Goal: Task Accomplishment & Management: Manage account settings

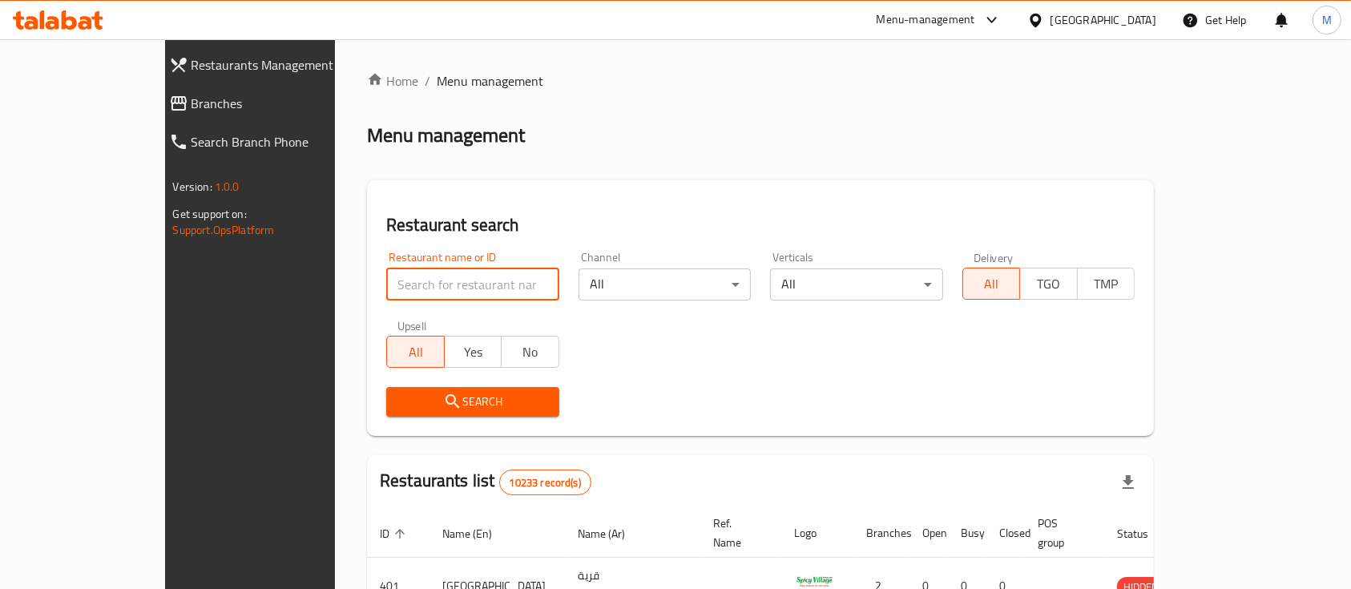
click at [450, 285] on input "search" at bounding box center [472, 285] width 173 height 32
type input "flames"
click button "Search" at bounding box center [472, 402] width 173 height 30
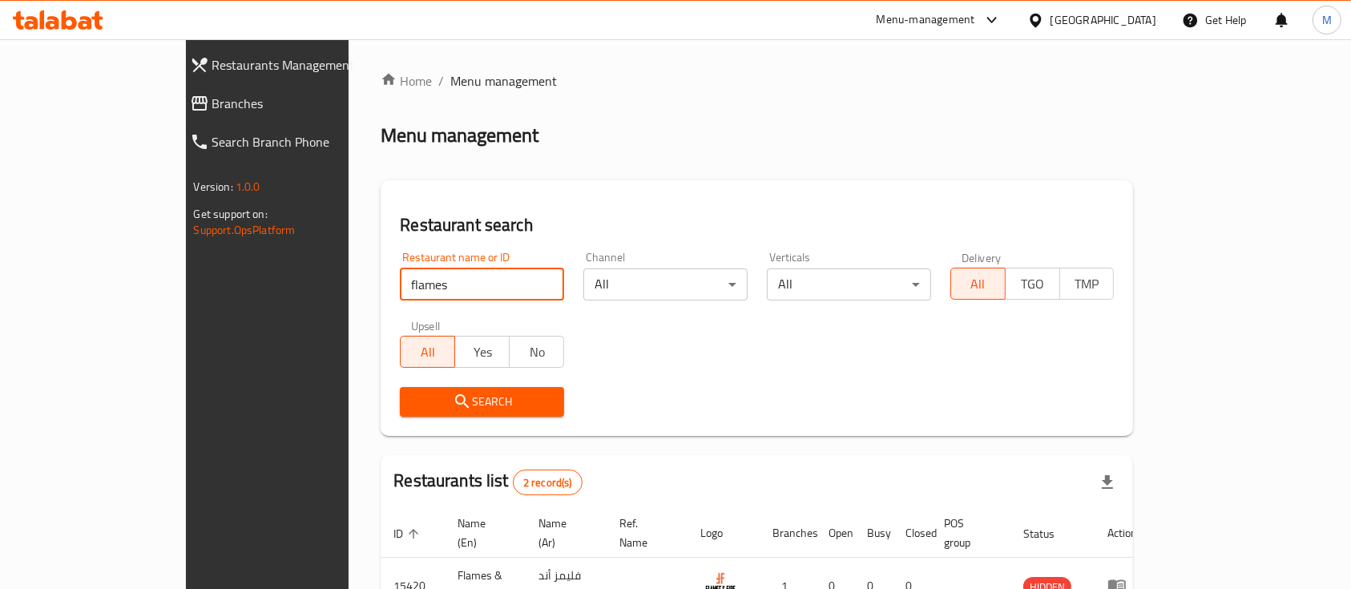
scroll to position [149, 0]
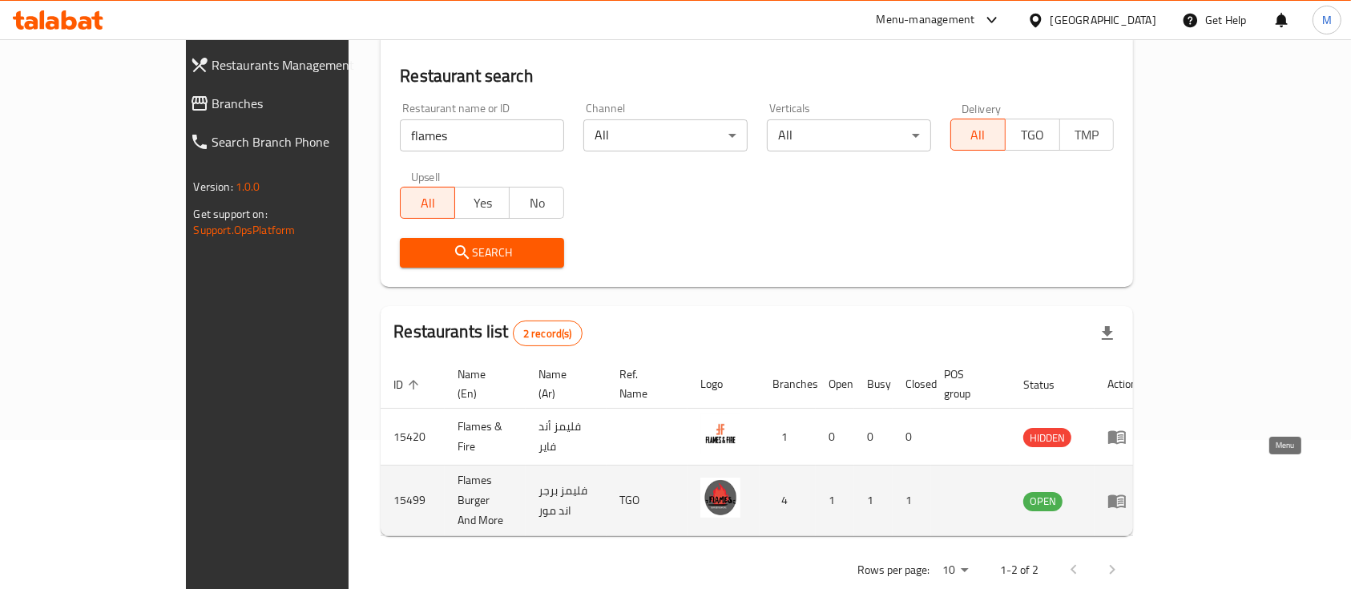
click at [1126, 495] on icon "enhanced table" at bounding box center [1118, 502] width 18 height 14
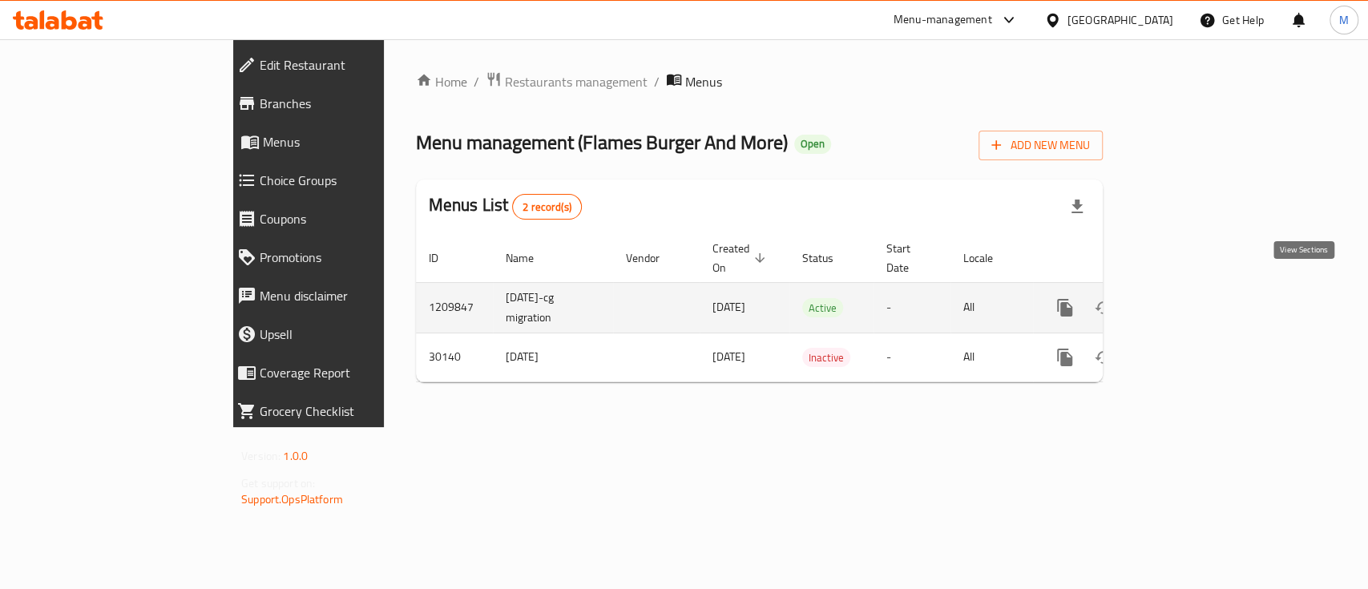
click at [1190, 298] on icon "enhanced table" at bounding box center [1180, 307] width 19 height 19
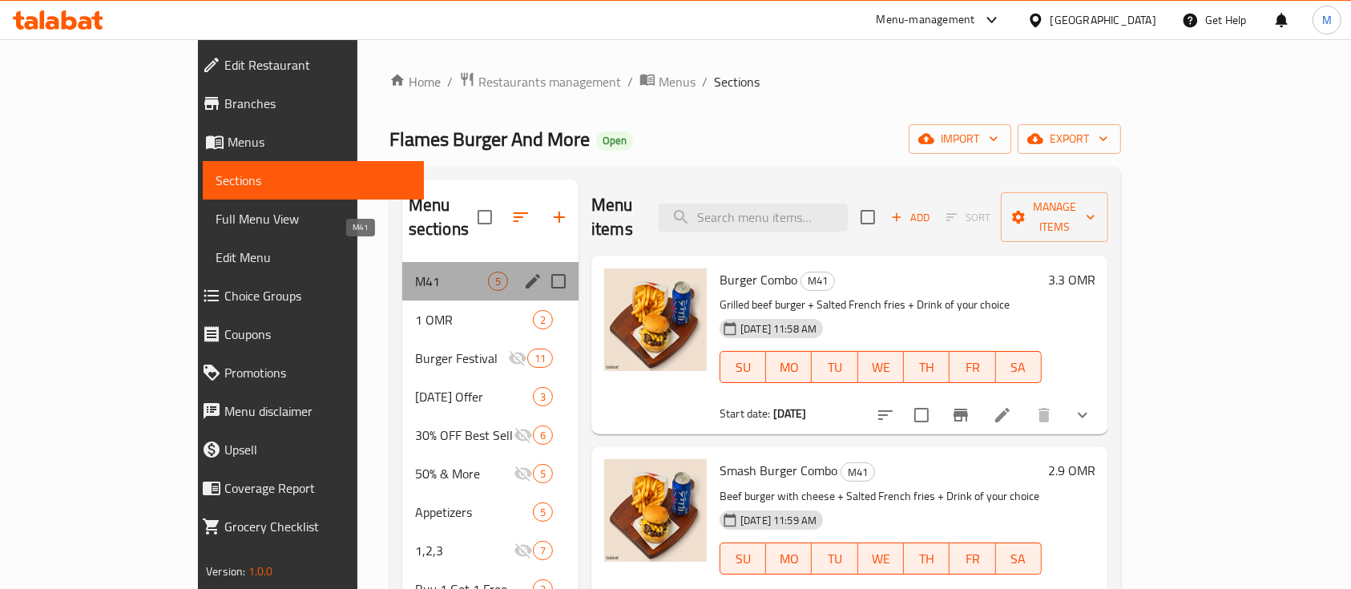
click at [415, 272] on span "M41" at bounding box center [451, 281] width 73 height 19
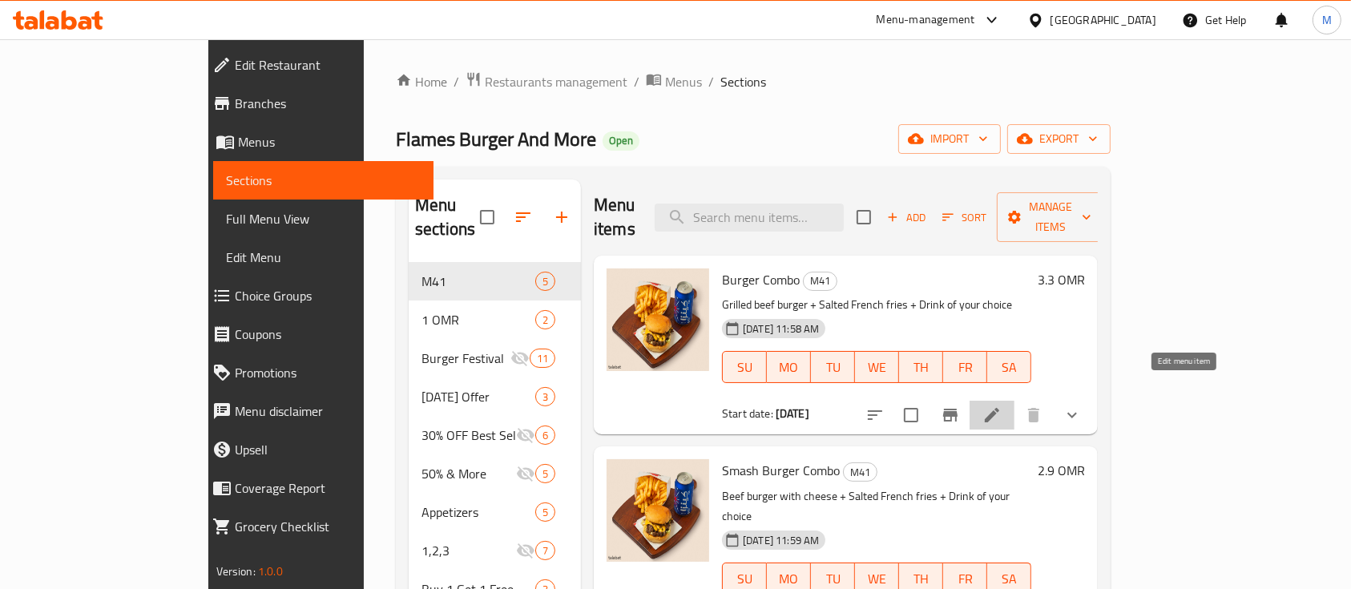
click at [1000, 408] on icon at bounding box center [992, 415] width 14 height 14
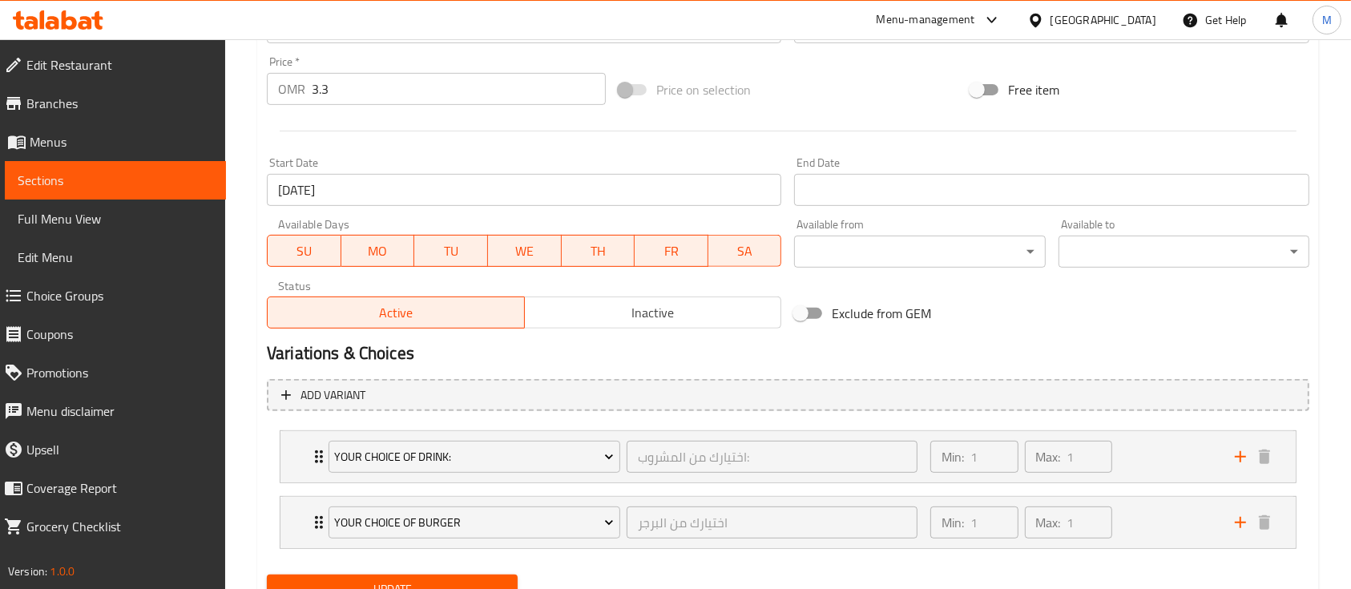
scroll to position [658, 0]
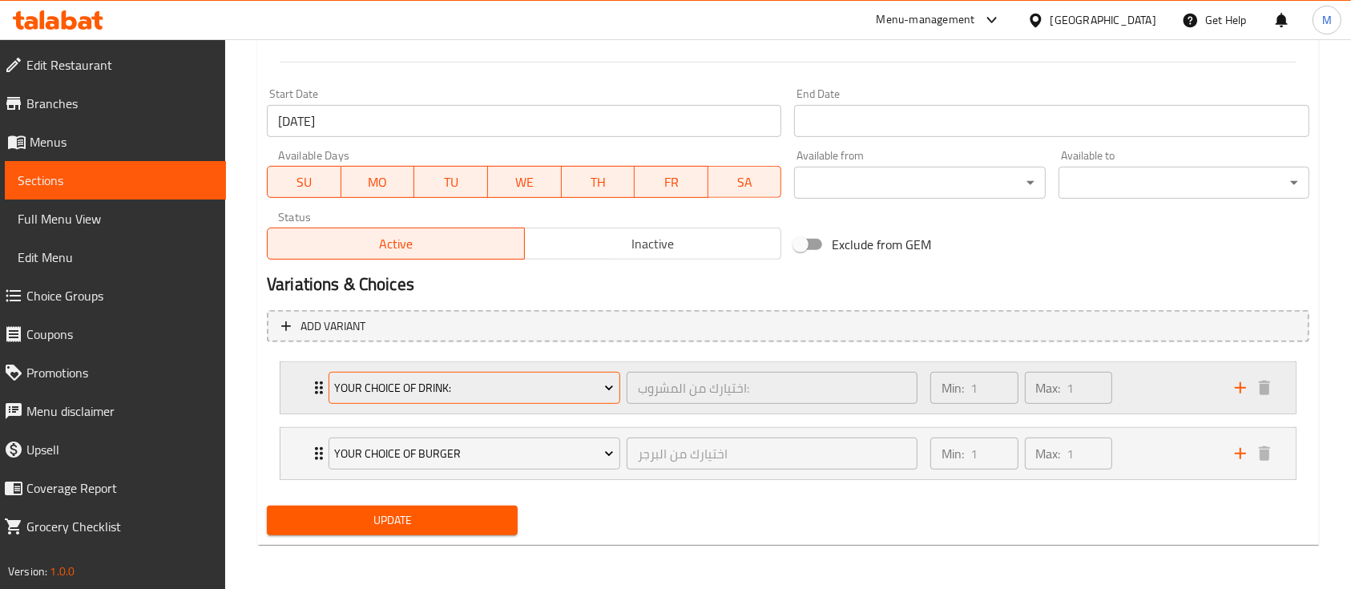
click at [610, 394] on icon "Expand" at bounding box center [609, 388] width 16 height 16
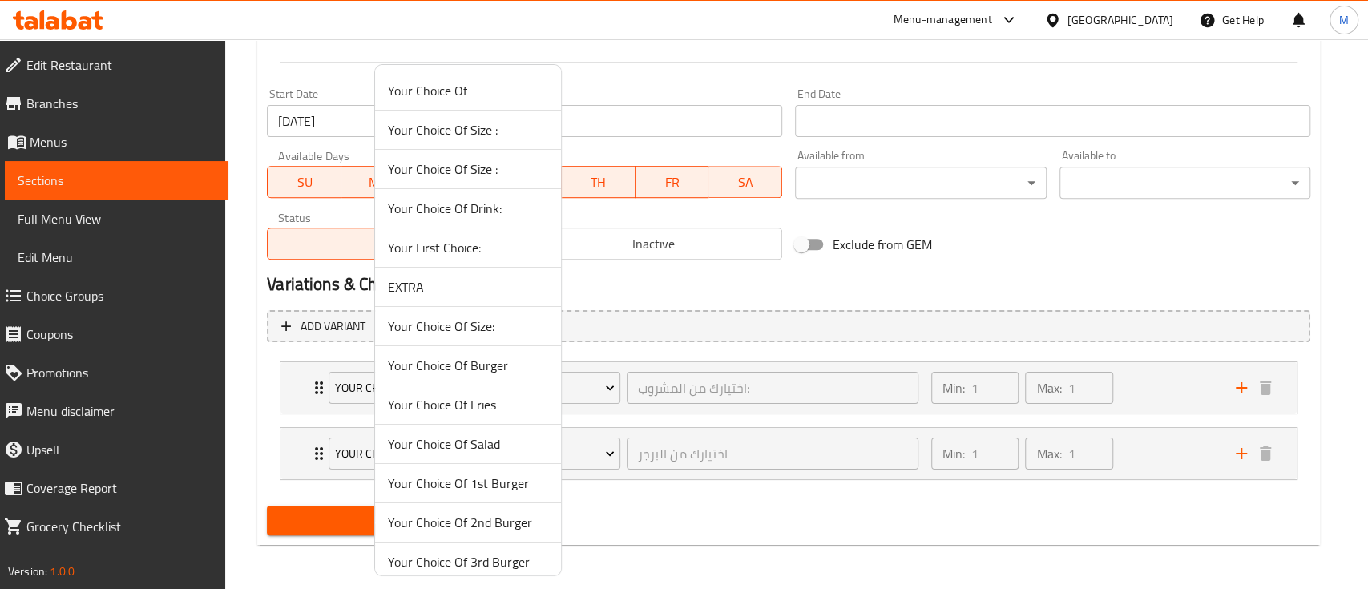
drag, startPoint x: 693, startPoint y: 483, endPoint x: 826, endPoint y: 543, distance: 144.9
click at [826, 543] on div at bounding box center [684, 294] width 1368 height 589
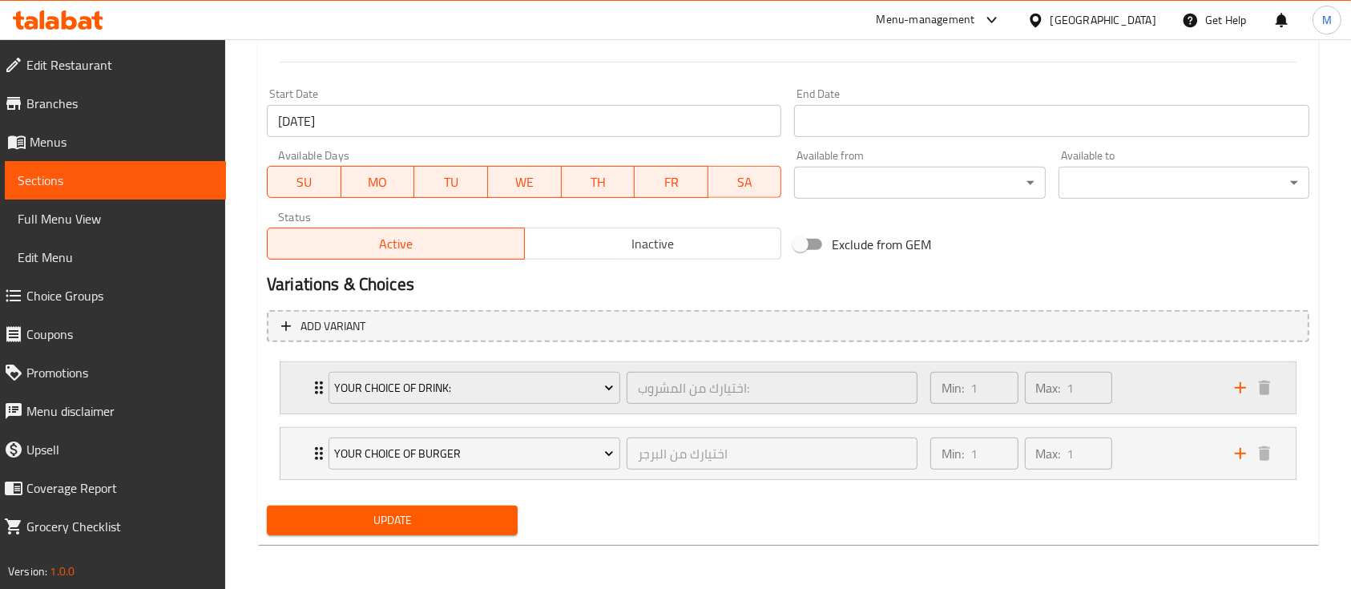
click at [313, 388] on icon "Expand" at bounding box center [318, 387] width 19 height 19
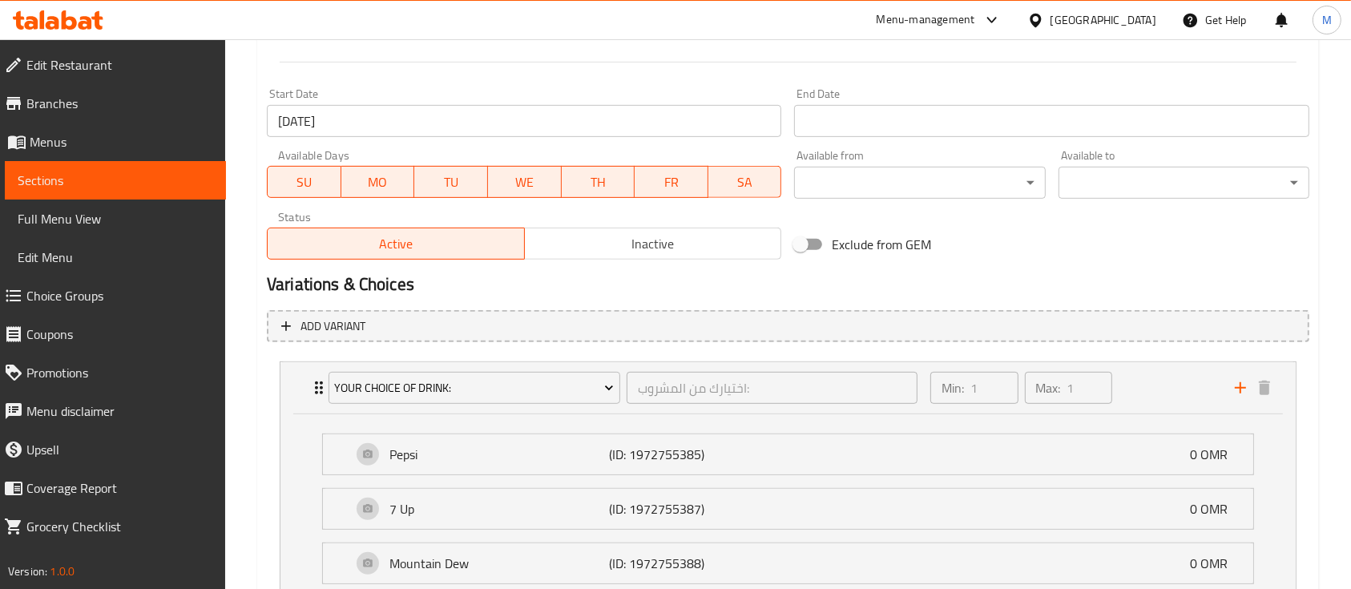
scroll to position [786, 0]
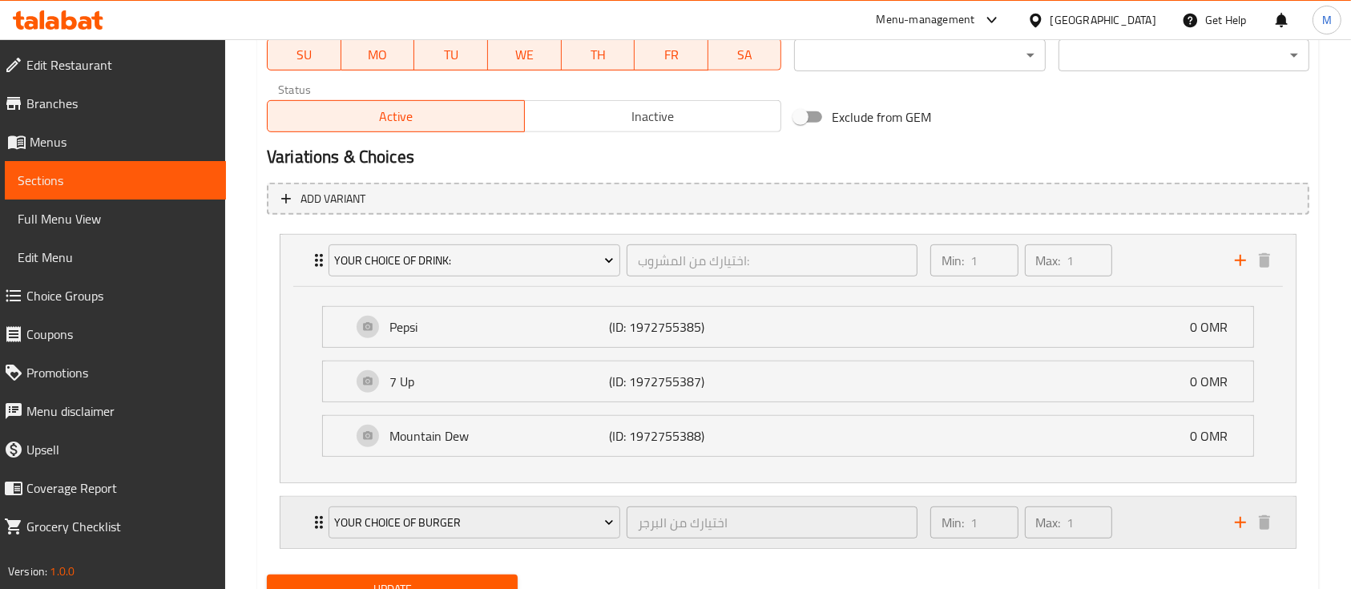
click at [314, 516] on icon "Expand" at bounding box center [318, 522] width 19 height 19
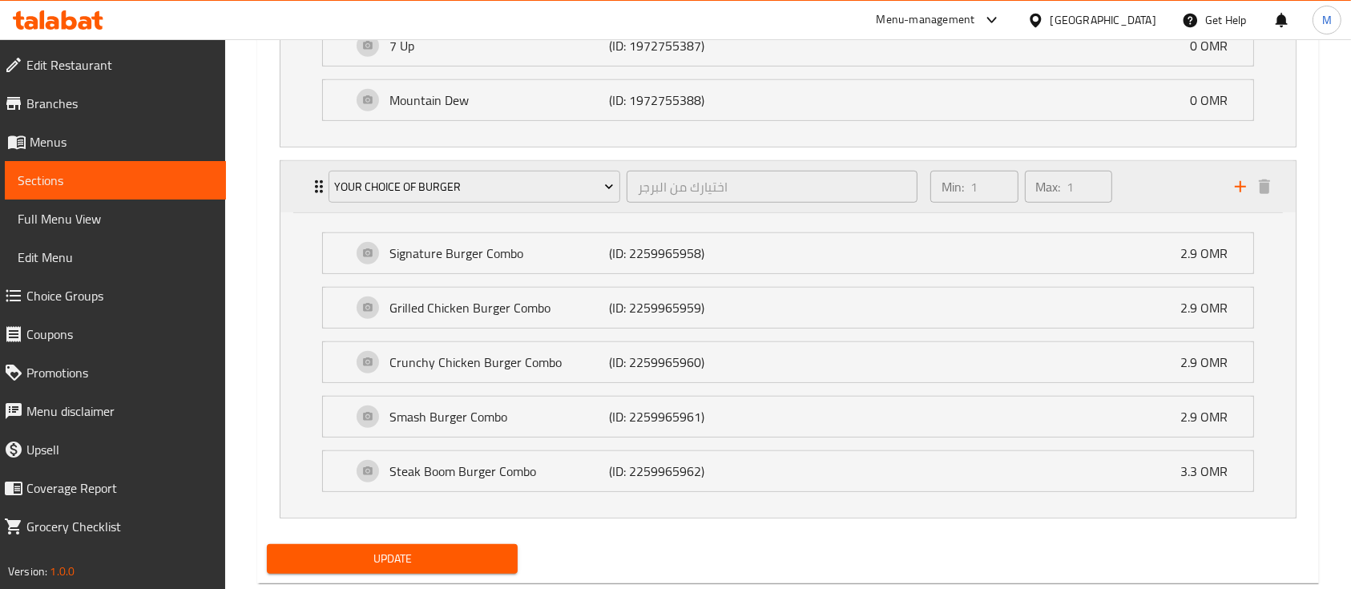
scroll to position [1122, 0]
click at [1231, 236] on div "Signature Burger Combo (ID: 2259965958) 2.9 OMR" at bounding box center [793, 252] width 882 height 40
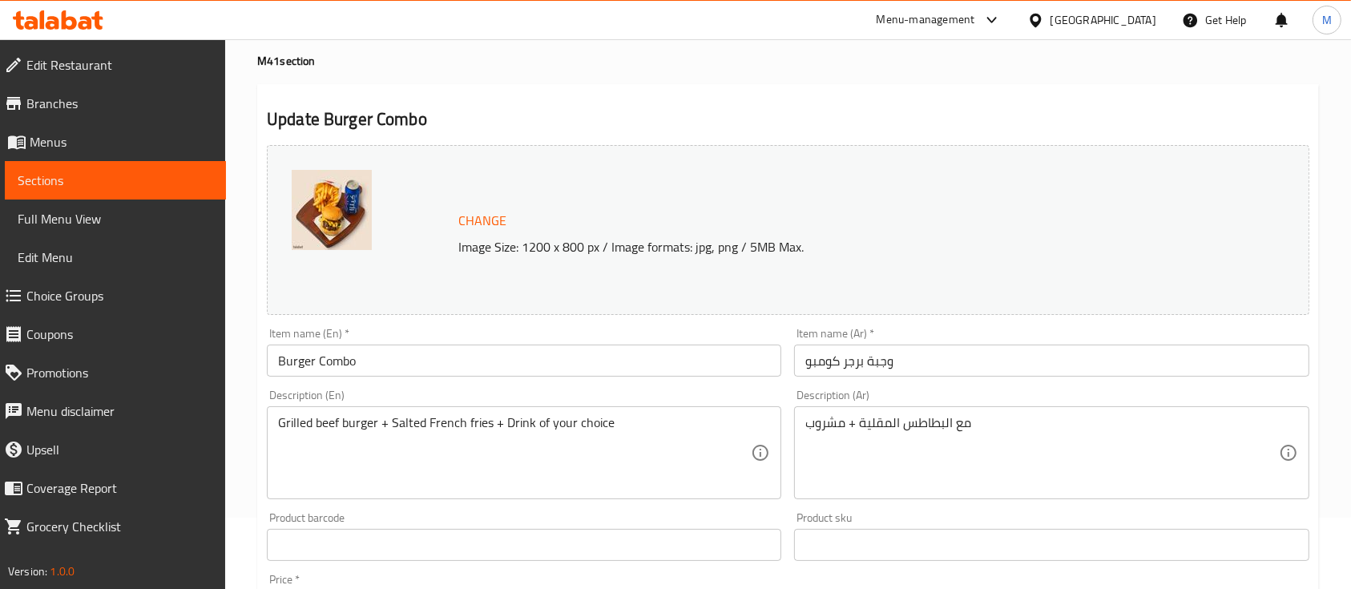
scroll to position [0, 0]
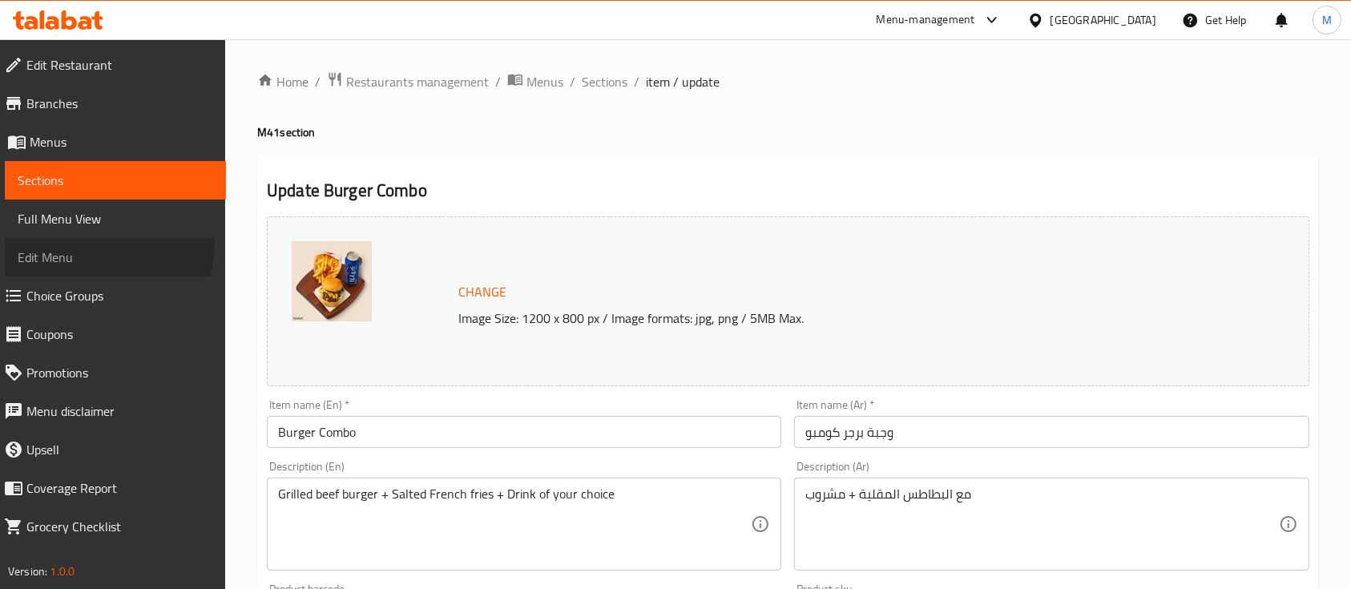
click at [103, 244] on link "Edit Menu" at bounding box center [115, 257] width 221 height 38
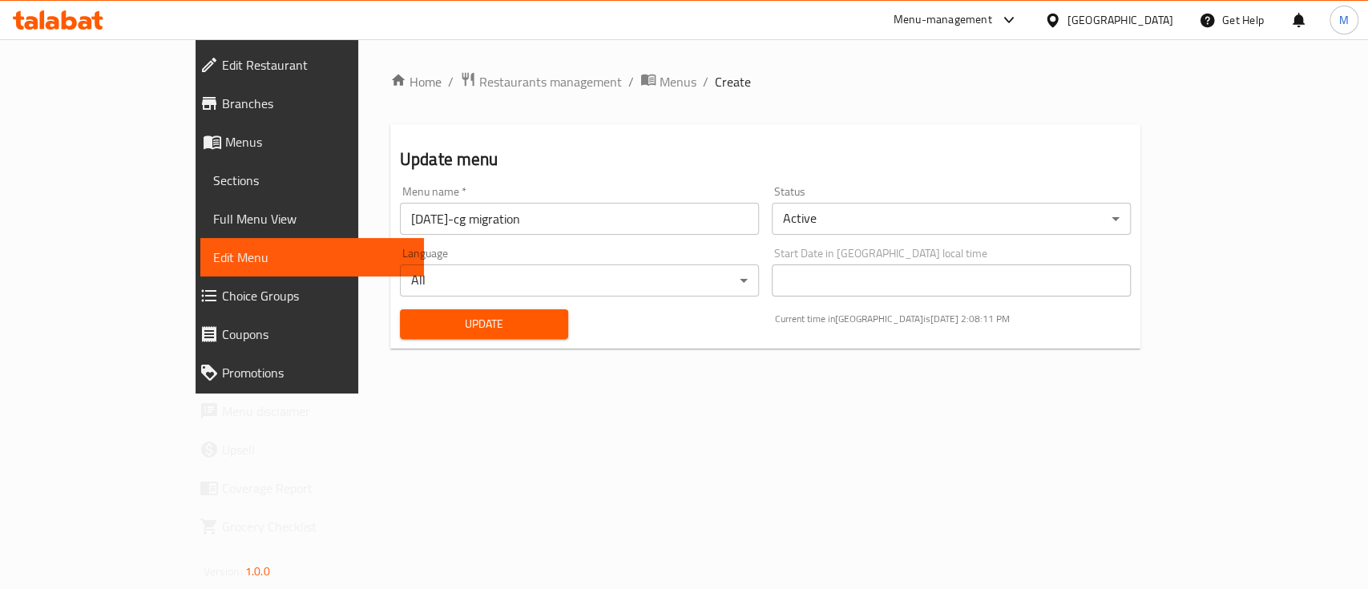
click at [213, 217] on span "Full Menu View" at bounding box center [312, 218] width 198 height 19
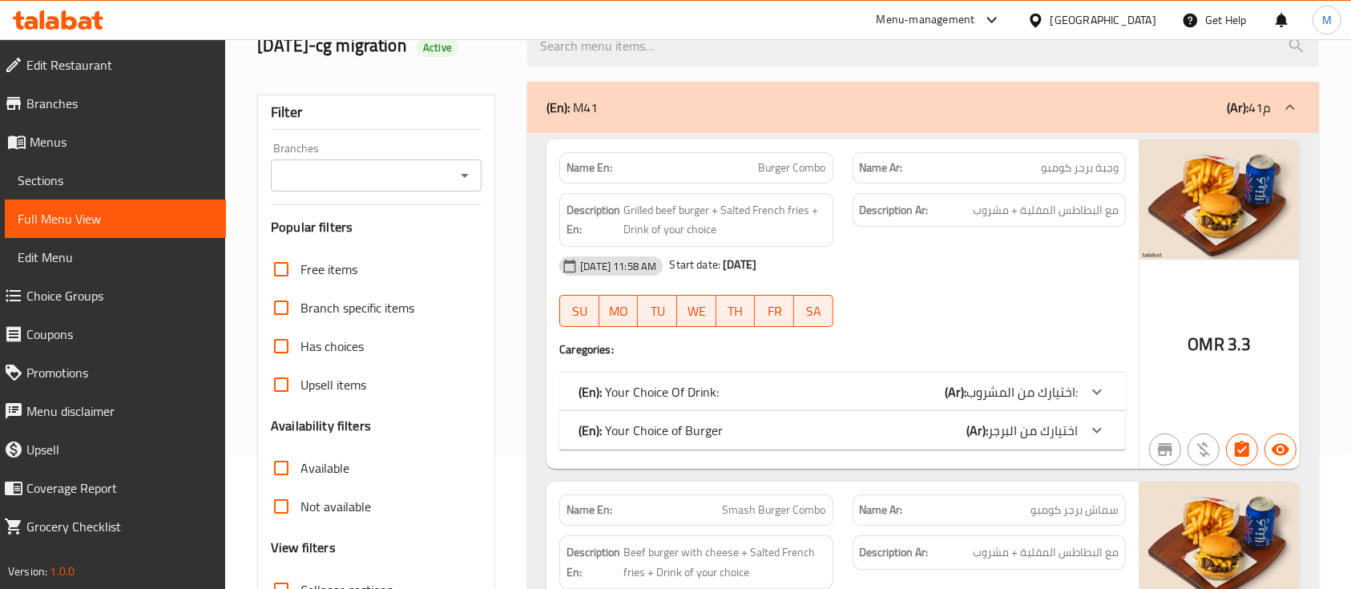
scroll to position [129, 0]
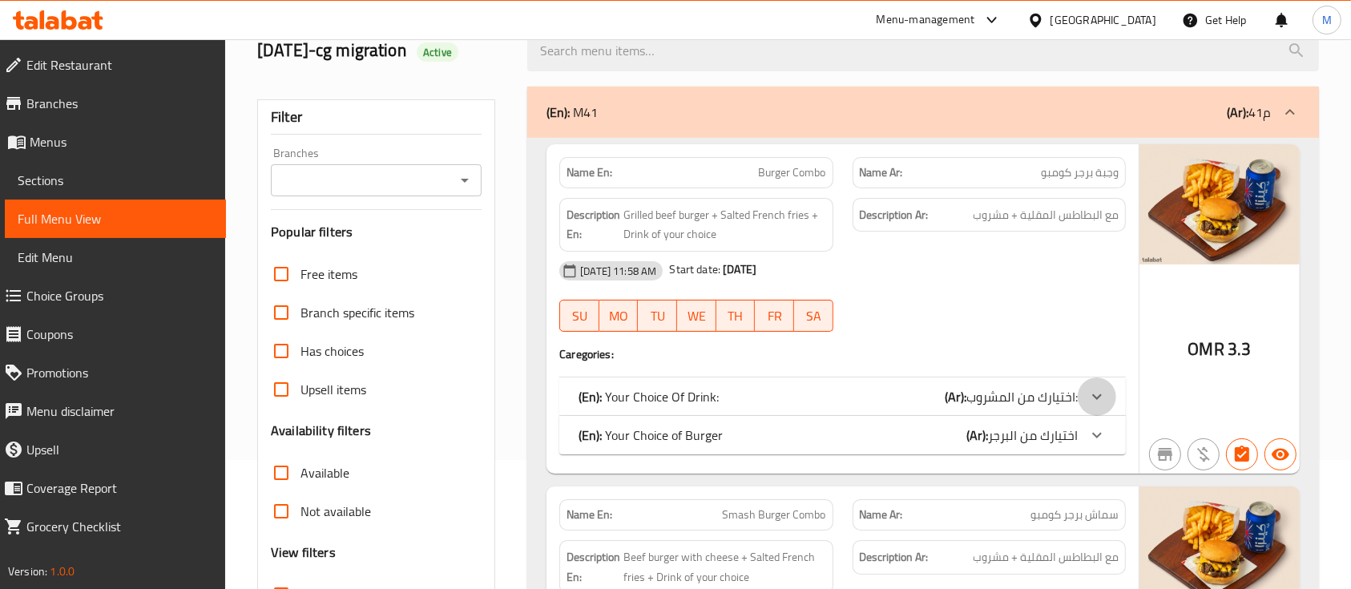
click at [1104, 399] on icon at bounding box center [1097, 396] width 19 height 19
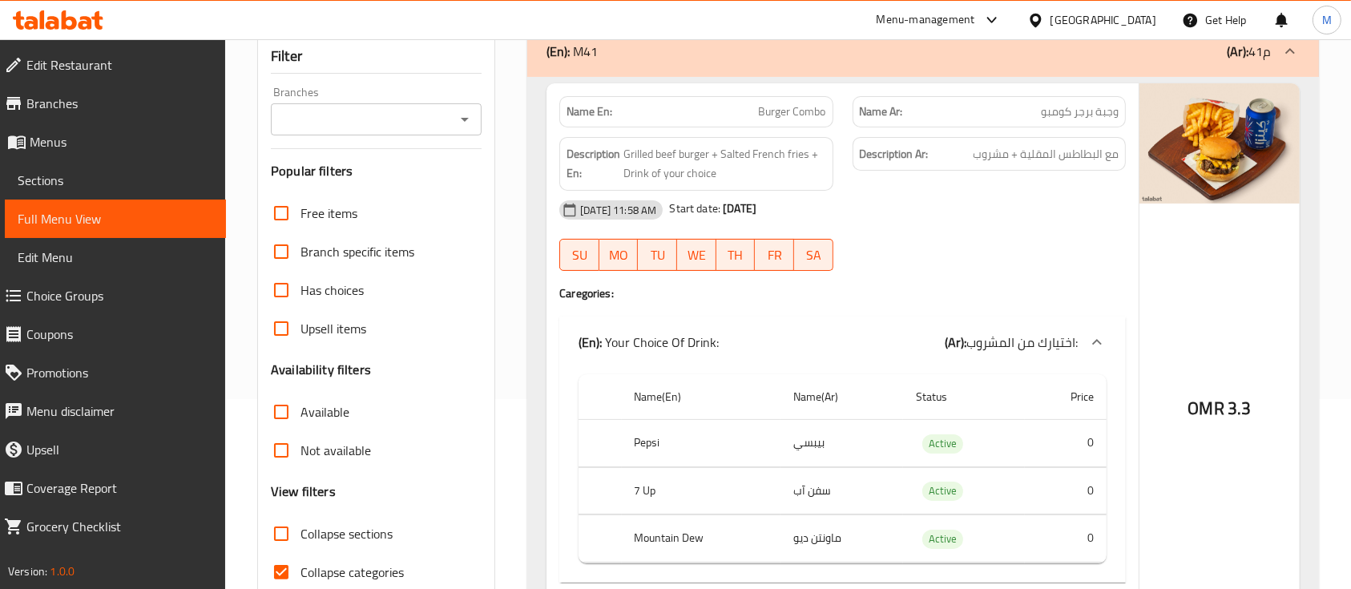
scroll to position [192, 0]
click at [1091, 337] on icon at bounding box center [1097, 340] width 19 height 19
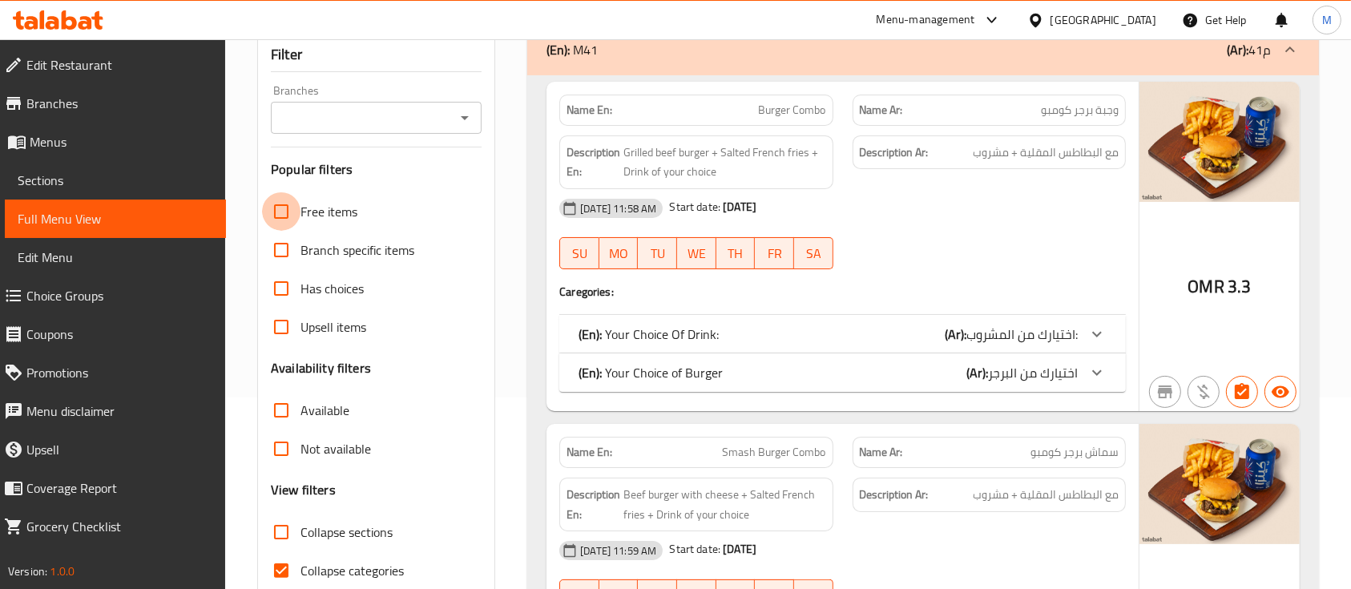
click at [293, 205] on input "Free items" at bounding box center [281, 211] width 38 height 38
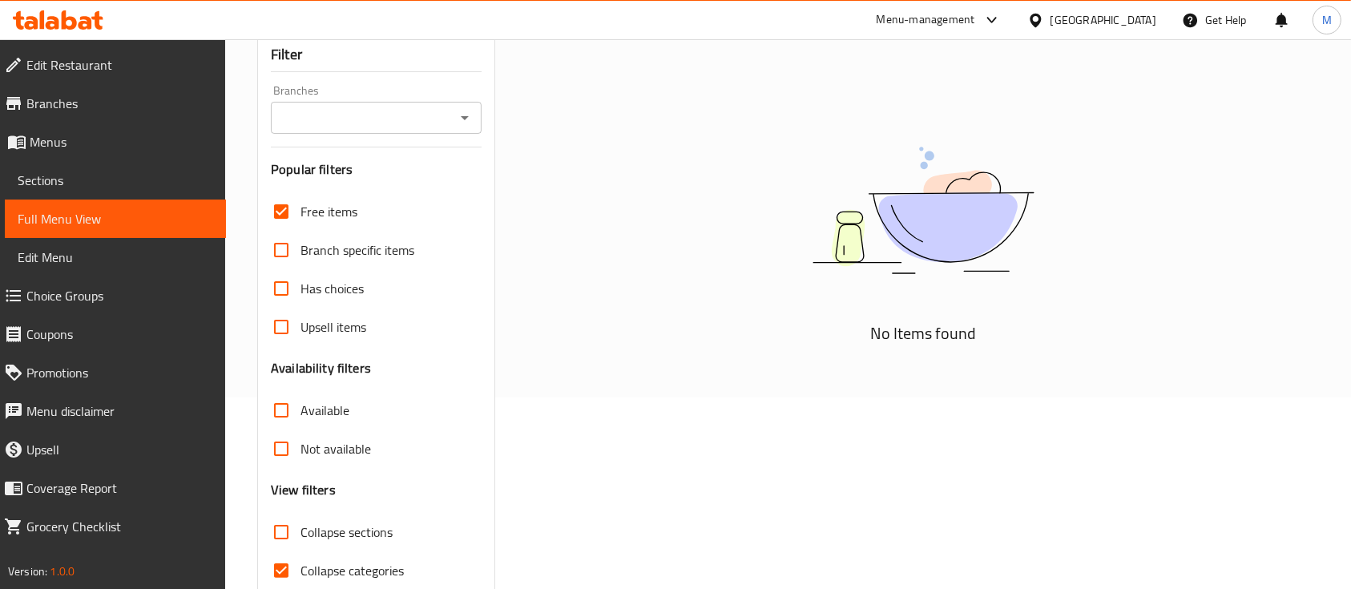
click at [293, 205] on input "Free items" at bounding box center [281, 211] width 38 height 38
checkbox input "false"
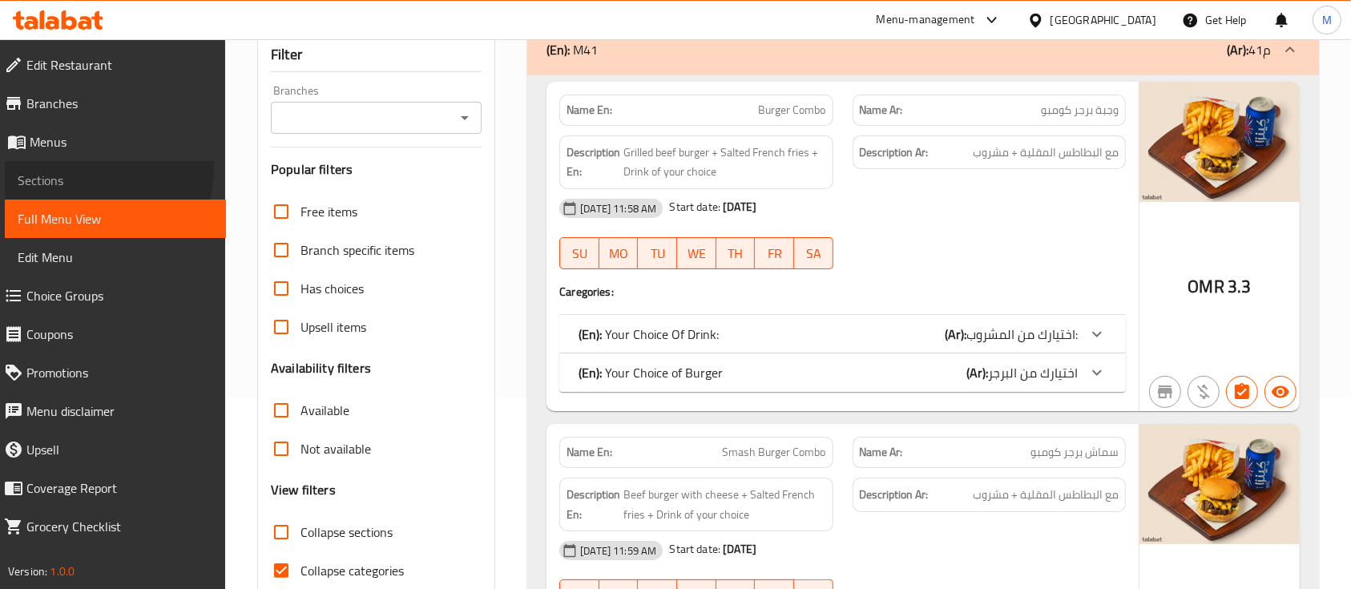
click at [38, 164] on link "Sections" at bounding box center [115, 180] width 221 height 38
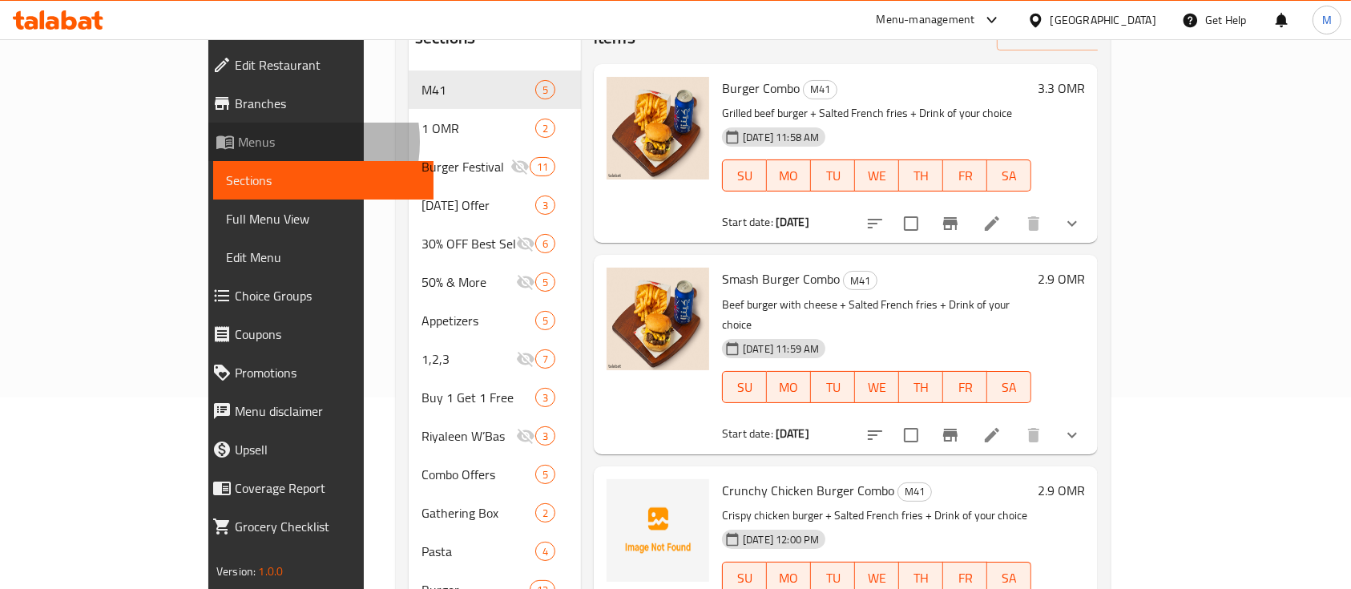
click at [238, 142] on span "Menus" at bounding box center [330, 141] width 184 height 19
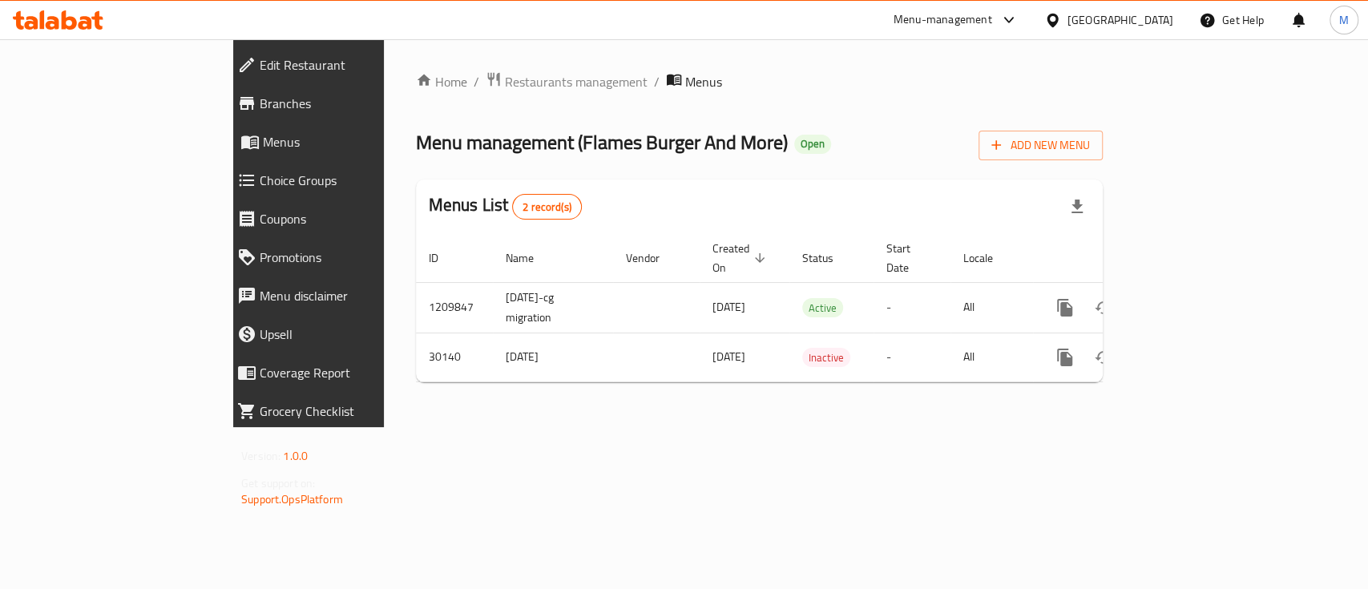
click at [260, 186] on span "Choice Groups" at bounding box center [354, 180] width 189 height 19
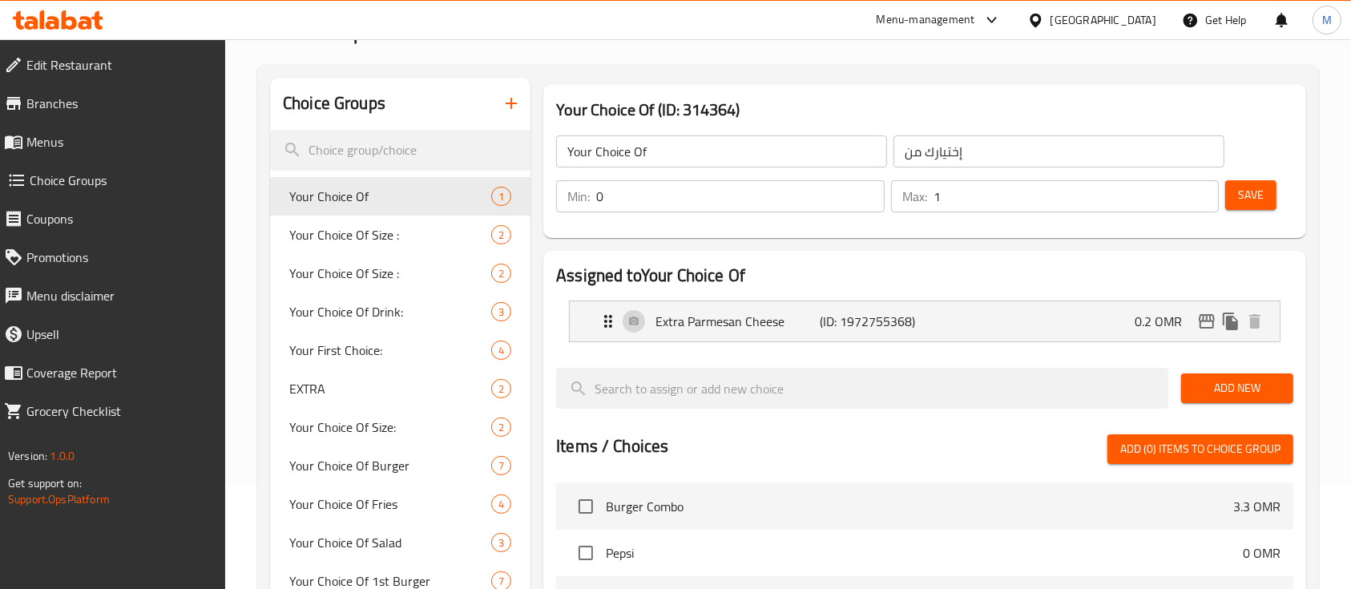
scroll to position [135, 0]
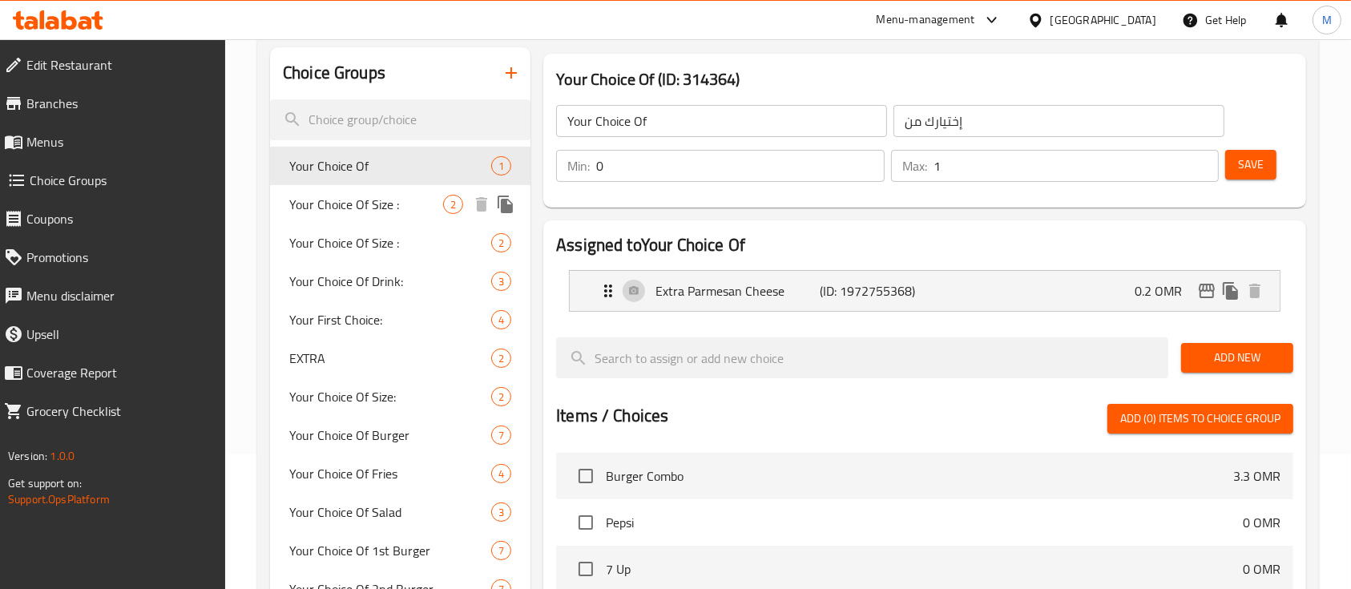
click at [389, 213] on span "Your Choice Of Size :" at bounding box center [366, 204] width 154 height 19
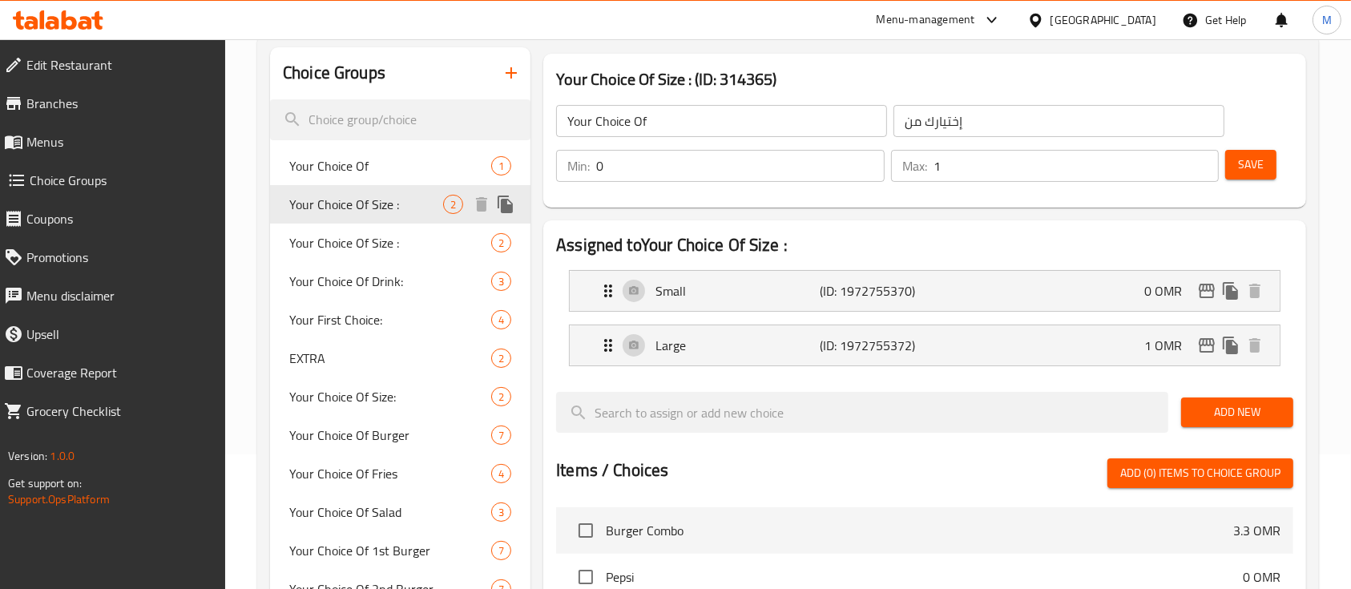
type input "Your Choice Of Size :"
type input "إختيارك من الحجم :"
type input "1"
click at [386, 180] on div "Your Choice Of 1" at bounding box center [400, 166] width 260 height 38
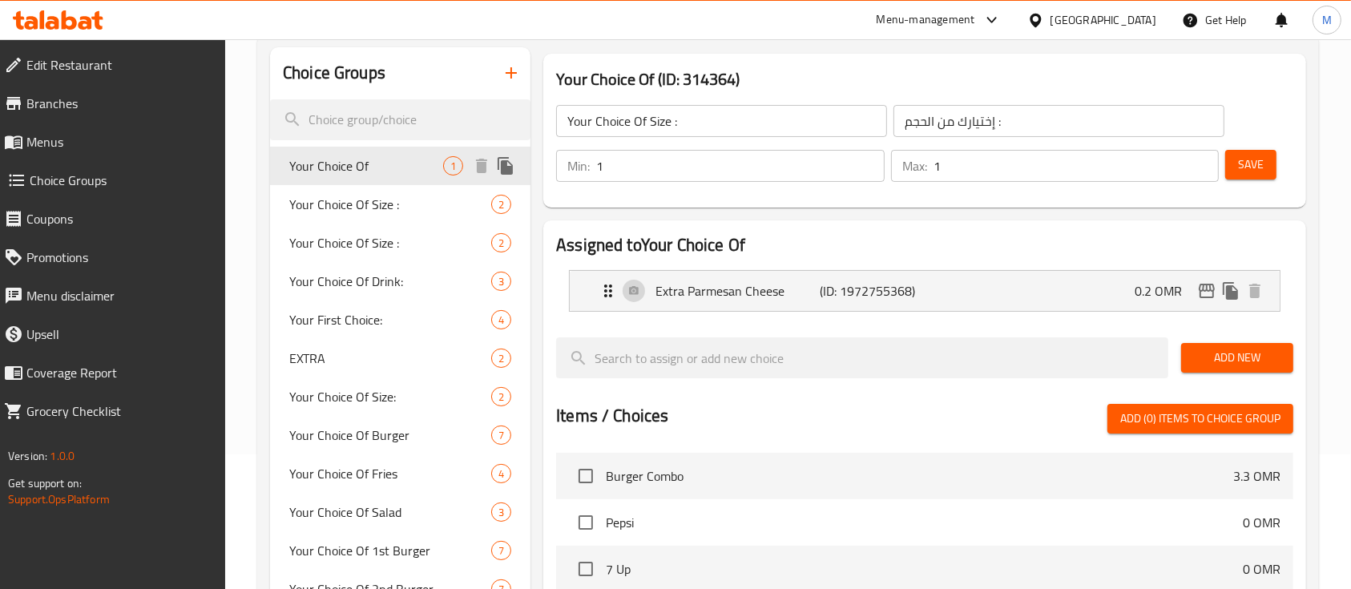
type input "Your Choice Of"
type input "إختيارك من"
type input "0"
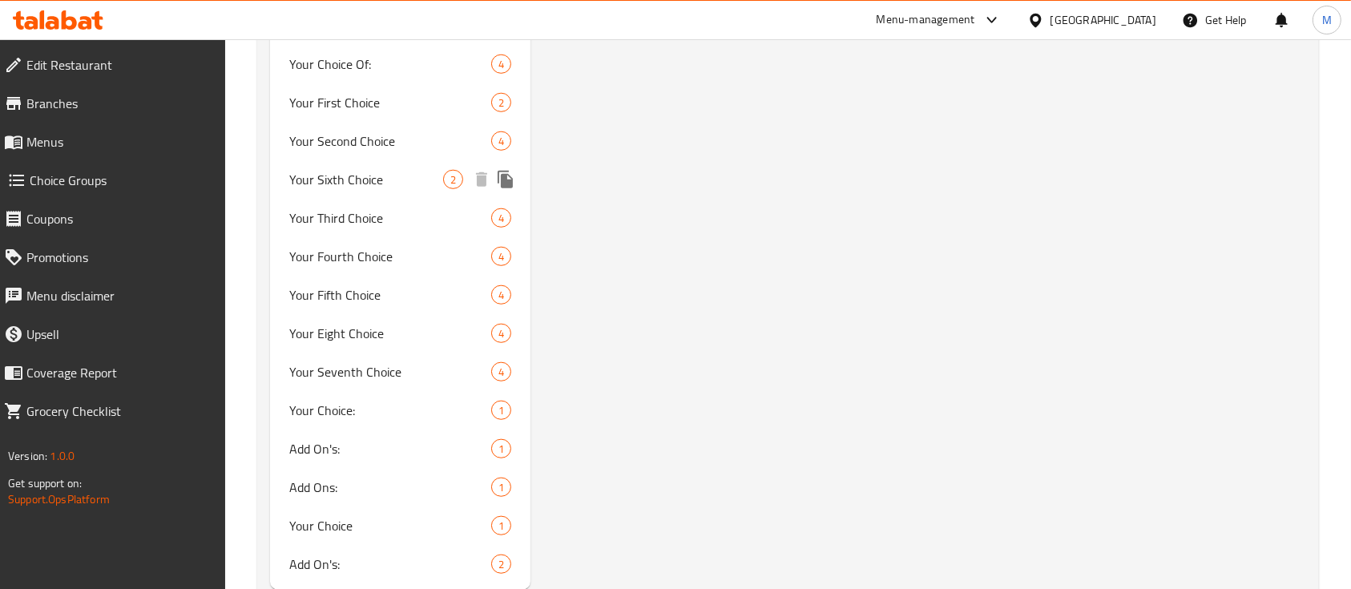
scroll to position [1398, 0]
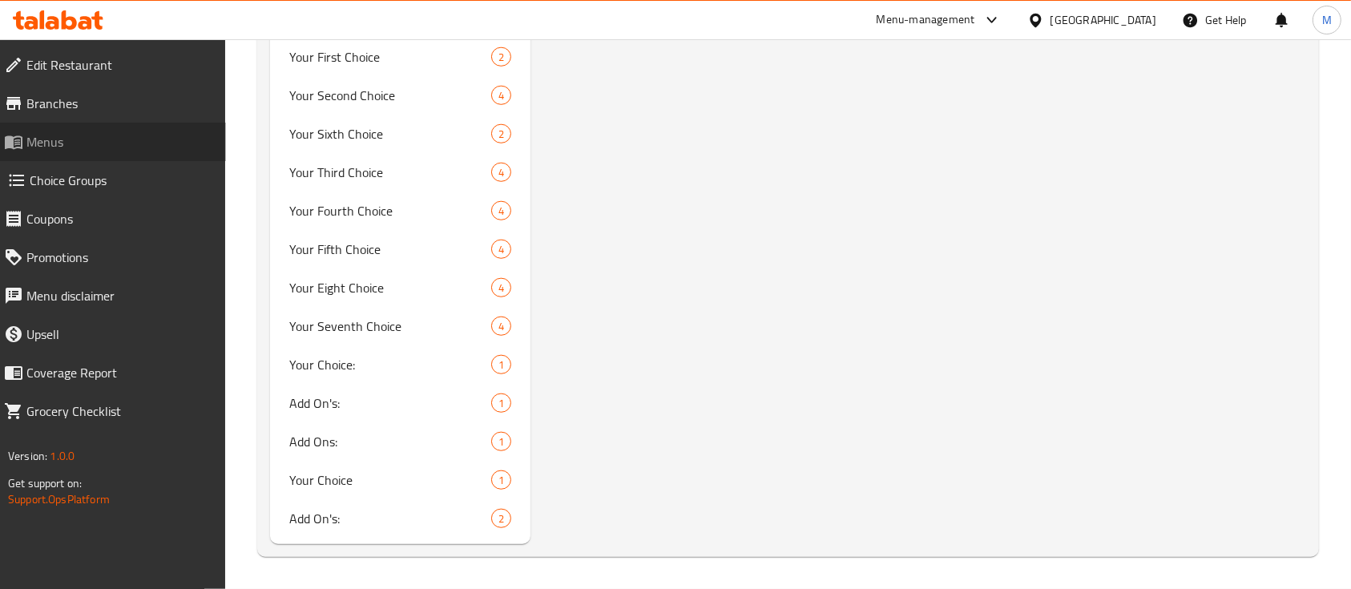
click at [95, 142] on span "Menus" at bounding box center [119, 141] width 187 height 19
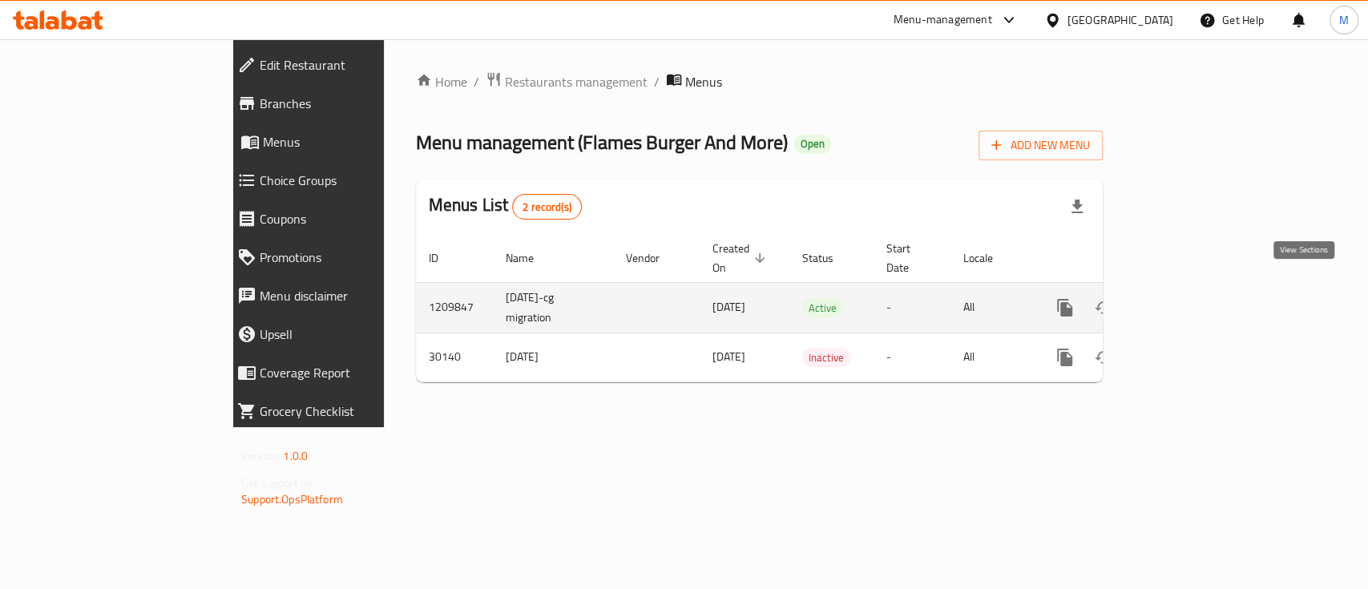
click at [1190, 298] on icon "enhanced table" at bounding box center [1180, 307] width 19 height 19
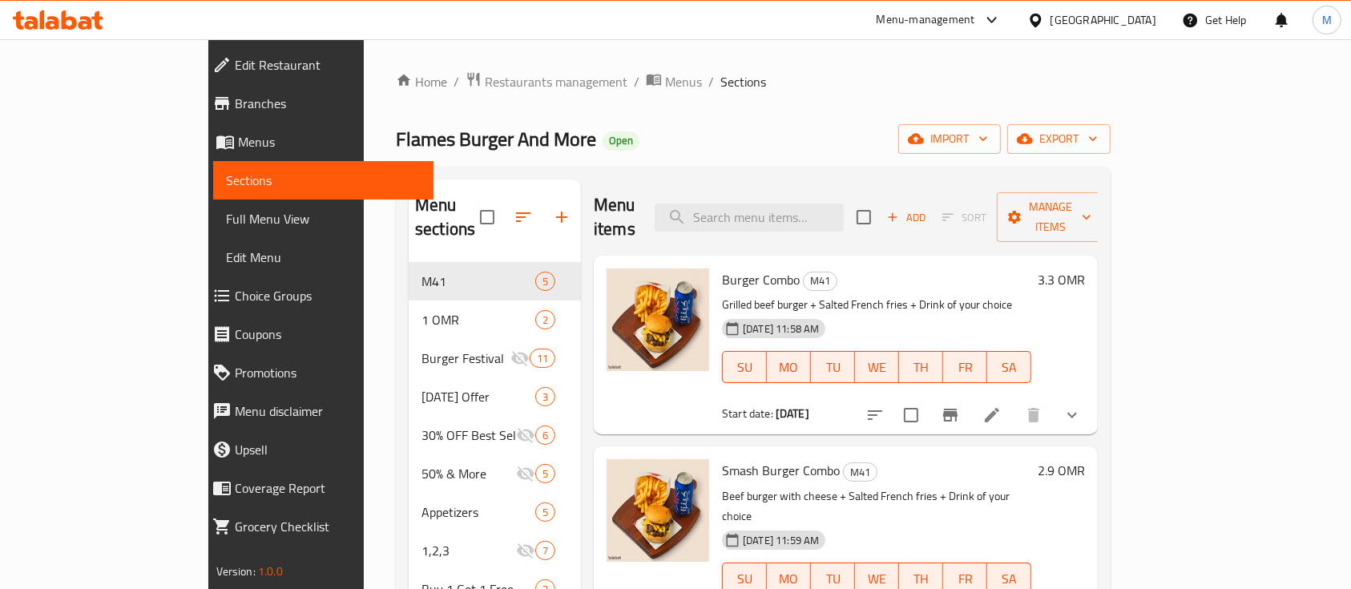
scroll to position [111, 0]
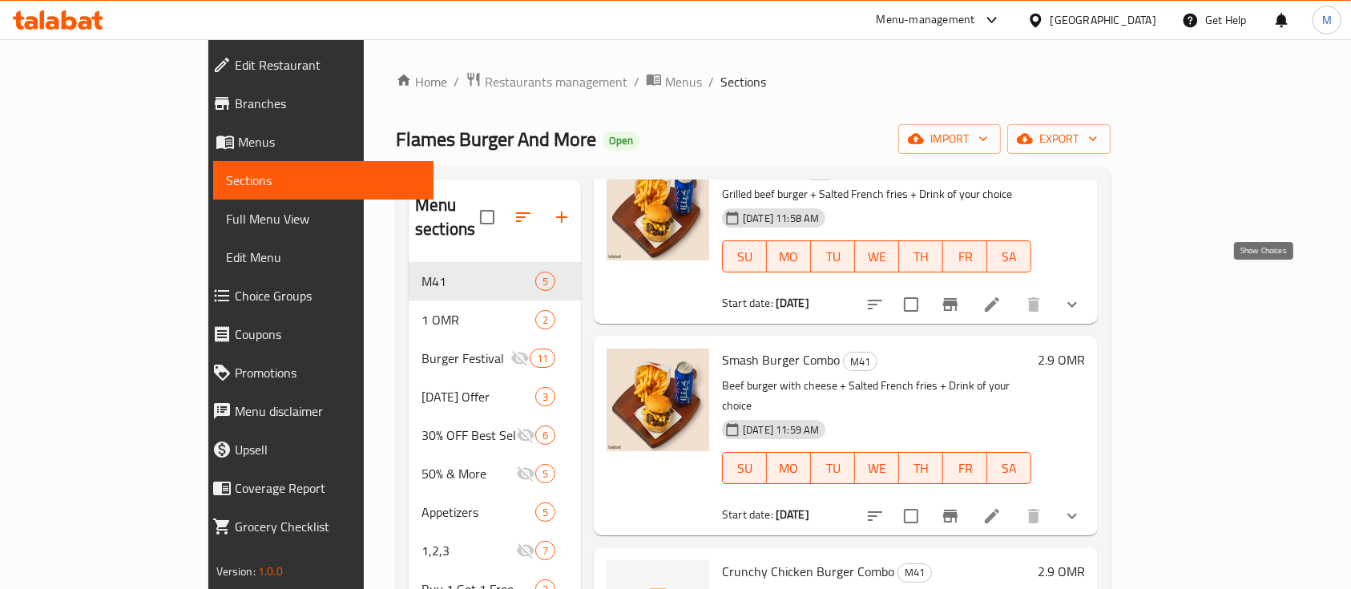
click at [1082, 295] on icon "show more" at bounding box center [1072, 304] width 19 height 19
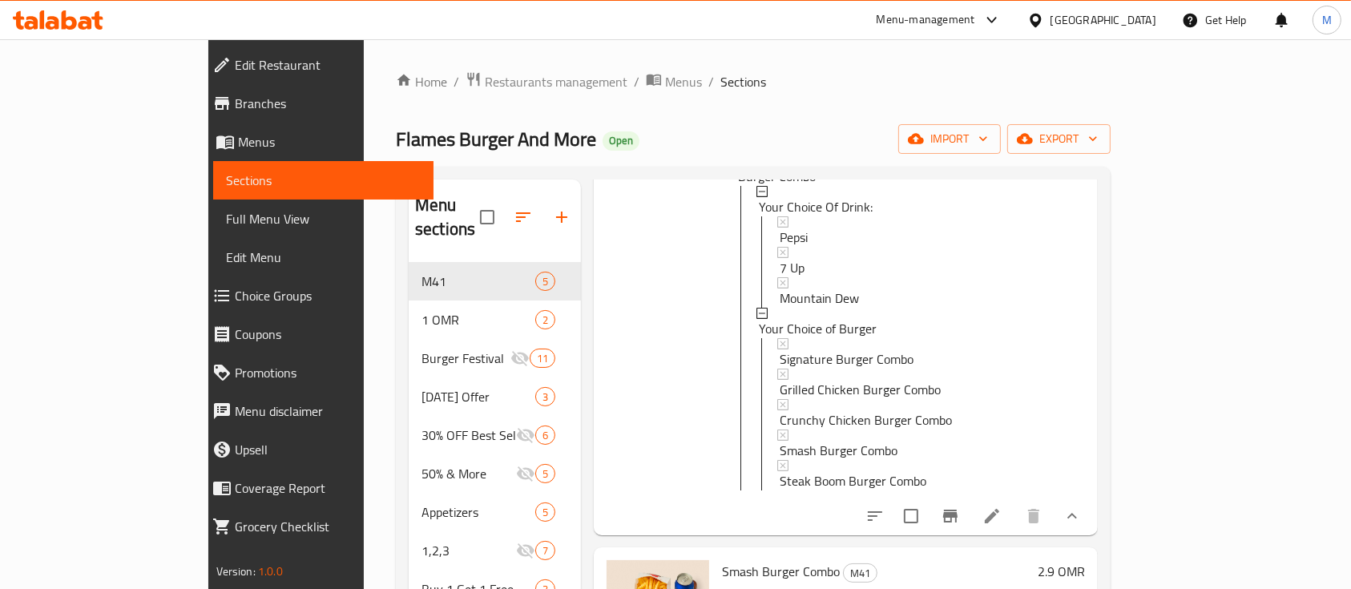
scroll to position [280, 0]
click at [757, 307] on icon at bounding box center [762, 312] width 11 height 11
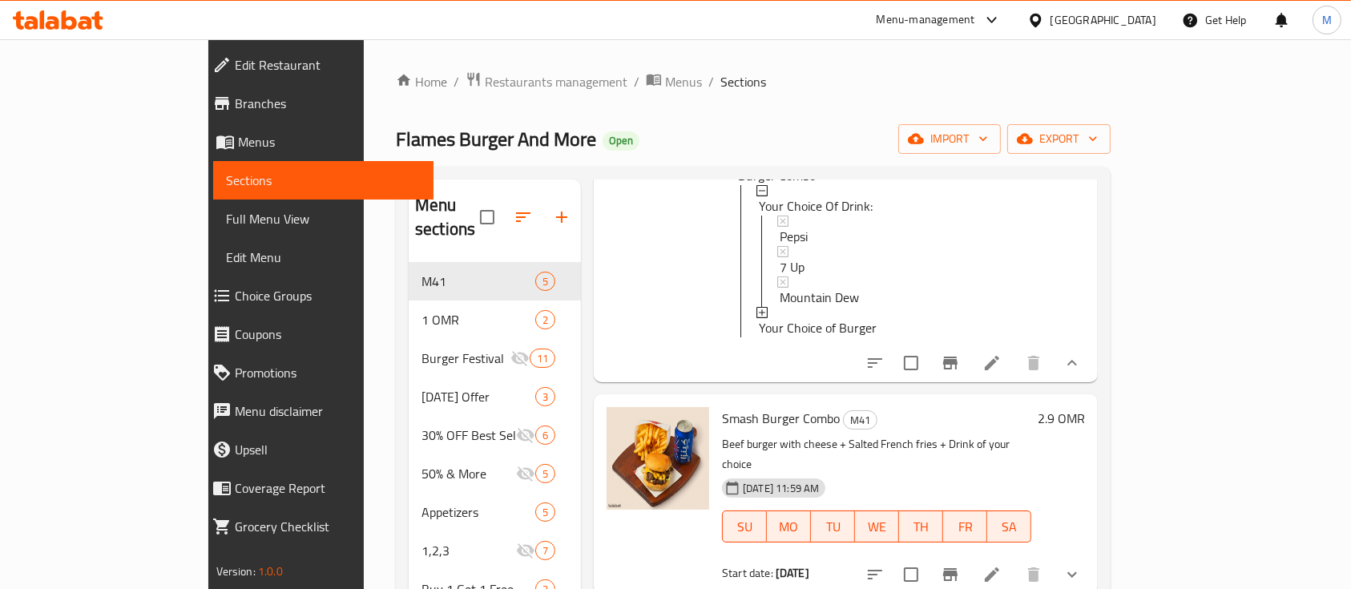
click at [757, 307] on icon at bounding box center [762, 312] width 11 height 11
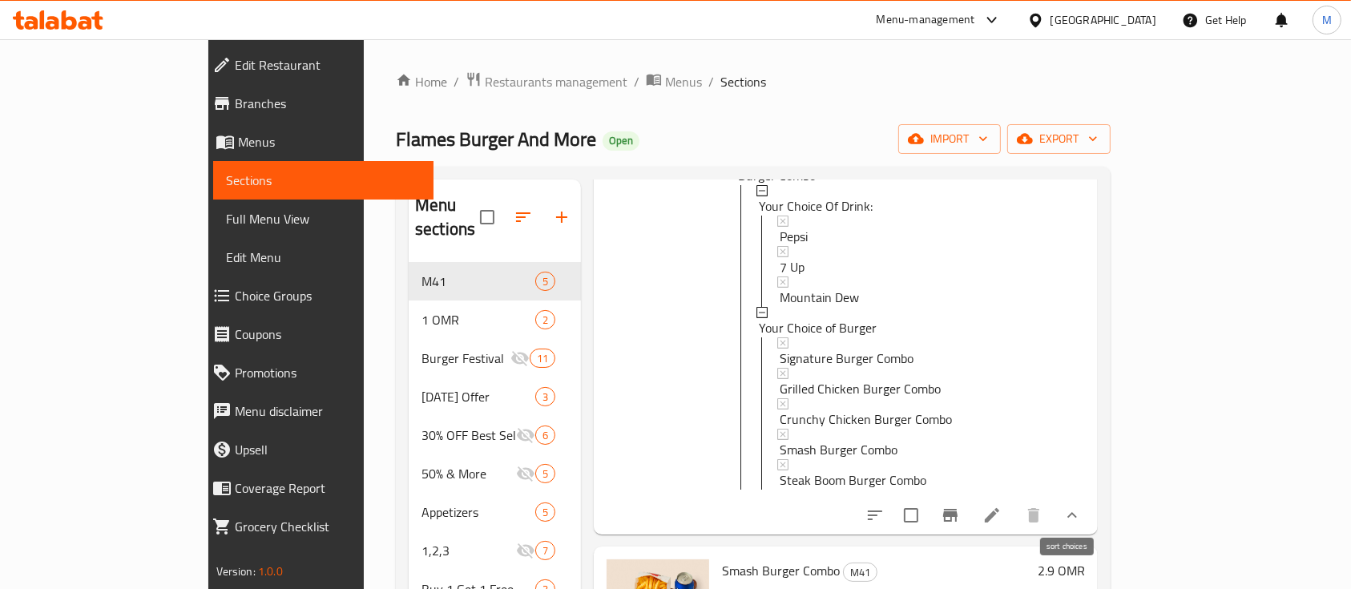
click at [885, 506] on icon "sort-choices" at bounding box center [875, 515] width 19 height 19
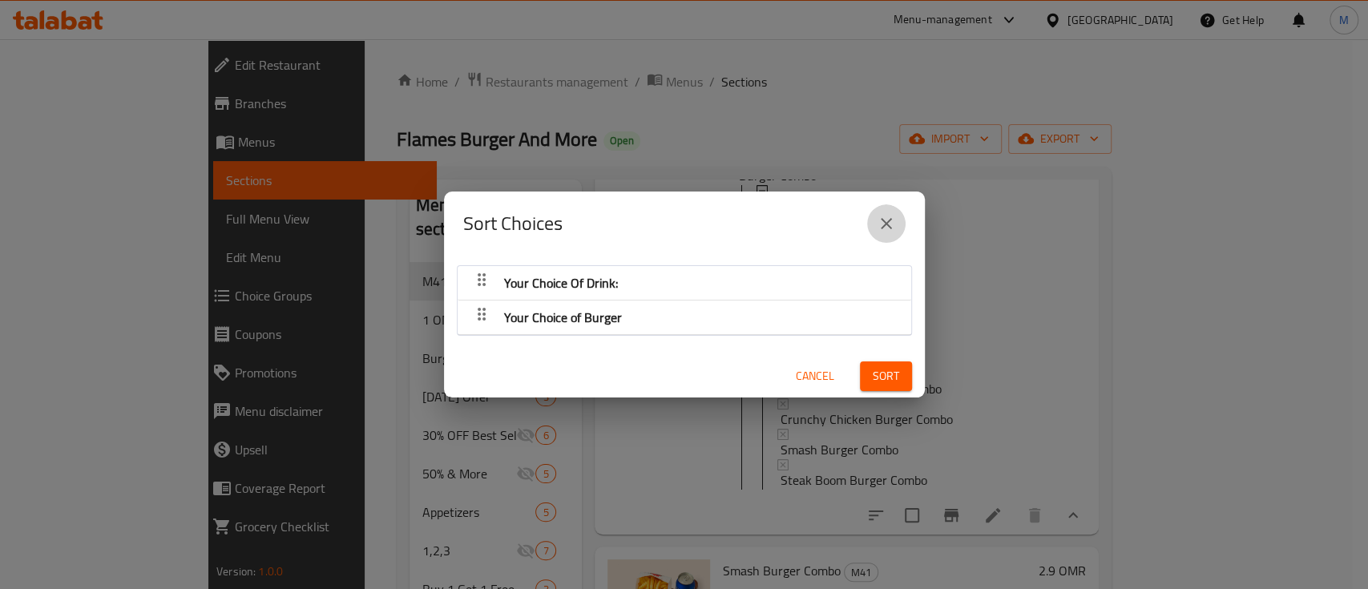
click at [892, 220] on icon "close" at bounding box center [886, 223] width 19 height 19
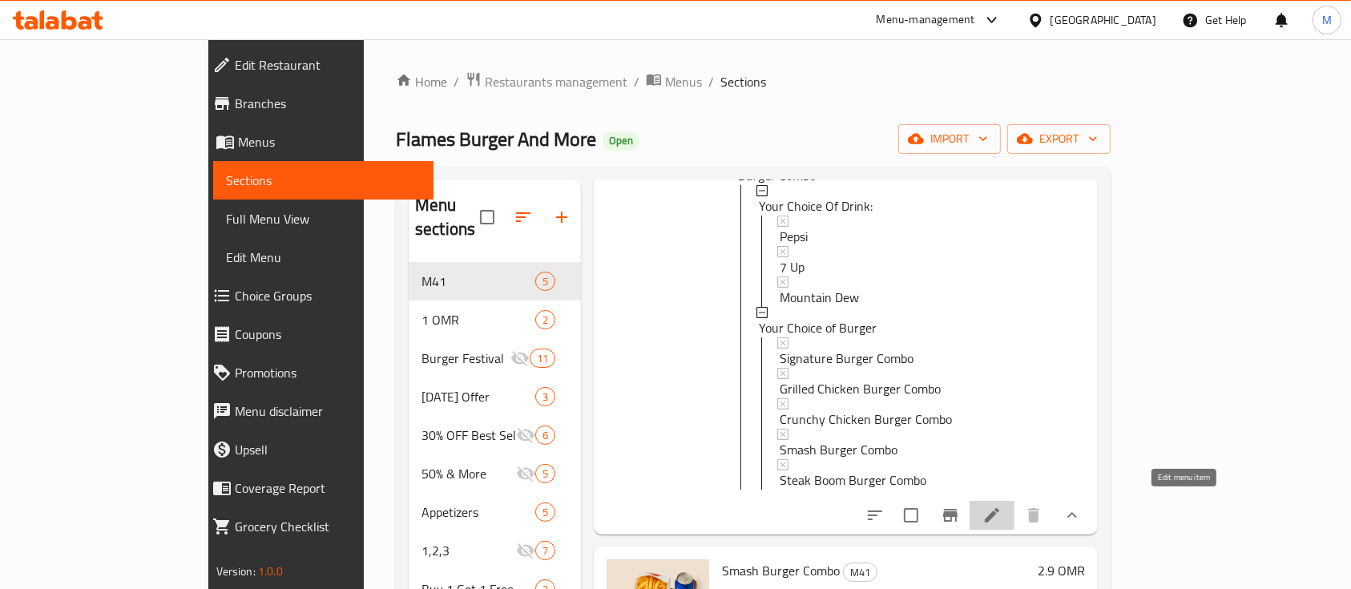
click at [1000, 508] on icon at bounding box center [992, 515] width 14 height 14
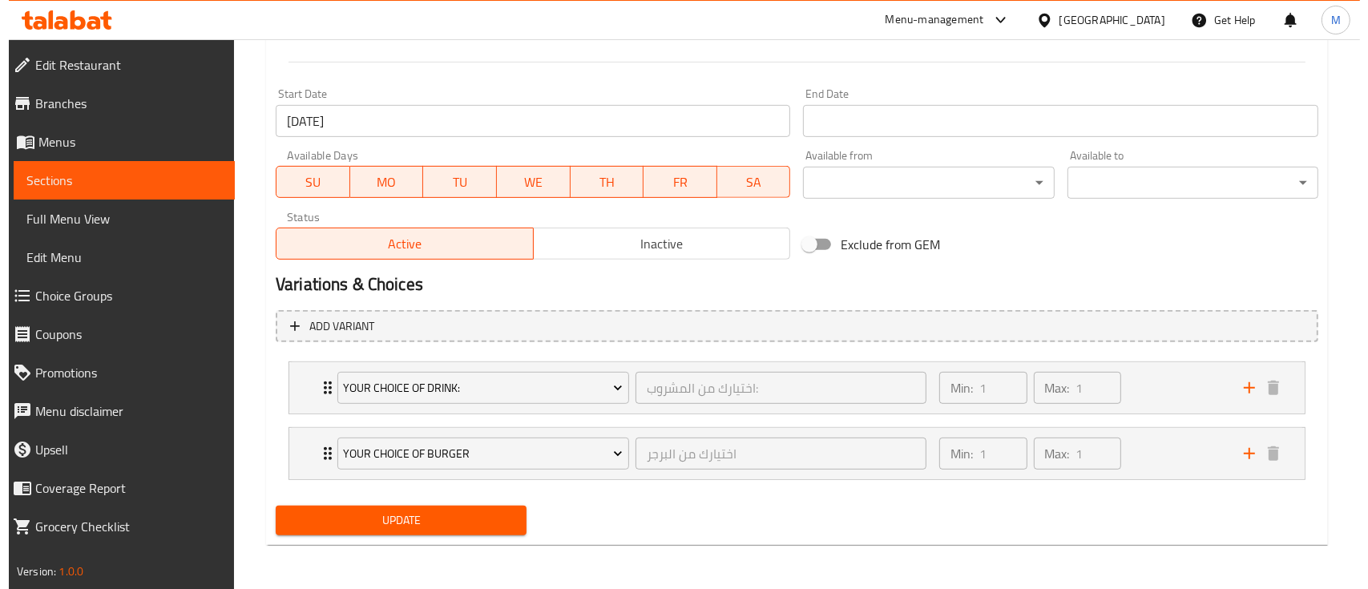
scroll to position [615, 0]
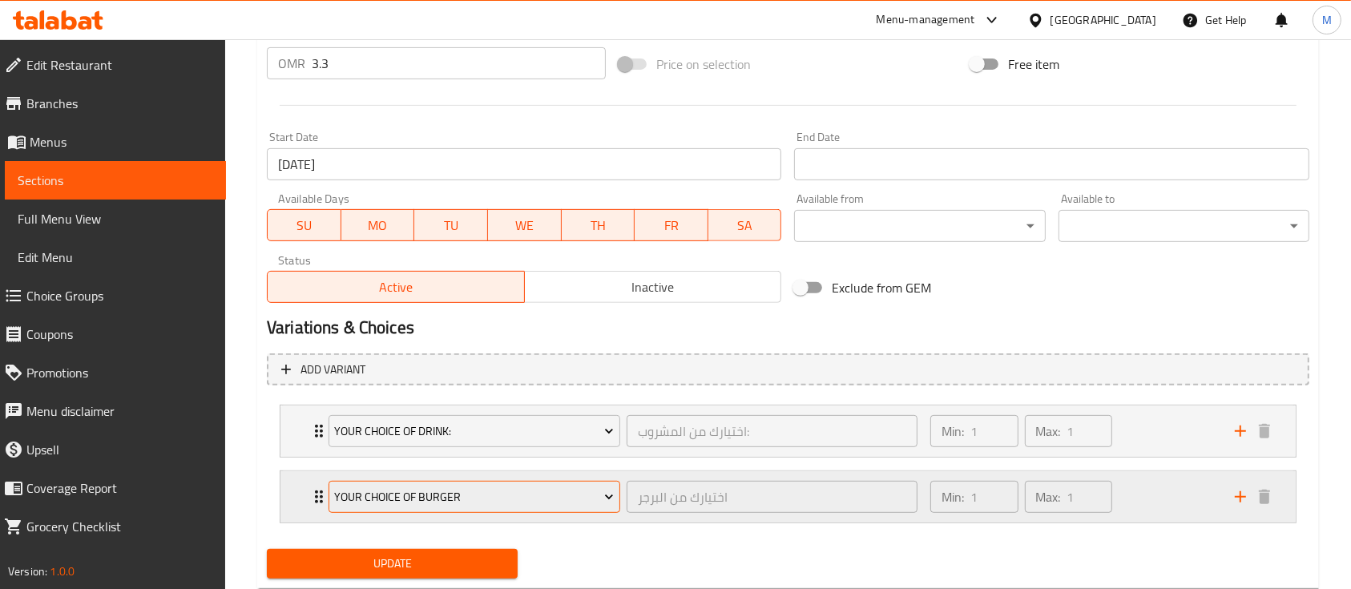
click at [611, 491] on icon "Expand" at bounding box center [609, 497] width 16 height 16
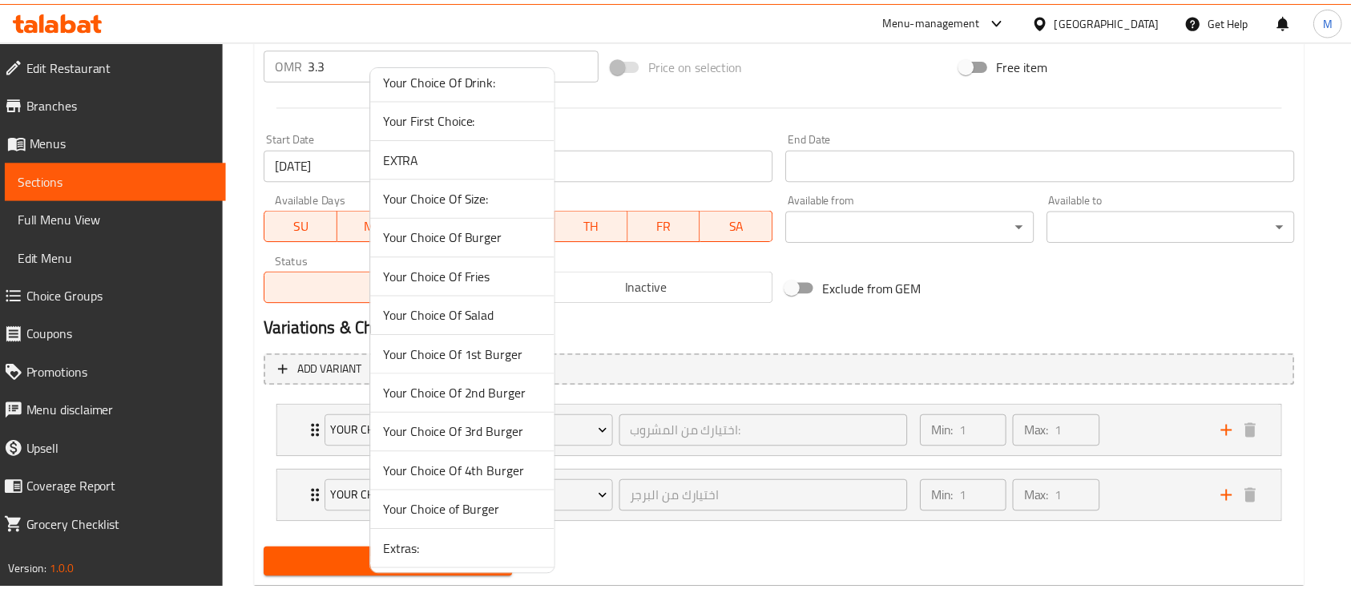
scroll to position [149, 0]
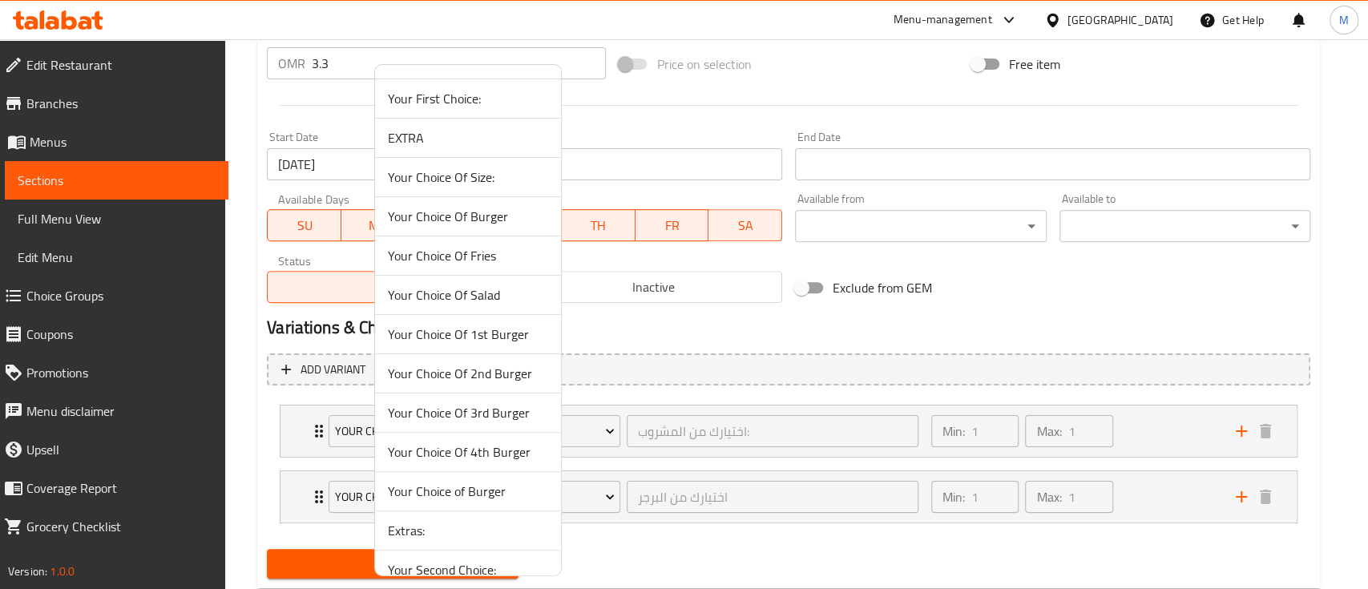
click at [500, 212] on span "Your Choice Of Burger" at bounding box center [468, 216] width 160 height 19
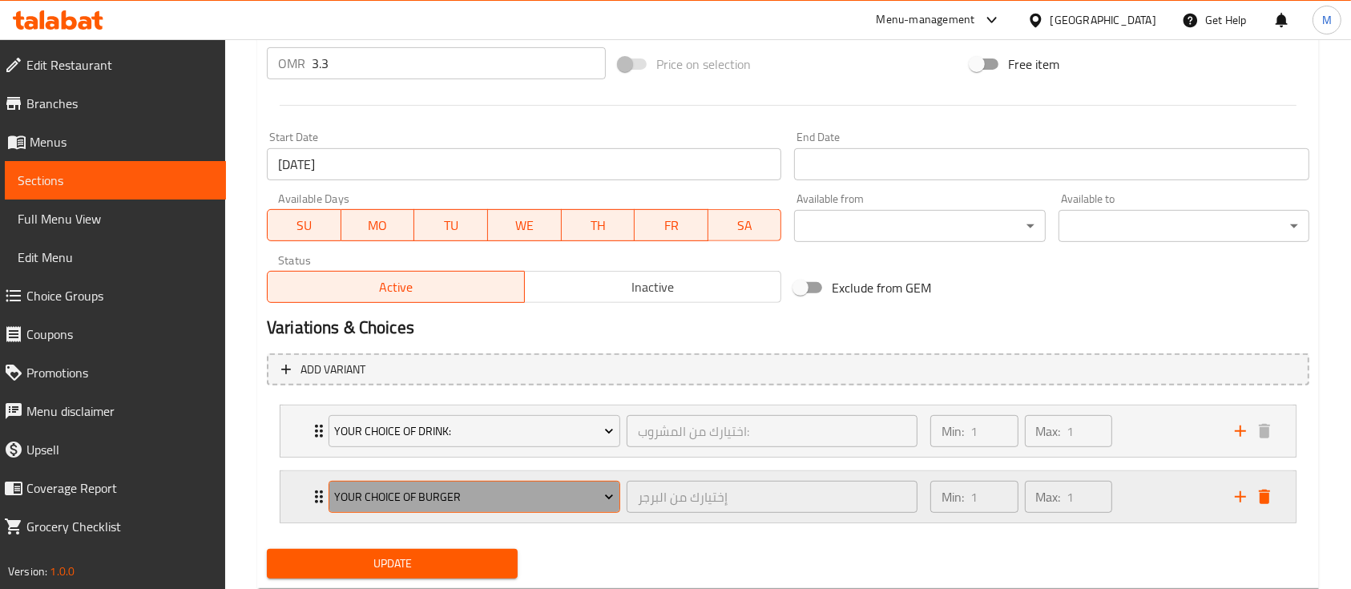
click at [618, 494] on button "Your Choice Of Burger" at bounding box center [475, 497] width 292 height 32
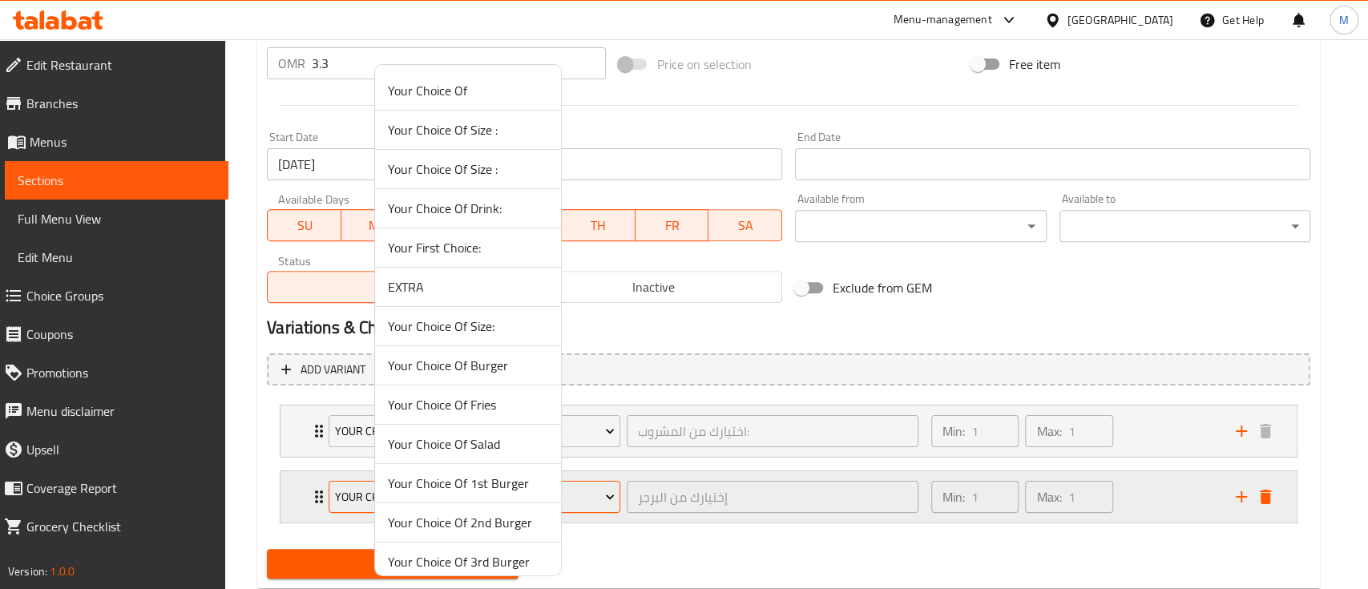
click at [618, 494] on div at bounding box center [684, 294] width 1368 height 589
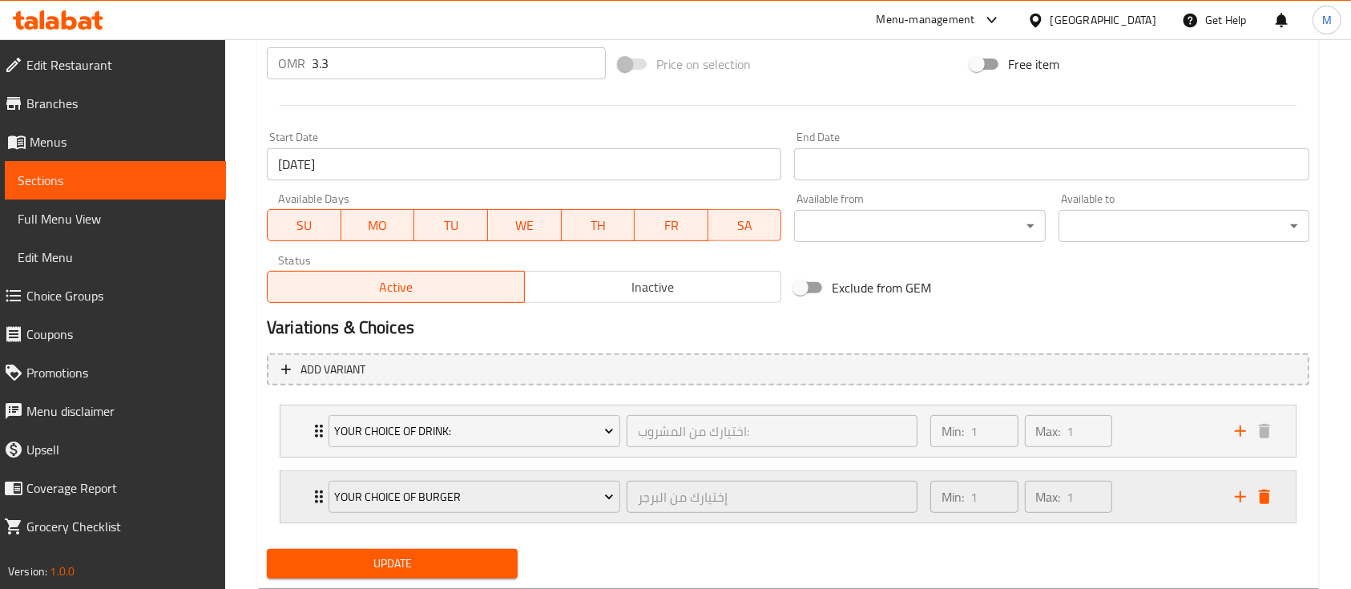
click at [321, 492] on div "Your Choice Of Burger إختيارك من البرجر ​" at bounding box center [623, 496] width 608 height 51
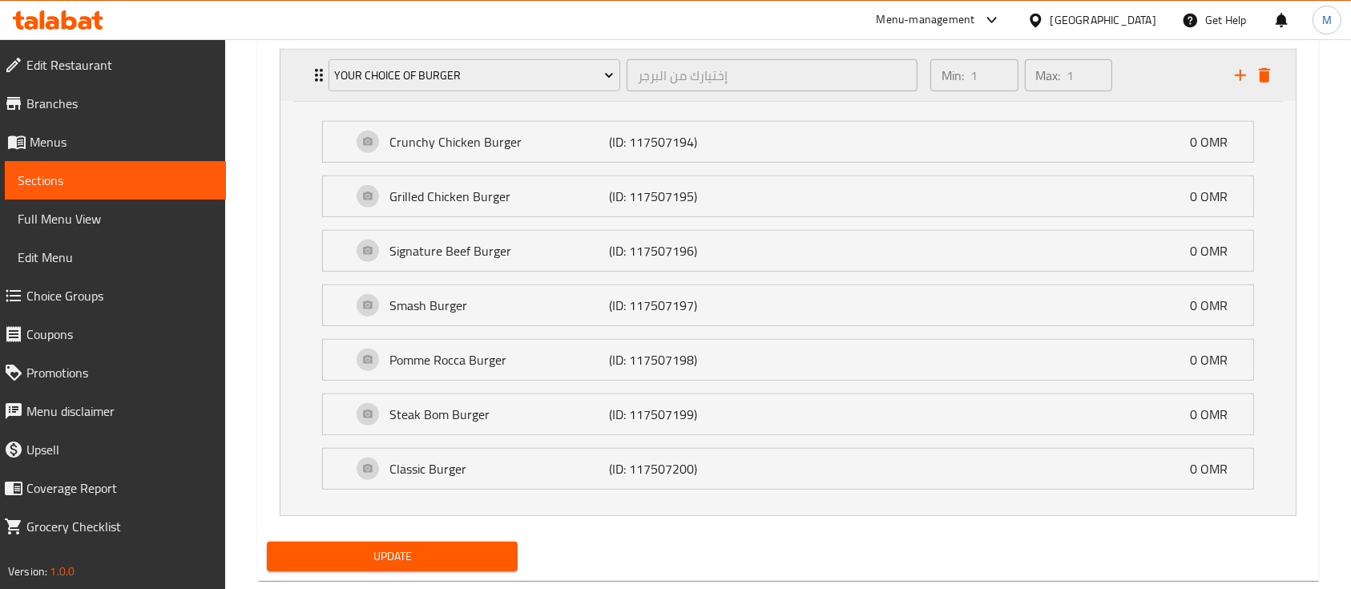
scroll to position [1034, 0]
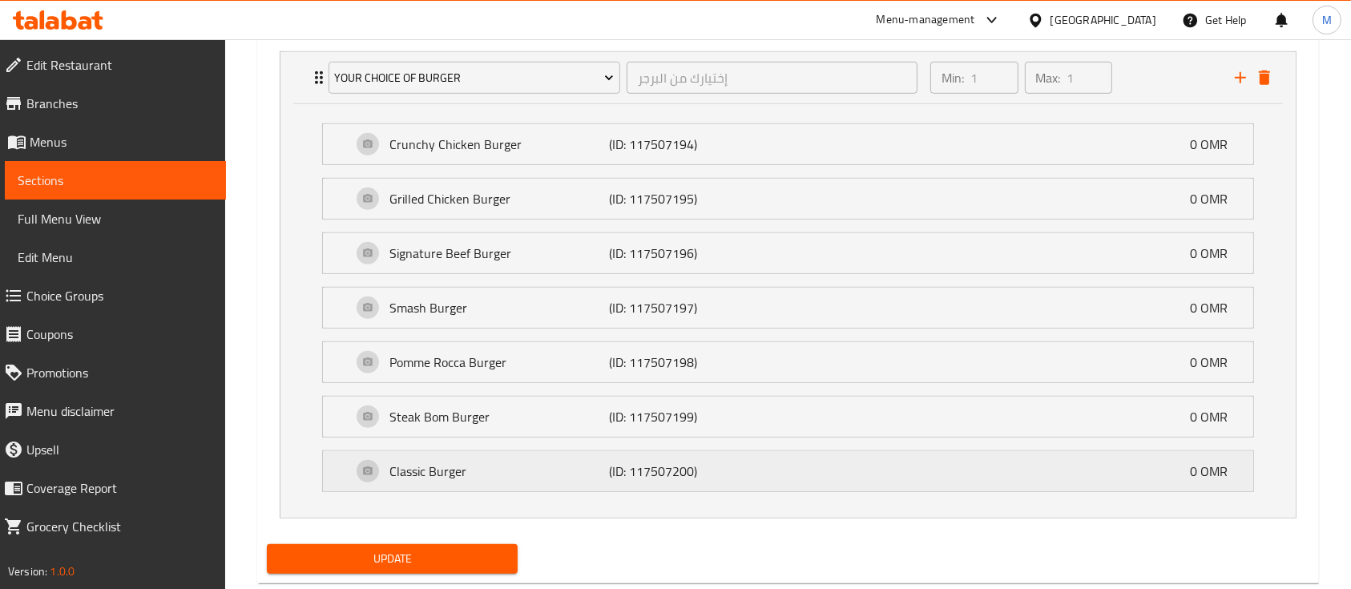
click at [542, 479] on div "Classic Burger (ID: 117507200) 0 OMR" at bounding box center [793, 471] width 882 height 40
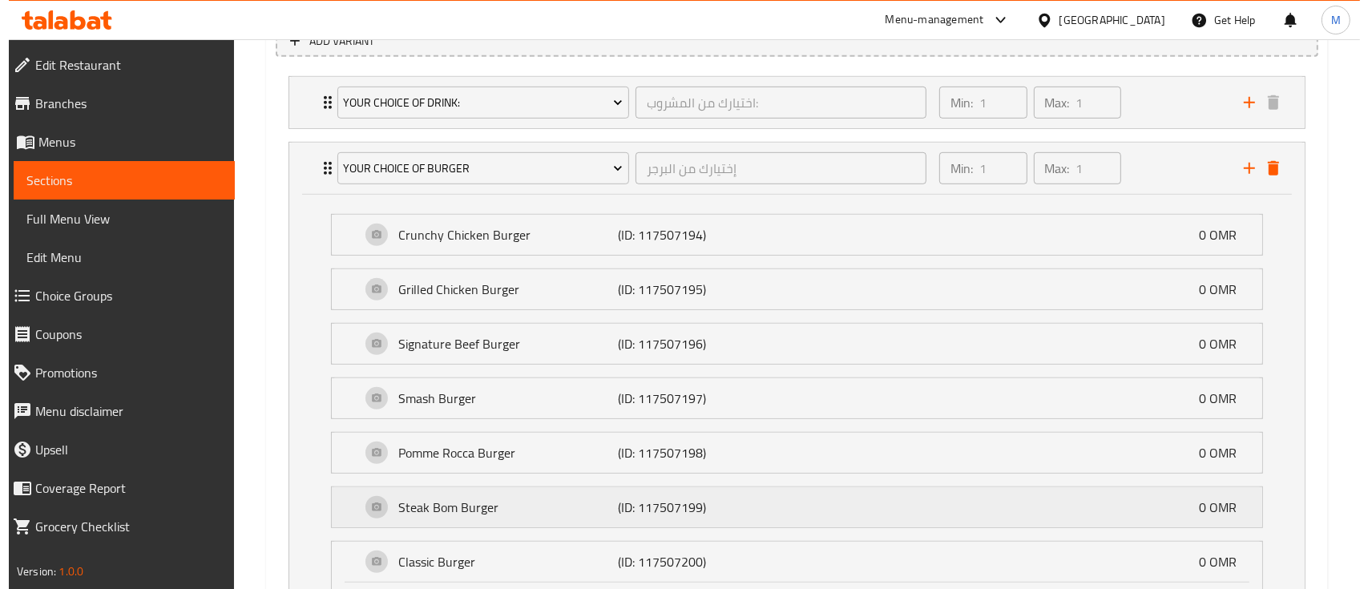
scroll to position [941, 0]
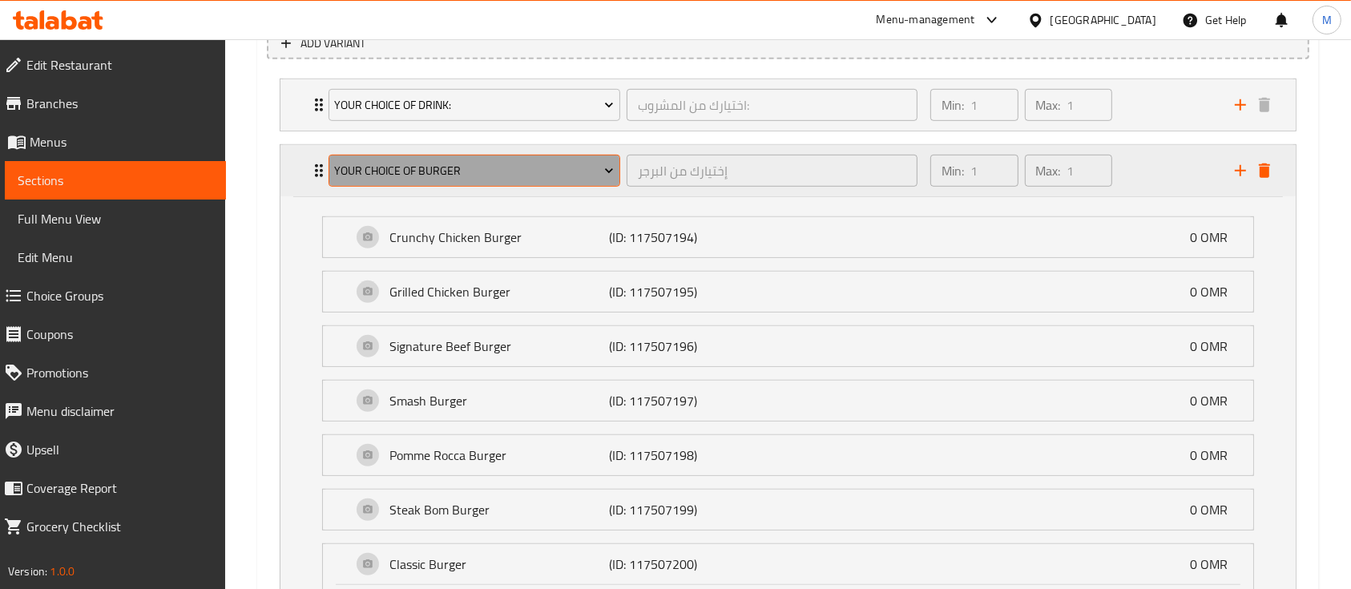
click at [614, 166] on icon "Expand" at bounding box center [609, 171] width 16 height 16
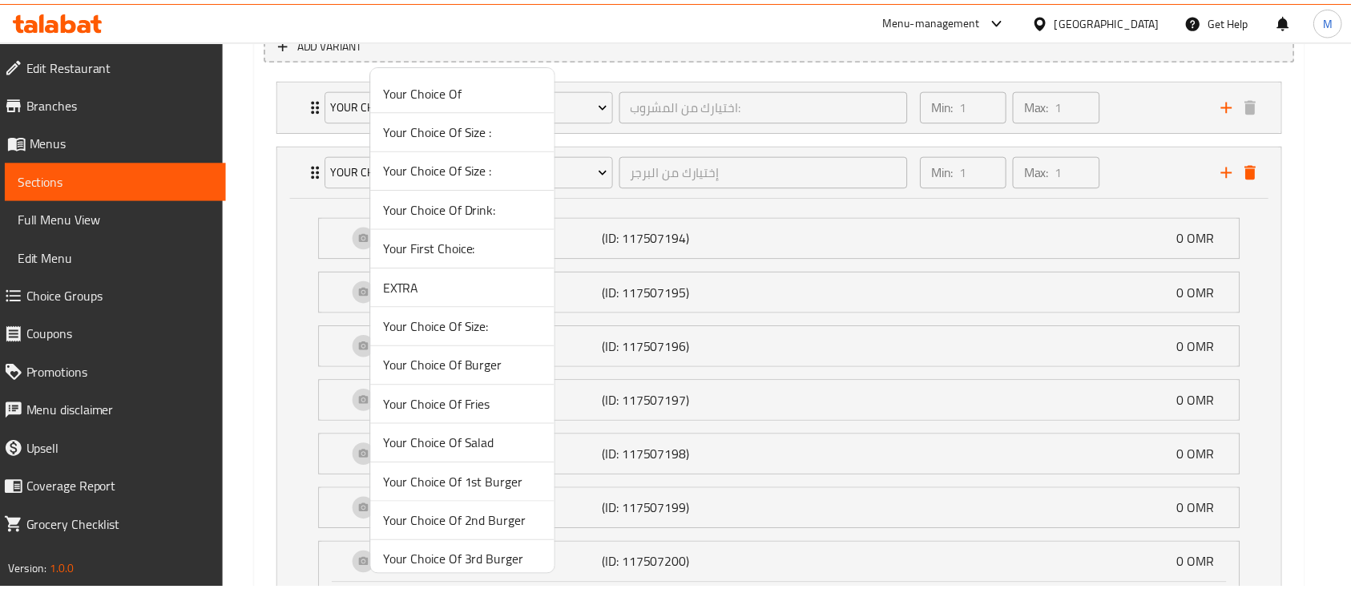
scroll to position [13, 0]
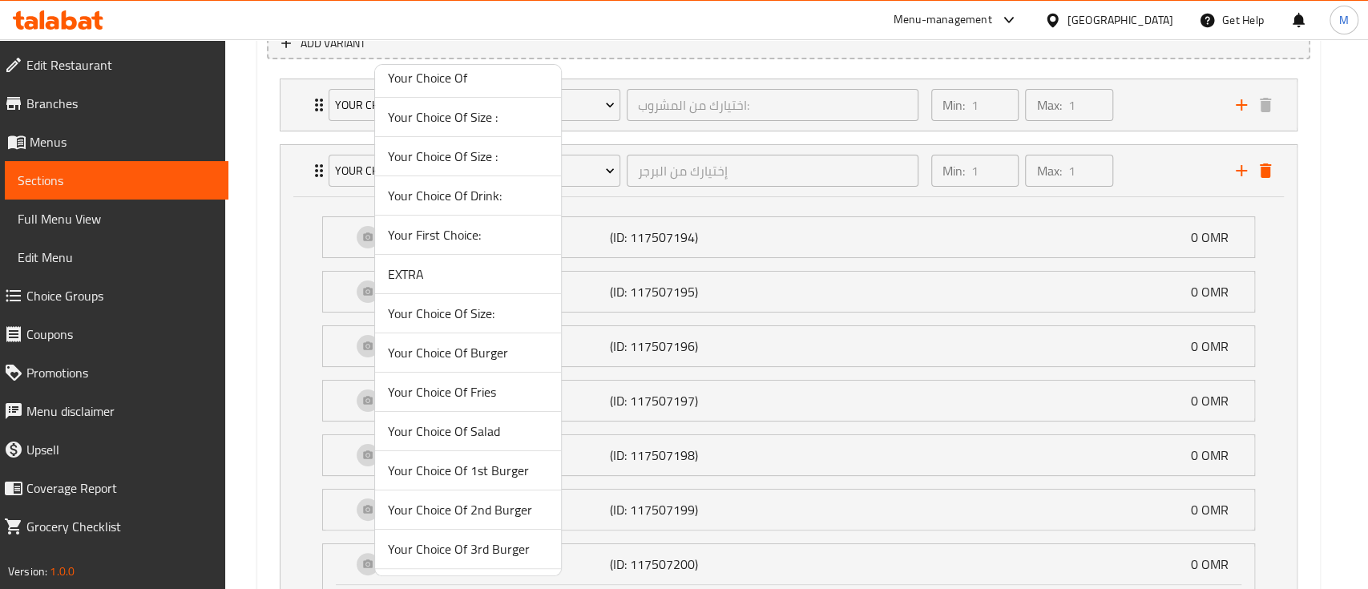
click at [289, 275] on div at bounding box center [684, 294] width 1368 height 589
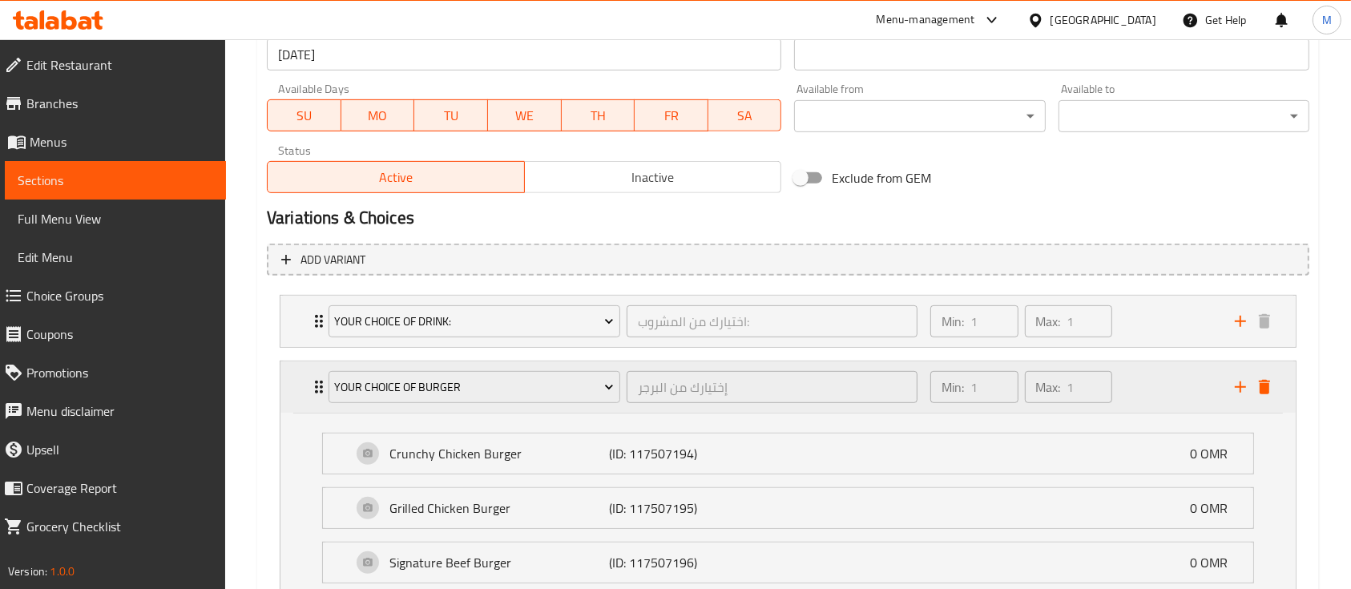
scroll to position [728, 0]
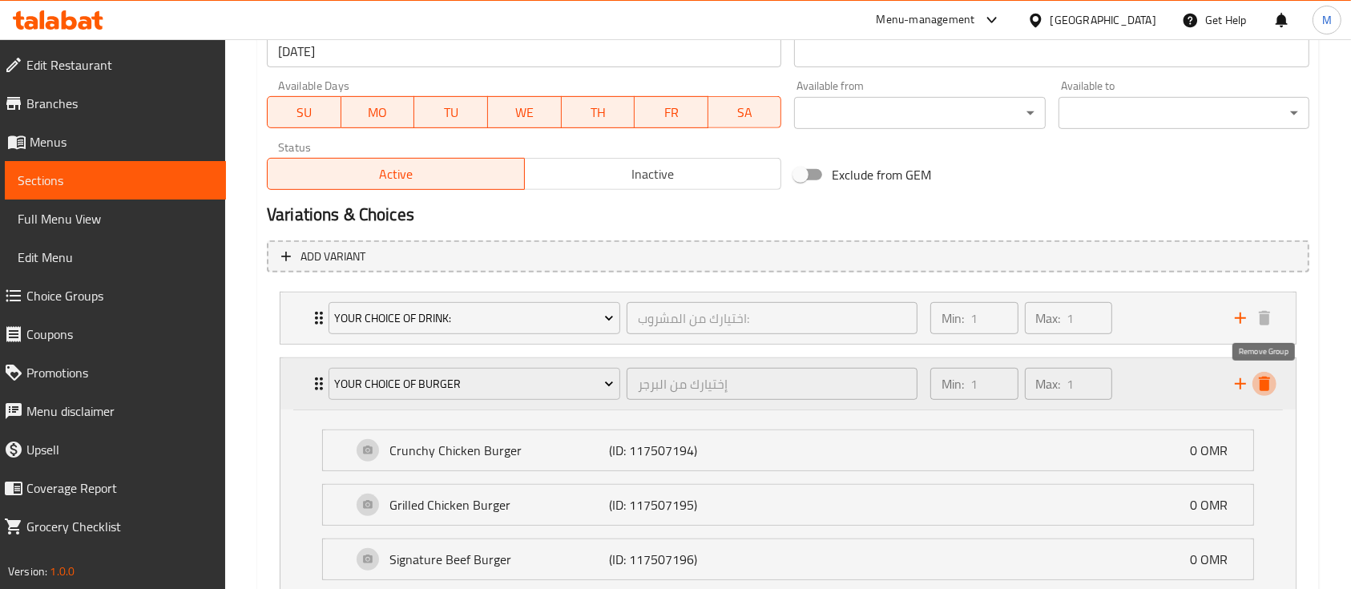
click at [1267, 385] on icon "delete" at bounding box center [1264, 384] width 11 height 14
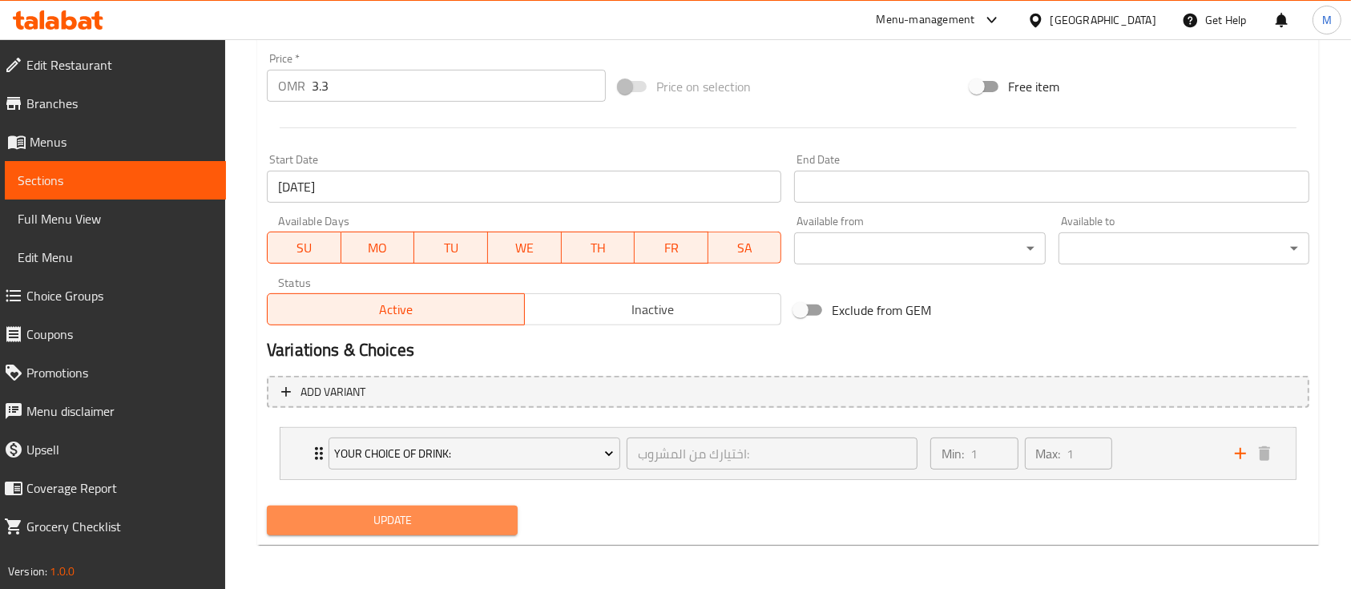
click at [467, 508] on button "Update" at bounding box center [392, 521] width 251 height 30
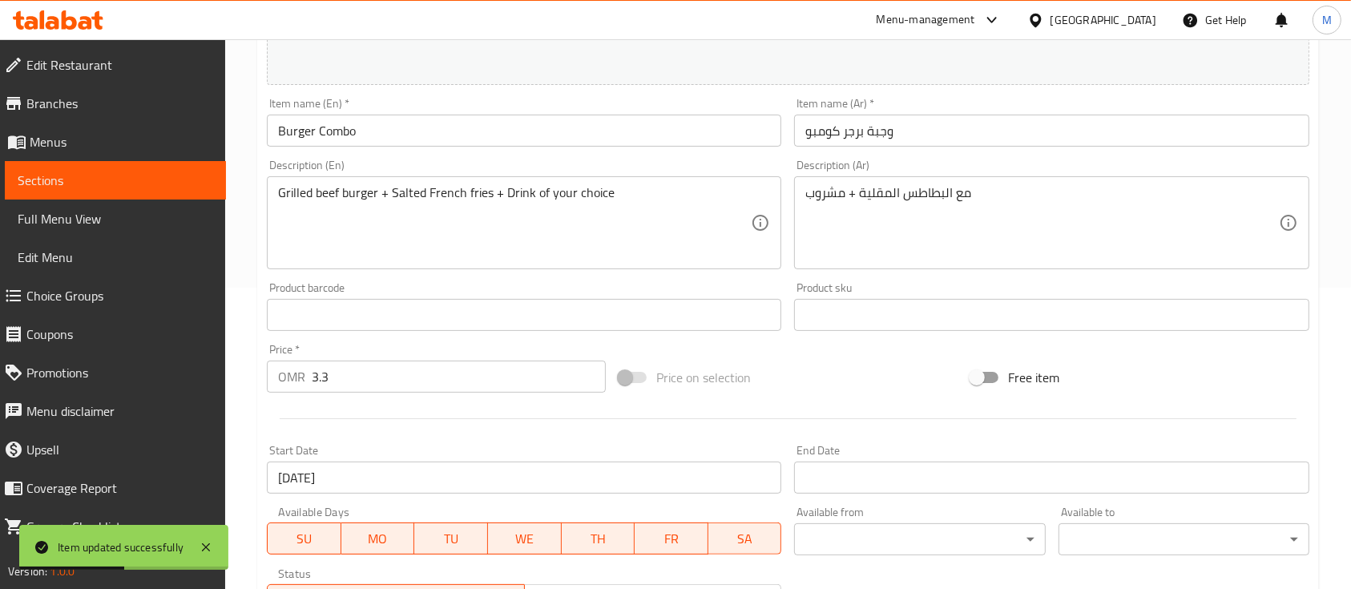
scroll to position [0, 0]
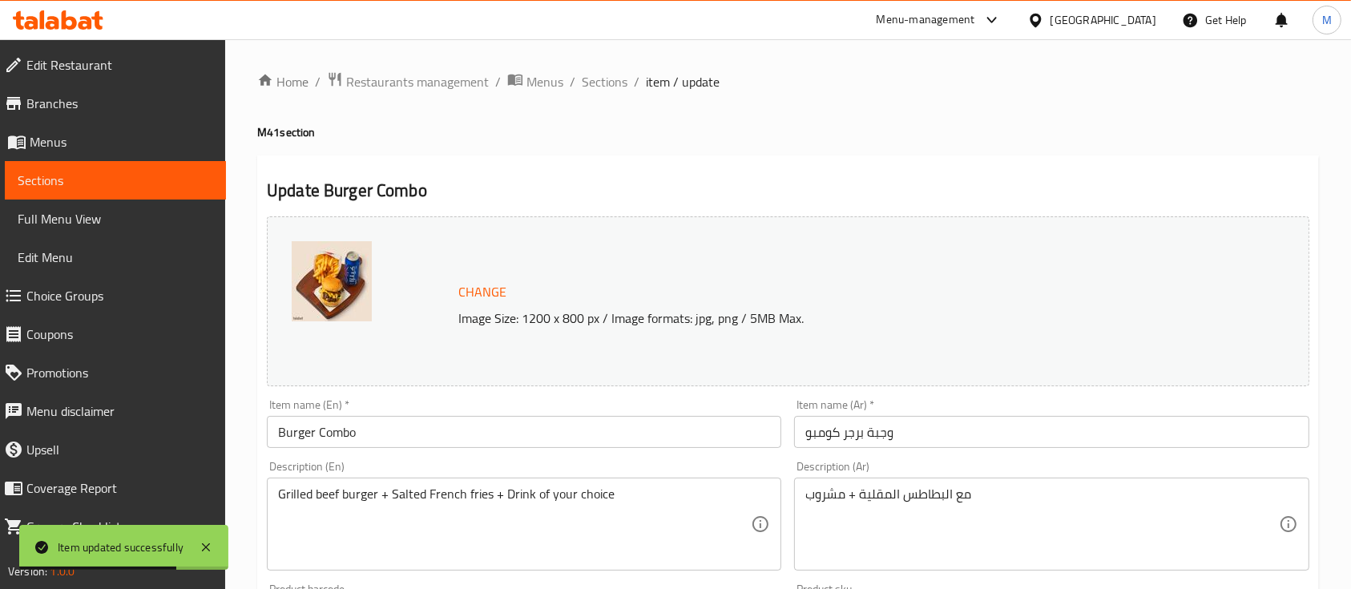
click at [648, 82] on span "item / update" at bounding box center [683, 81] width 74 height 19
click at [616, 83] on span "Sections" at bounding box center [605, 81] width 46 height 19
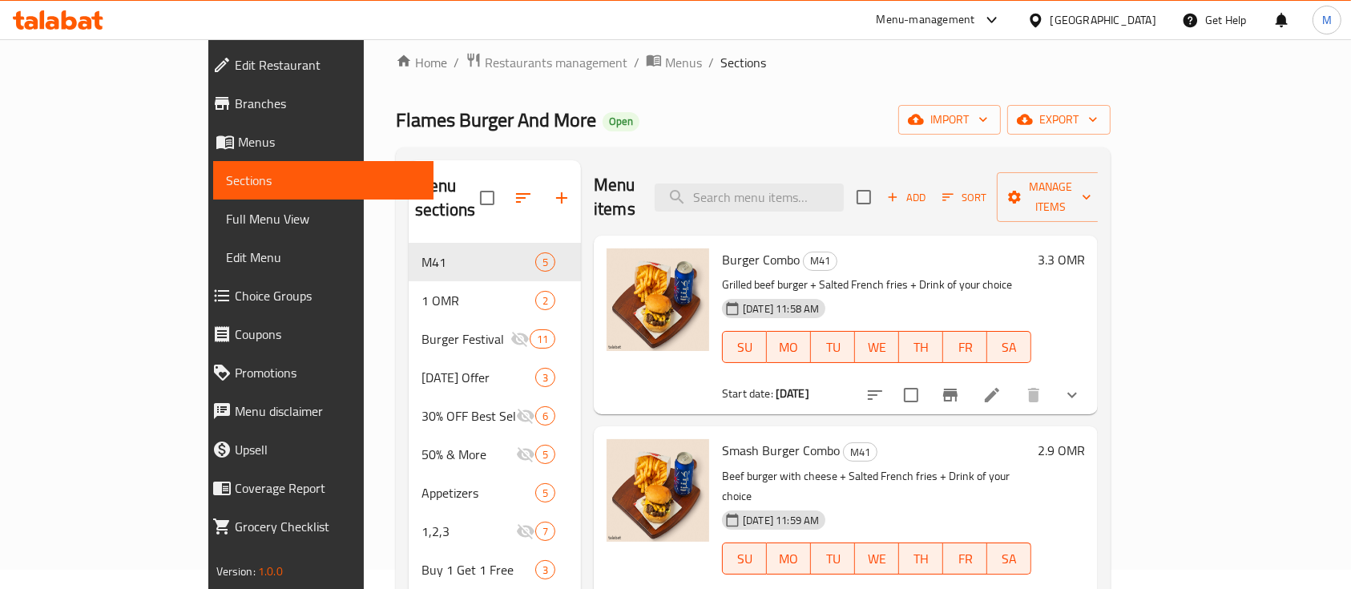
scroll to position [4, 0]
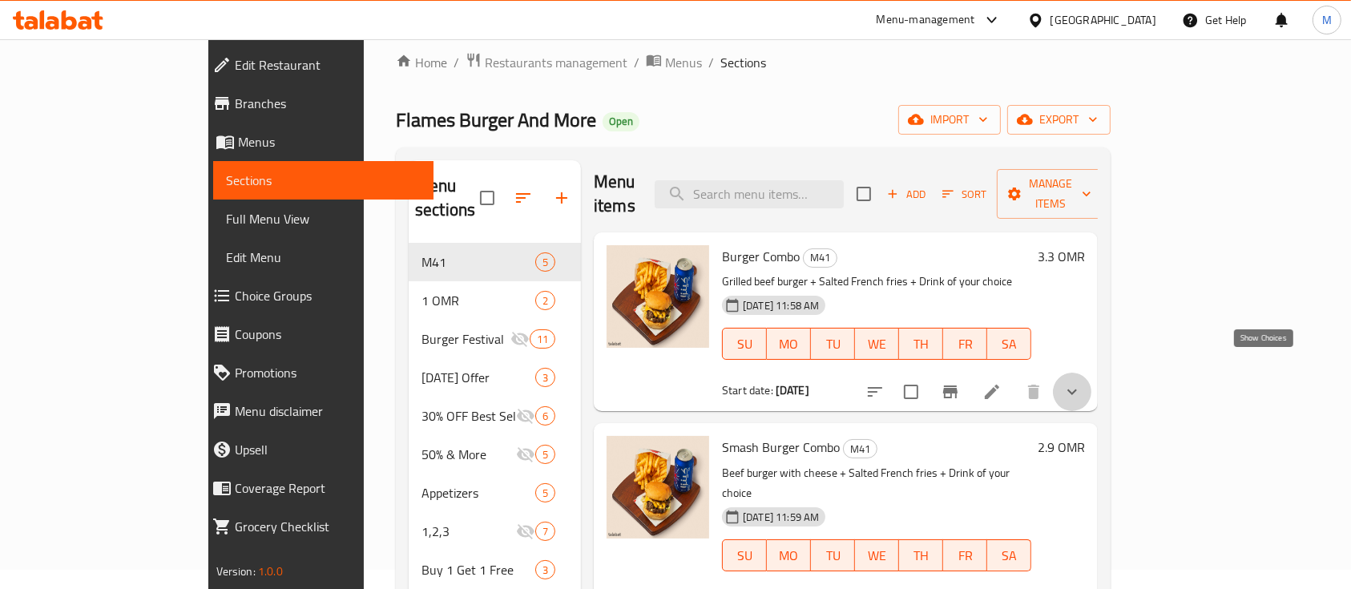
click at [1082, 382] on icon "show more" at bounding box center [1072, 391] width 19 height 19
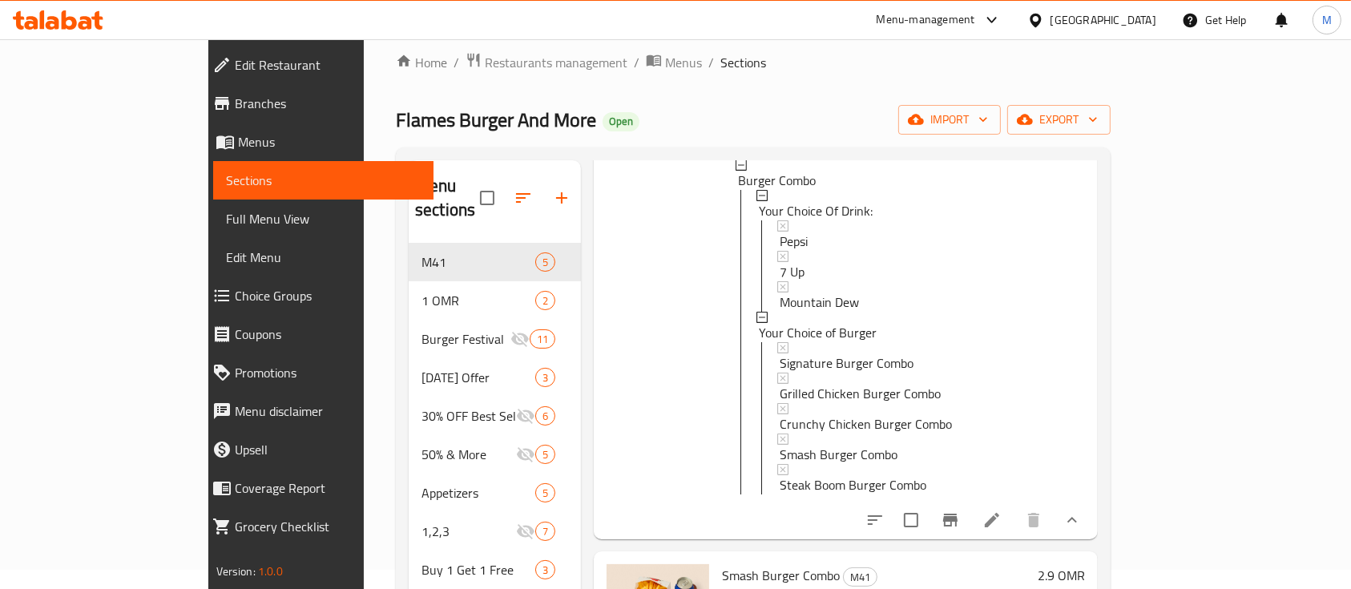
scroll to position [256, 0]
click at [1002, 511] on icon at bounding box center [992, 520] width 19 height 19
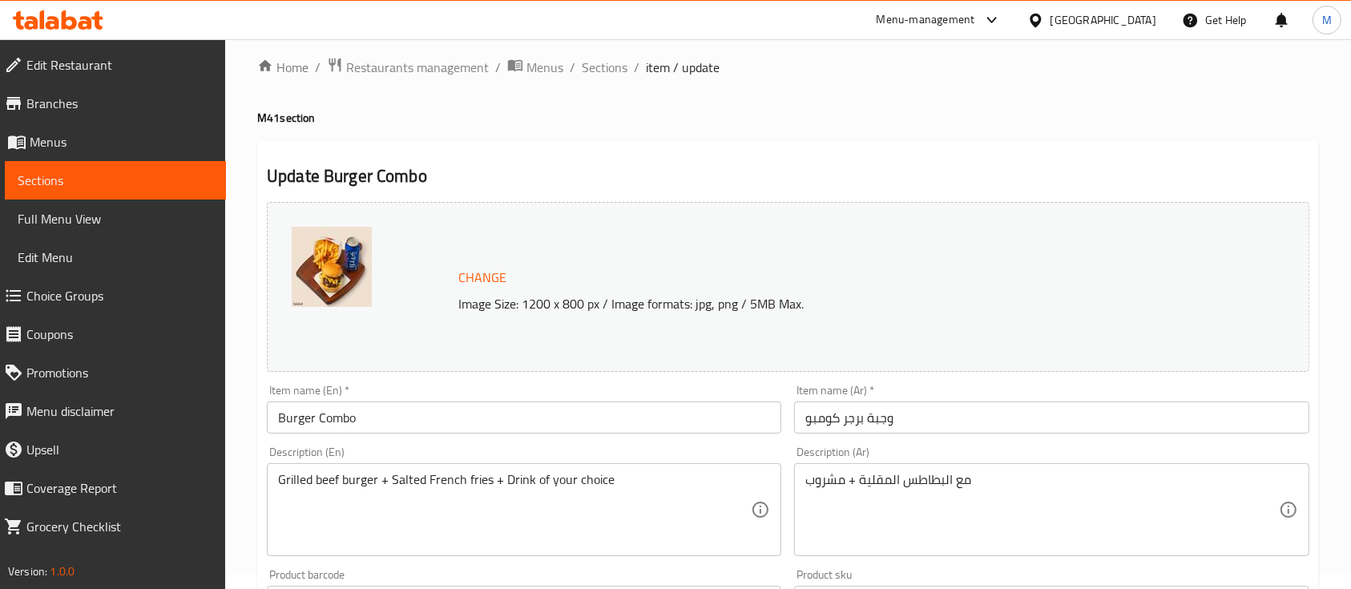
scroll to position [6, 0]
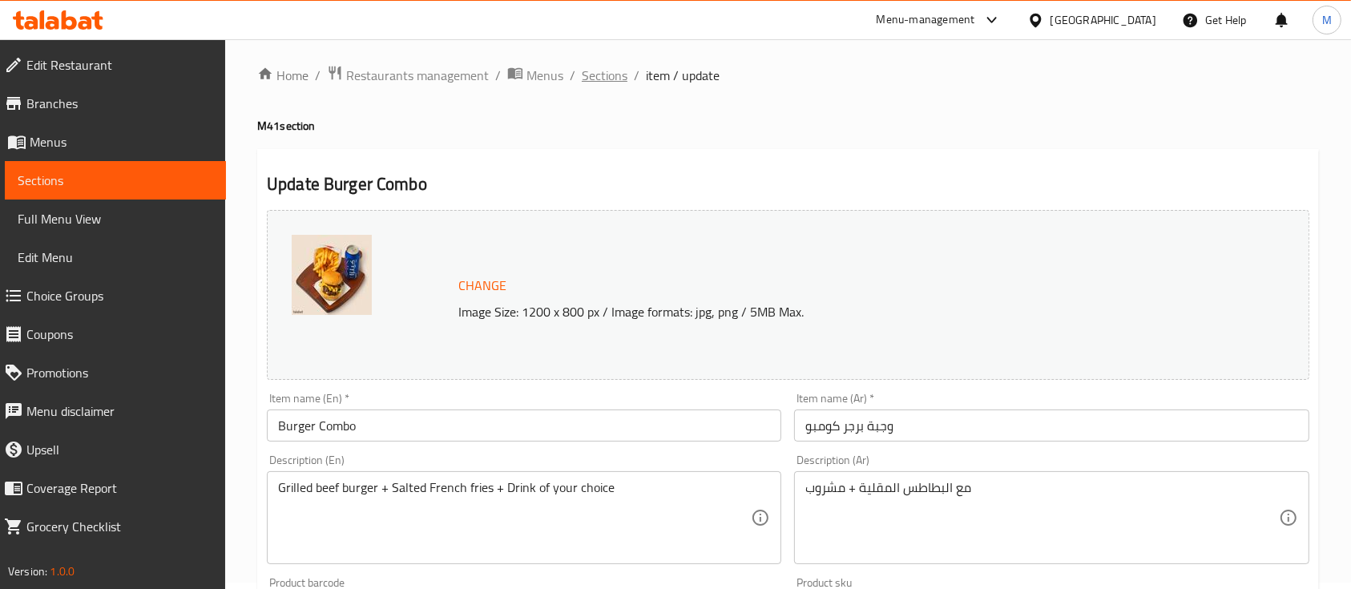
click at [593, 83] on span "Sections" at bounding box center [605, 75] width 46 height 19
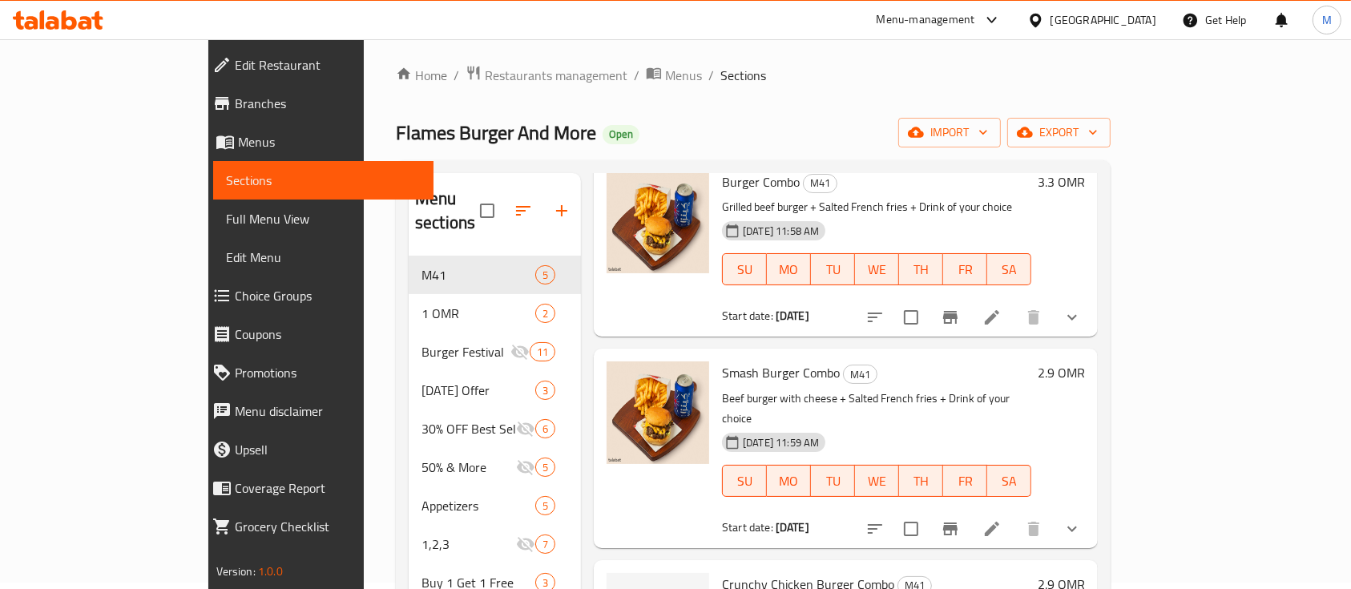
scroll to position [94, 0]
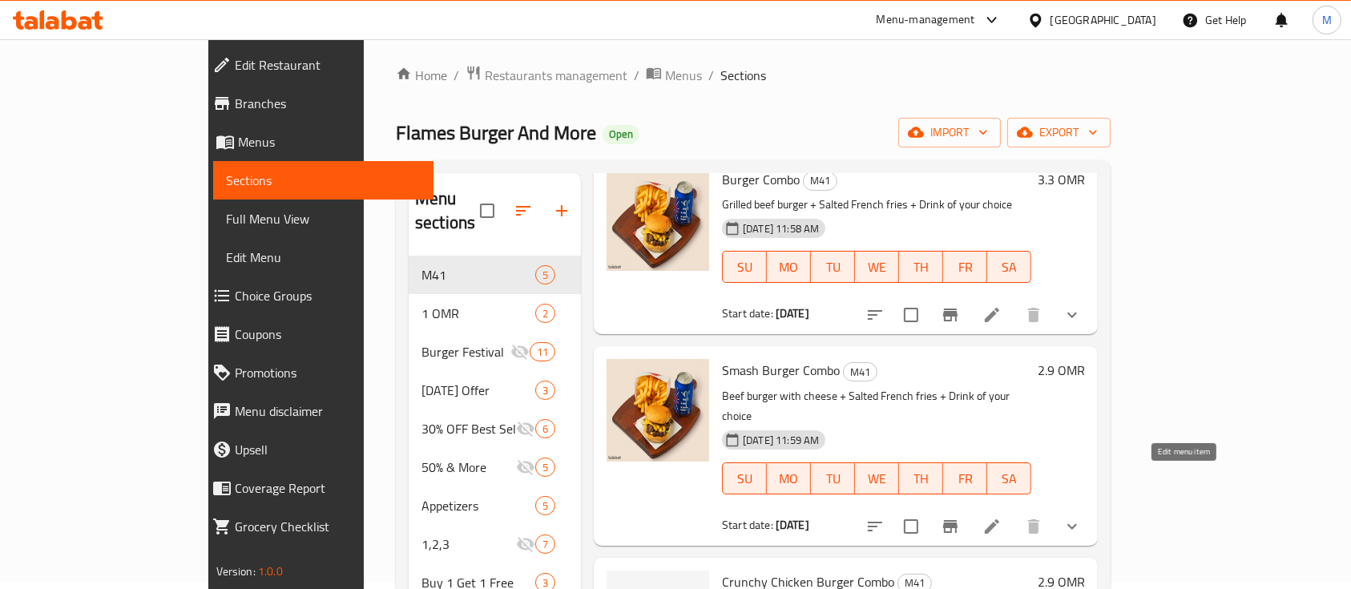
click at [1002, 517] on icon at bounding box center [992, 526] width 19 height 19
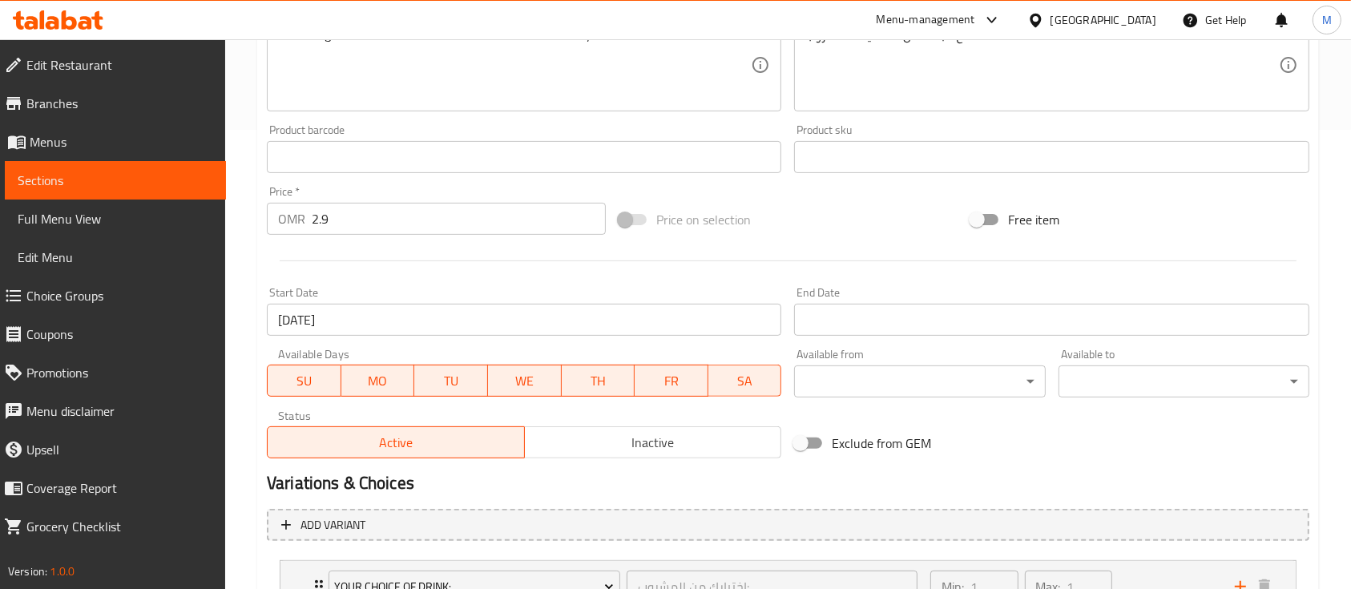
scroll to position [658, 0]
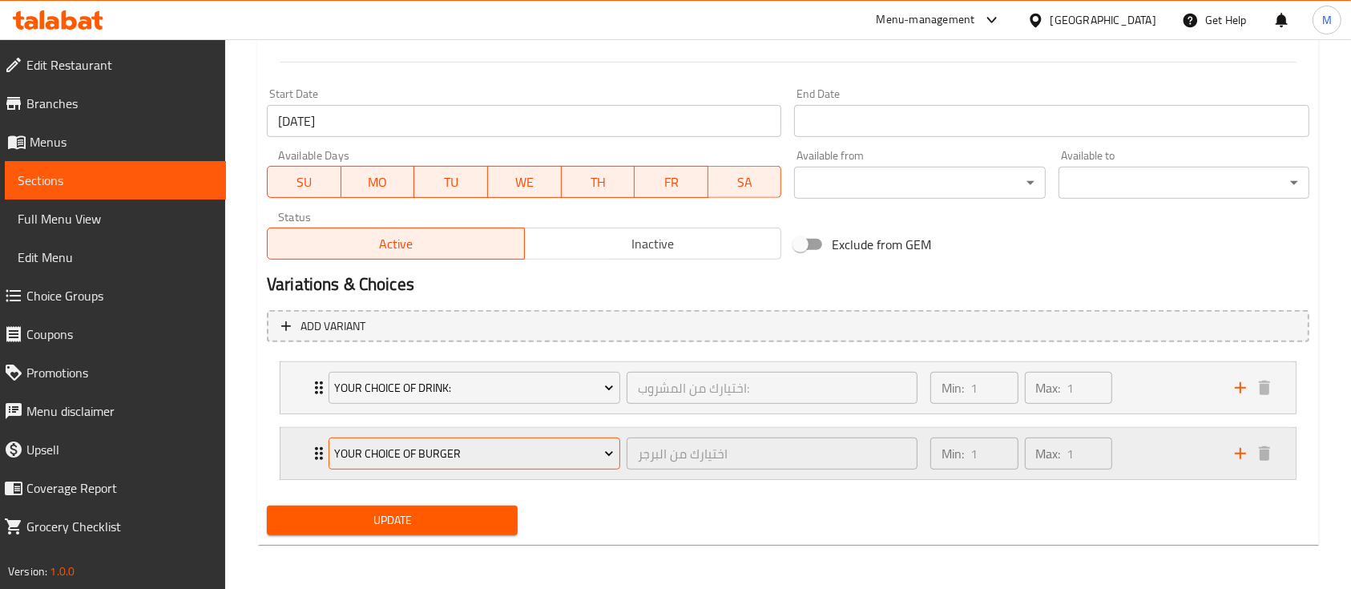
click at [584, 459] on span "Your Choice of Burger" at bounding box center [474, 454] width 280 height 20
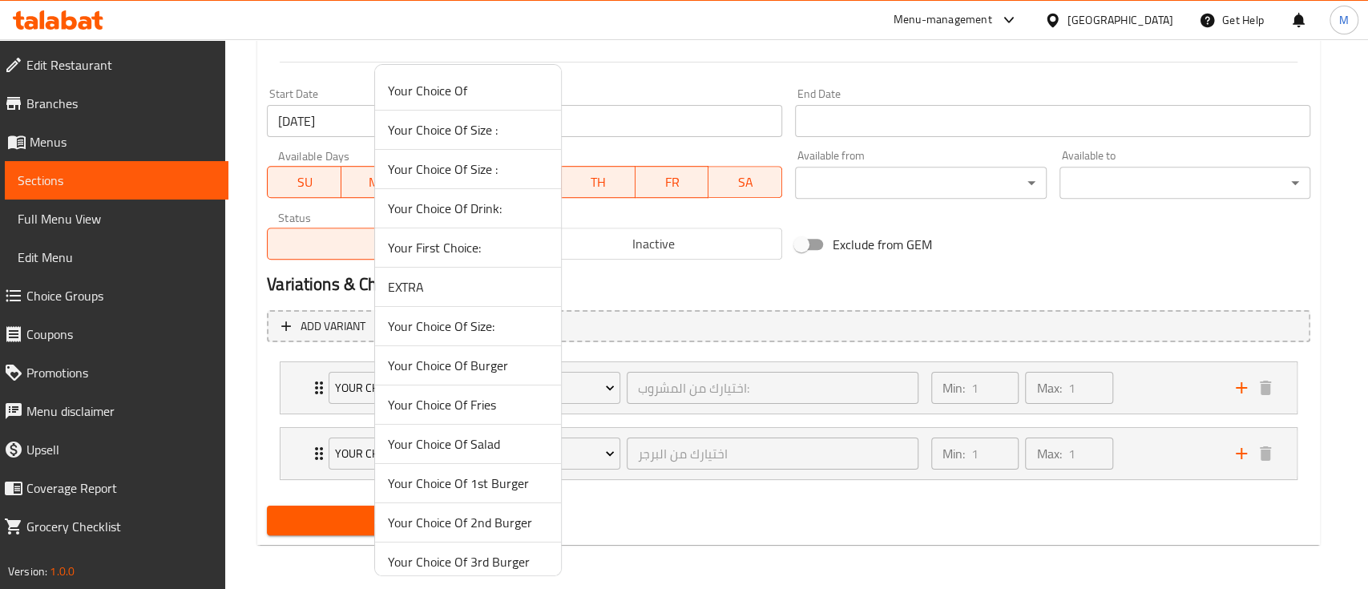
click at [622, 484] on div at bounding box center [684, 294] width 1368 height 589
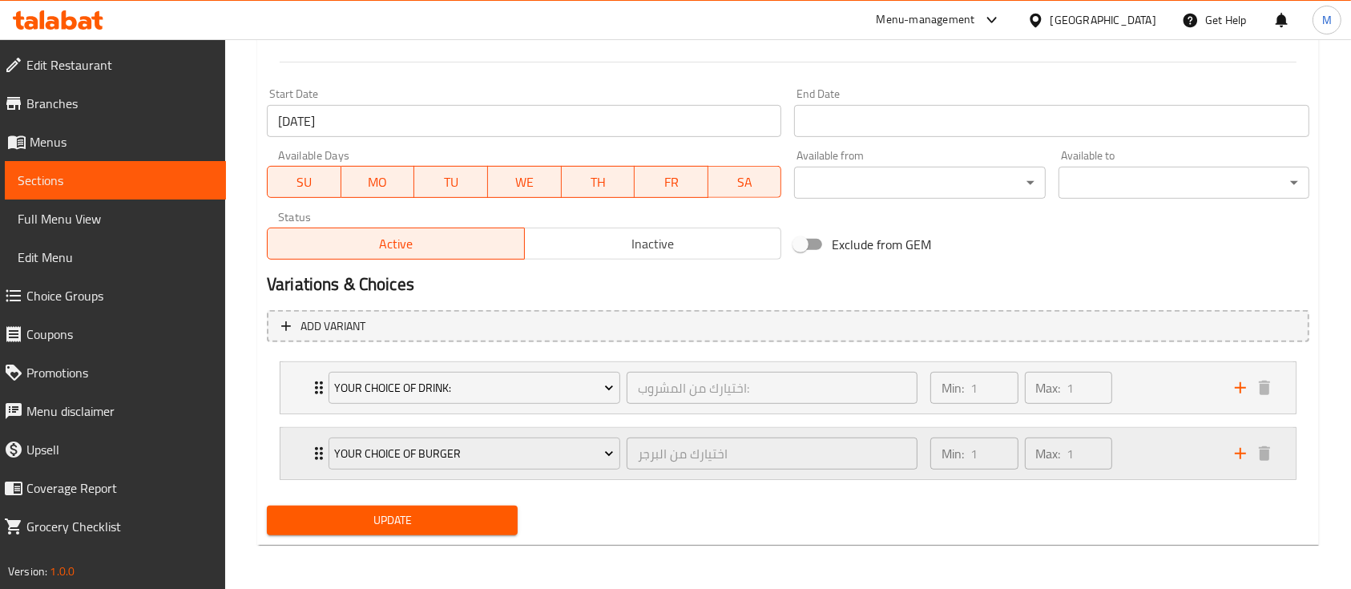
click at [309, 450] on icon "Expand" at bounding box center [318, 453] width 19 height 19
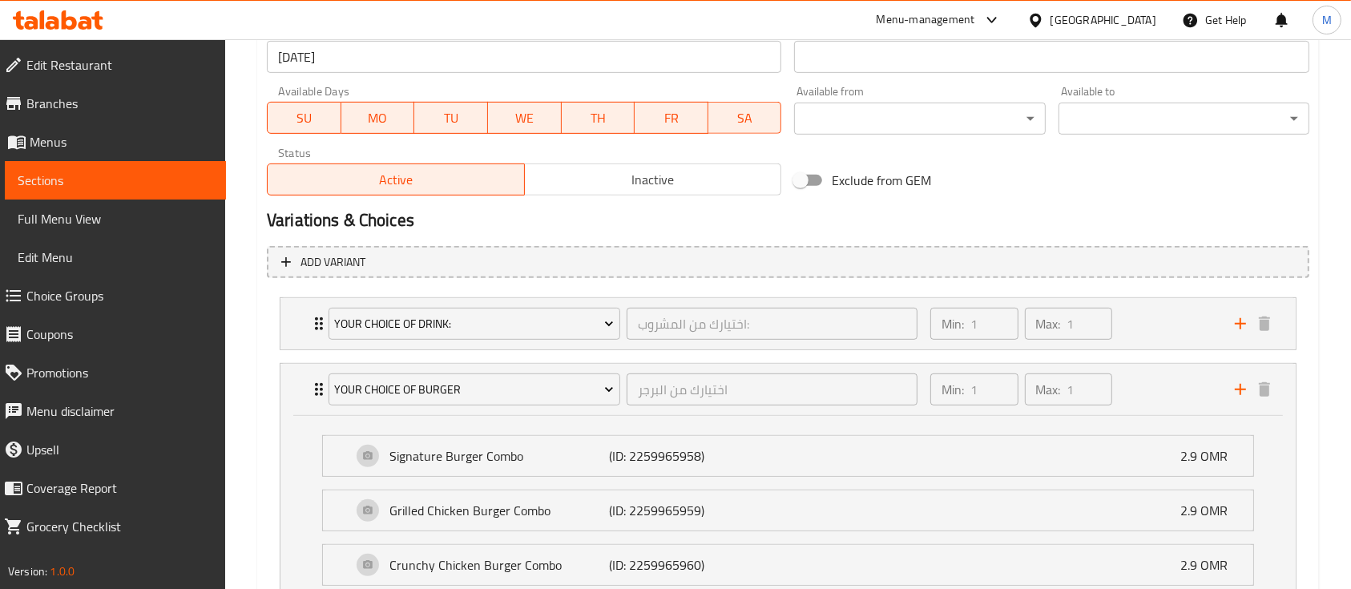
scroll to position [687, 0]
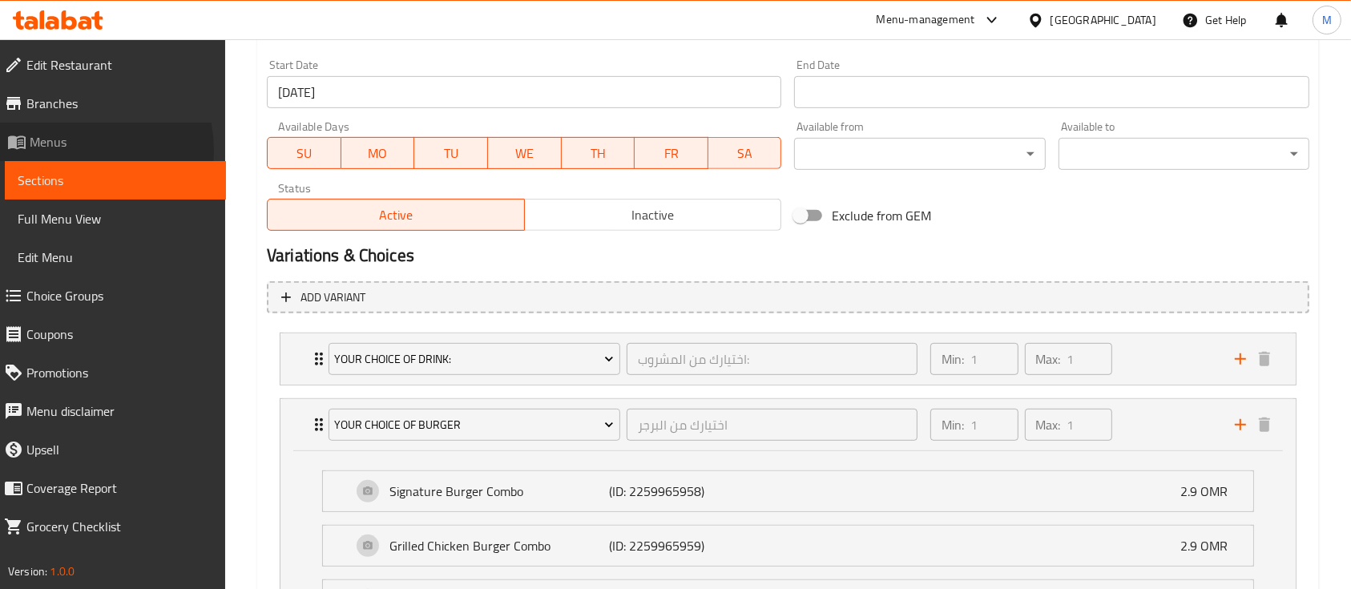
click at [79, 150] on span "Menus" at bounding box center [122, 141] width 184 height 19
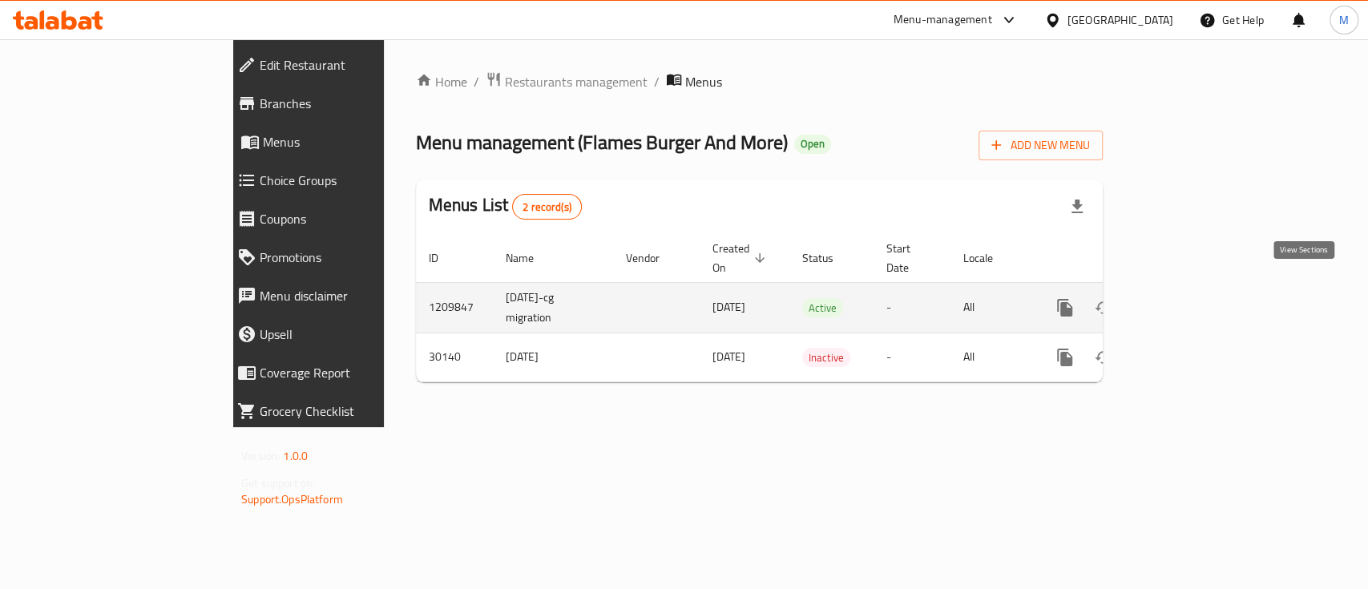
click at [1200, 301] on link "enhanced table" at bounding box center [1180, 308] width 38 height 38
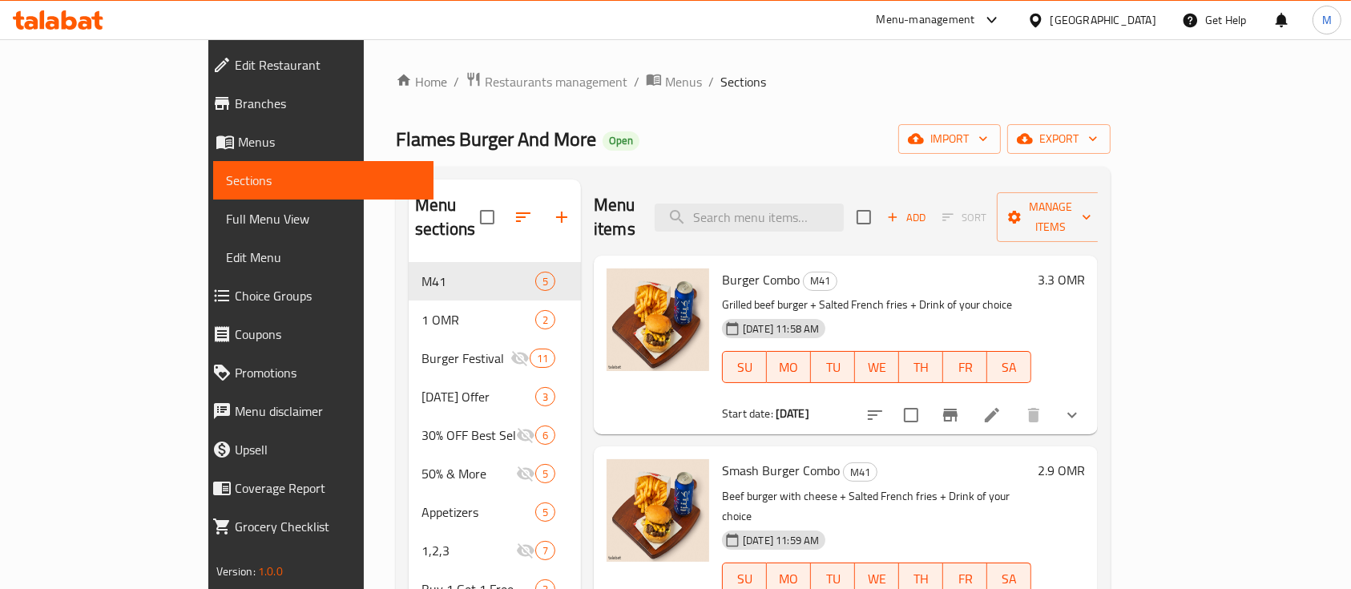
scroll to position [123, 0]
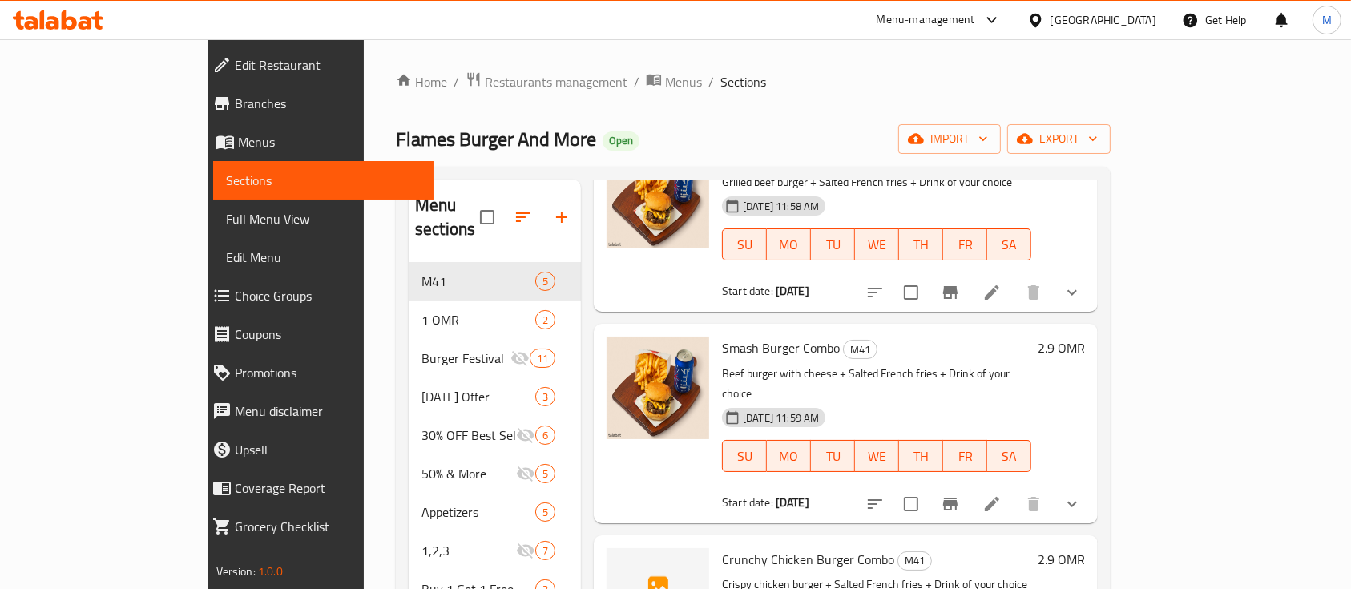
drag, startPoint x: 96, startPoint y: 296, endPoint x: 68, endPoint y: 315, distance: 34.0
click at [196, 315] on ul "Edit Restaurant Branches Menus Sections Full Menu View Edit Menu Choice Groups …" at bounding box center [315, 296] width 238 height 500
click at [235, 304] on span "Choice Groups" at bounding box center [328, 295] width 187 height 19
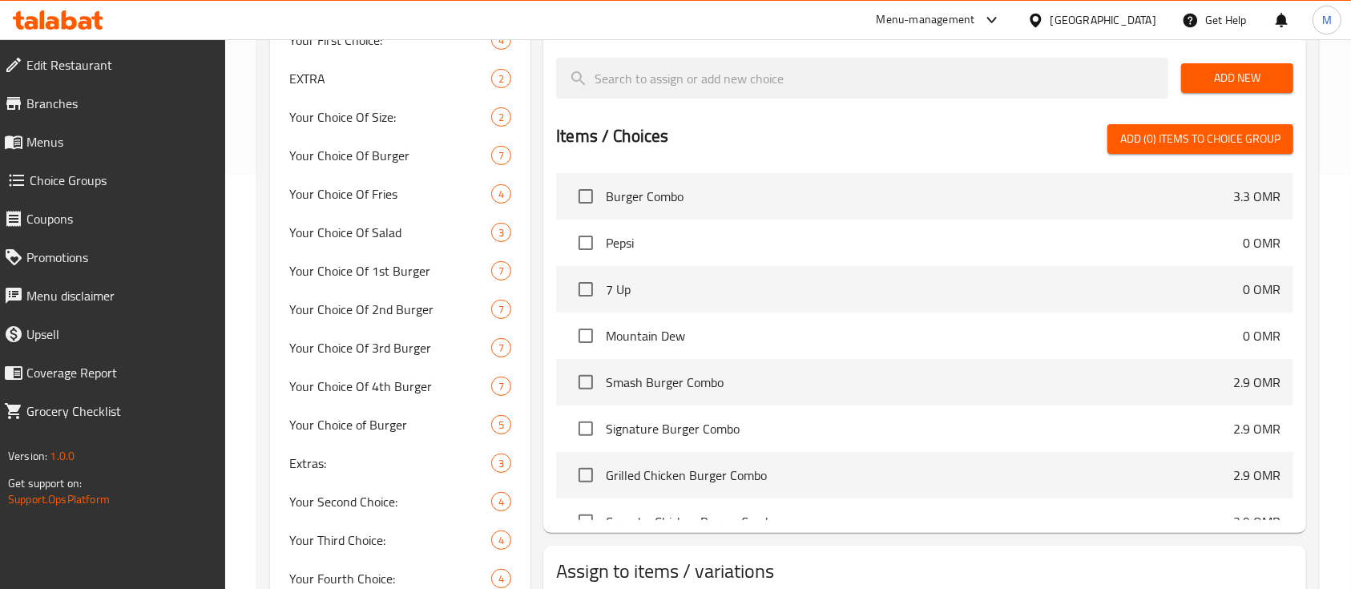
scroll to position [411, 0]
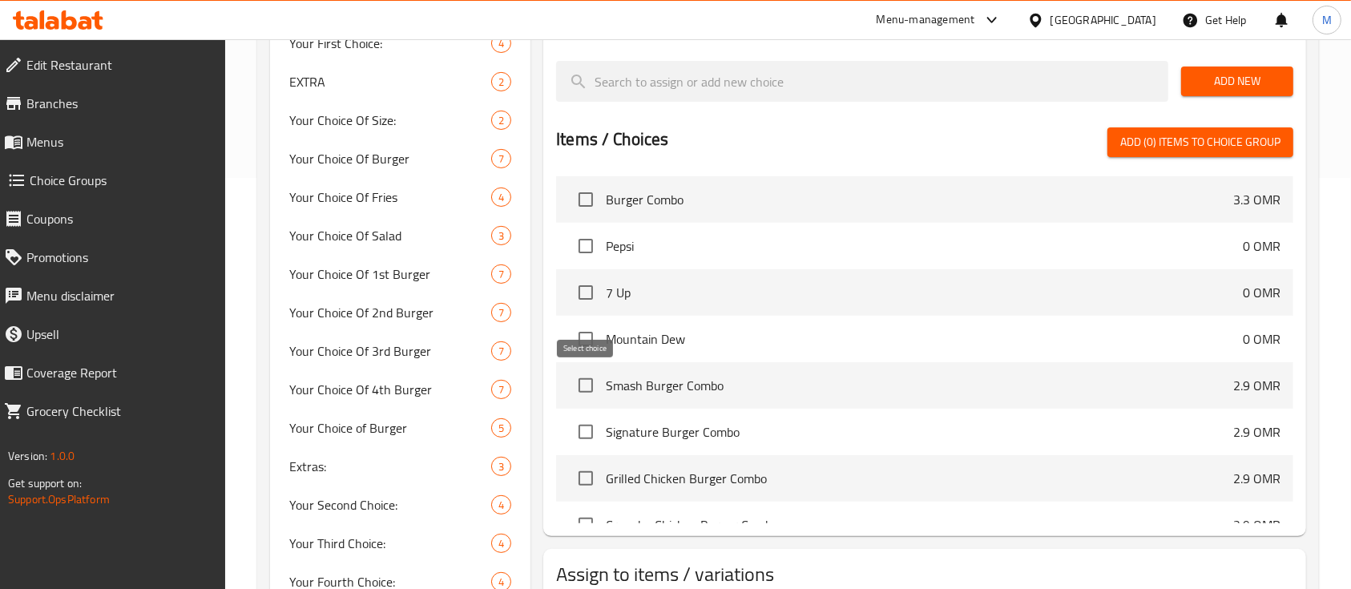
click at [580, 394] on input "checkbox" at bounding box center [586, 386] width 34 height 34
checkbox input "true"
click at [585, 444] on input "checkbox" at bounding box center [586, 432] width 34 height 34
checkbox input "true"
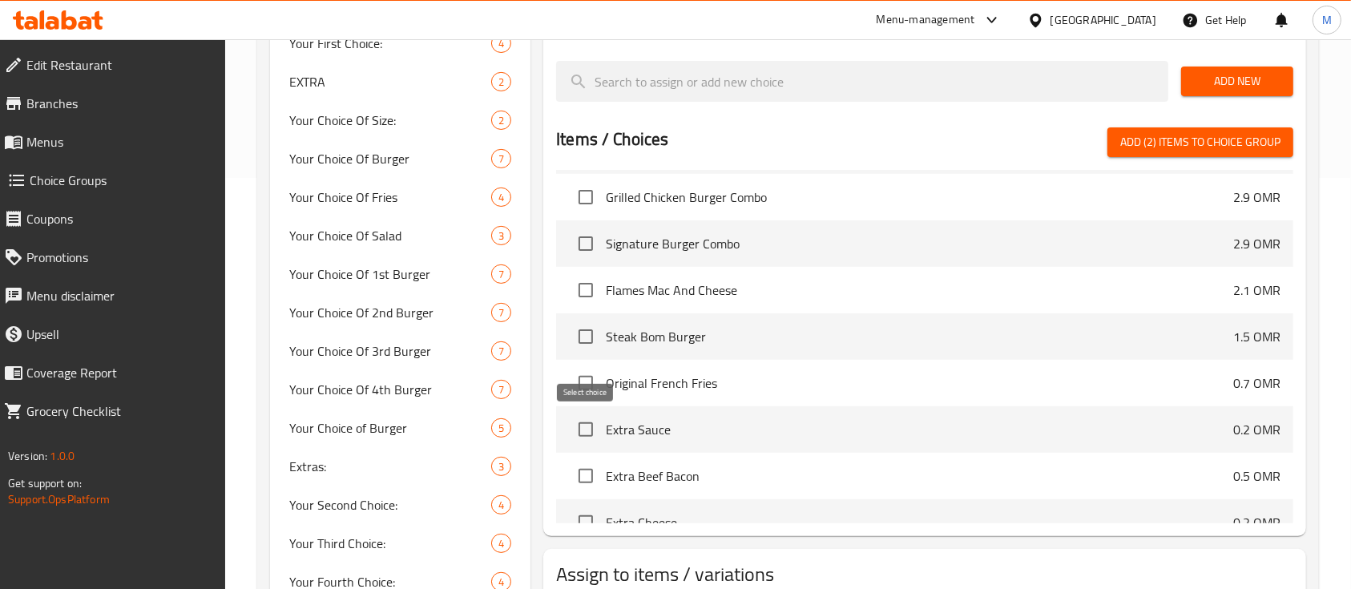
scroll to position [0, 0]
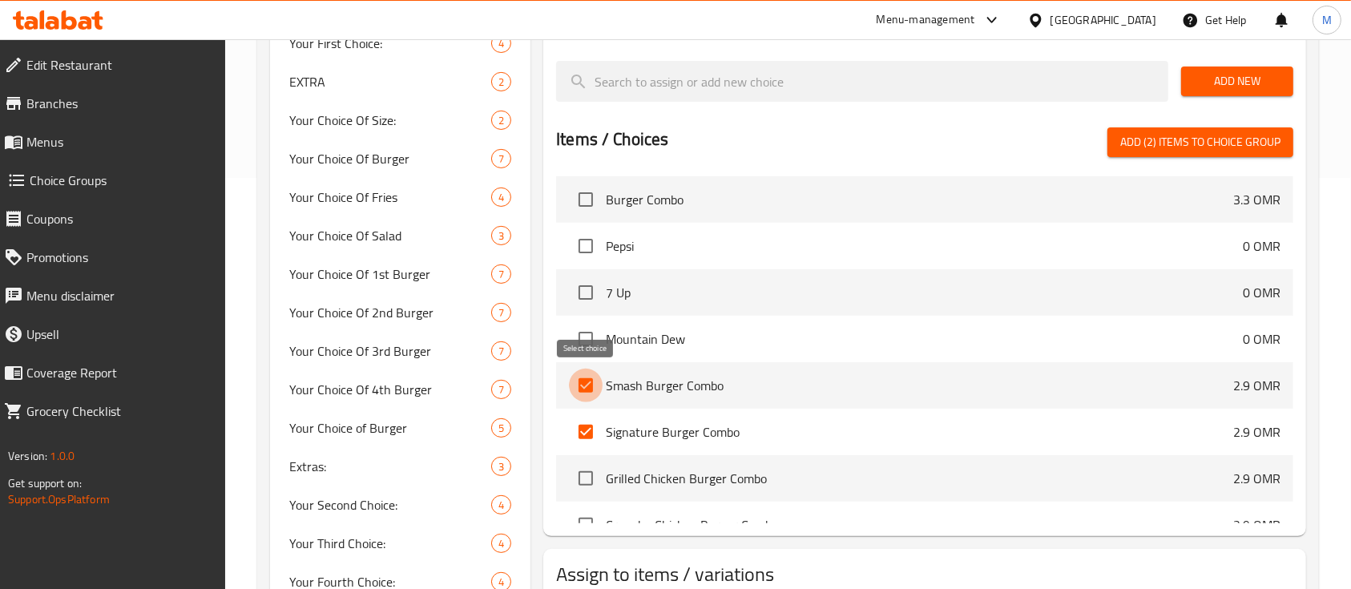
click at [582, 382] on input "checkbox" at bounding box center [586, 386] width 34 height 34
checkbox input "false"
click at [586, 427] on input "checkbox" at bounding box center [586, 432] width 34 height 34
checkbox input "false"
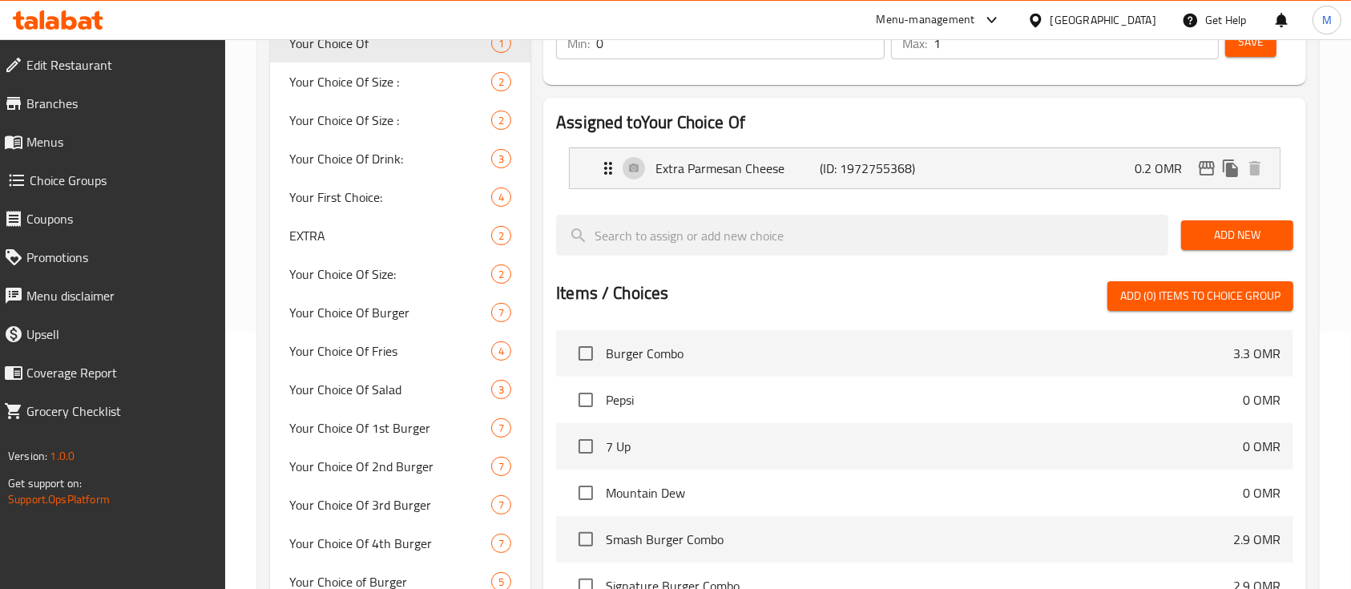
scroll to position [258, 0]
click at [991, 162] on div "Extra Parmesan Cheese (ID: 1972755368) 0.2 OMR" at bounding box center [930, 167] width 662 height 40
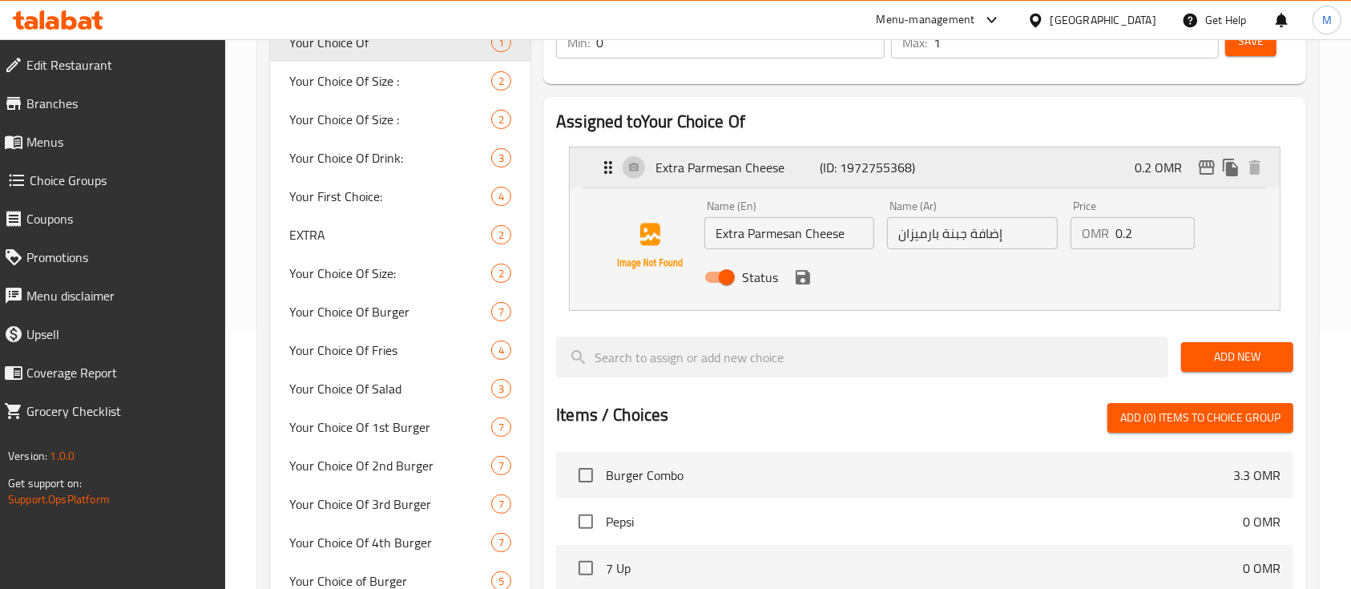
click at [991, 162] on div "Extra Parmesan Cheese (ID: 1972755368) 0.2 OMR" at bounding box center [930, 167] width 662 height 40
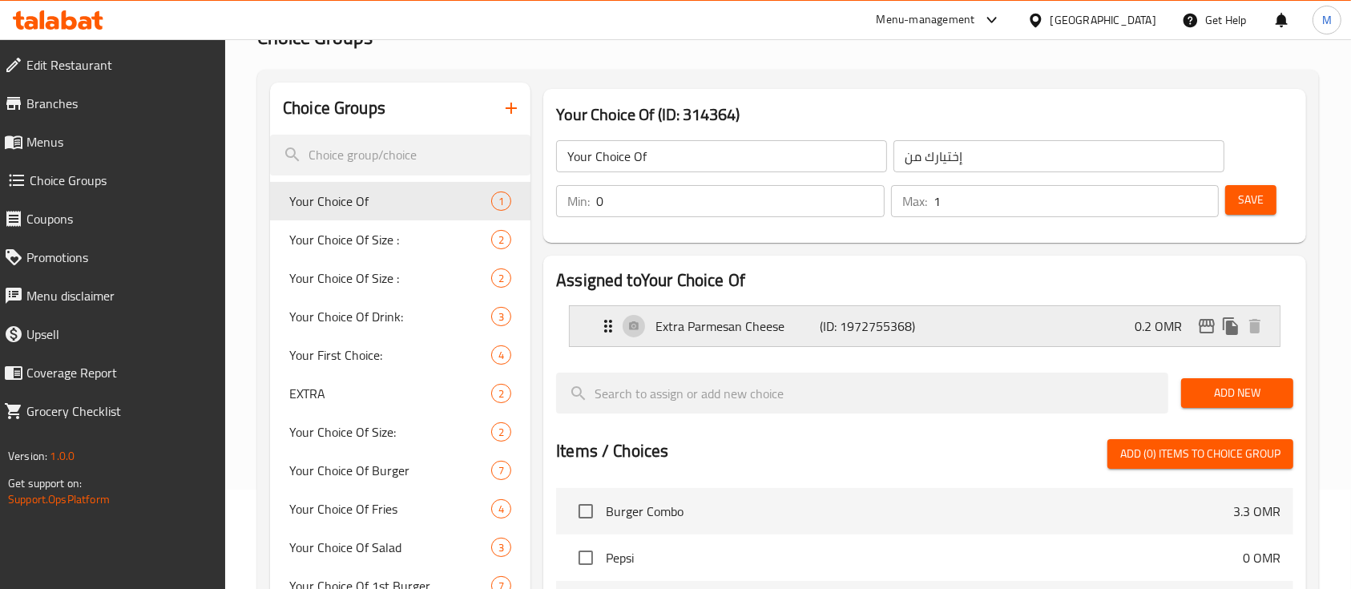
scroll to position [91, 0]
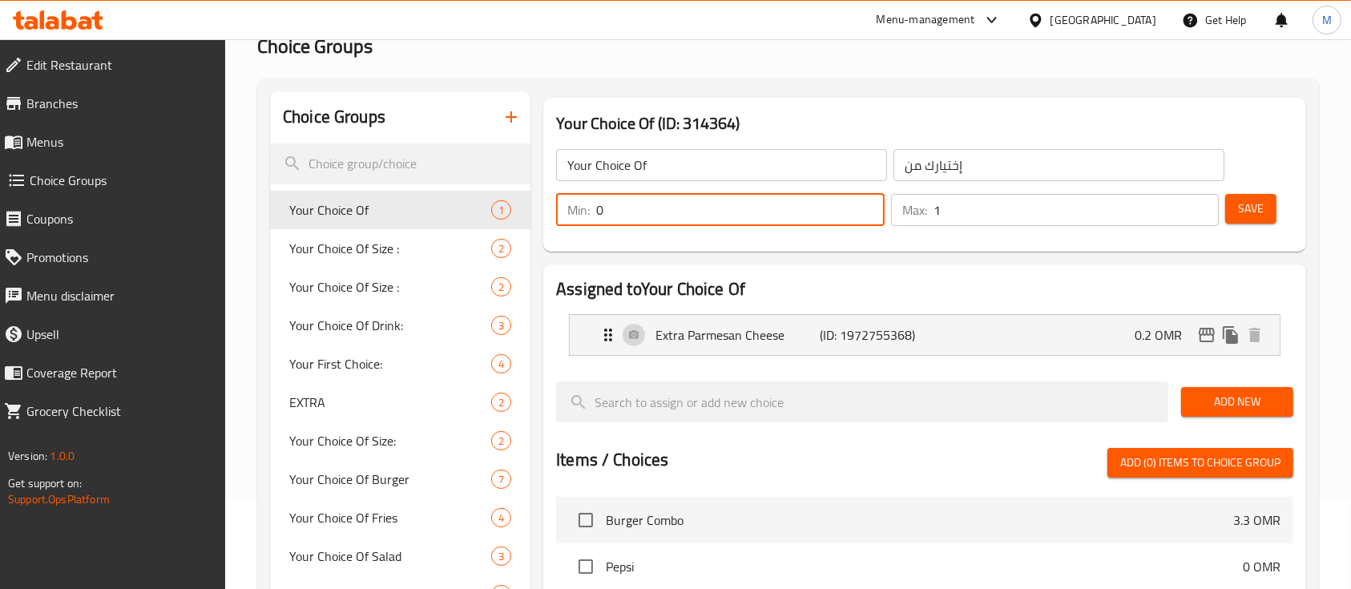
click at [838, 200] on input "0" at bounding box center [740, 210] width 289 height 32
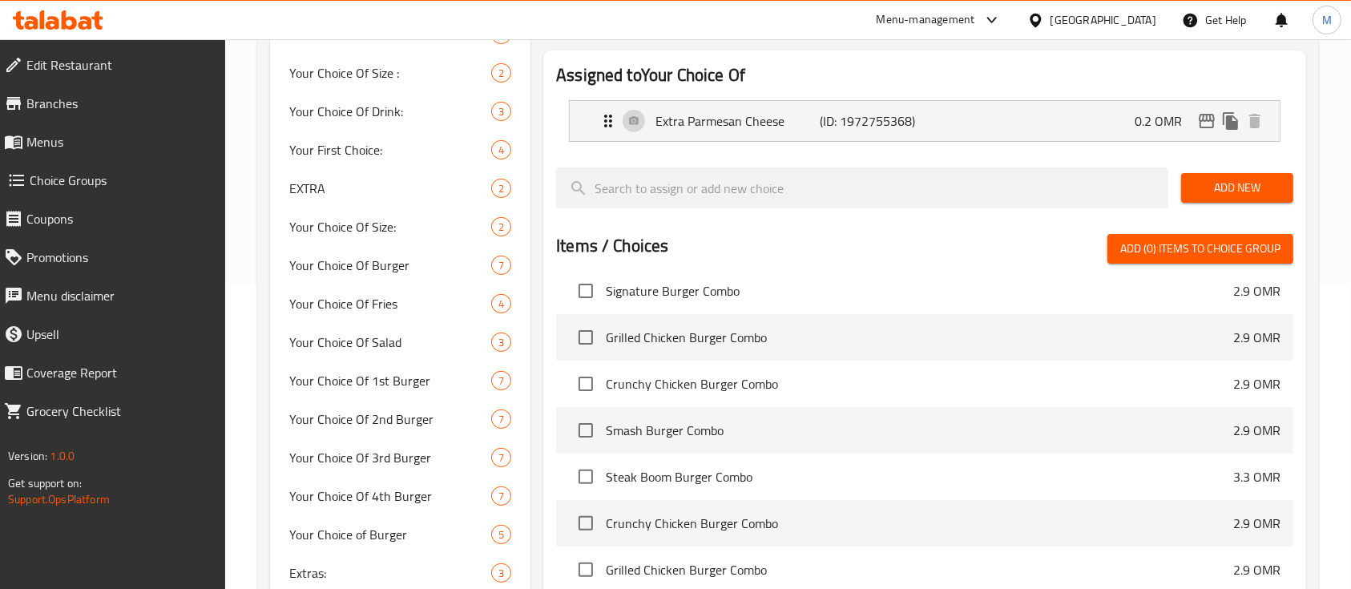
scroll to position [303, 0]
click at [79, 172] on span "Choice Groups" at bounding box center [122, 180] width 184 height 19
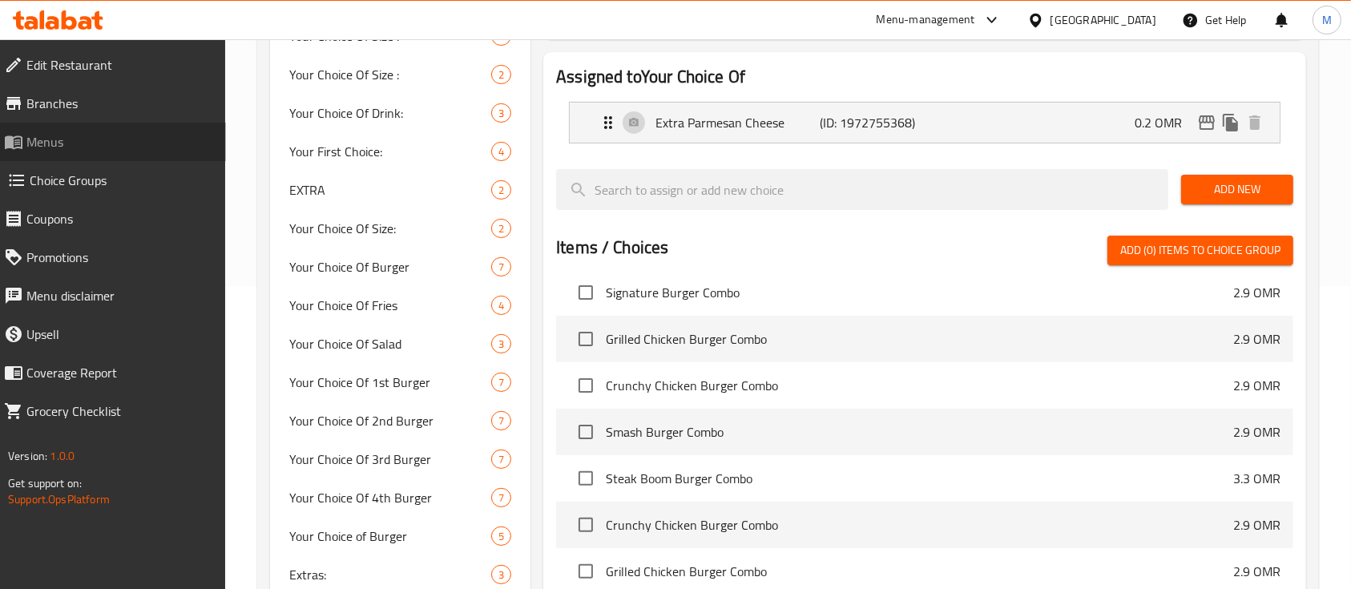
click at [104, 149] on span "Menus" at bounding box center [119, 141] width 187 height 19
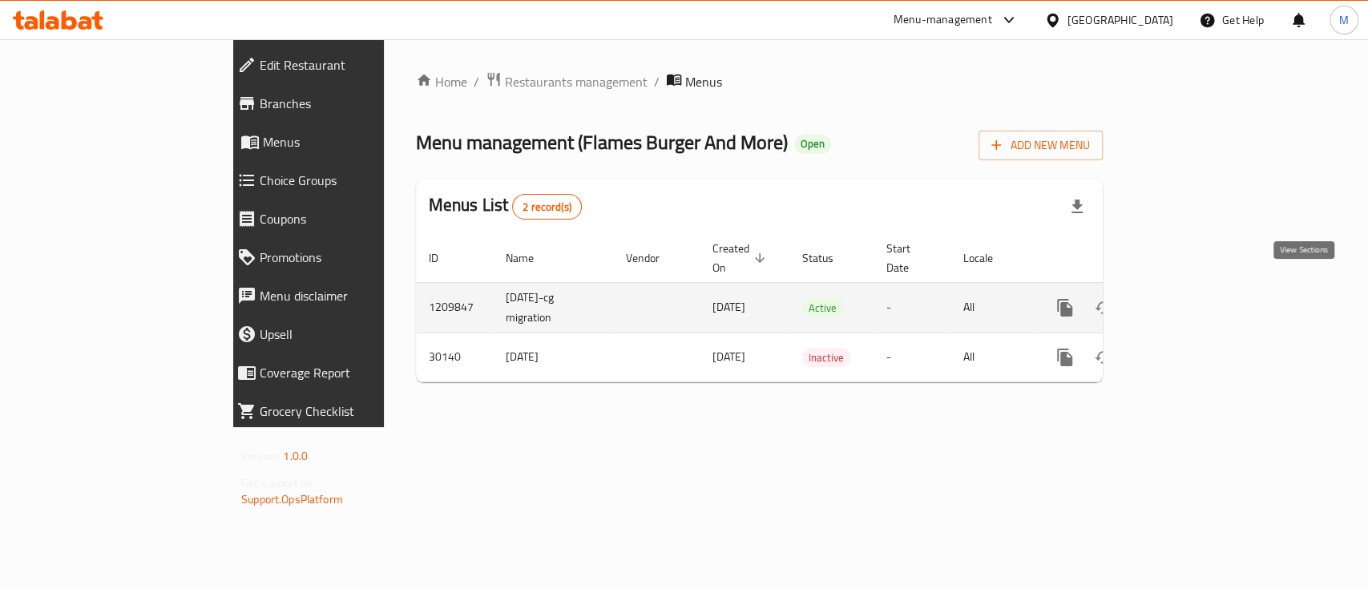
click at [1200, 293] on link "enhanced table" at bounding box center [1180, 308] width 38 height 38
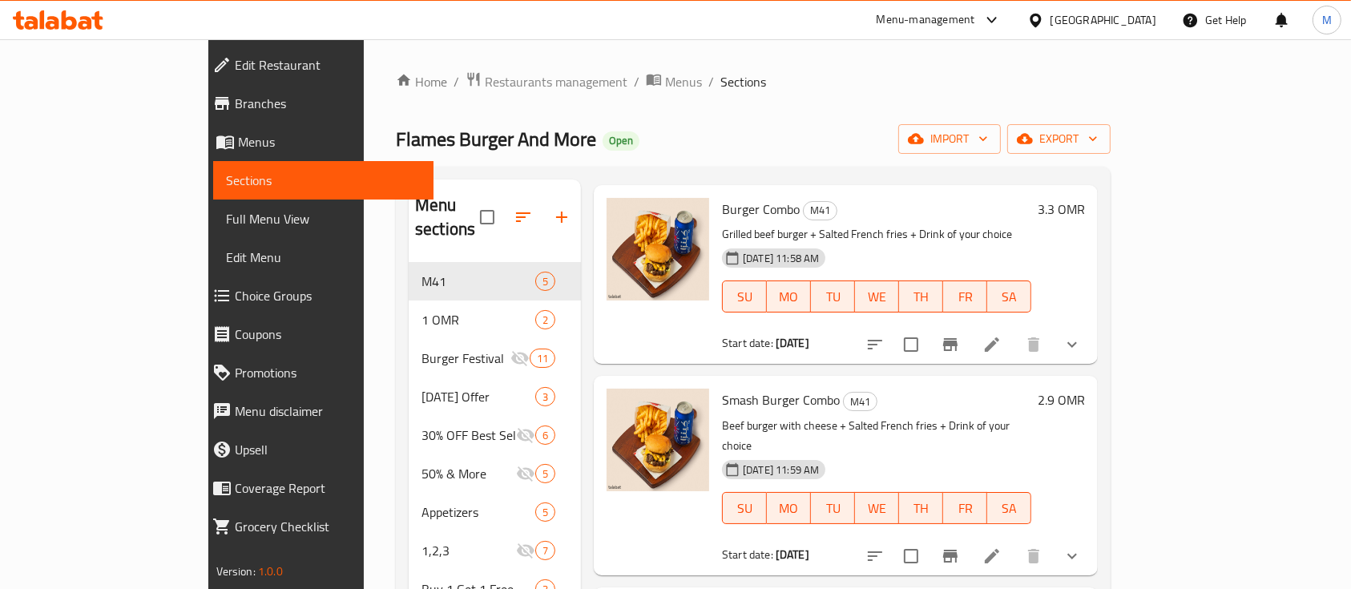
scroll to position [71, 0]
click at [1002, 546] on icon at bounding box center [992, 555] width 19 height 19
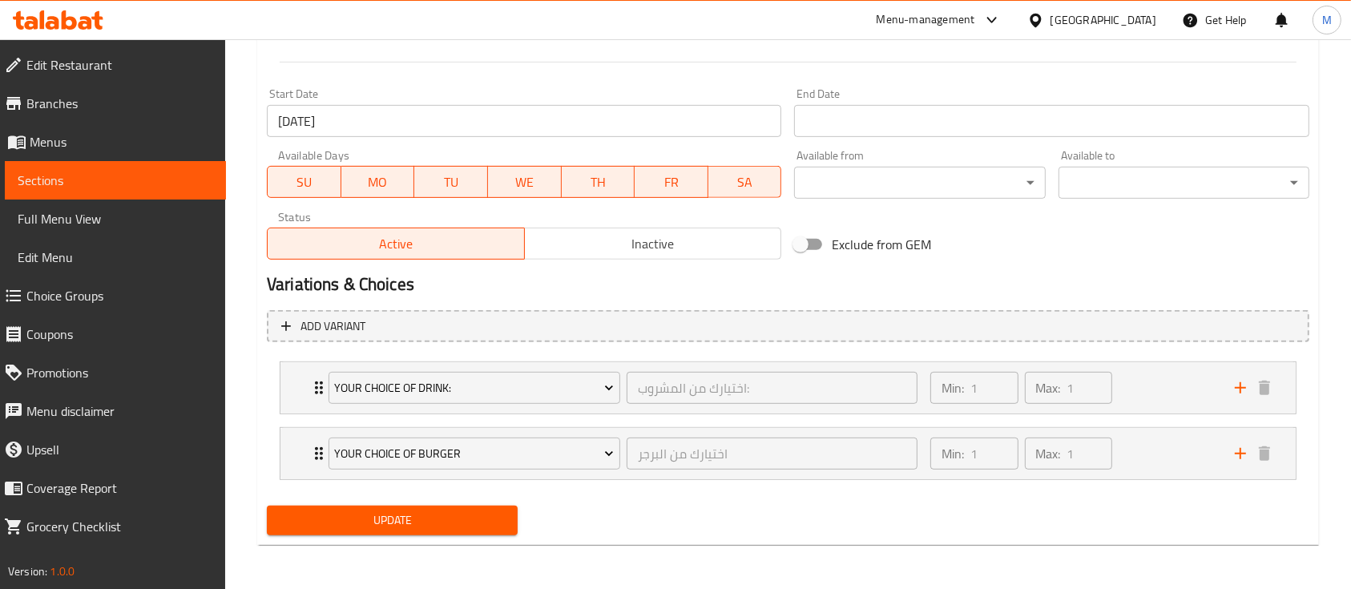
scroll to position [657, 0]
click at [321, 452] on div "Your Choice of Burger اختيارك من البرجر ​" at bounding box center [623, 454] width 608 height 51
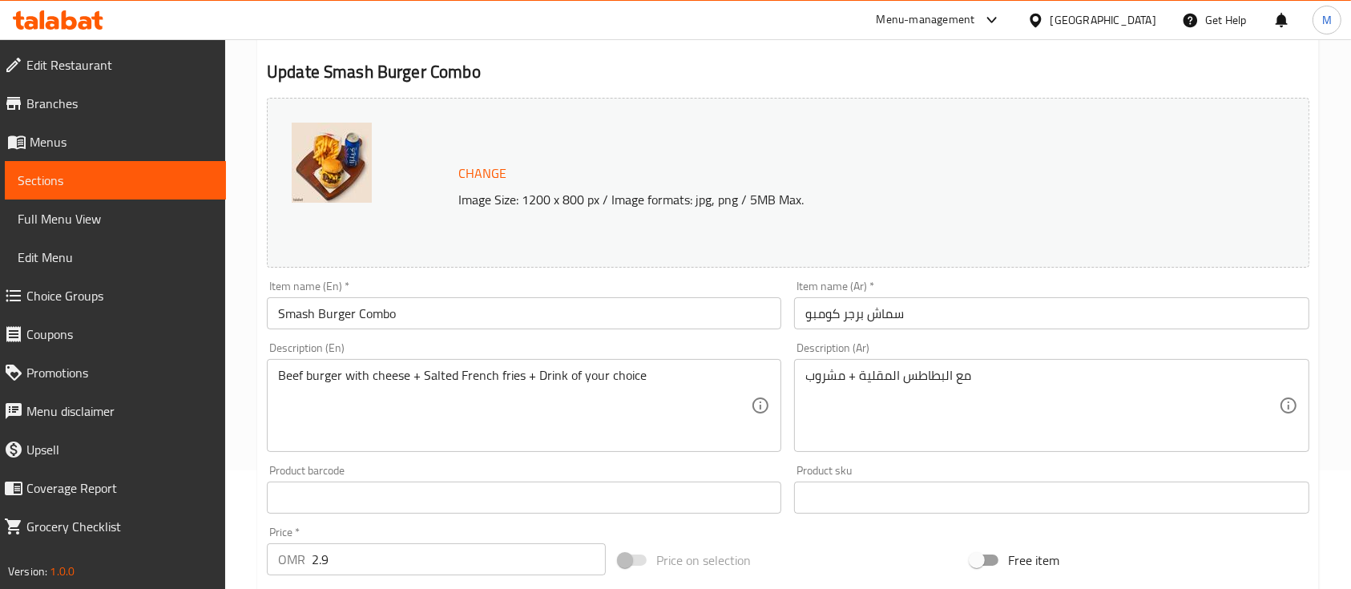
scroll to position [118, 0]
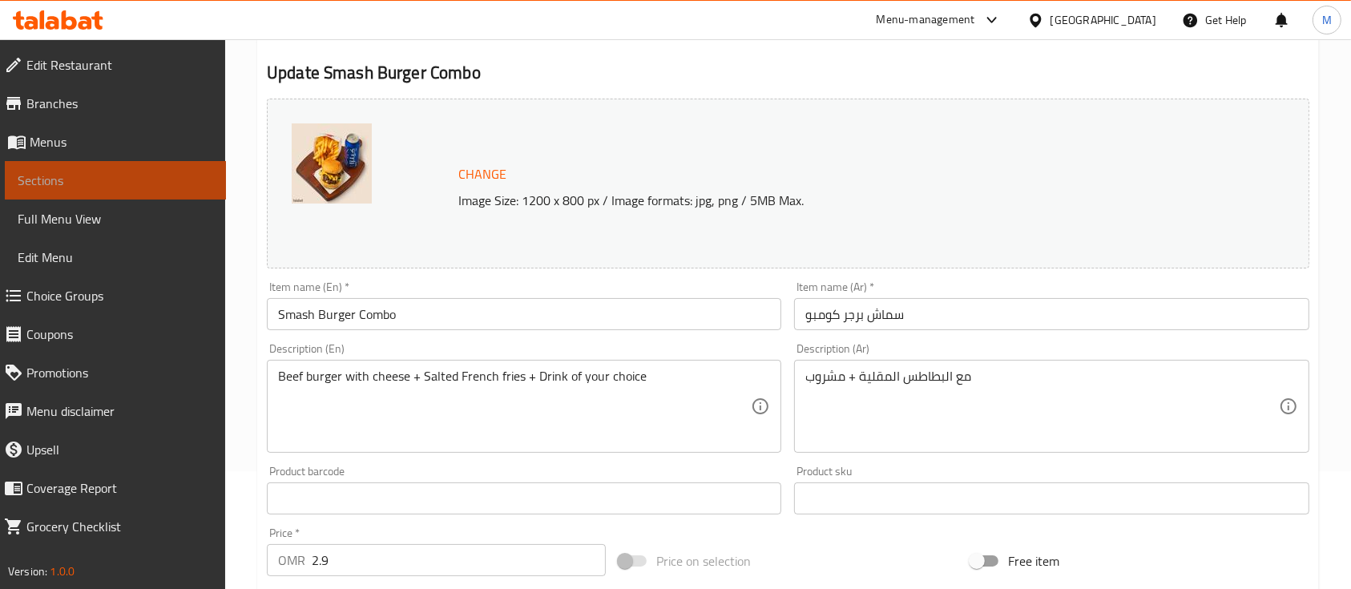
click at [186, 169] on link "Sections" at bounding box center [115, 180] width 221 height 38
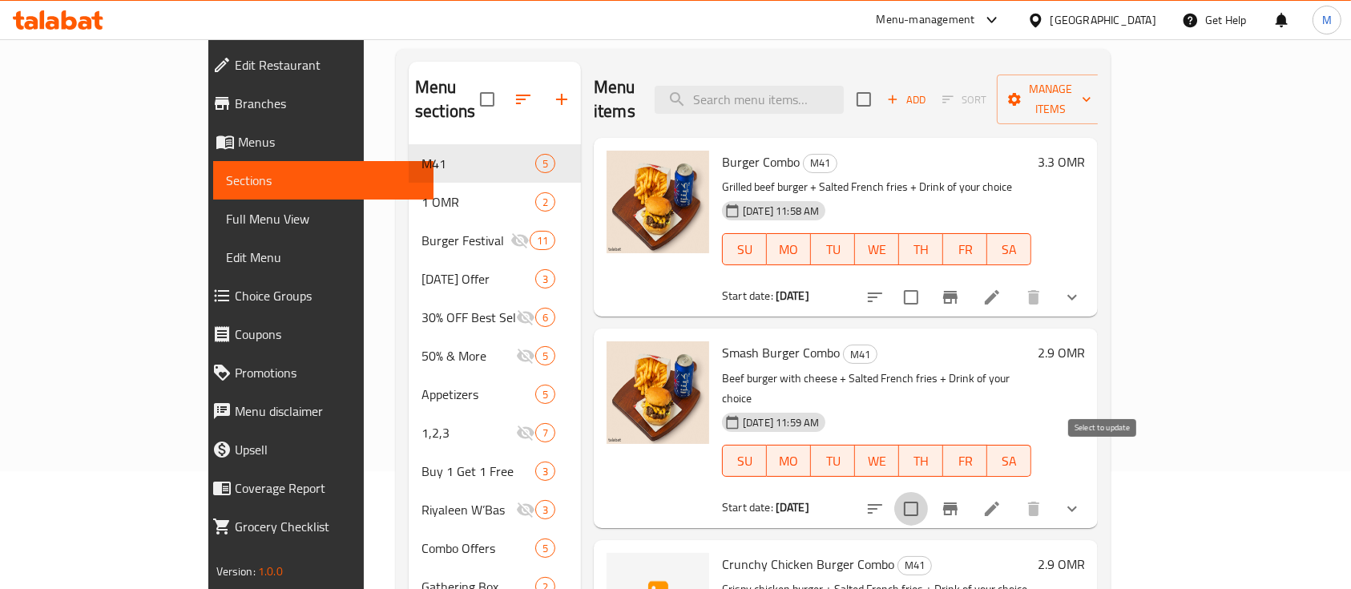
click at [928, 492] on input "checkbox" at bounding box center [912, 509] width 34 height 34
checkbox input "true"
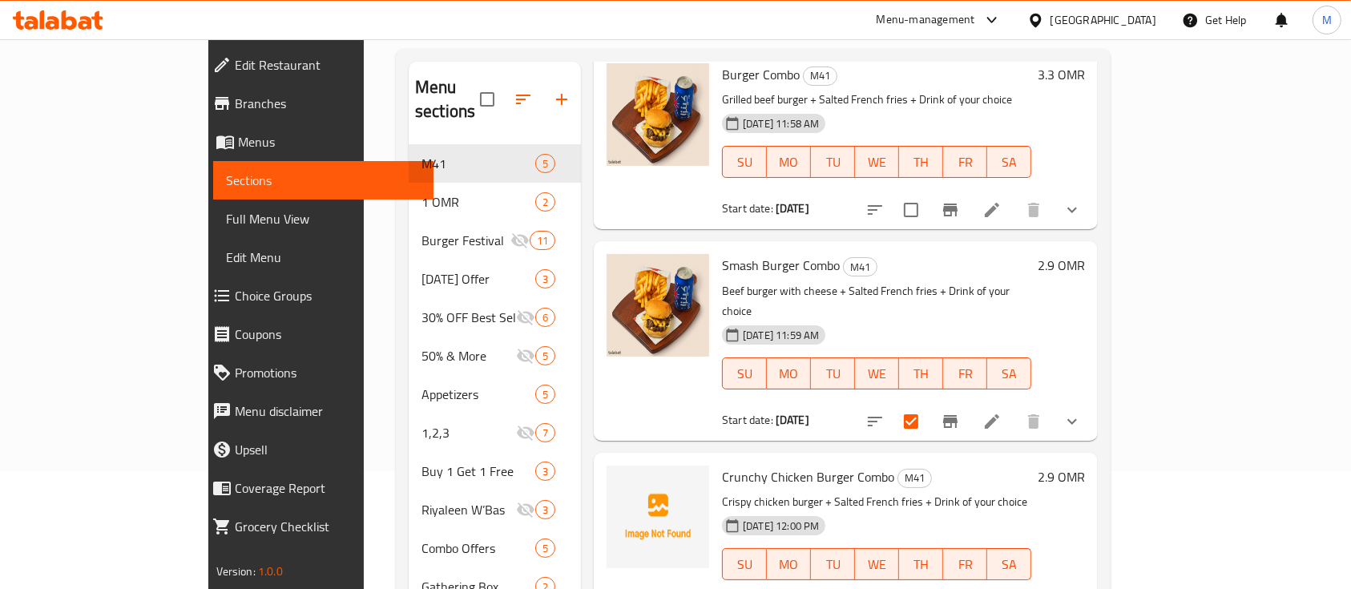
scroll to position [123, 0]
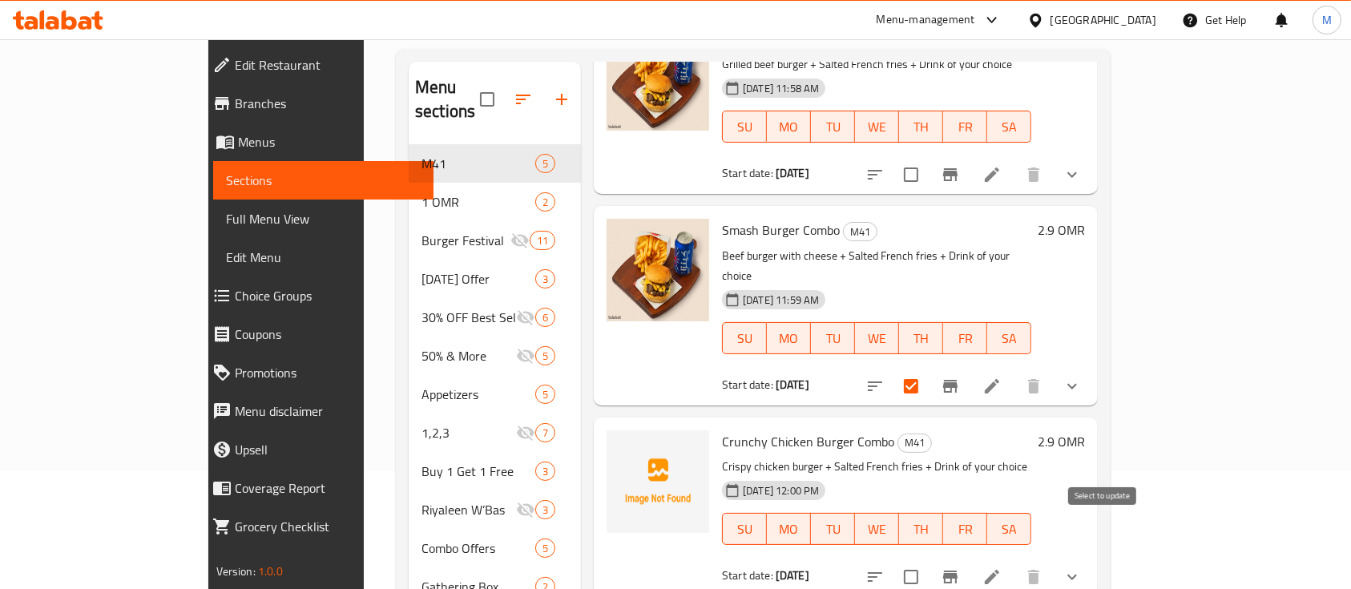
click at [928, 560] on input "checkbox" at bounding box center [912, 577] width 34 height 34
checkbox input "true"
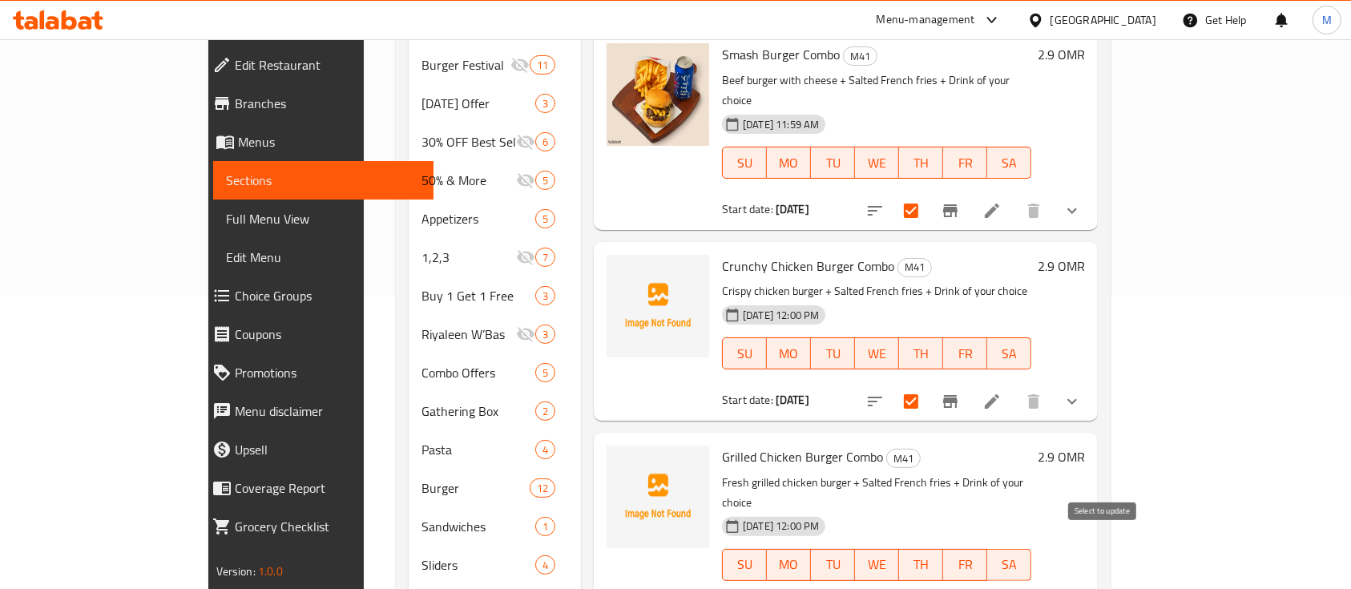
scroll to position [296, 0]
checkbox input "true"
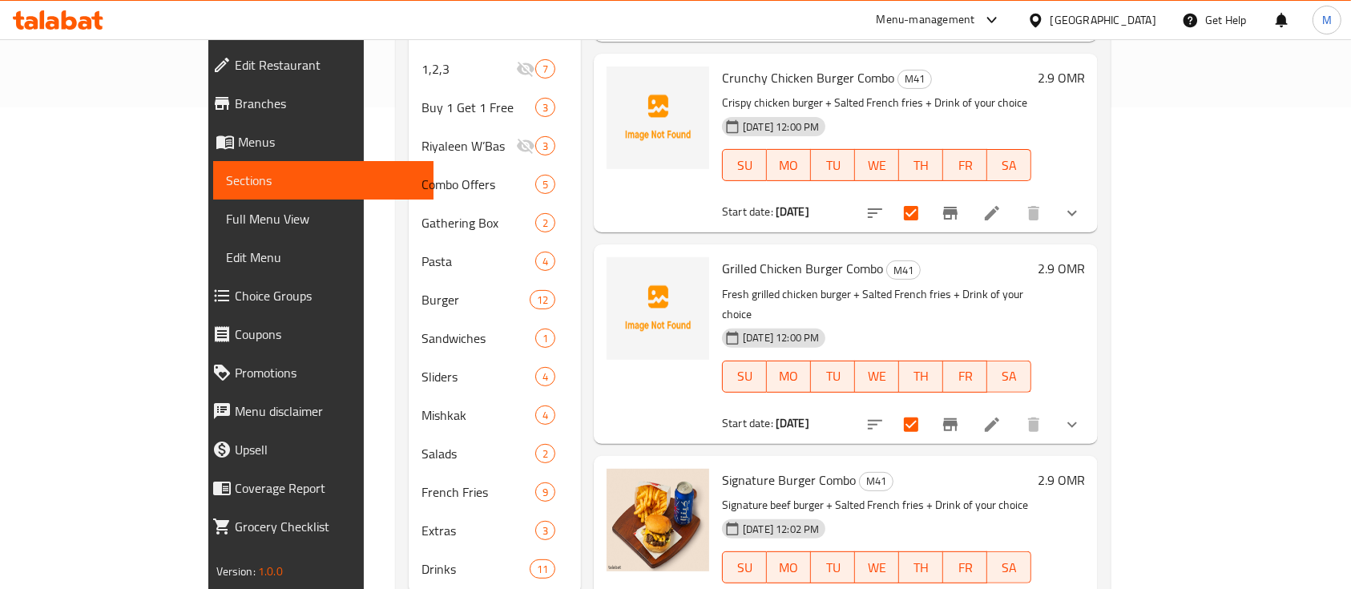
scroll to position [507, 0]
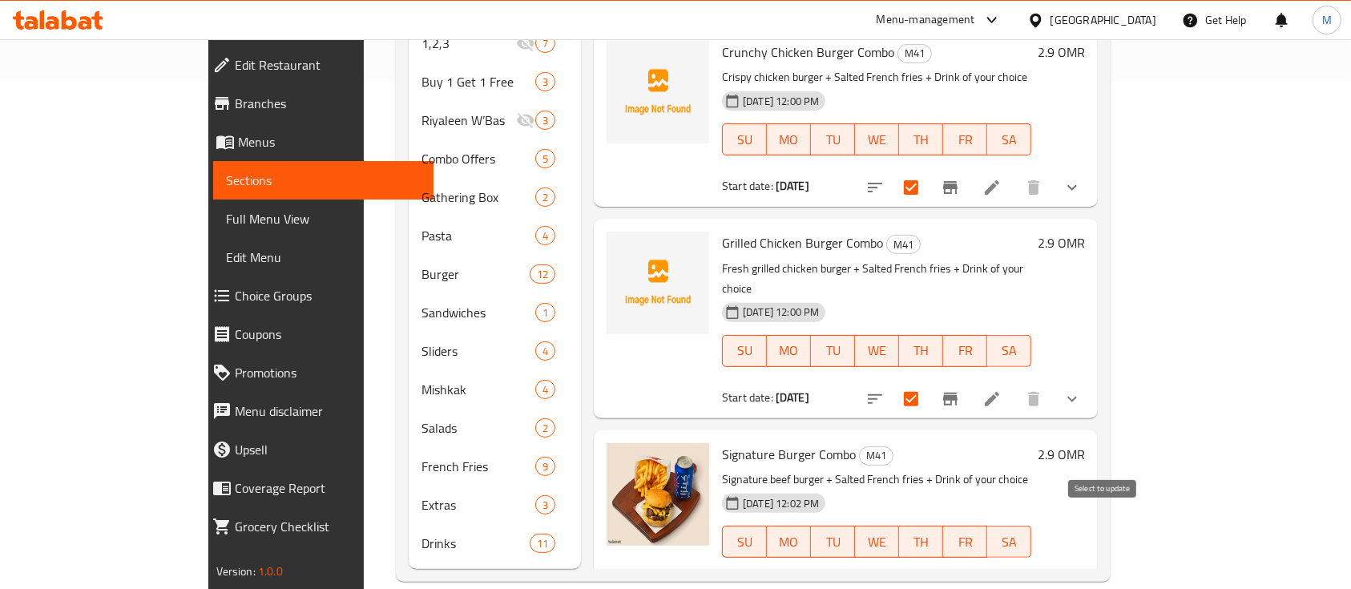
click at [928, 573] on input "checkbox" at bounding box center [912, 590] width 34 height 34
checkbox input "true"
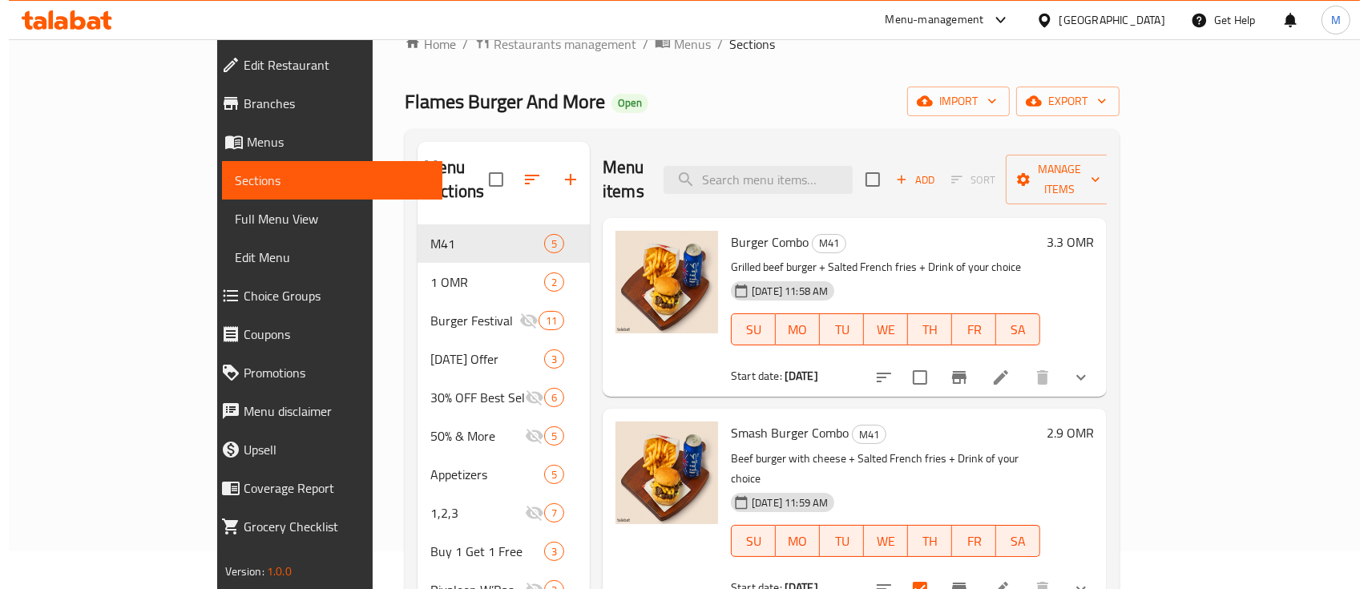
scroll to position [22, 0]
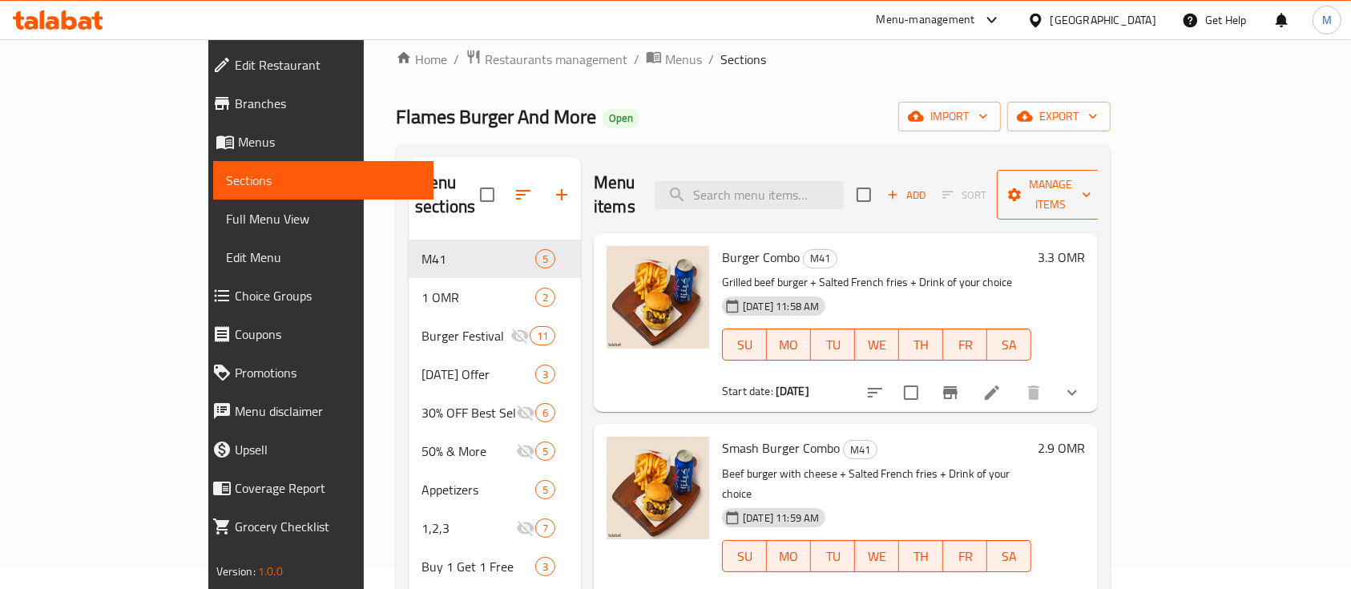
click at [1092, 178] on span "Manage items" at bounding box center [1051, 195] width 82 height 40
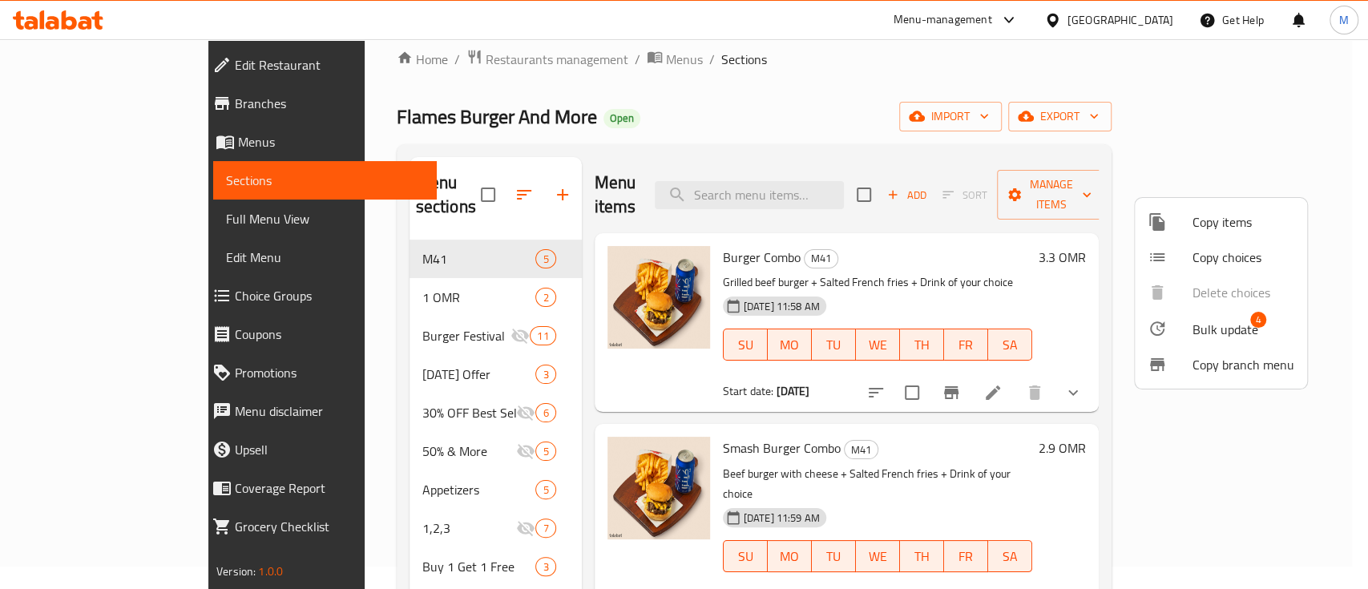
click at [1231, 324] on span "Bulk update" at bounding box center [1226, 329] width 66 height 19
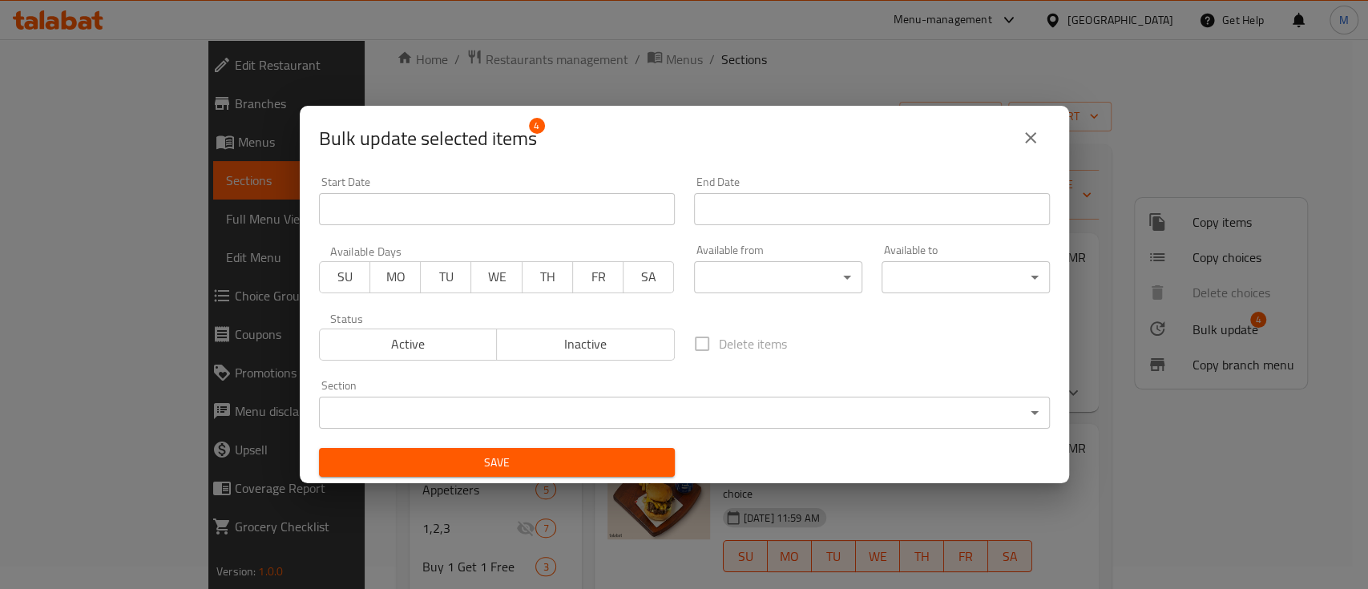
click at [454, 414] on body "​ Menu-management Oman Get Help M Edit Restaurant Branches Menus Sections Full …" at bounding box center [684, 292] width 1368 height 550
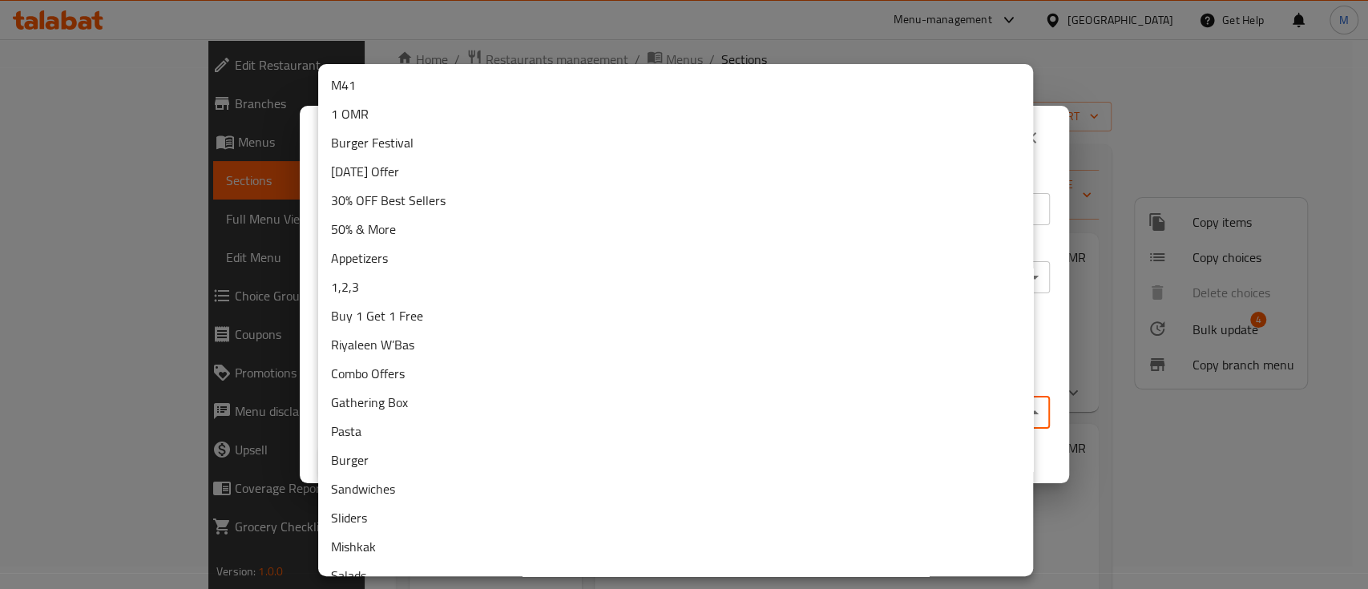
click at [1049, 244] on div at bounding box center [684, 294] width 1368 height 589
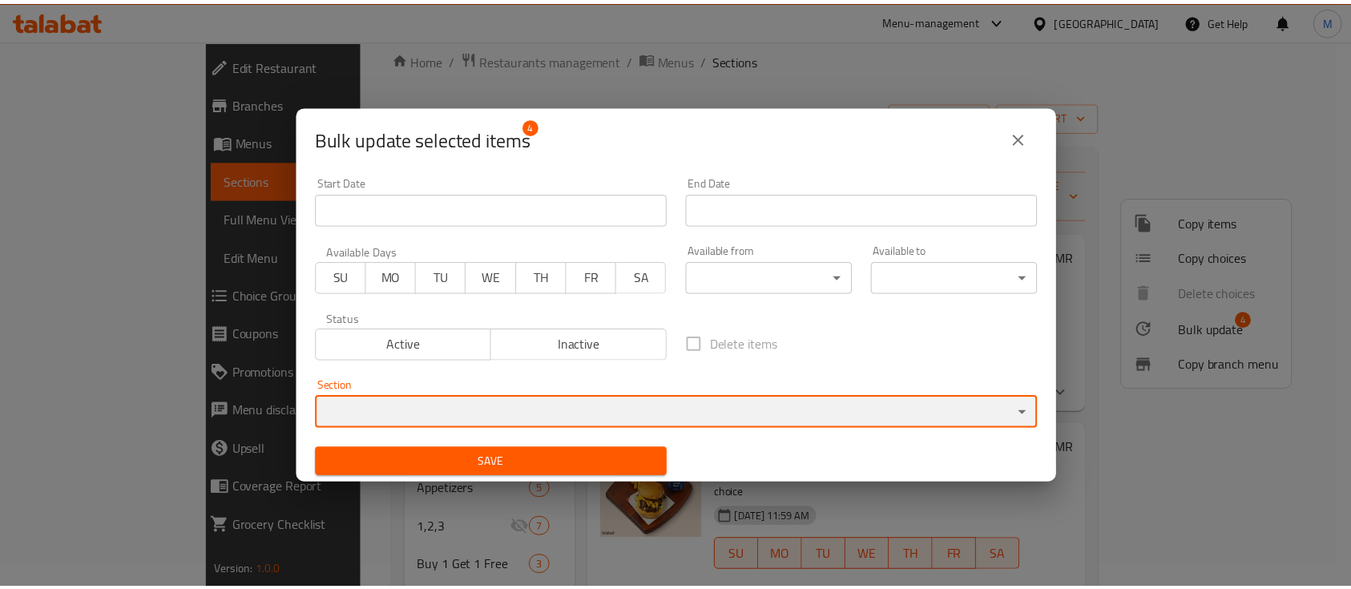
scroll to position [2, 0]
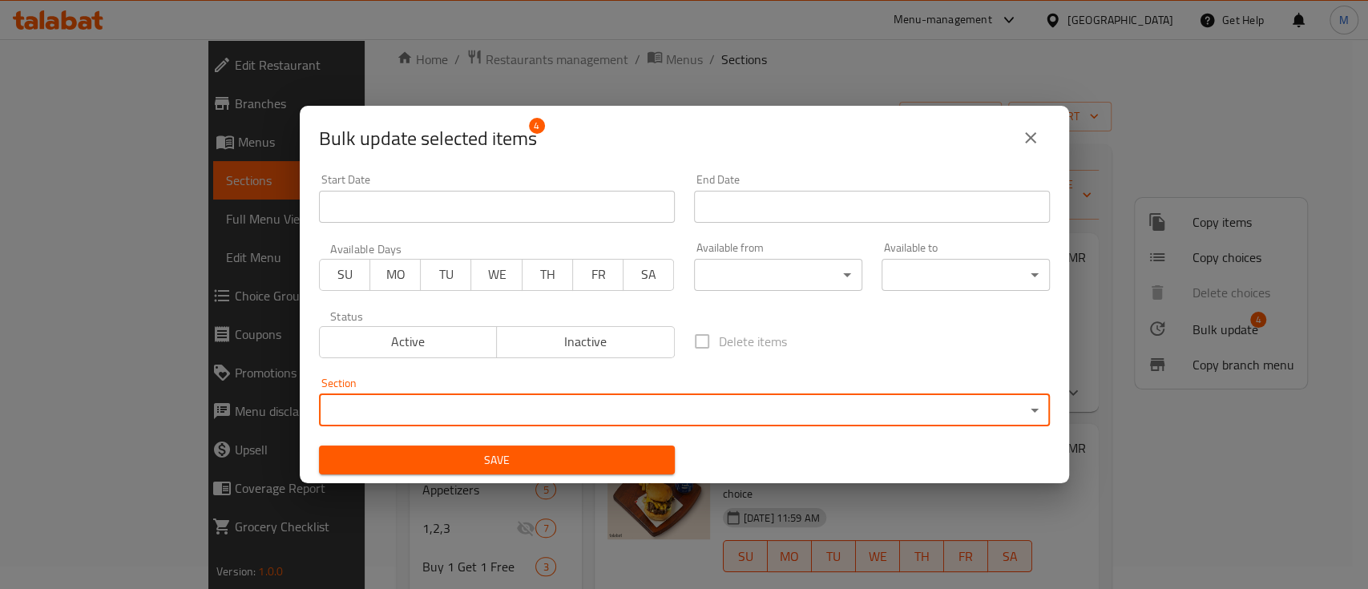
click at [527, 349] on span "Inactive" at bounding box center [585, 341] width 165 height 23
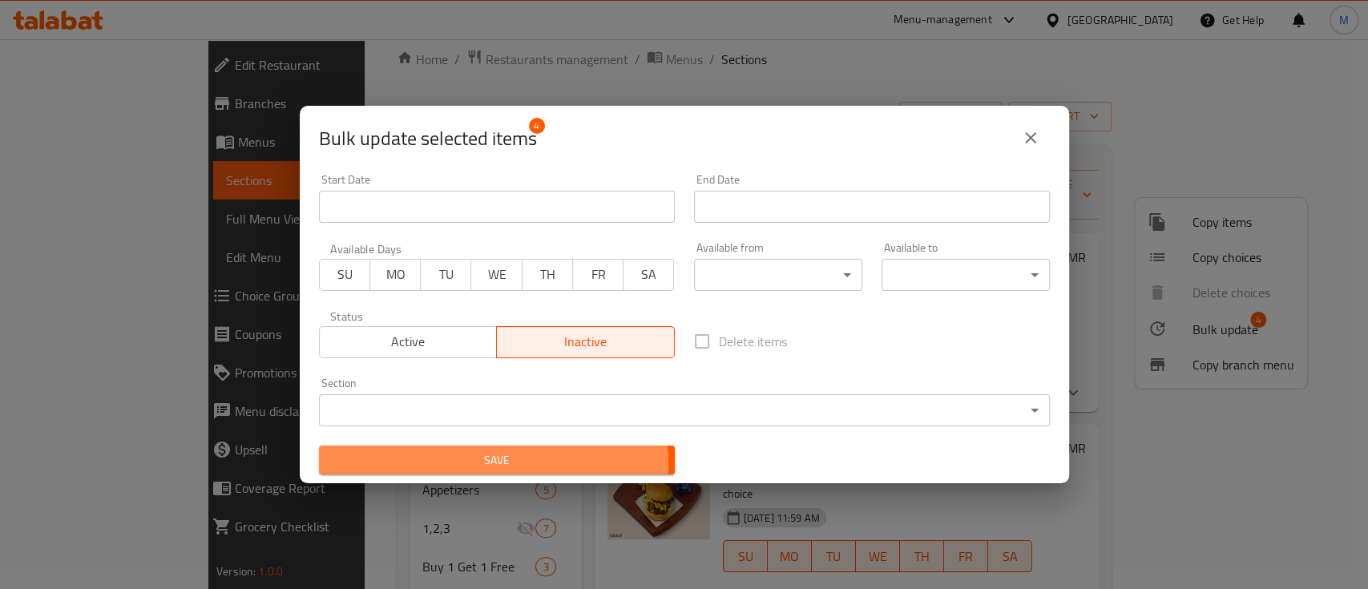
click at [484, 465] on span "Save" at bounding box center [497, 460] width 330 height 20
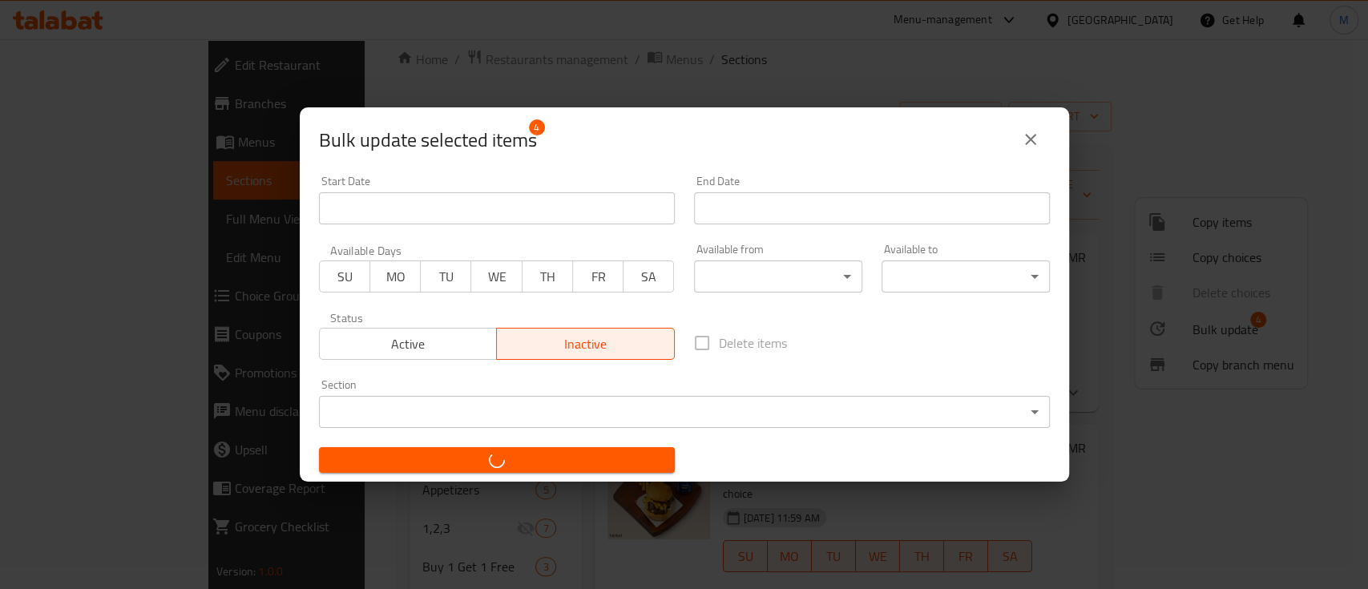
checkbox input "false"
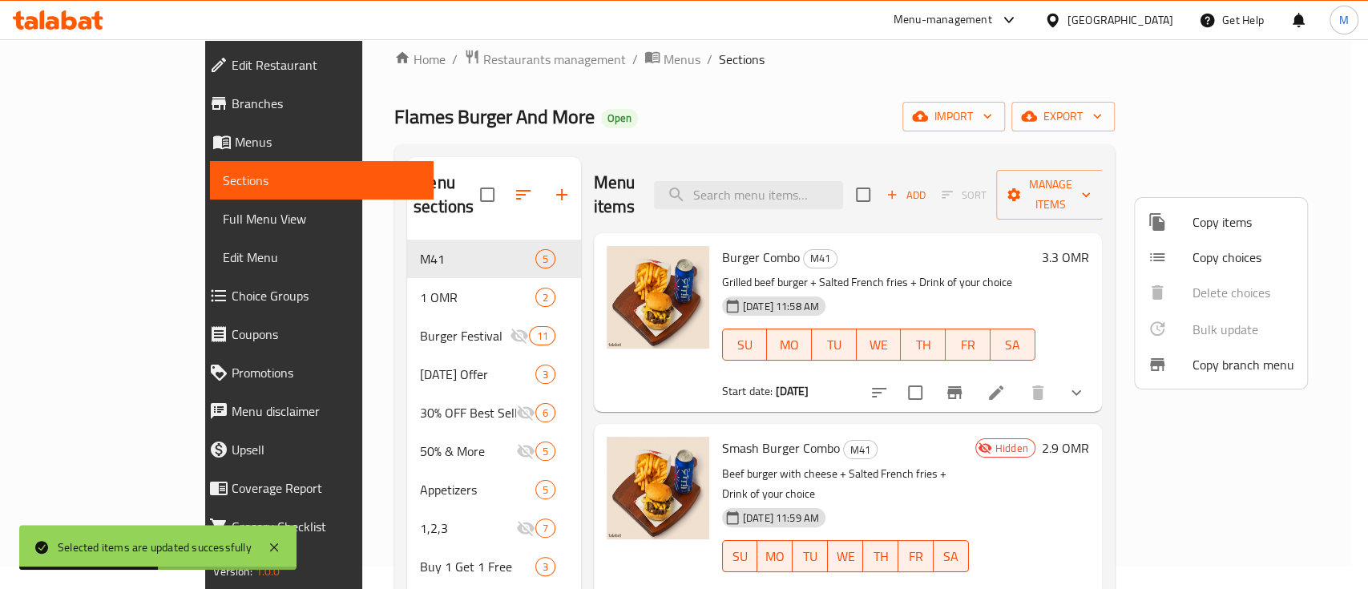
click at [681, 188] on div at bounding box center [684, 294] width 1368 height 589
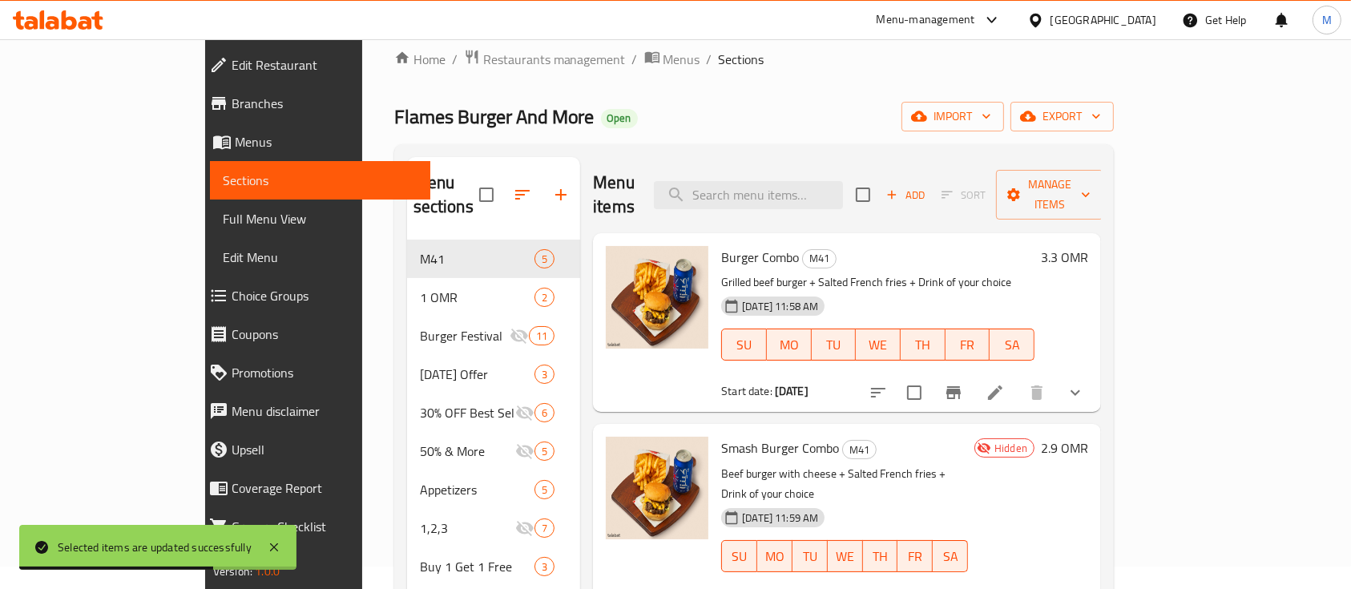
click at [1085, 383] on icon "show more" at bounding box center [1075, 392] width 19 height 19
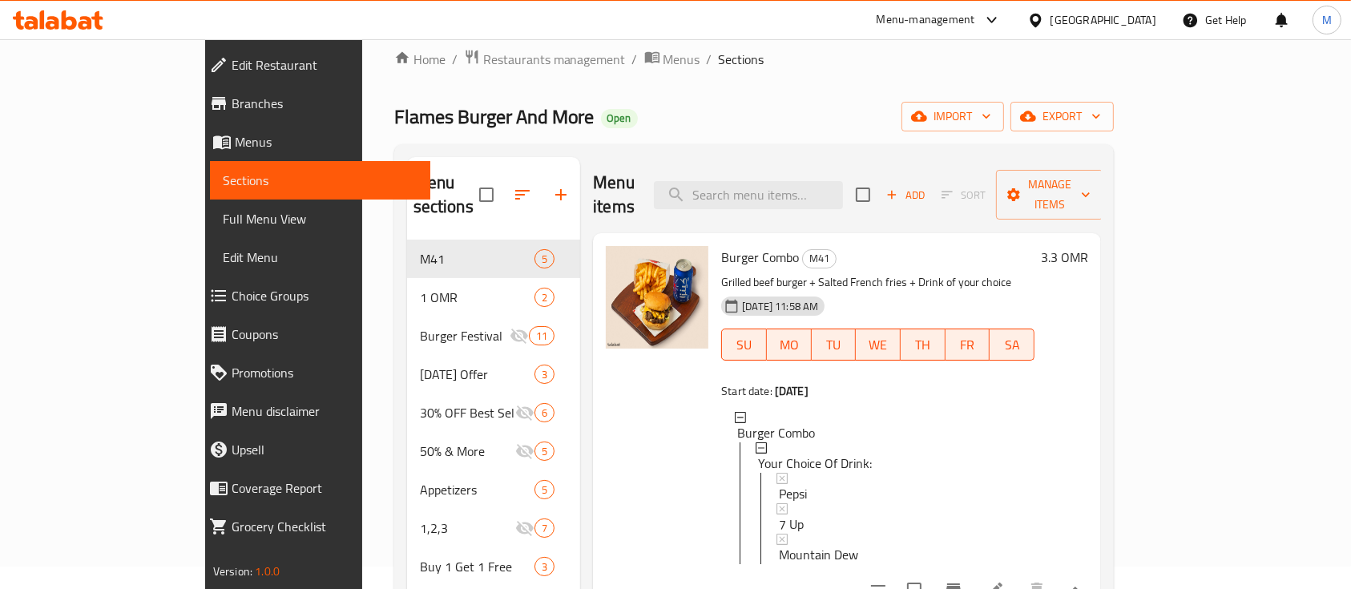
scroll to position [128, 0]
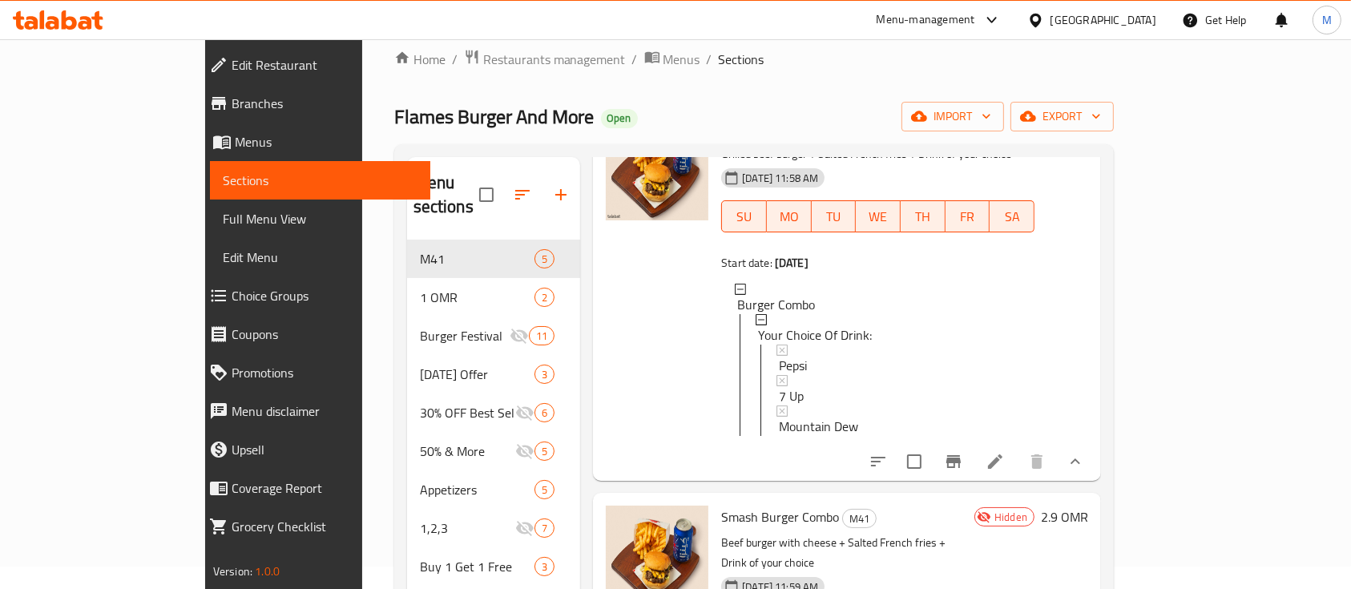
click at [1005, 452] on icon at bounding box center [995, 461] width 19 height 19
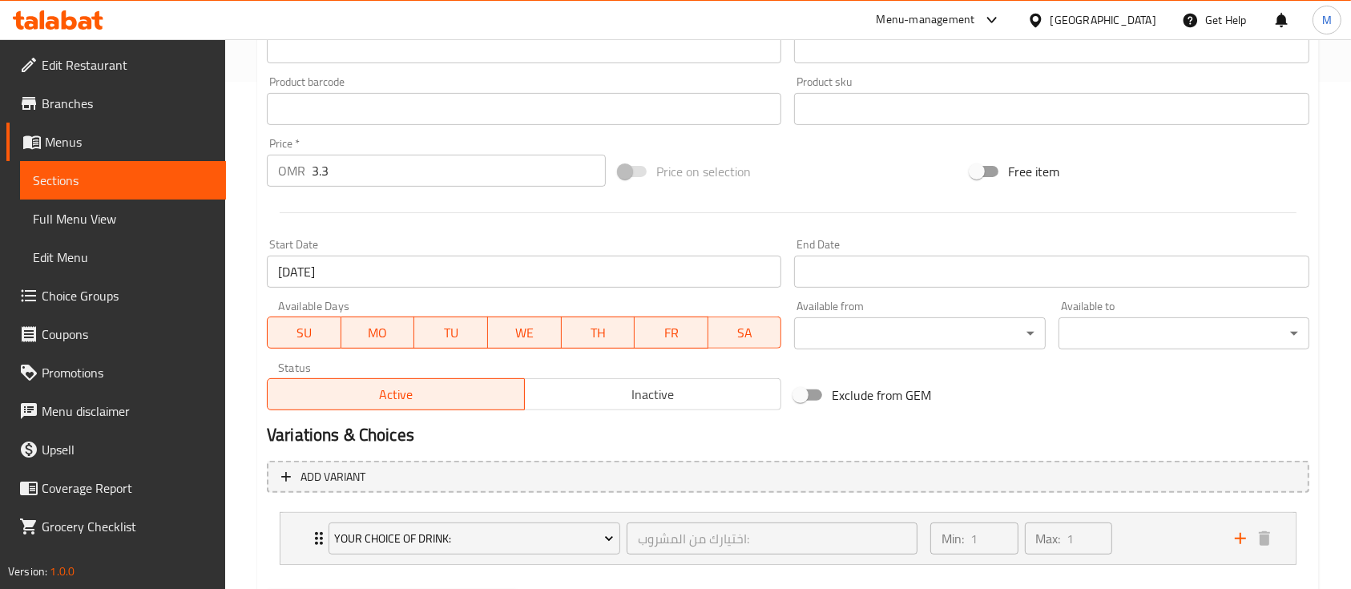
scroll to position [592, 0]
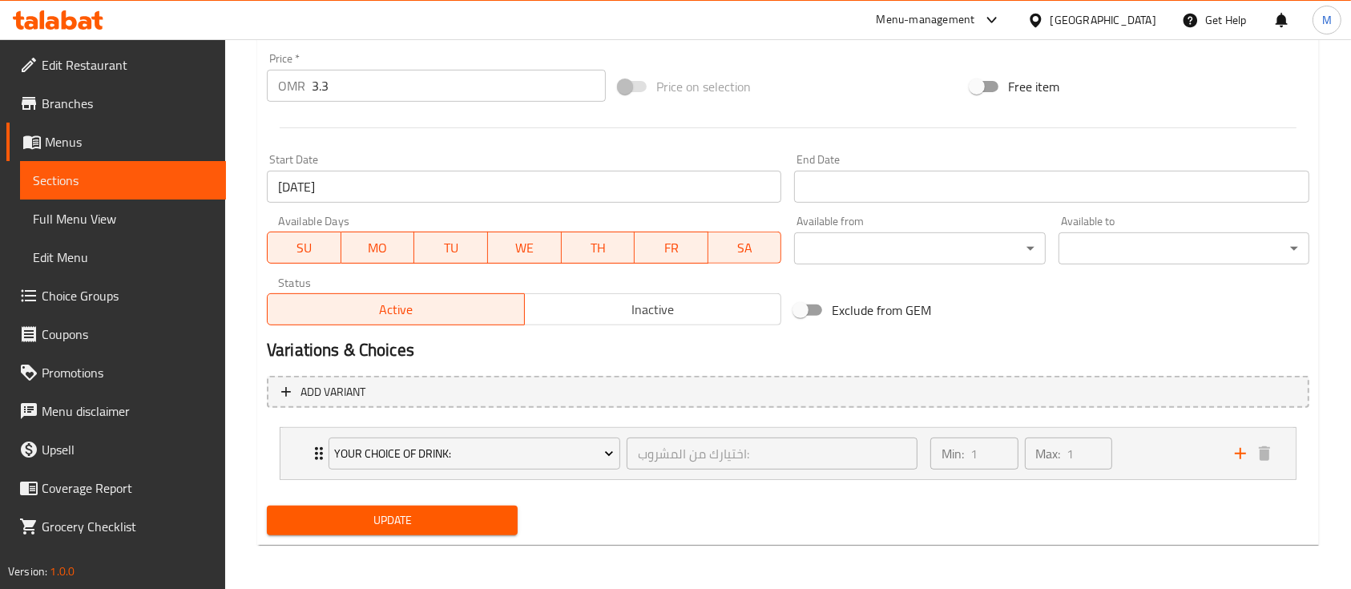
click at [539, 543] on div "Update Burger Combo Change Image Size: 1200 x 800 px / Image formats: jpg, png …" at bounding box center [788, 54] width 1062 height 983
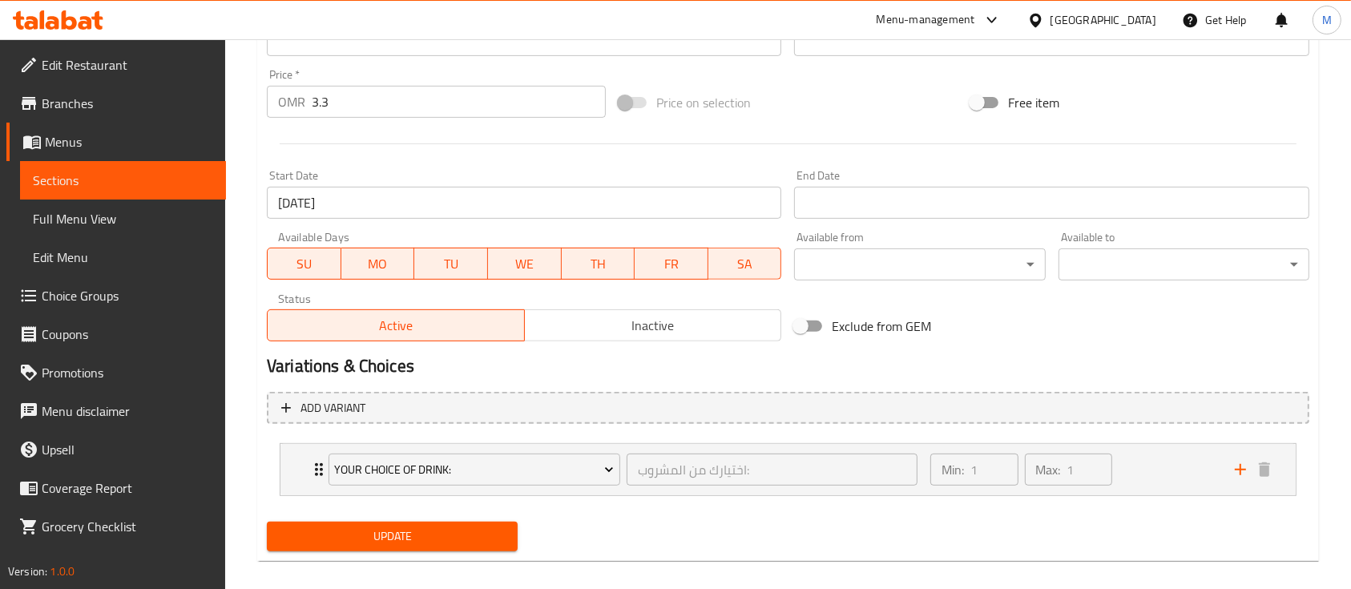
scroll to position [578, 0]
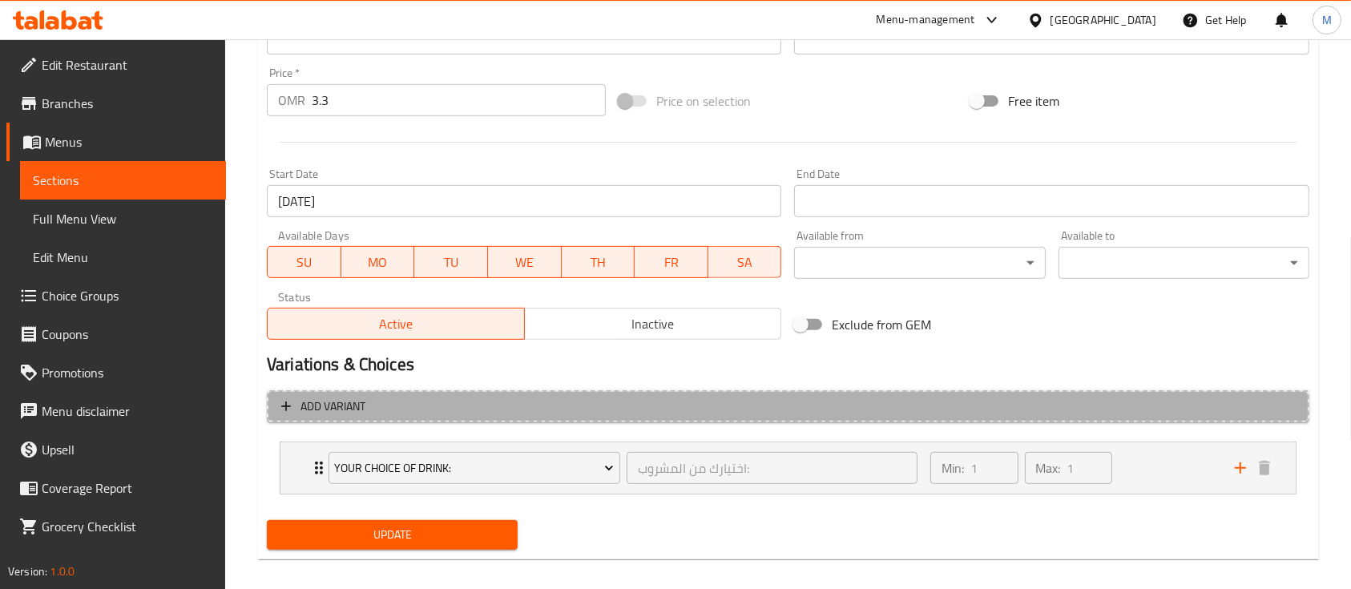
click at [298, 412] on span "Add variant" at bounding box center [788, 407] width 1014 height 20
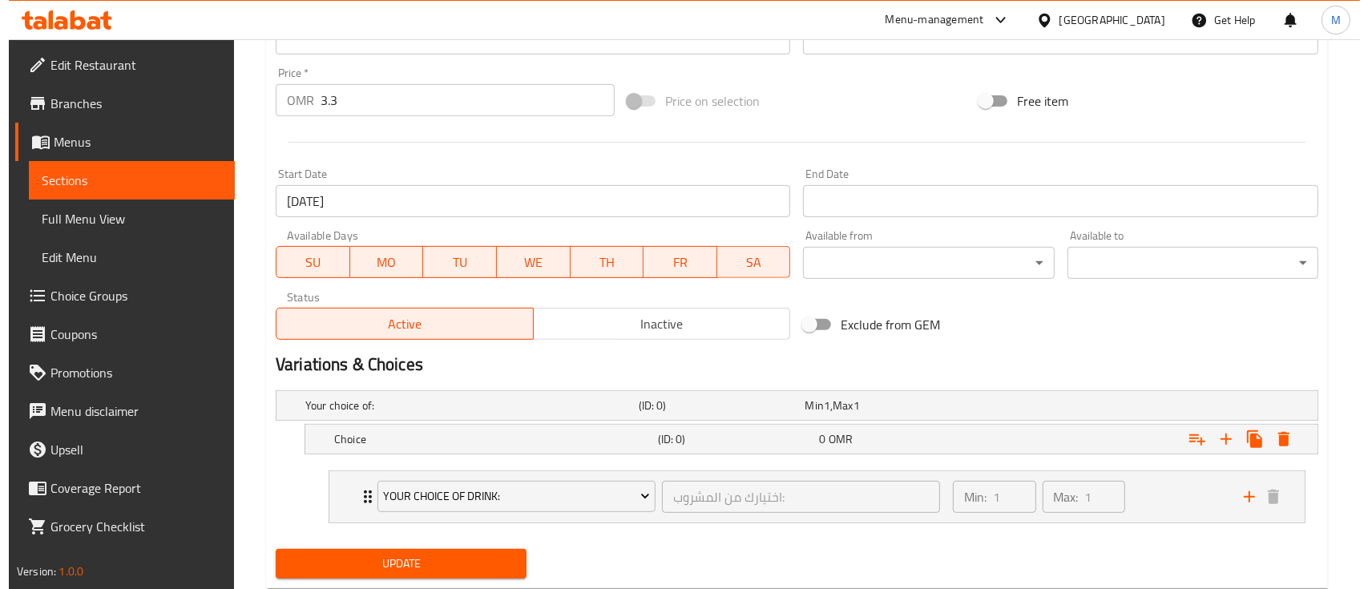
scroll to position [620, 0]
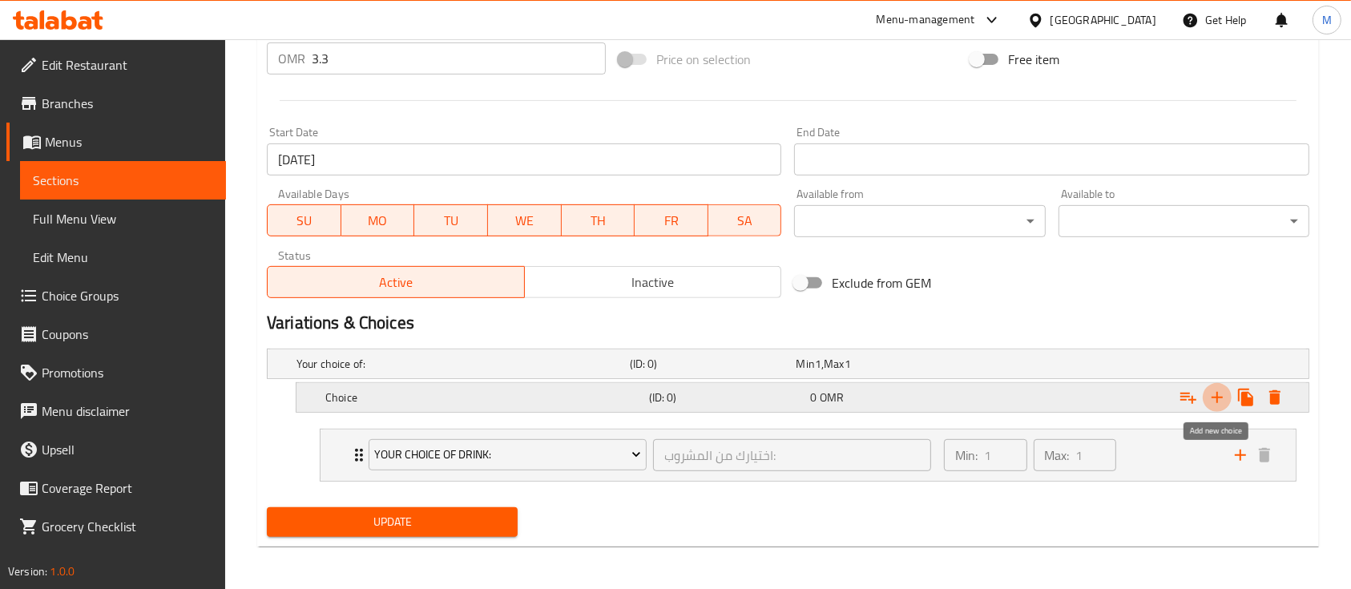
click at [1214, 399] on icon "Expand" at bounding box center [1217, 397] width 19 height 19
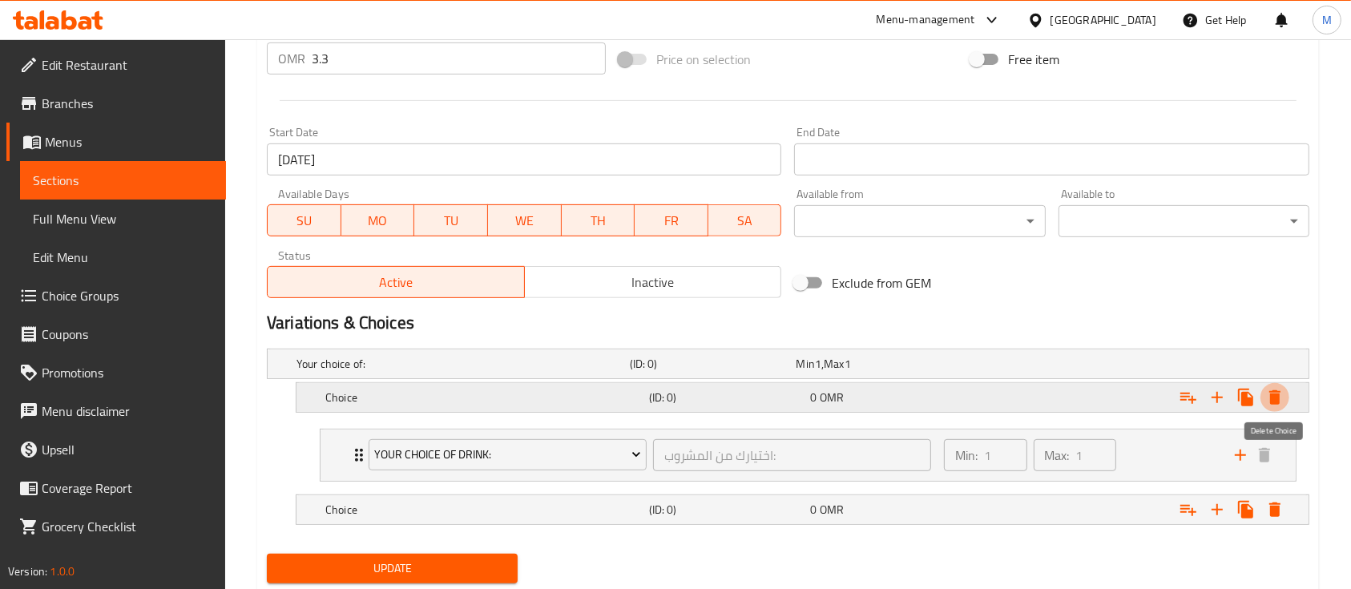
click at [1276, 395] on icon "Expand" at bounding box center [1275, 397] width 11 height 14
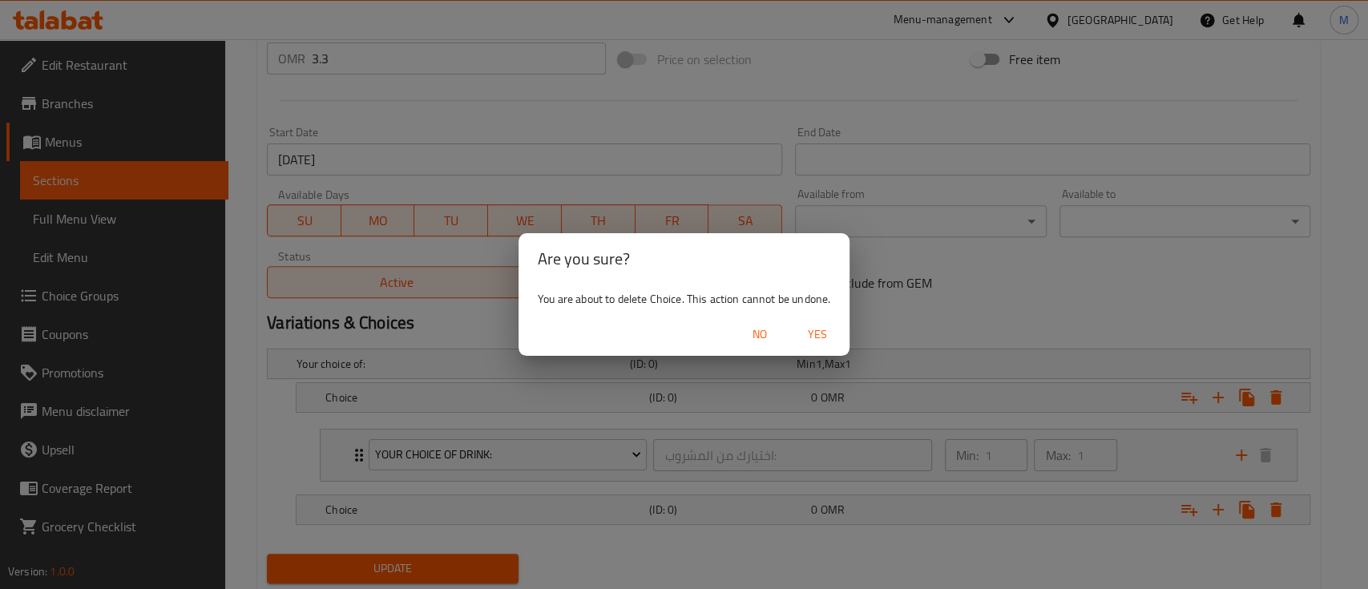
click at [837, 340] on span "Yes" at bounding box center [817, 335] width 38 height 20
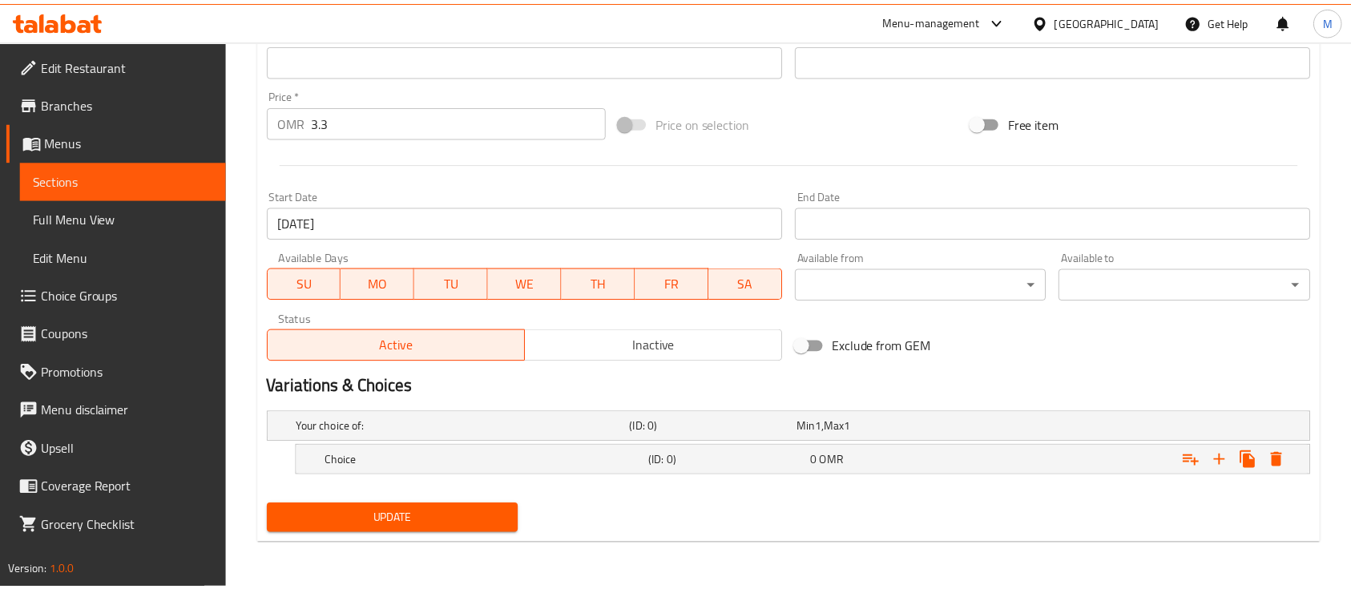
scroll to position [555, 0]
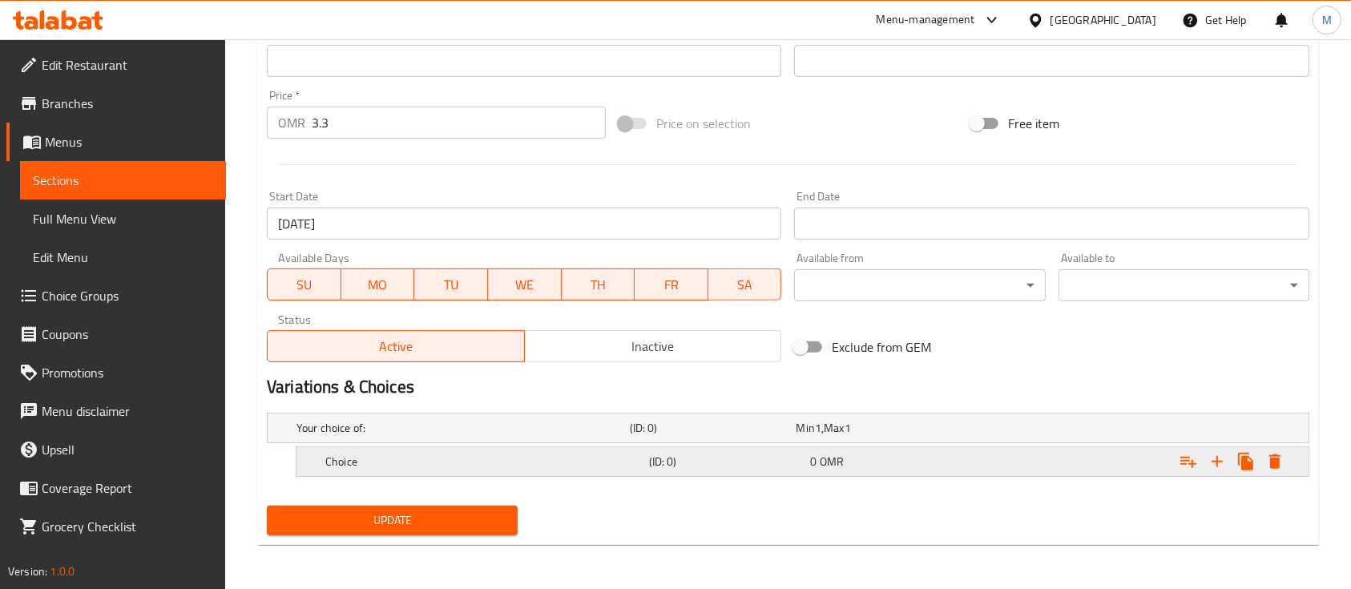
click at [725, 468] on h5 "(ID: 0)" at bounding box center [726, 462] width 155 height 16
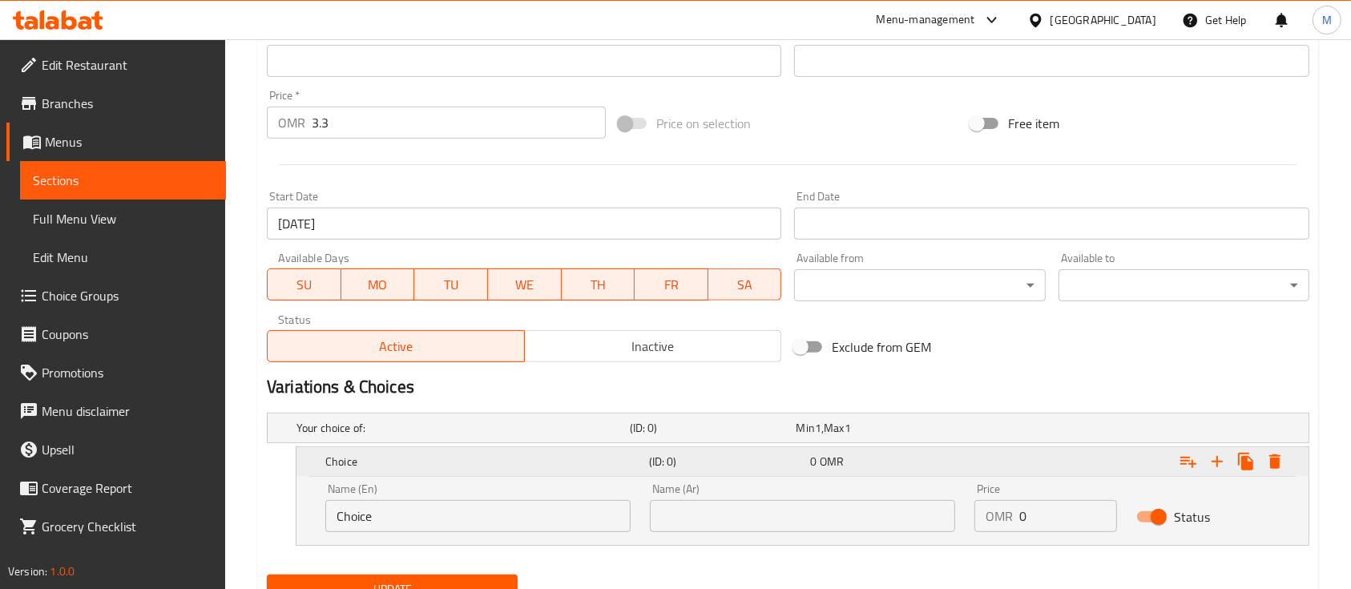
click at [725, 468] on h5 "(ID: 0)" at bounding box center [726, 462] width 155 height 16
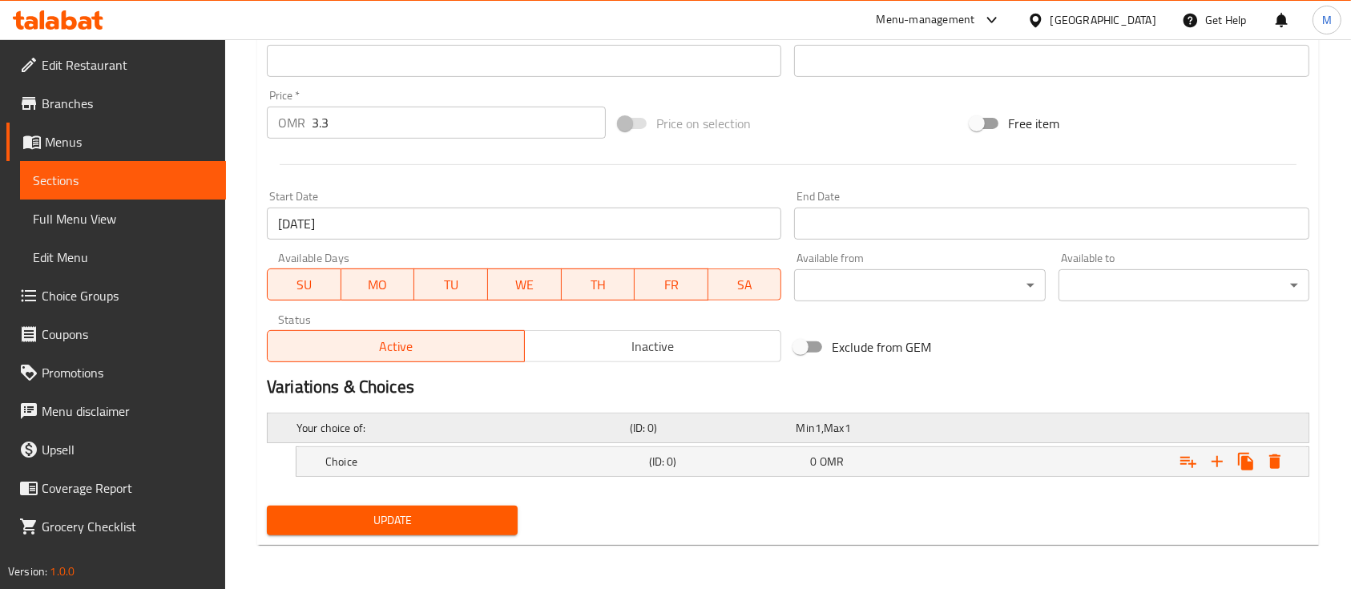
click at [551, 422] on h5 "Your choice of:" at bounding box center [460, 428] width 327 height 16
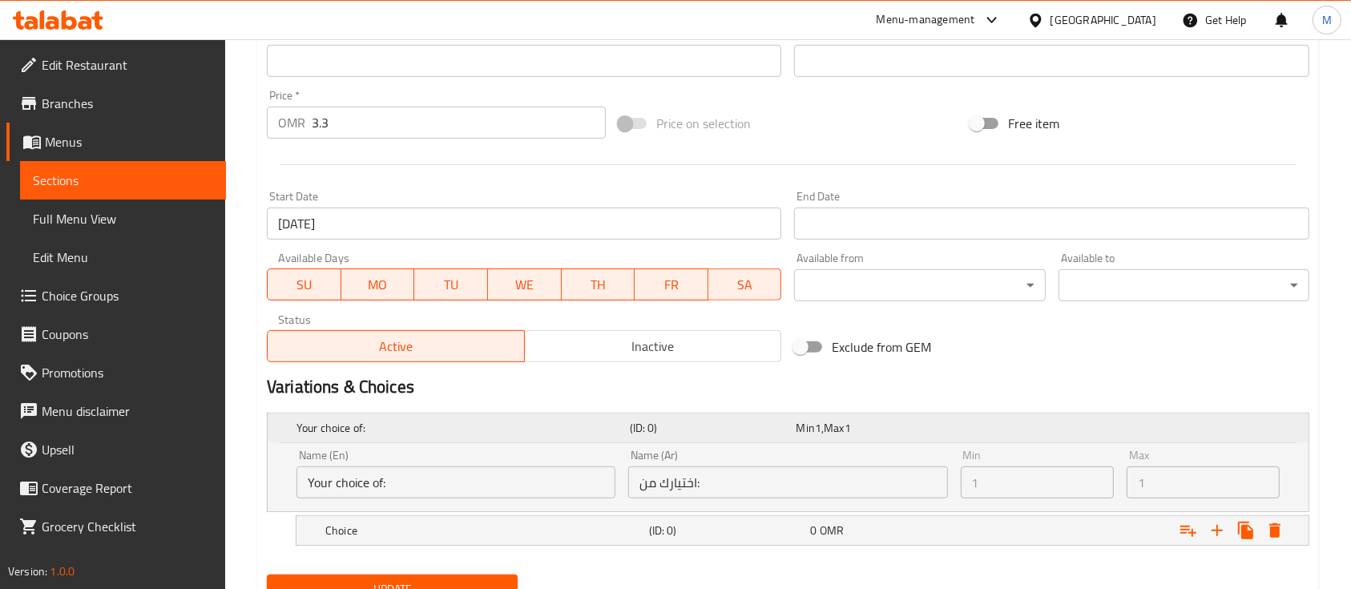
click at [551, 422] on h5 "Your choice of:" at bounding box center [460, 428] width 327 height 16
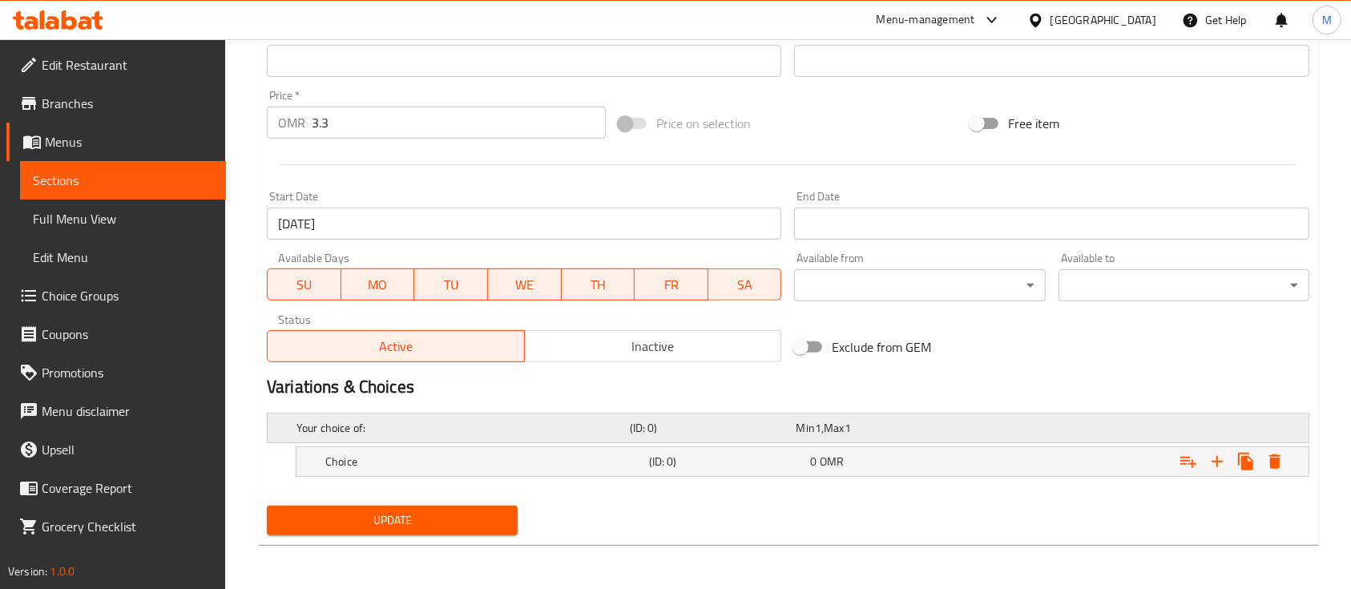
click at [641, 423] on h5 "(ID: 0)" at bounding box center [710, 428] width 160 height 16
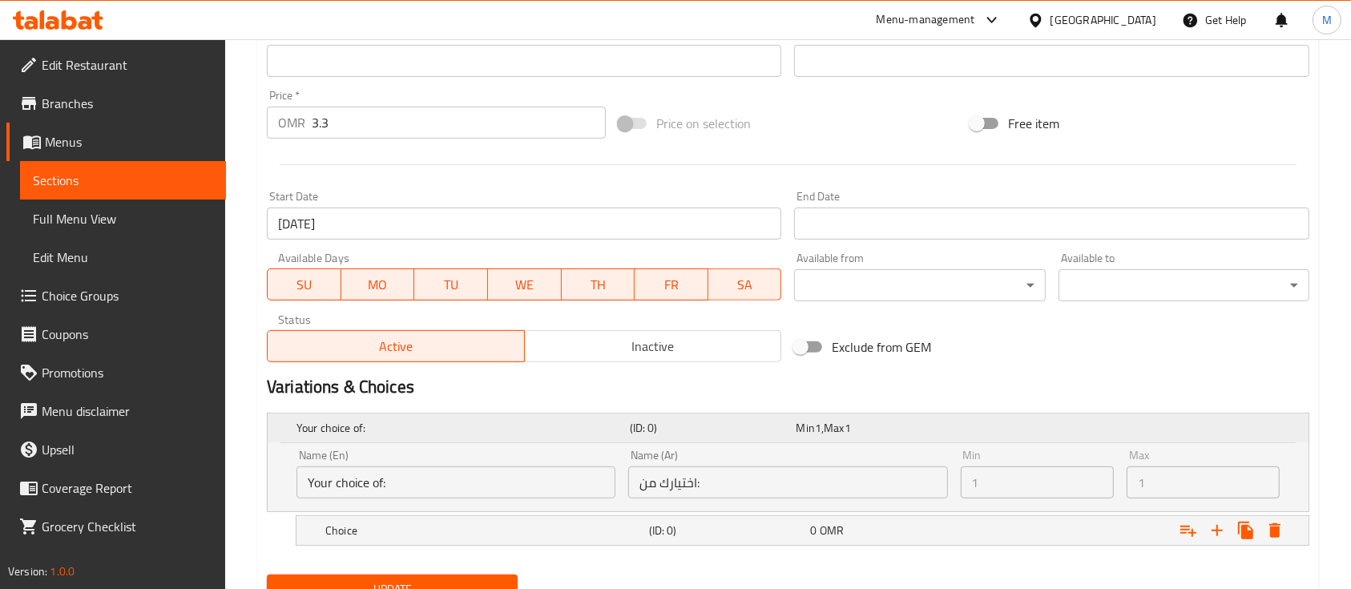
click at [641, 423] on h5 "(ID: 0)" at bounding box center [710, 428] width 160 height 16
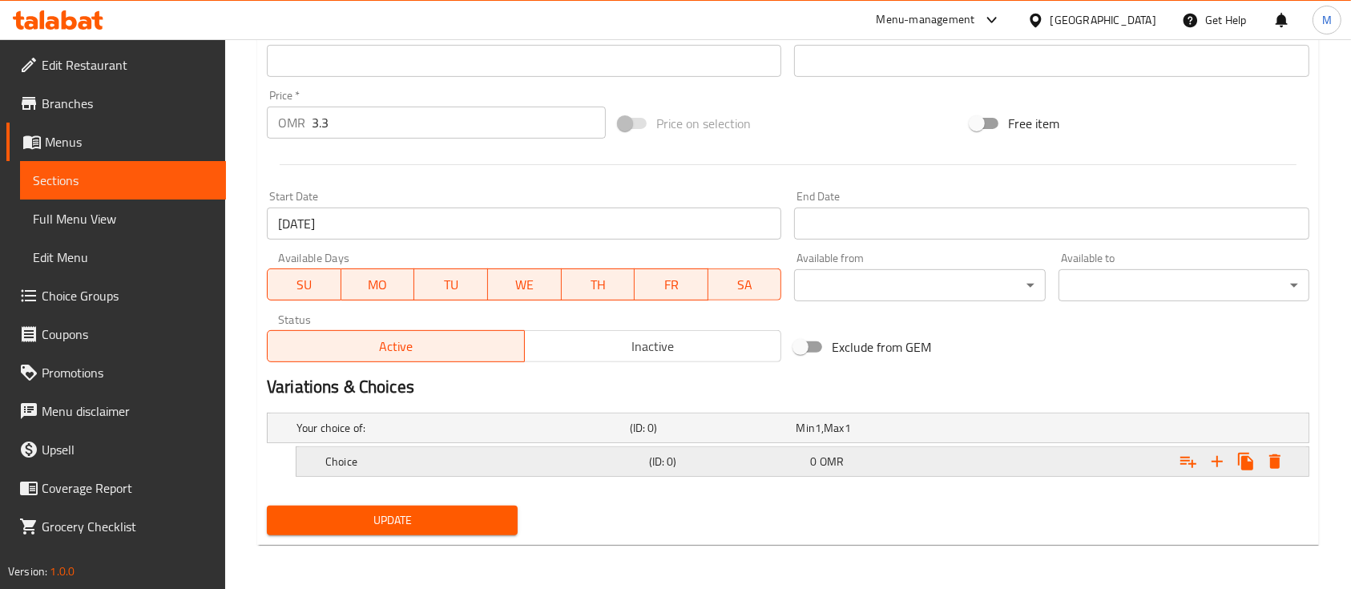
click at [1282, 460] on icon "Expand" at bounding box center [1275, 461] width 19 height 19
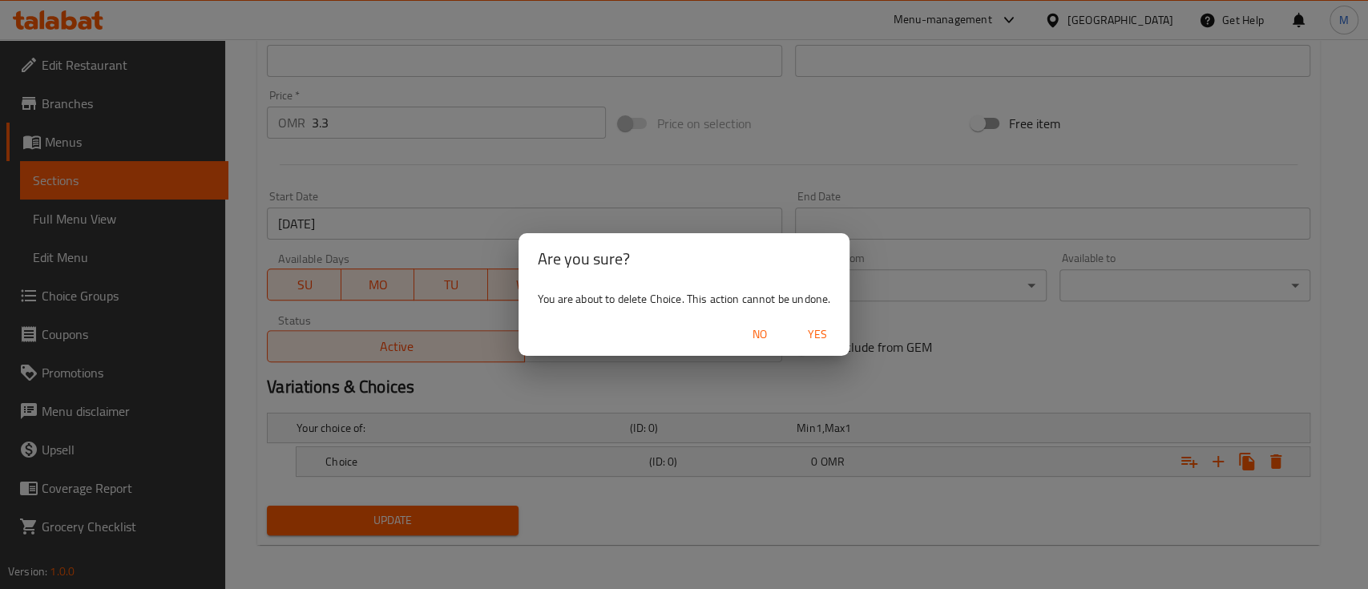
click at [830, 337] on span "Yes" at bounding box center [817, 335] width 38 height 20
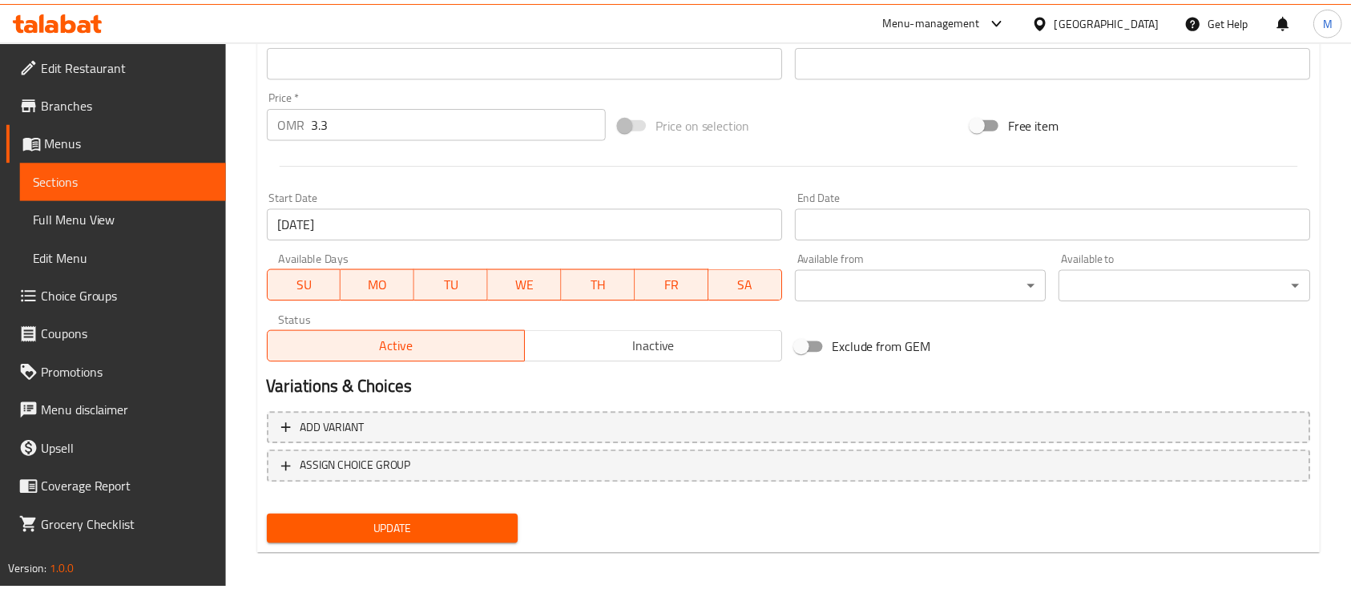
scroll to position [551, 0]
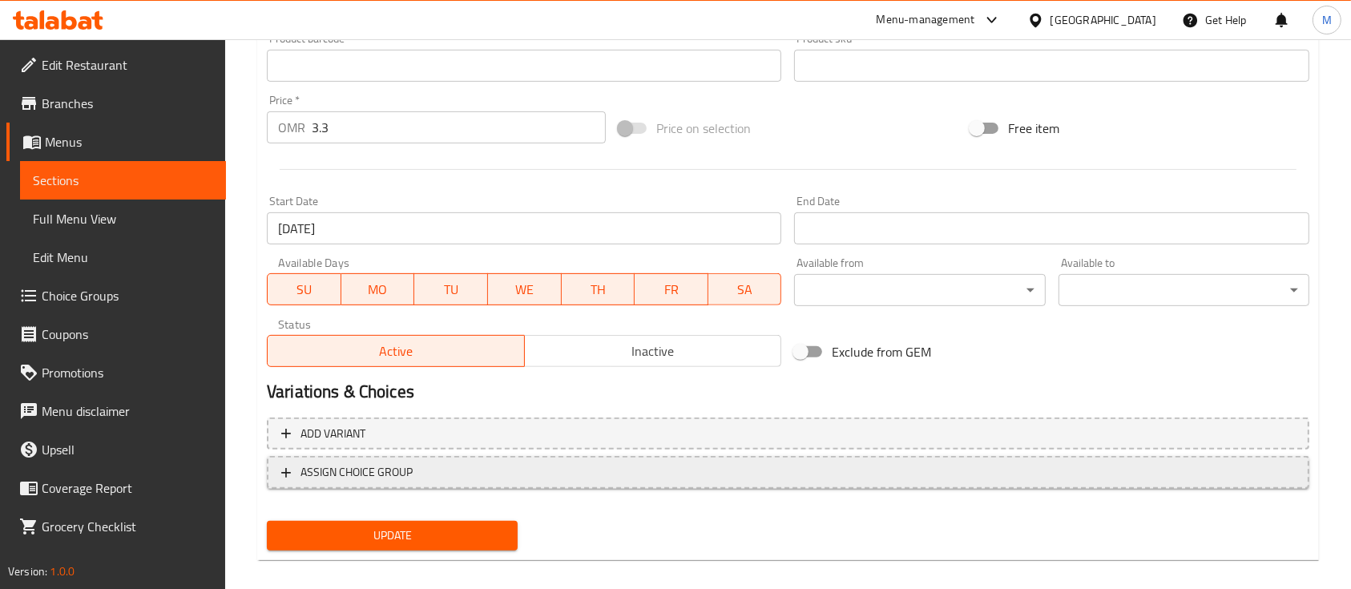
click at [341, 475] on span "ASSIGN CHOICE GROUP" at bounding box center [357, 472] width 112 height 20
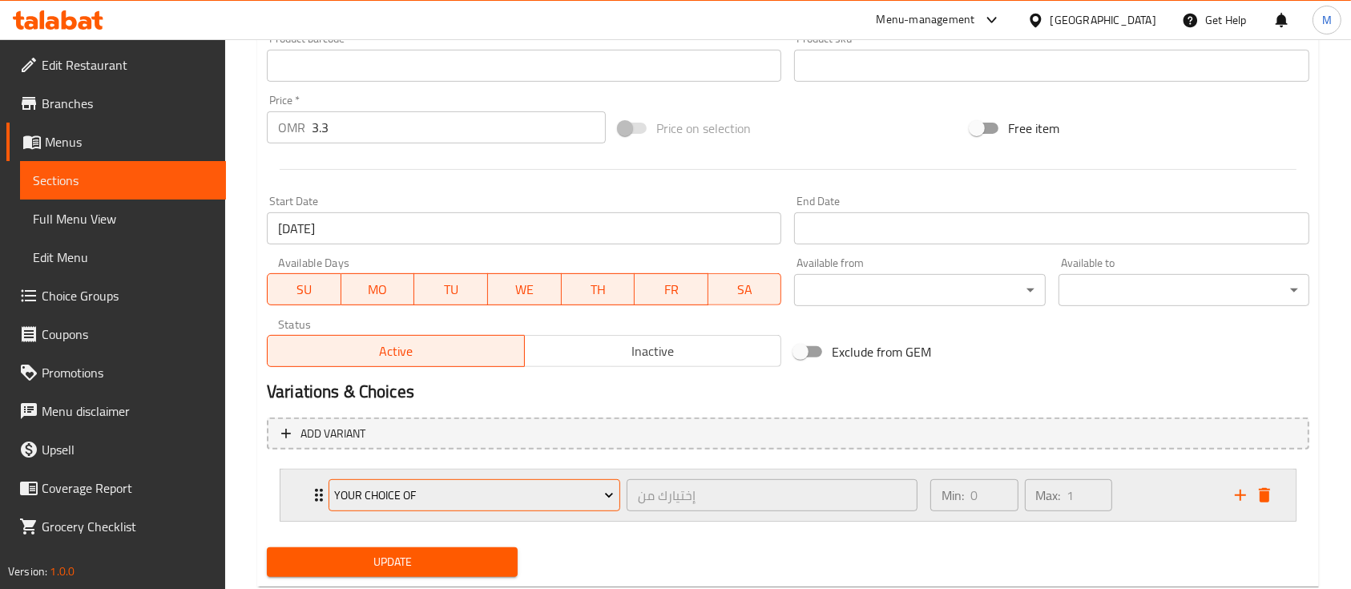
click at [533, 496] on span "Your Choice Of" at bounding box center [474, 496] width 280 height 20
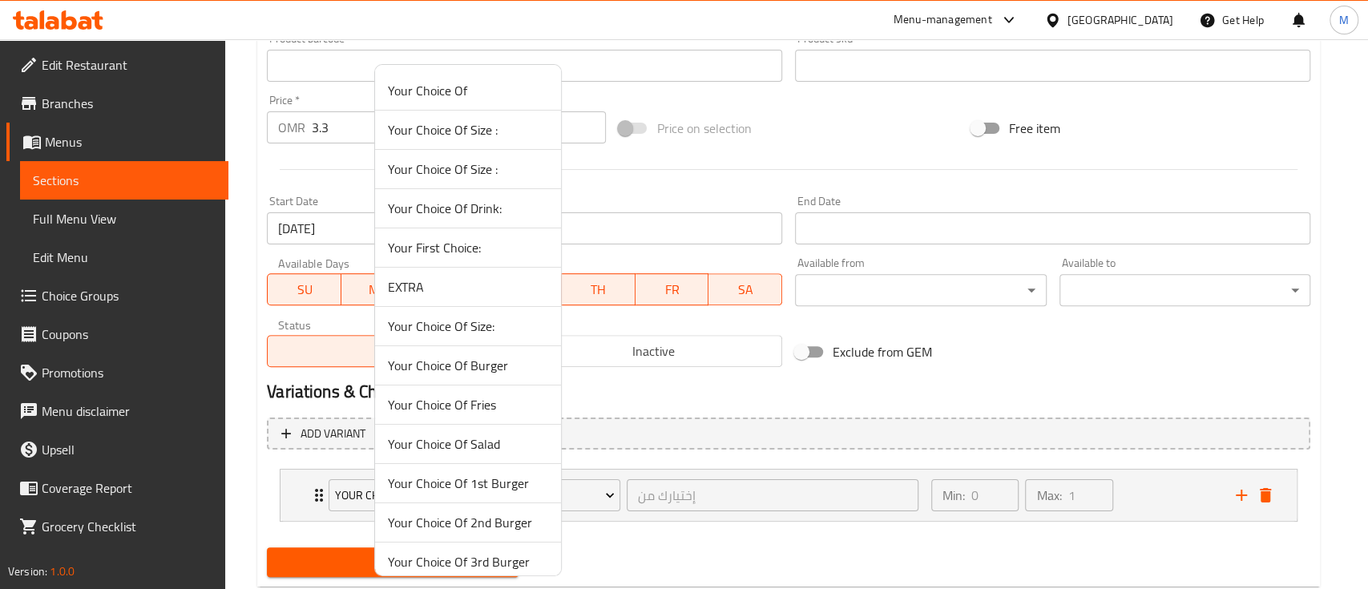
click at [495, 213] on span "Your Choice Of Drink:" at bounding box center [468, 208] width 160 height 19
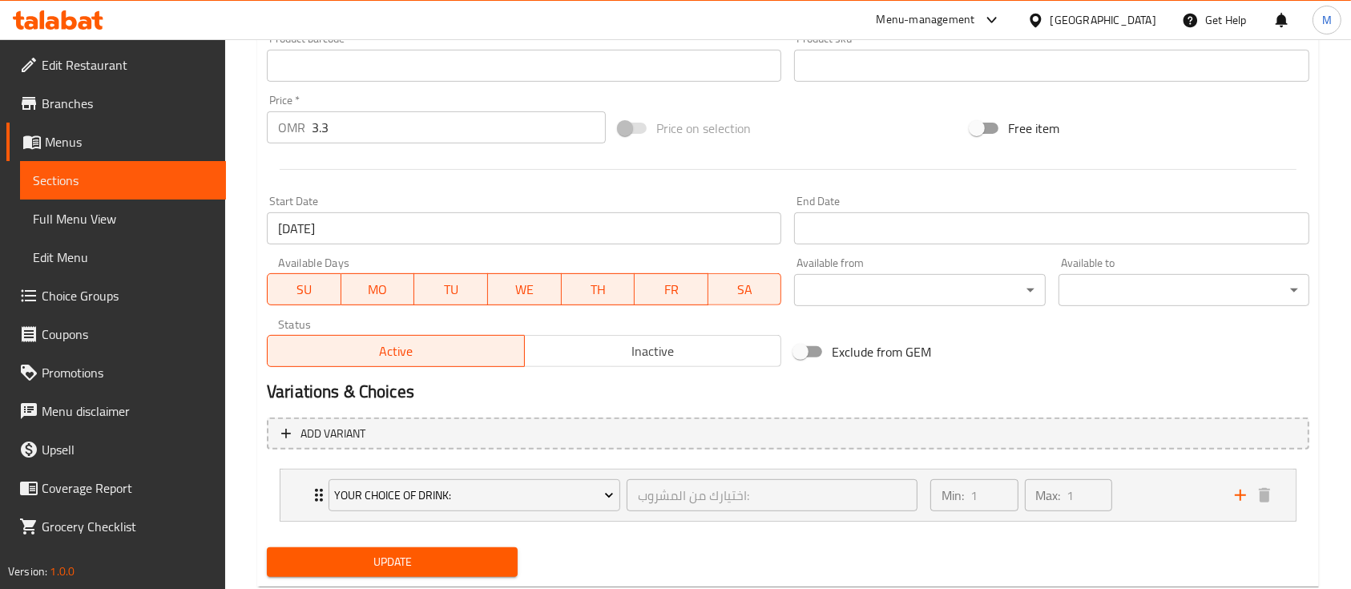
scroll to position [592, 0]
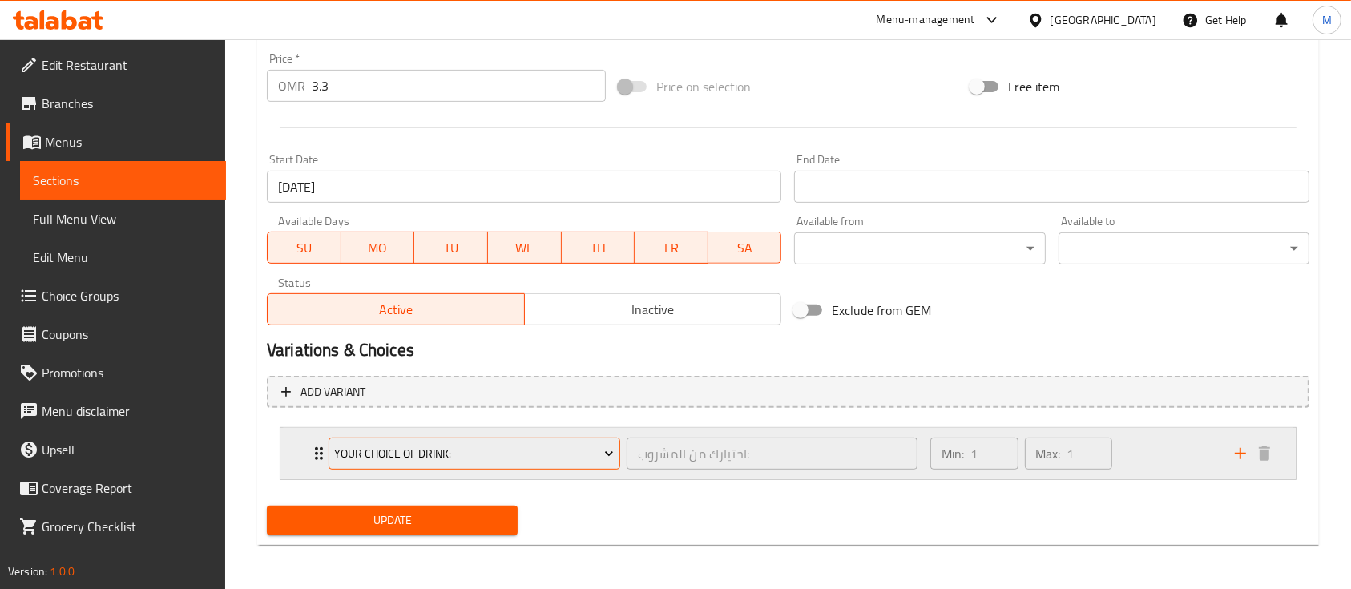
click at [608, 454] on icon "Expand" at bounding box center [609, 454] width 16 height 16
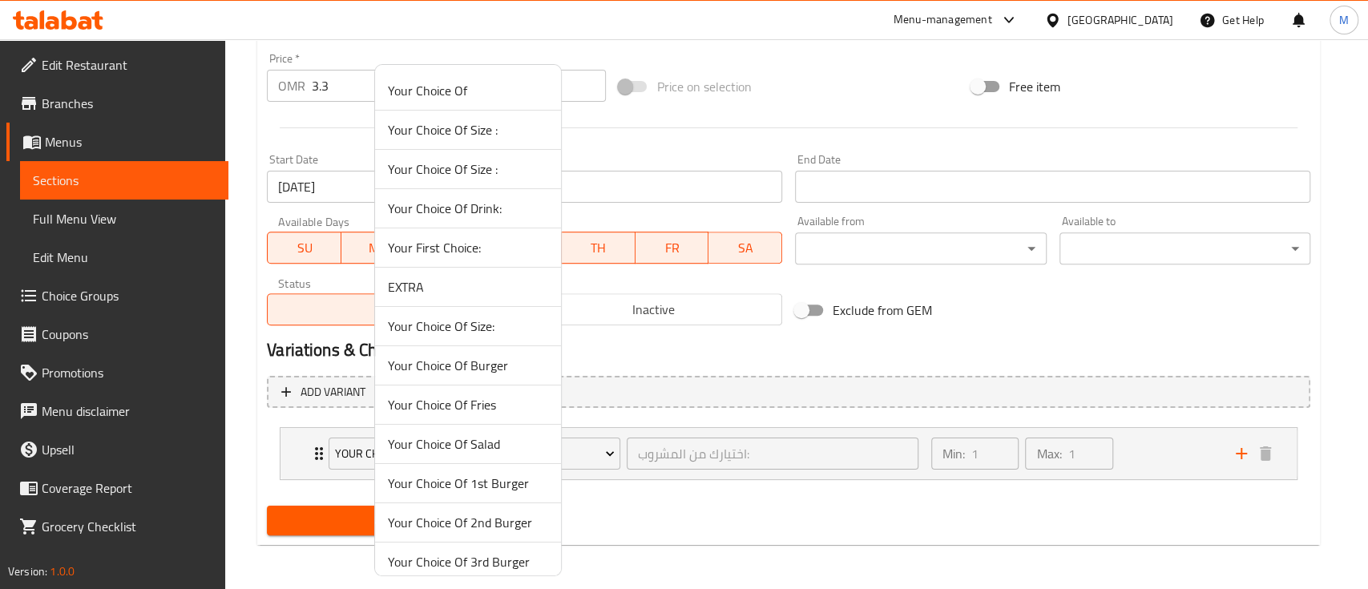
click at [695, 499] on div at bounding box center [684, 294] width 1368 height 589
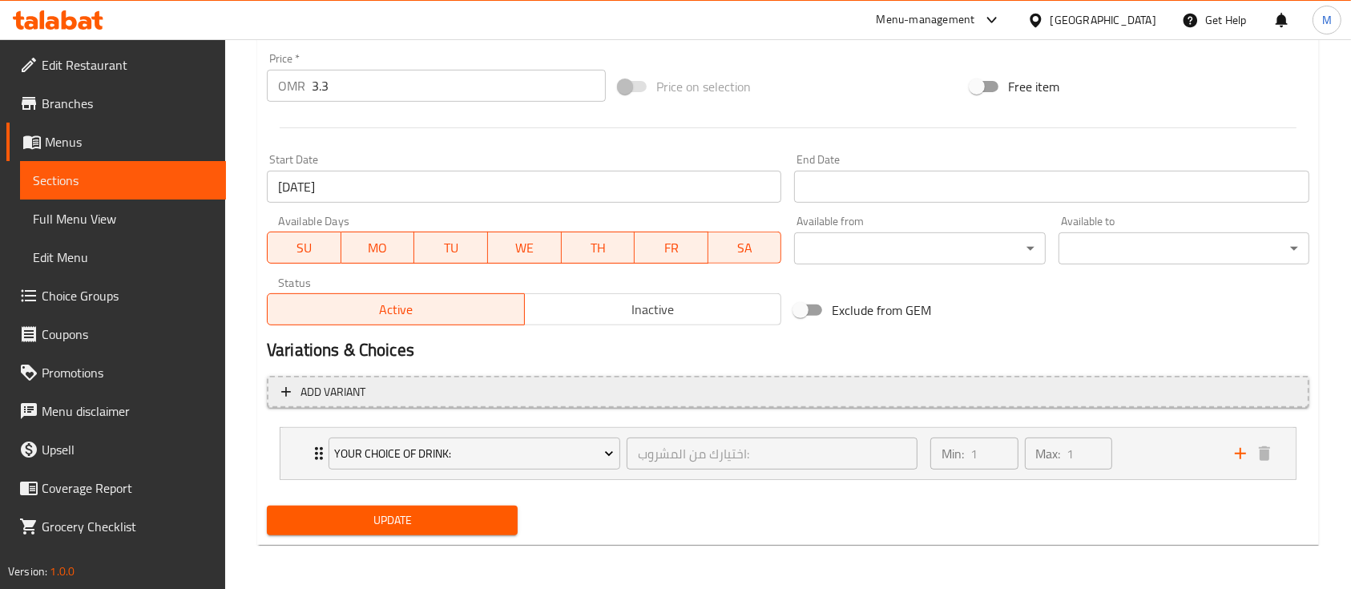
click at [301, 385] on span "Add variant" at bounding box center [333, 392] width 65 height 20
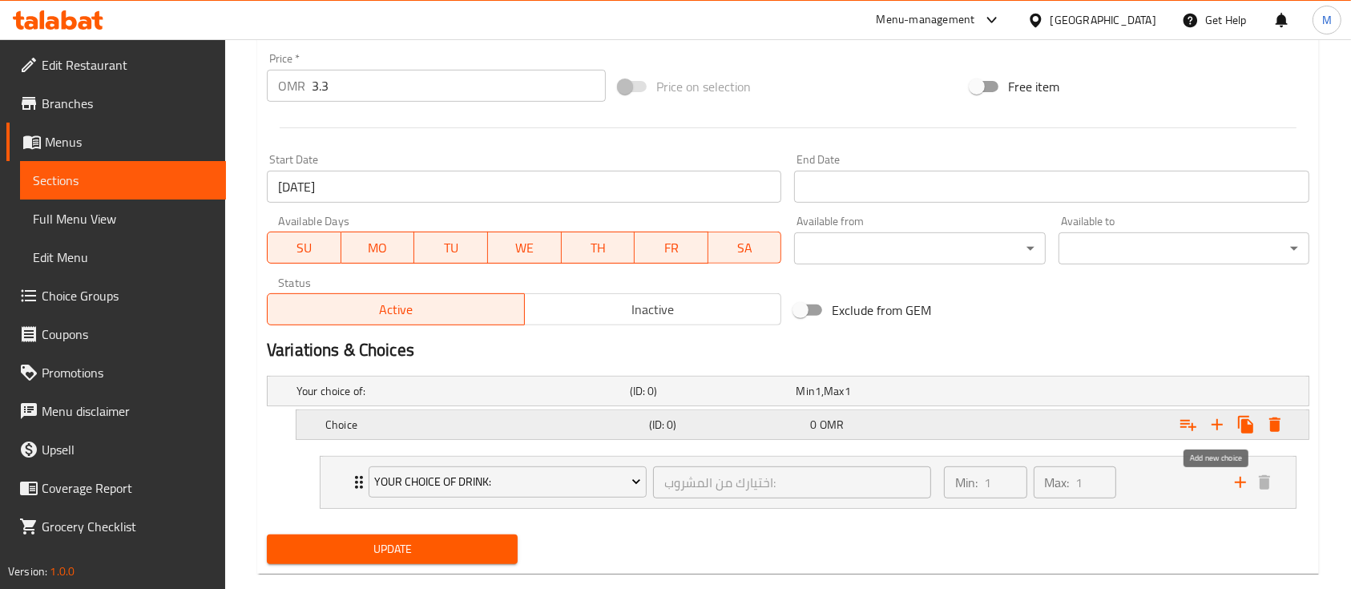
click at [1218, 418] on icon "Expand" at bounding box center [1217, 424] width 19 height 19
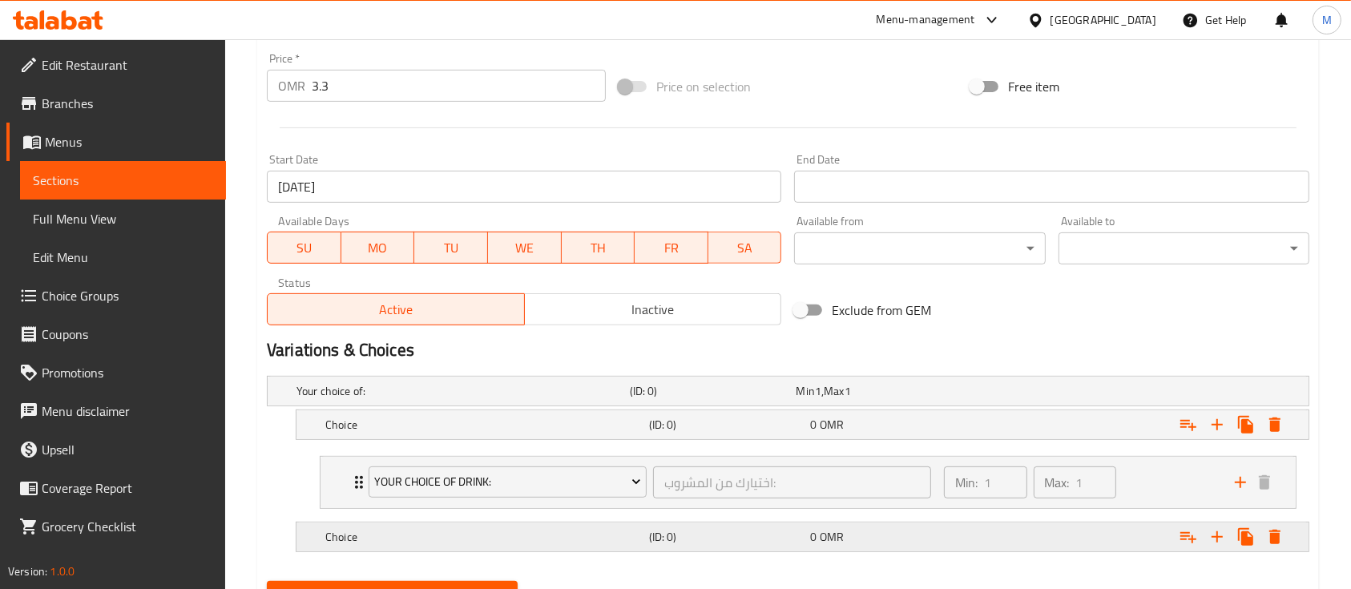
click at [1000, 540] on div "Expand" at bounding box center [1131, 536] width 324 height 35
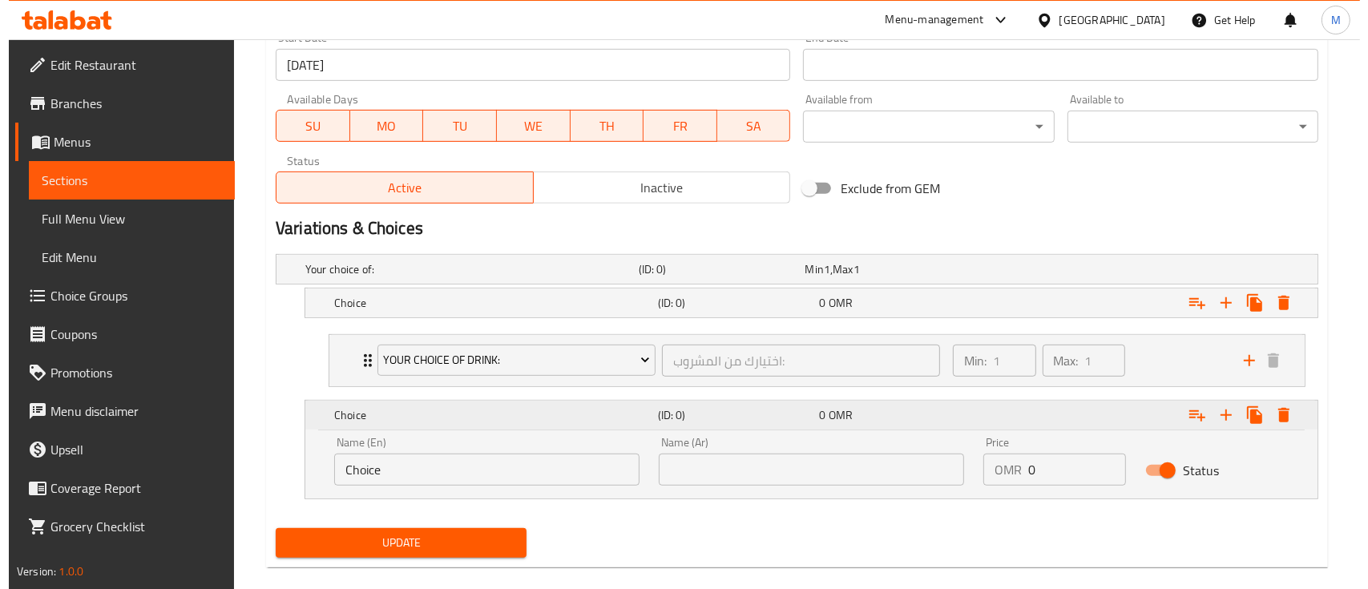
scroll to position [717, 0]
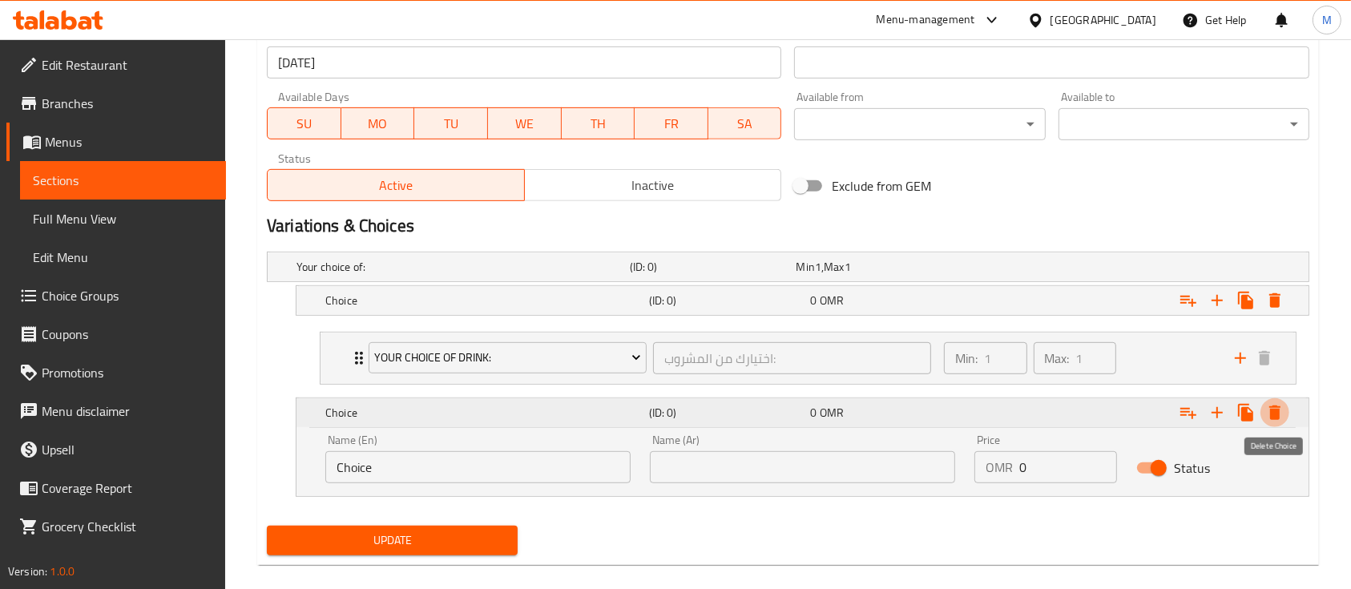
click at [1273, 406] on icon "Expand" at bounding box center [1275, 413] width 11 height 14
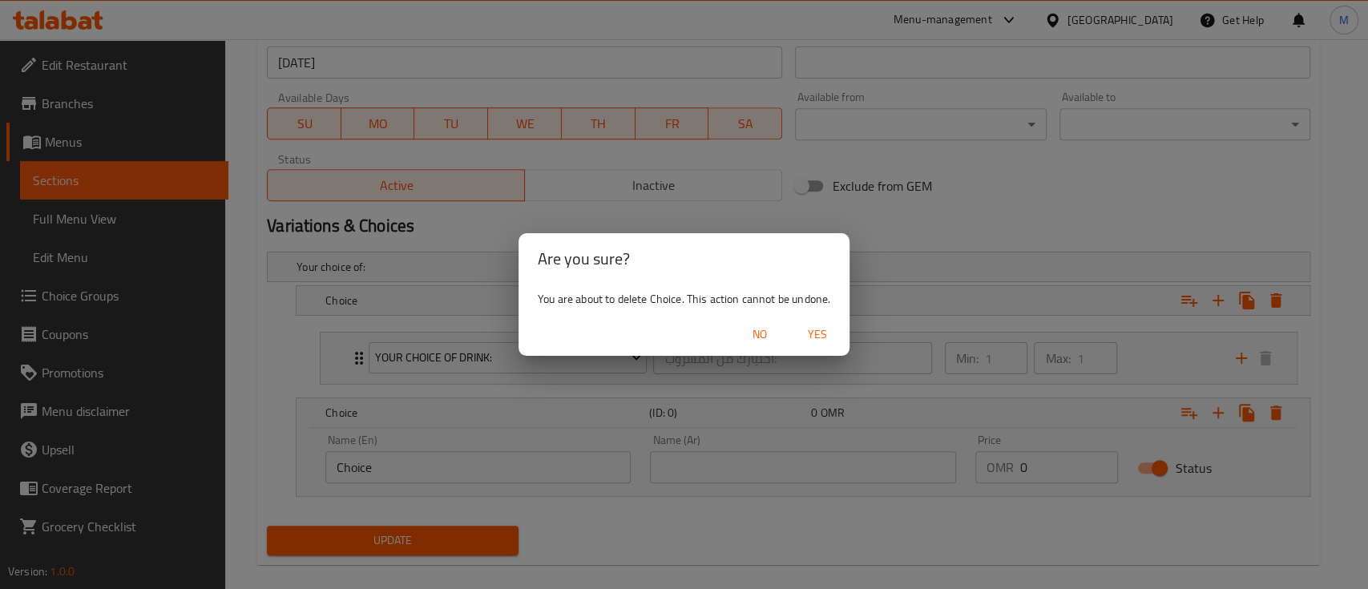
click at [808, 336] on span "Yes" at bounding box center [817, 335] width 38 height 20
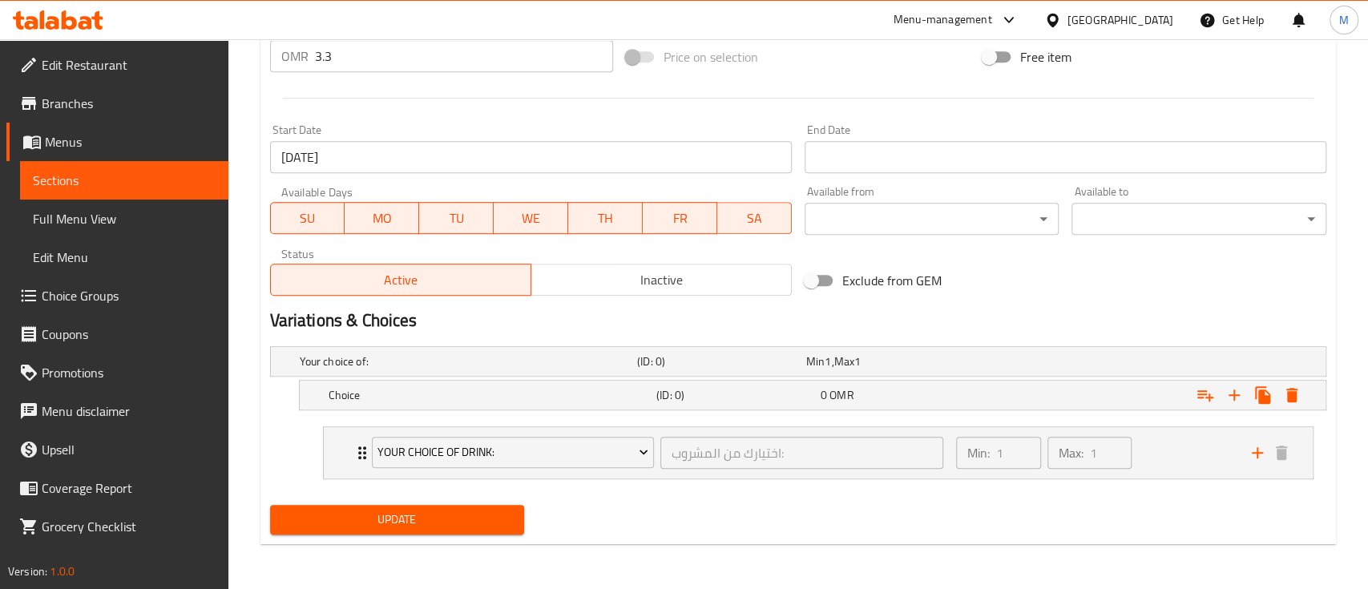
scroll to position [621, 0]
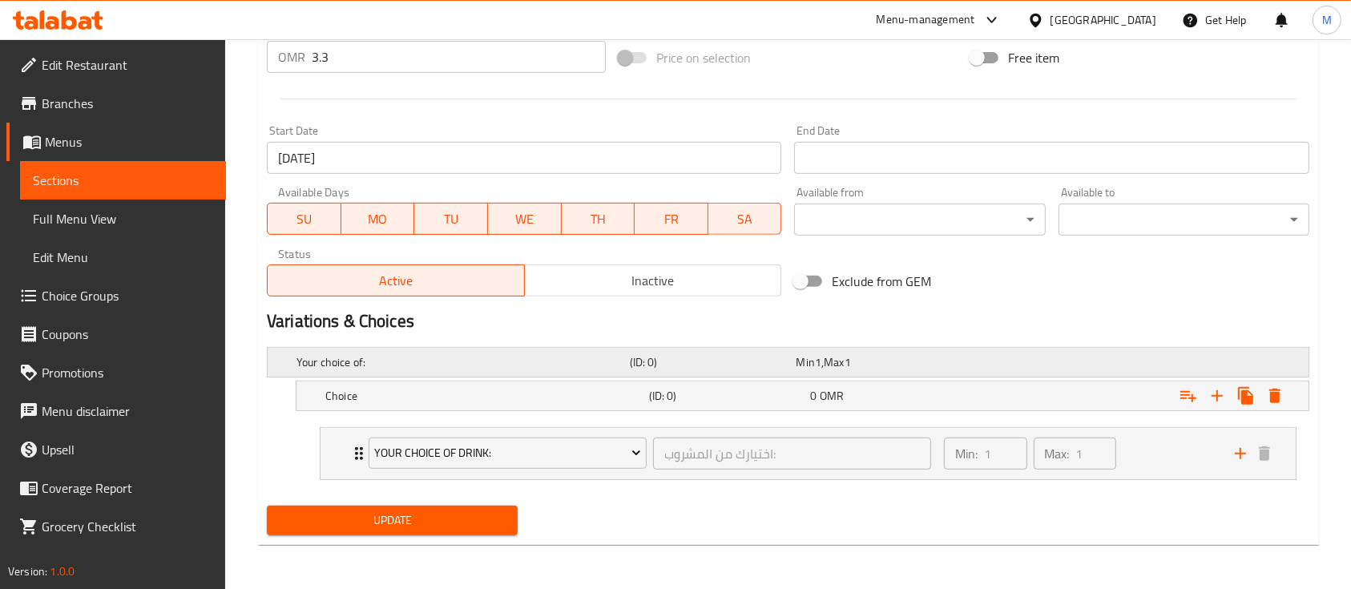
click at [827, 349] on div "Your choice of: (ID: 0) Min 1 , Max 1" at bounding box center [793, 362] width 1000 height 35
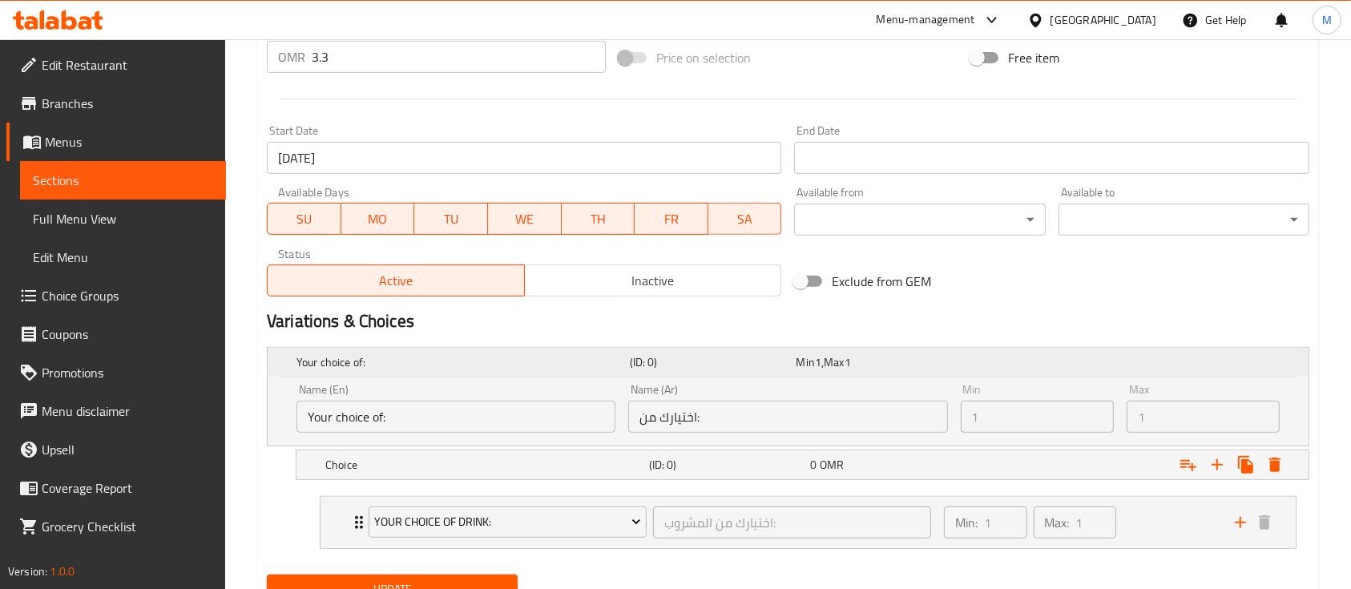
click at [827, 354] on div "Min 1 , Max 1" at bounding box center [876, 362] width 160 height 16
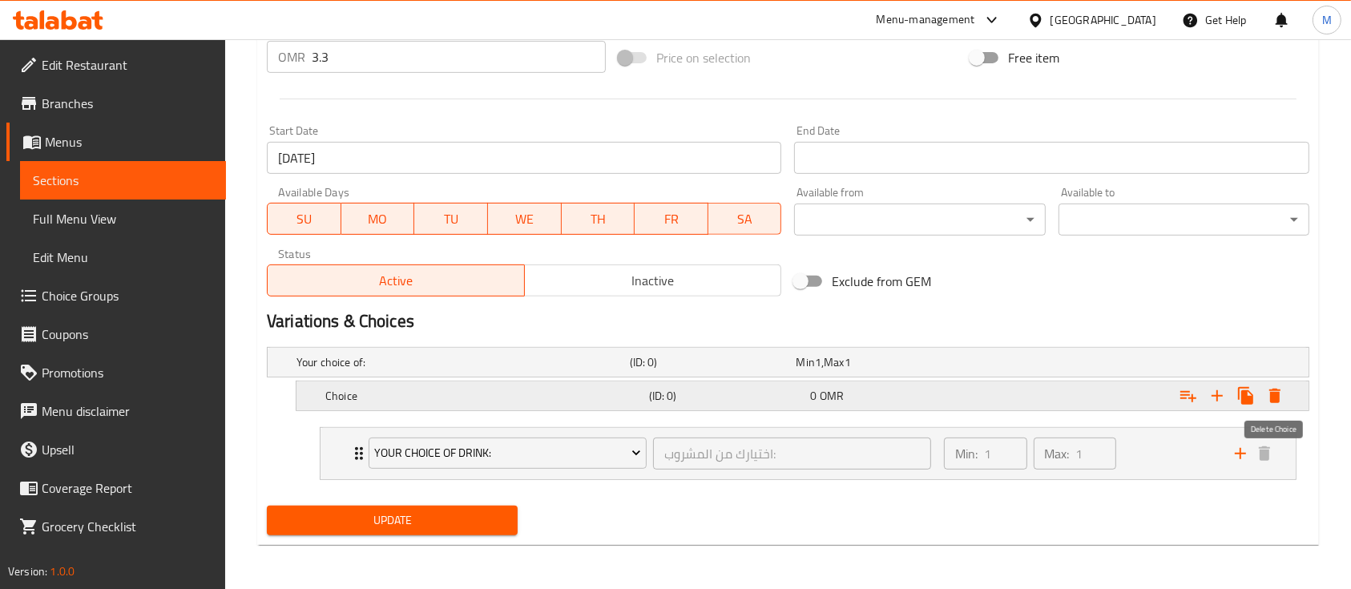
click at [1272, 391] on icon "Expand" at bounding box center [1275, 396] width 11 height 14
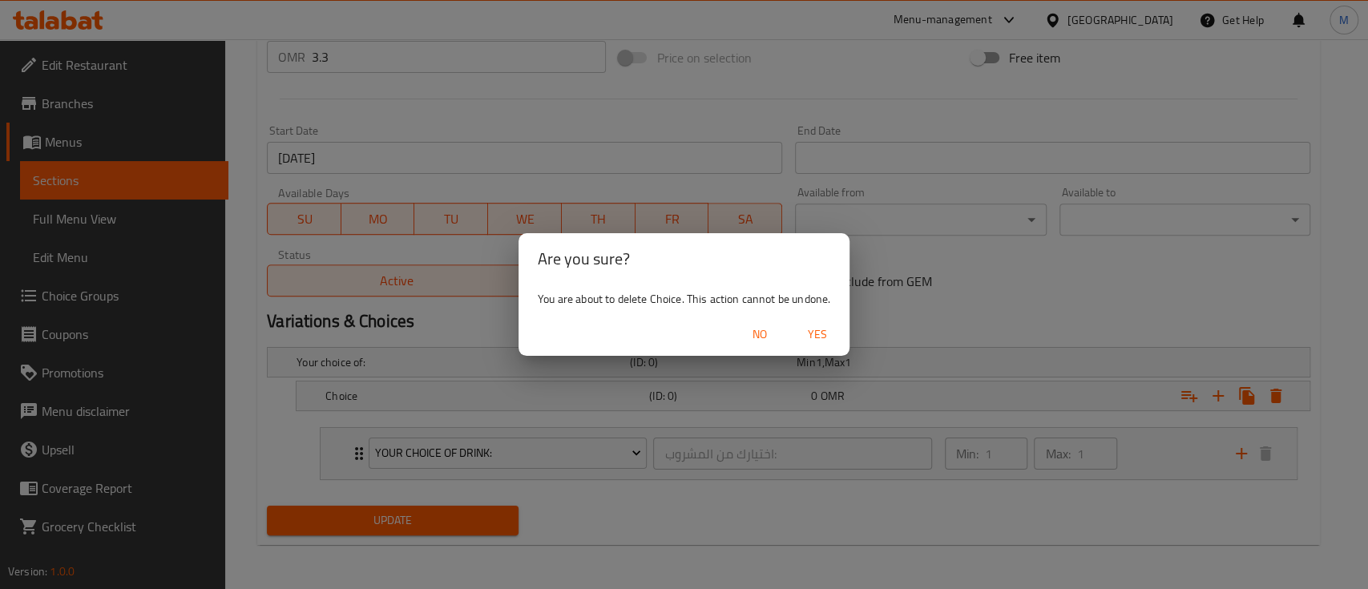
click at [818, 337] on span "Yes" at bounding box center [817, 335] width 38 height 20
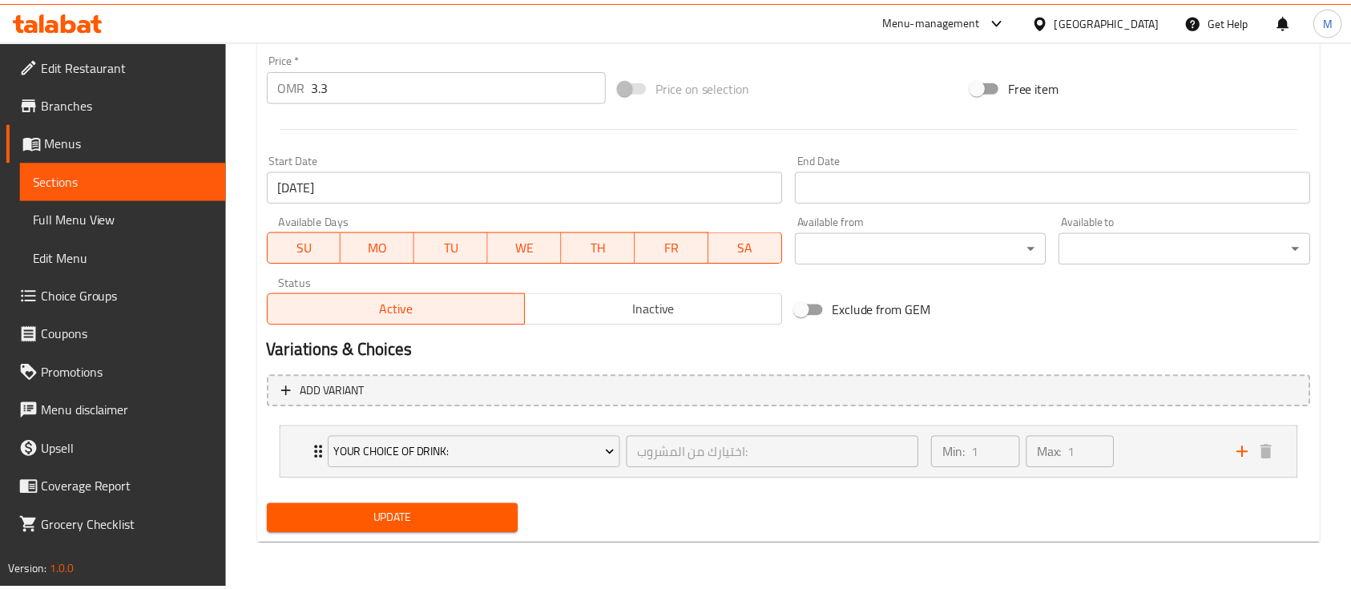
scroll to position [588, 0]
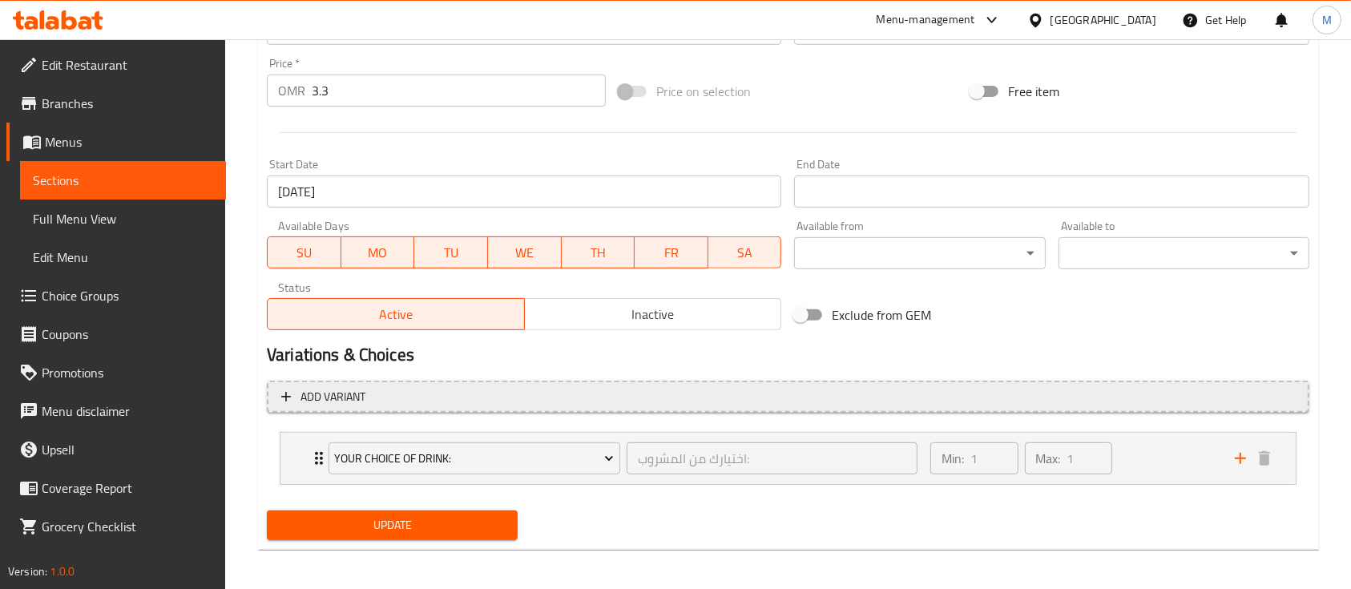
click at [342, 399] on span "Add variant" at bounding box center [333, 397] width 65 height 20
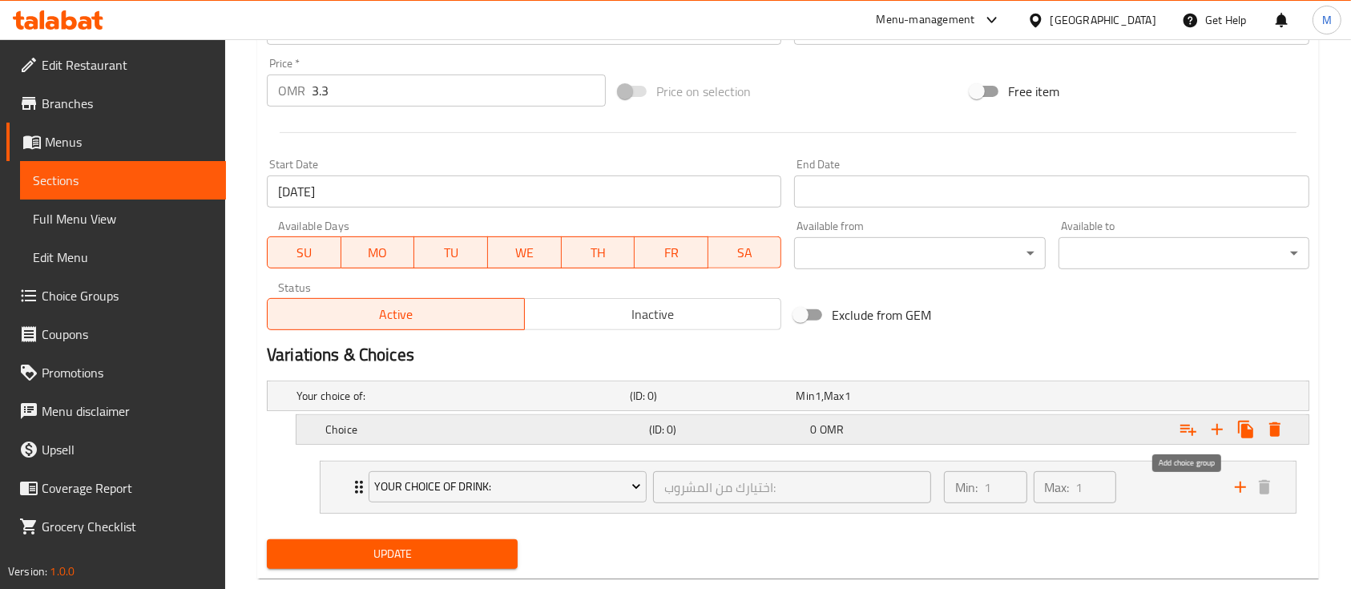
click at [1189, 433] on icon "Expand" at bounding box center [1188, 429] width 19 height 19
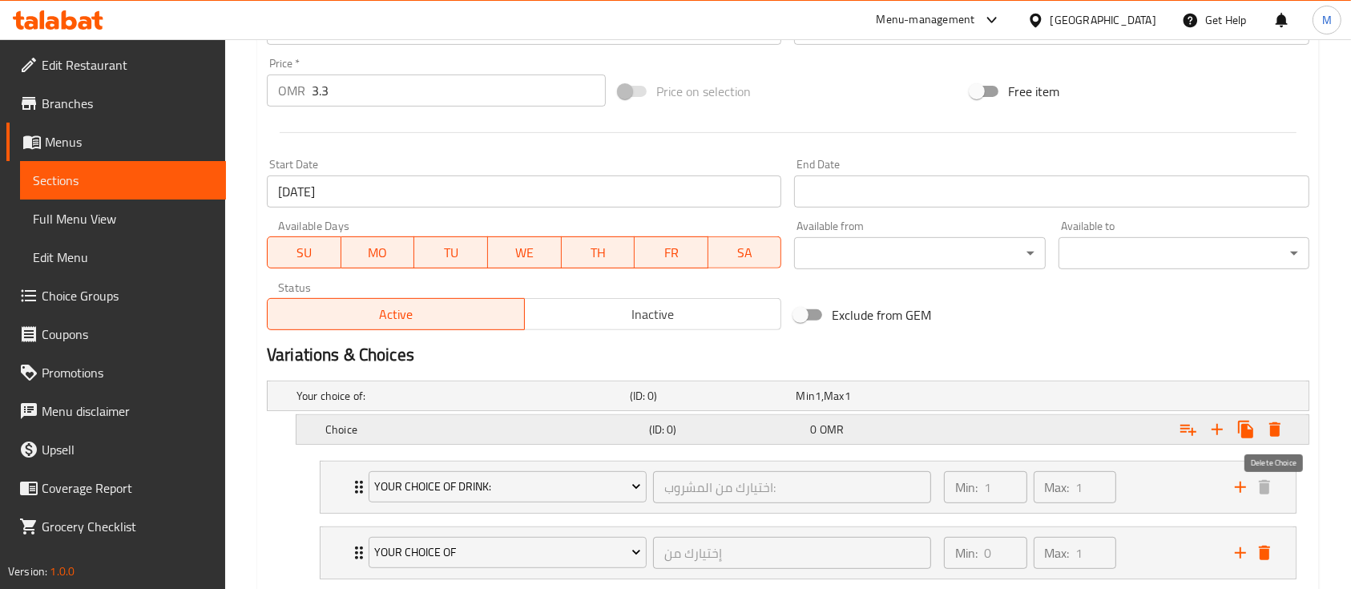
click at [1273, 429] on icon "Expand" at bounding box center [1275, 429] width 11 height 14
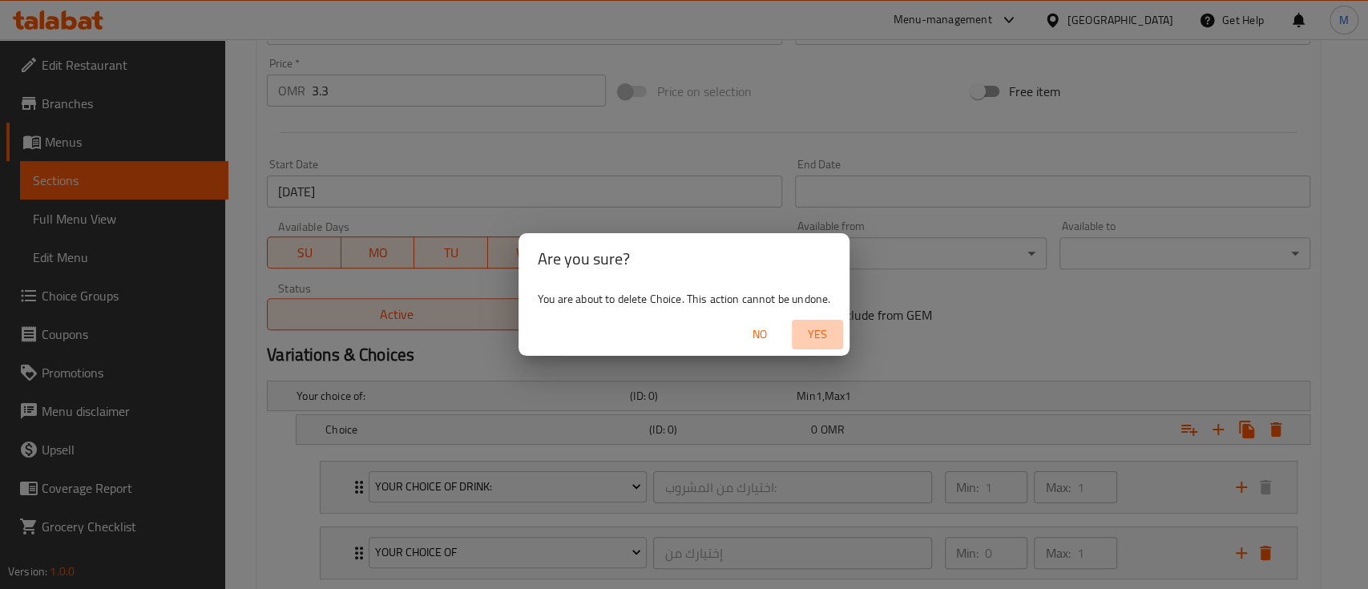
click at [816, 341] on span "Yes" at bounding box center [817, 335] width 38 height 20
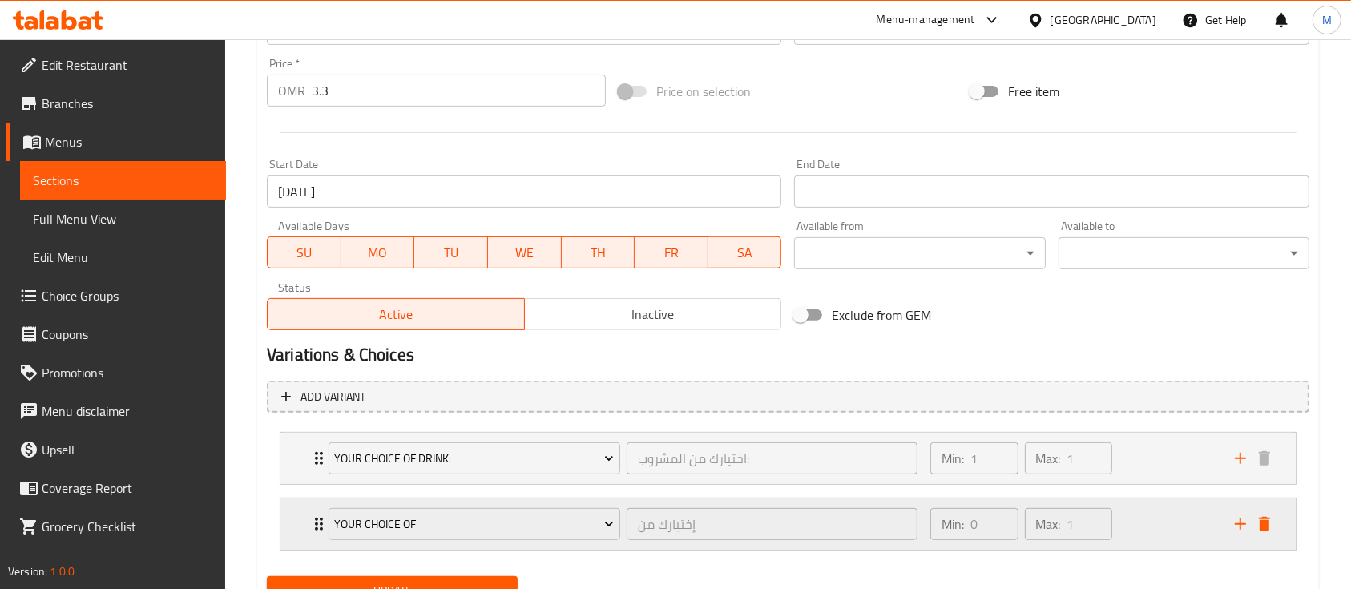
click at [317, 527] on icon "Expand" at bounding box center [318, 524] width 19 height 19
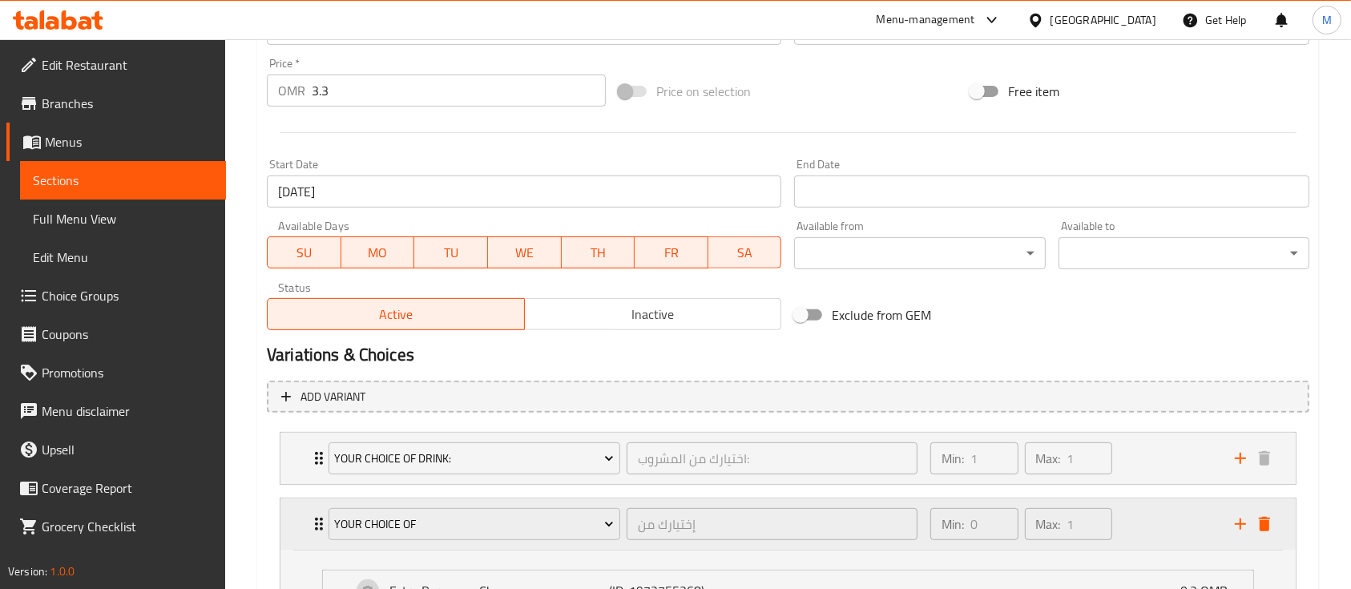
click at [317, 527] on icon "Expand" at bounding box center [318, 524] width 19 height 19
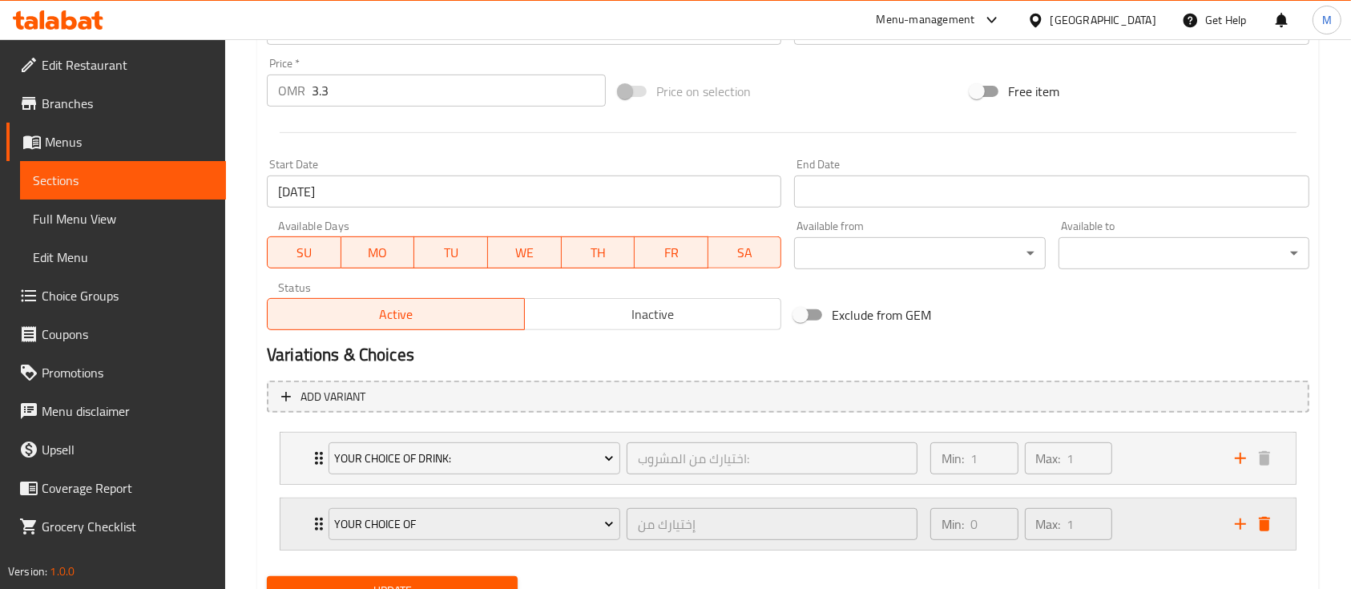
scroll to position [658, 0]
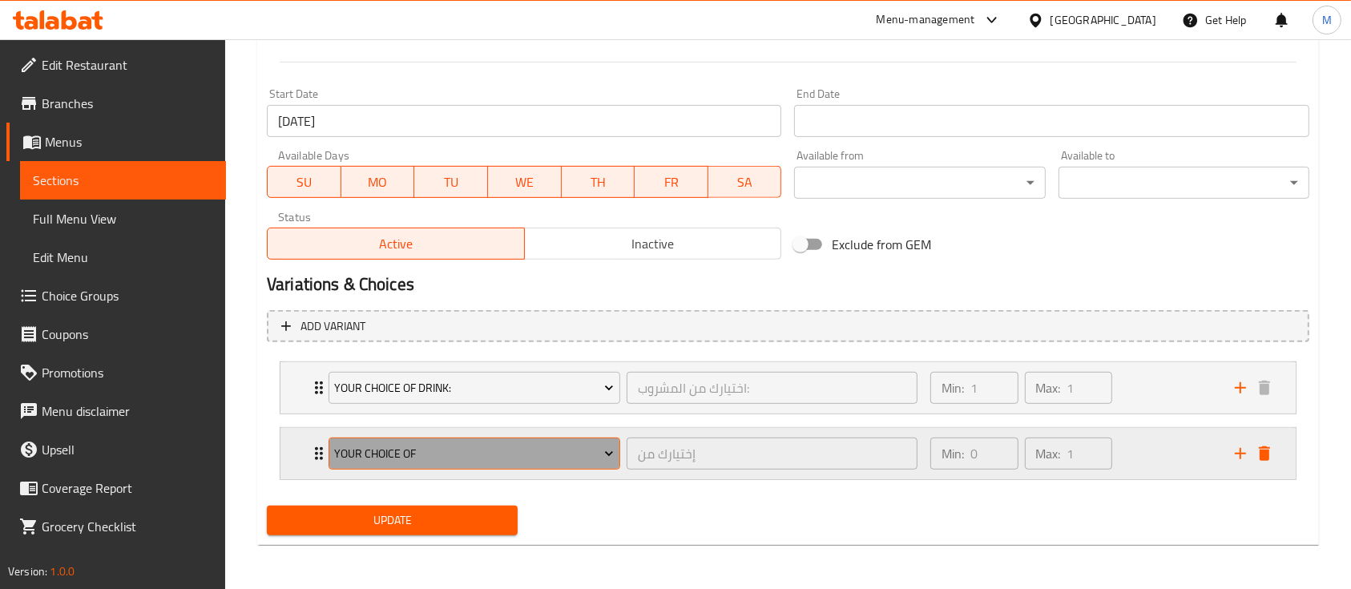
click at [554, 444] on span "Your Choice Of" at bounding box center [474, 454] width 280 height 20
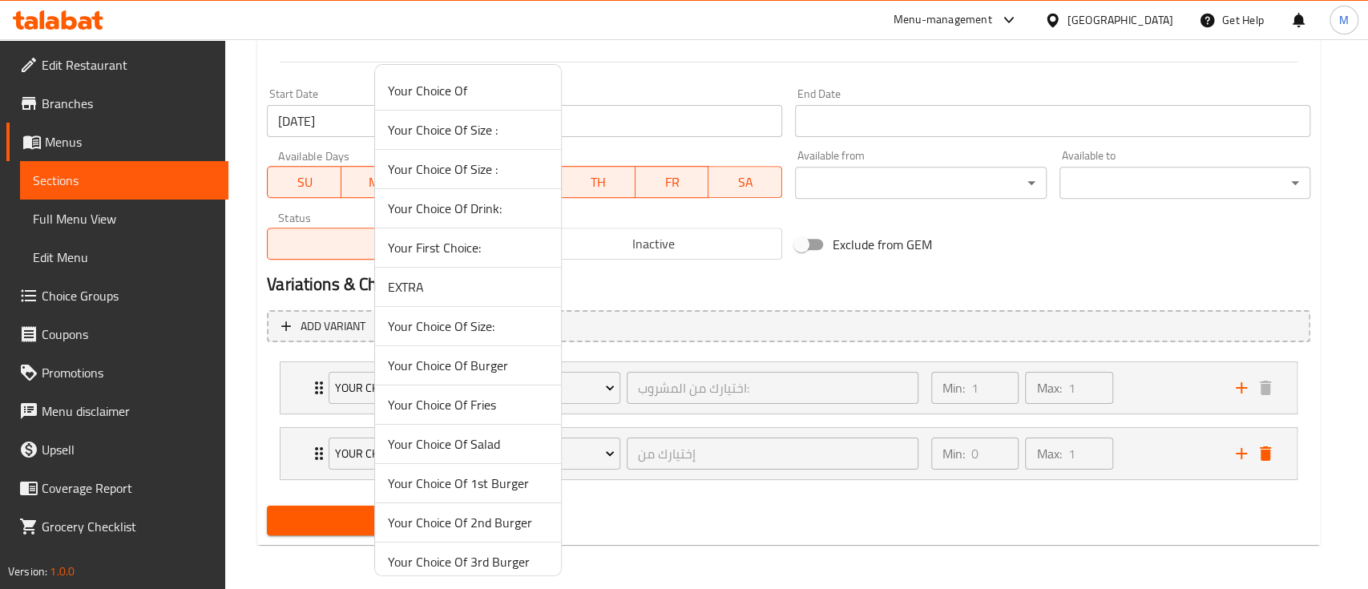
click at [487, 365] on span "Your Choice Of Burger" at bounding box center [468, 365] width 160 height 19
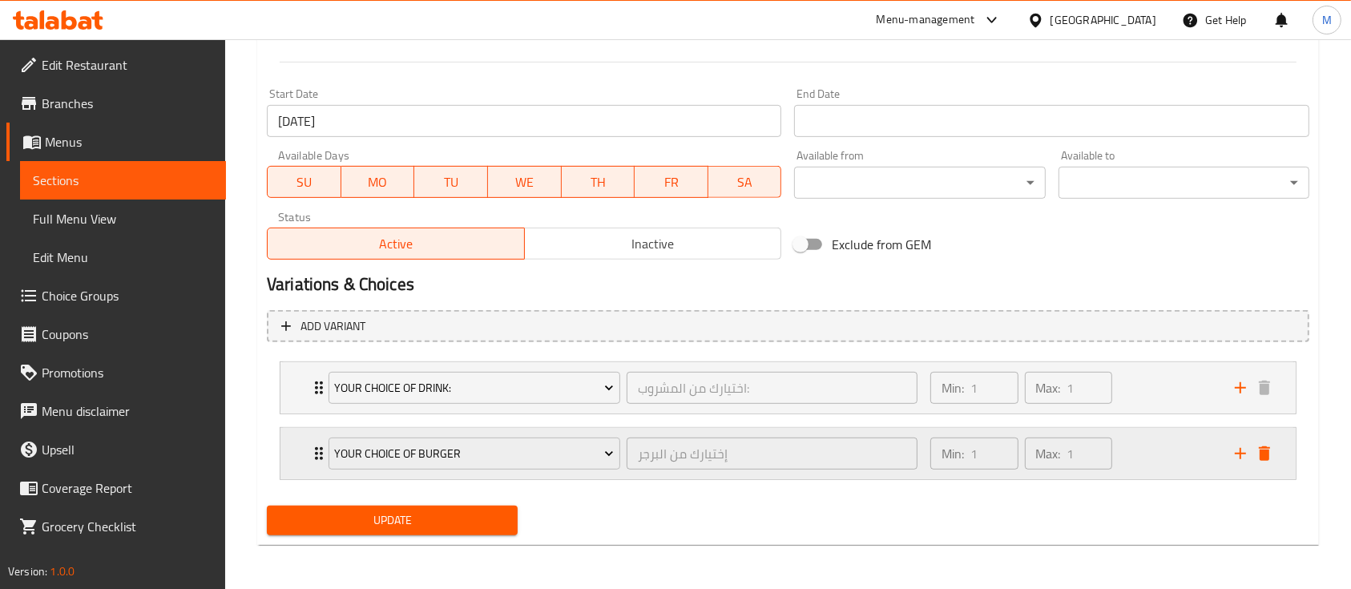
click at [624, 459] on div "إختيارك من البرجر ​" at bounding box center [773, 453] width 298 height 38
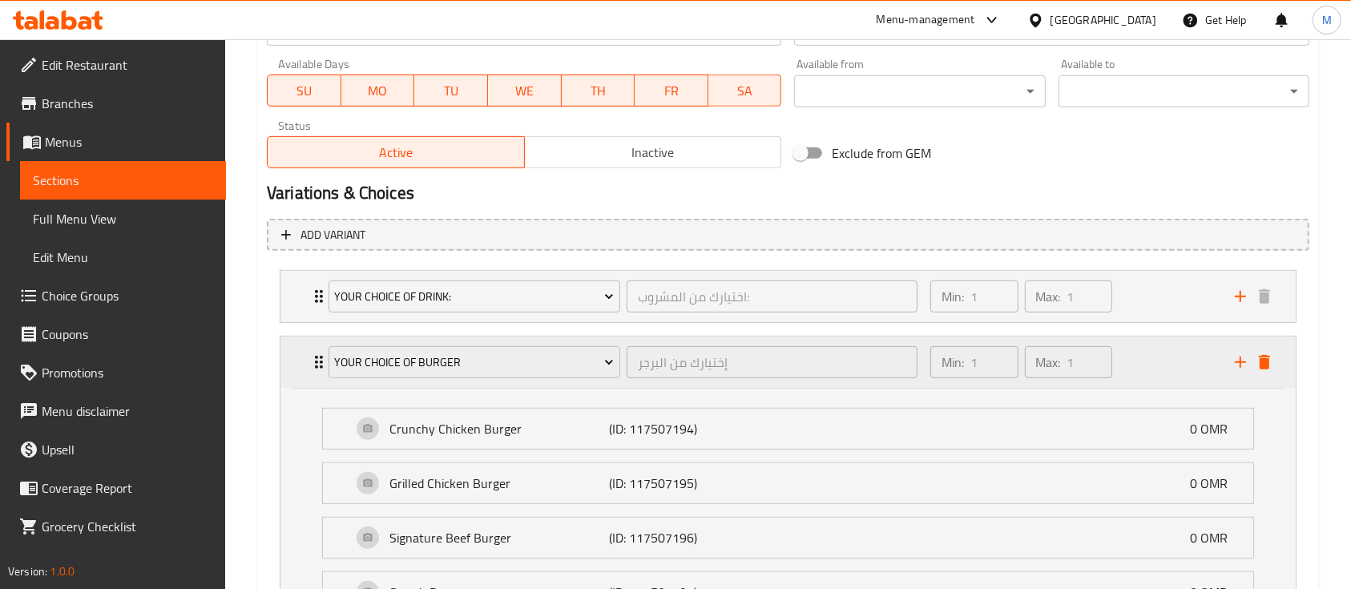
scroll to position [1023, 0]
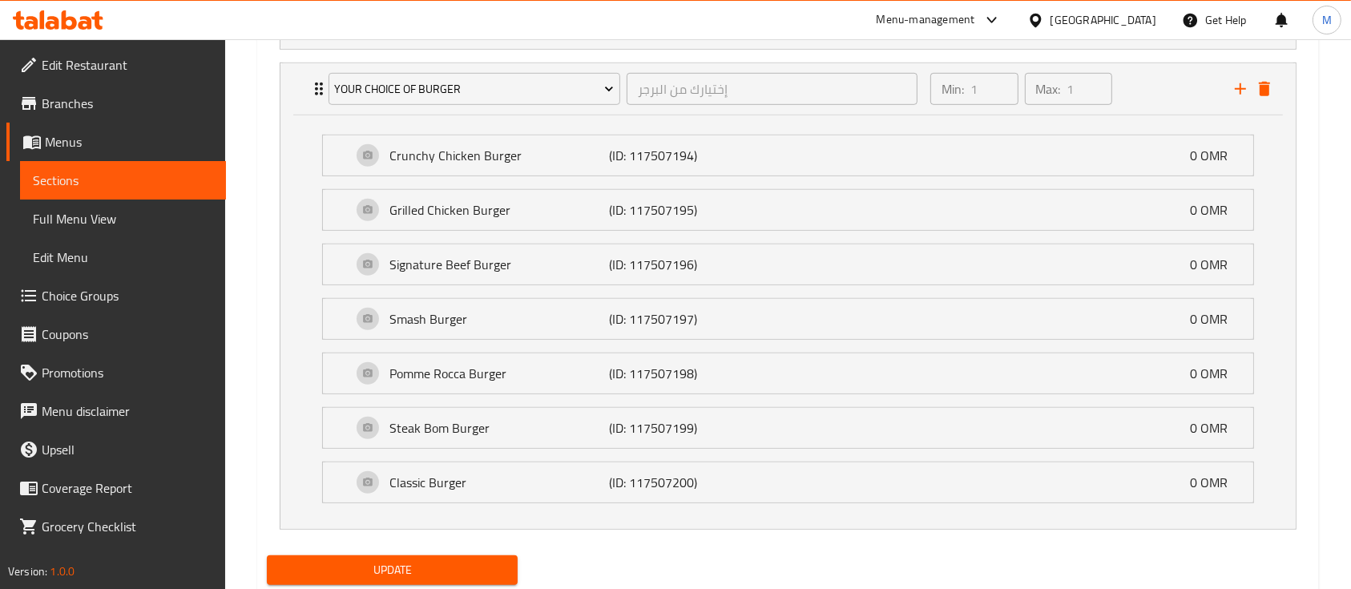
click at [449, 571] on span "Update" at bounding box center [392, 570] width 225 height 20
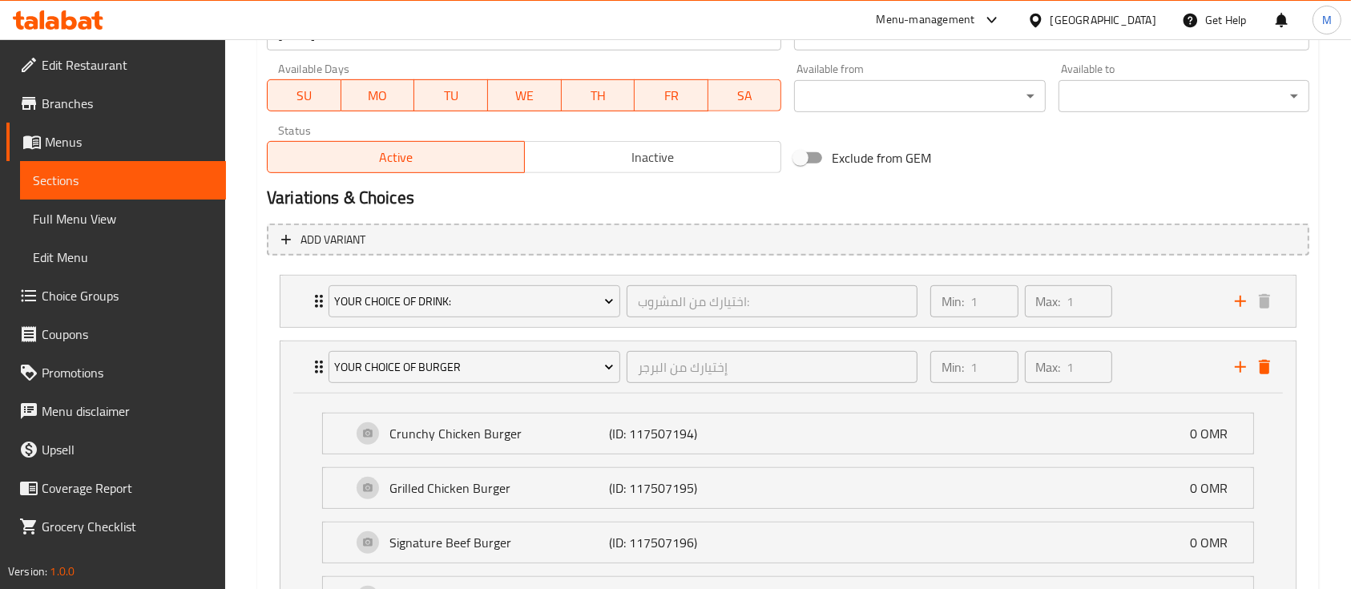
scroll to position [6, 0]
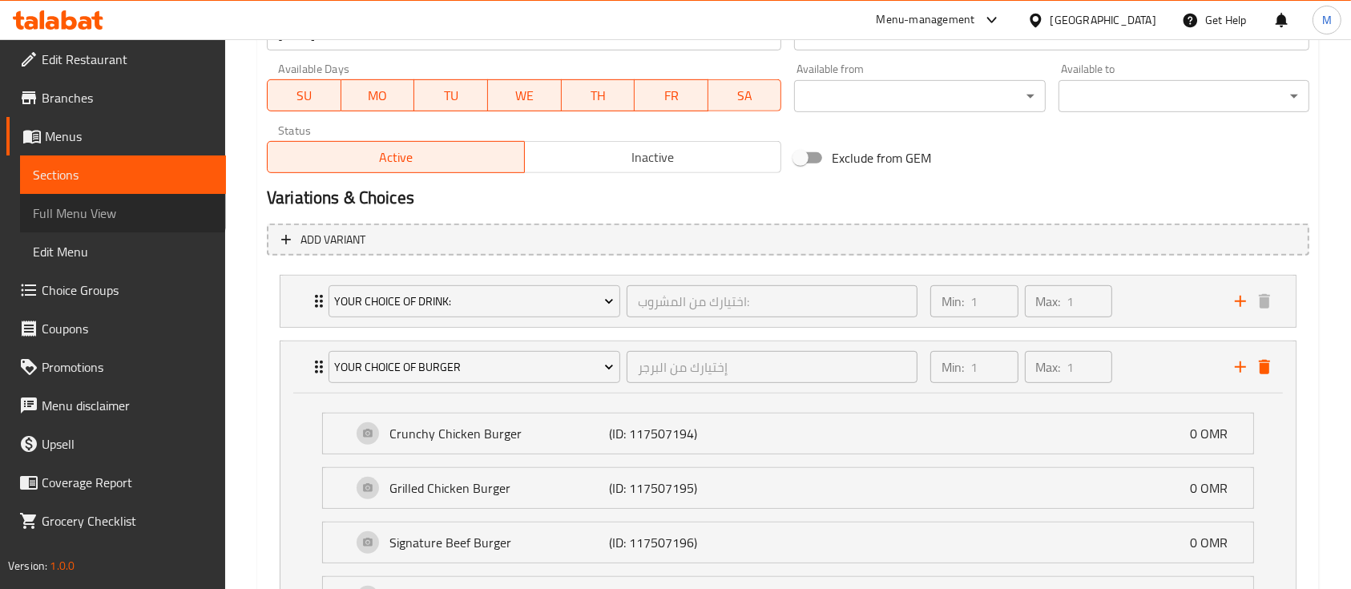
click at [122, 199] on link "Full Menu View" at bounding box center [123, 213] width 206 height 38
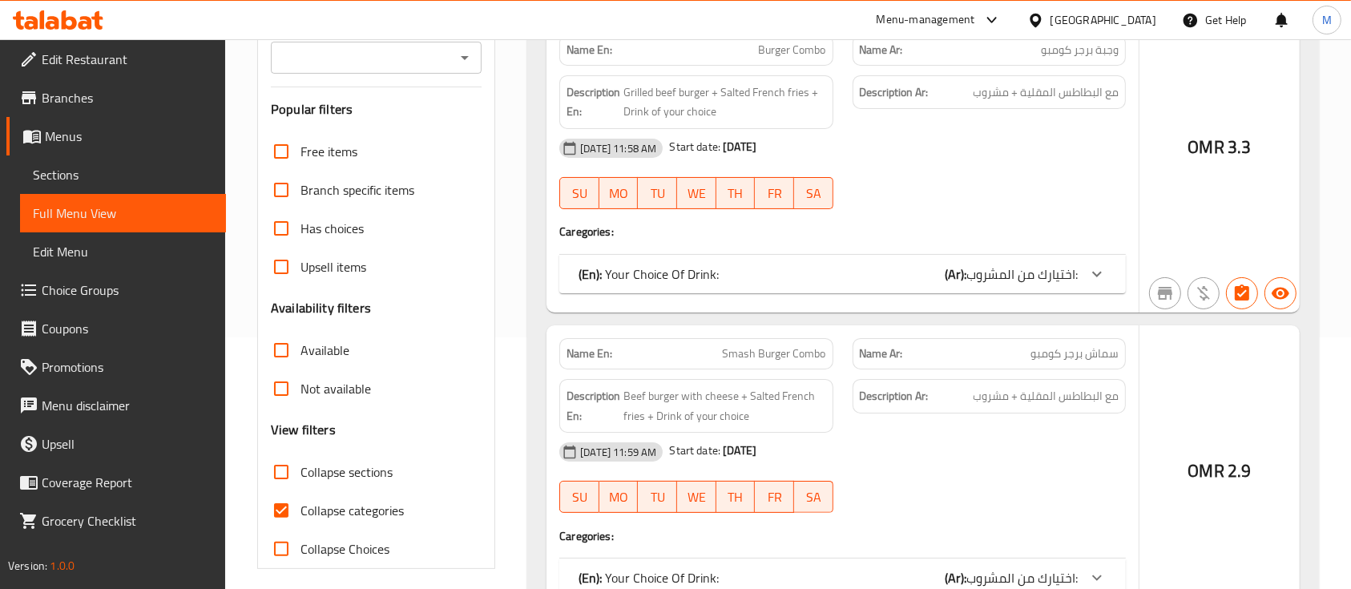
click at [147, 185] on link "Sections" at bounding box center [123, 174] width 206 height 38
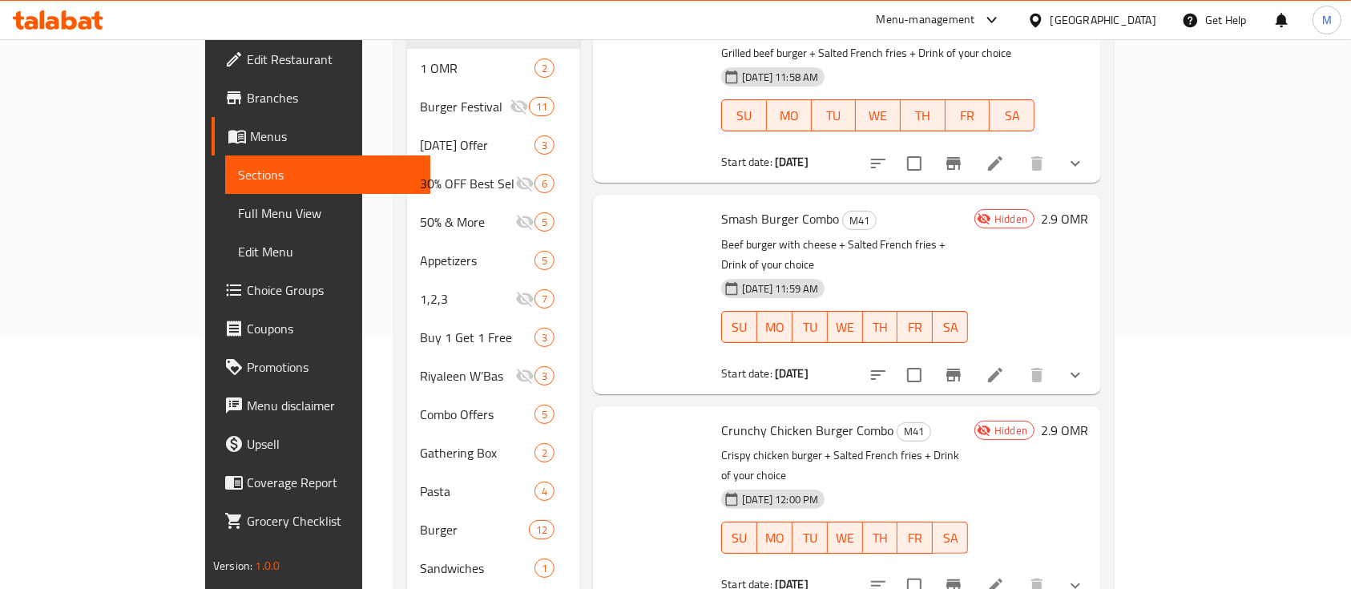
scroll to position [224, 0]
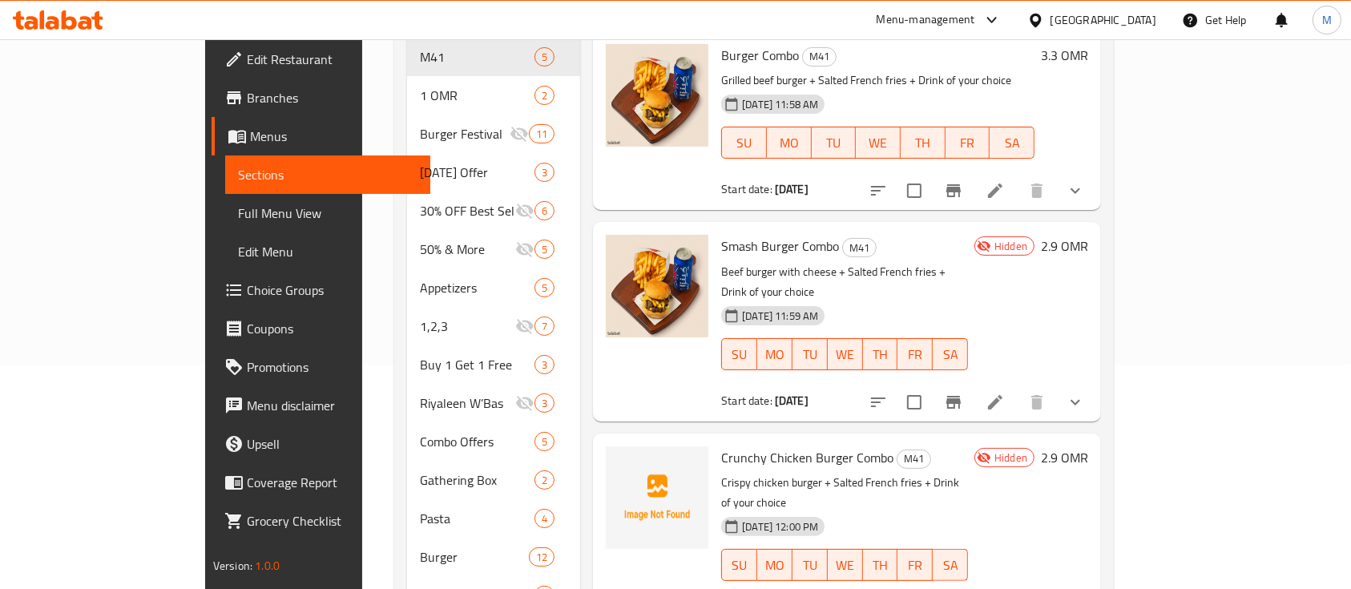
click at [212, 146] on link "Menus" at bounding box center [322, 136] width 220 height 38
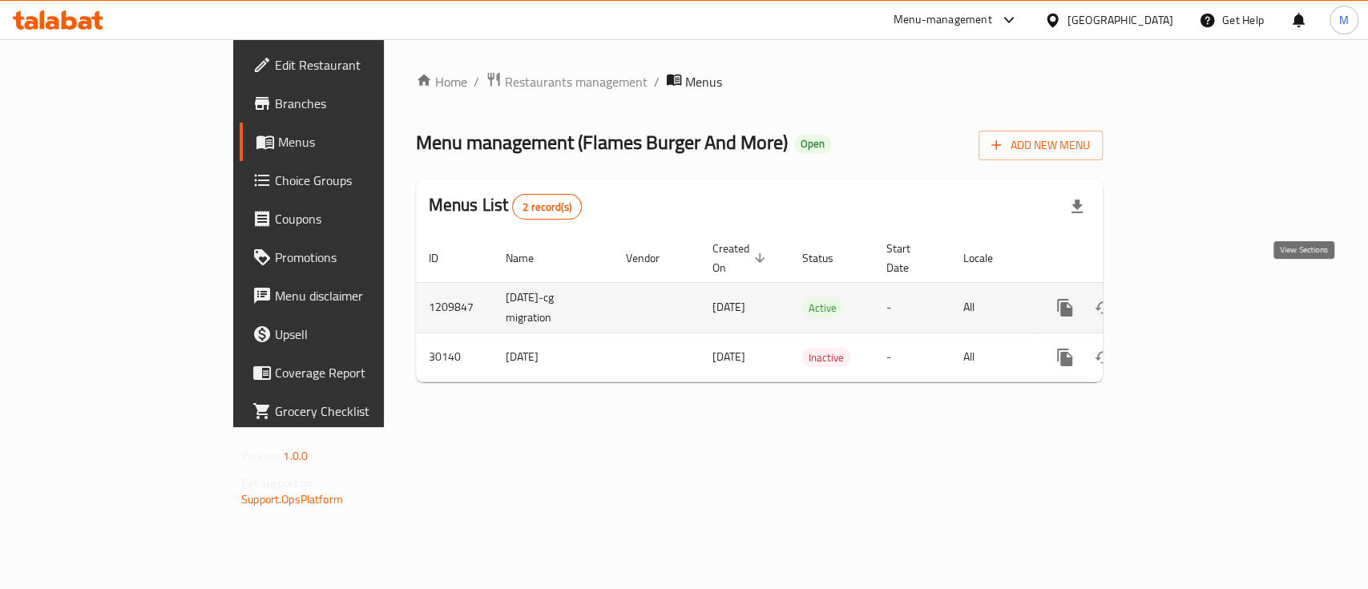
click at [1190, 298] on icon "enhanced table" at bounding box center [1180, 307] width 19 height 19
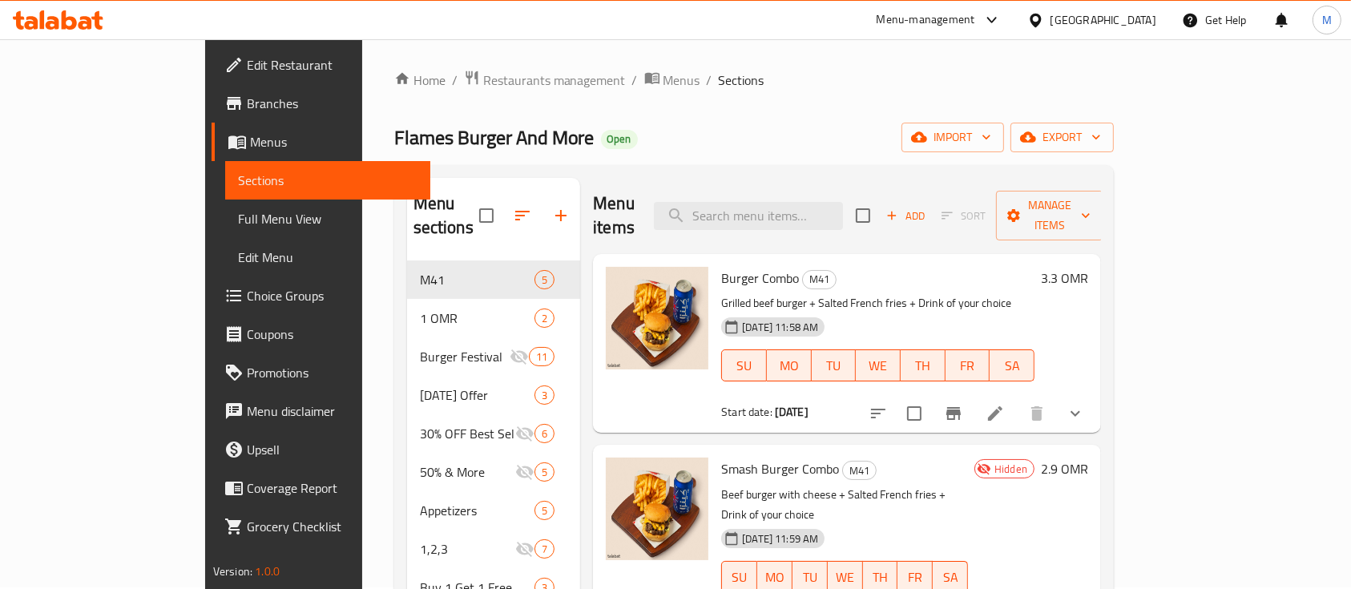
scroll to position [23, 0]
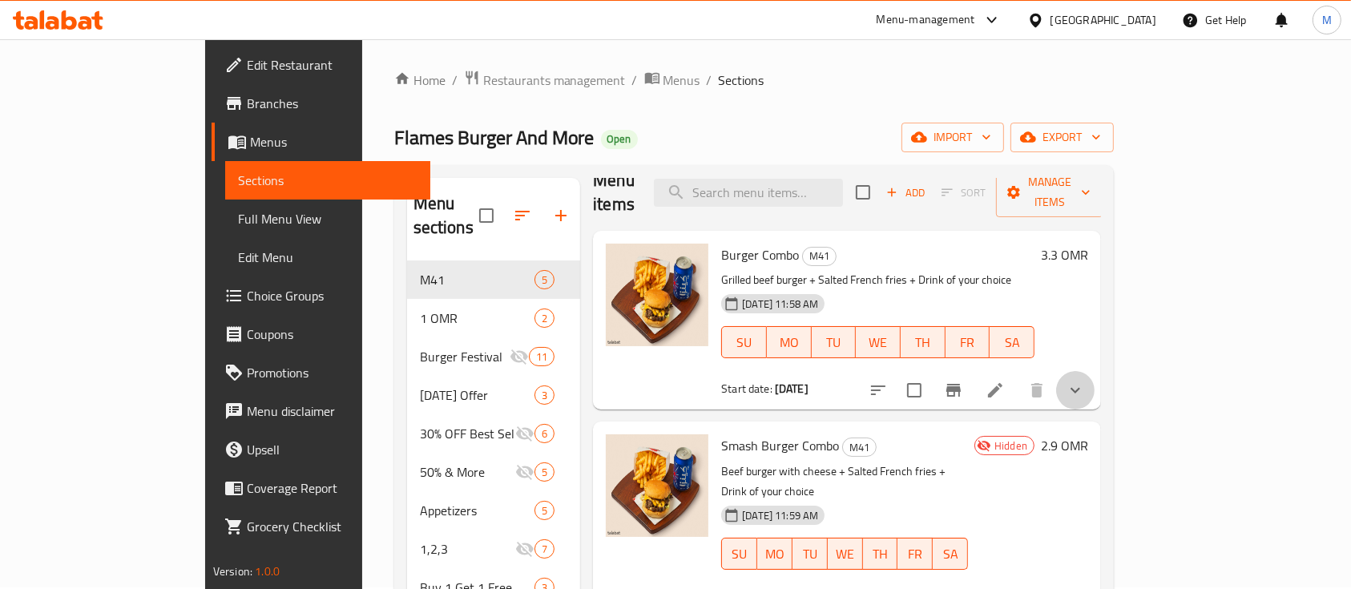
click at [1095, 378] on button "show more" at bounding box center [1075, 390] width 38 height 38
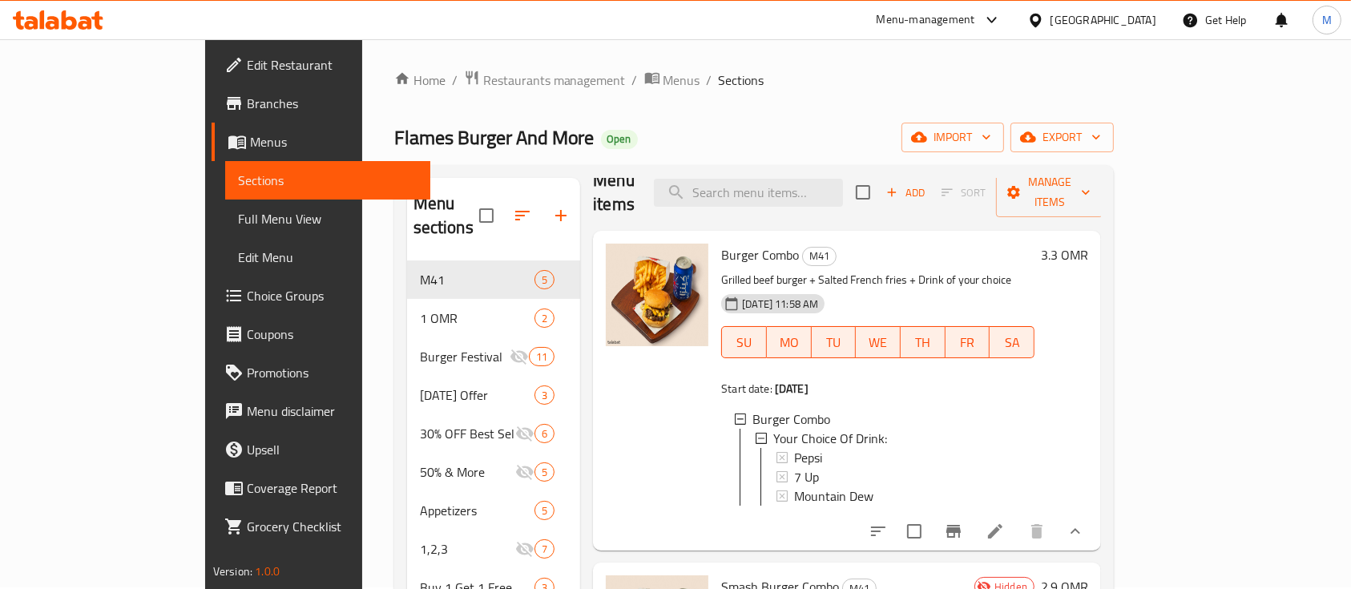
scroll to position [2, 0]
click at [1018, 519] on li at bounding box center [995, 531] width 45 height 29
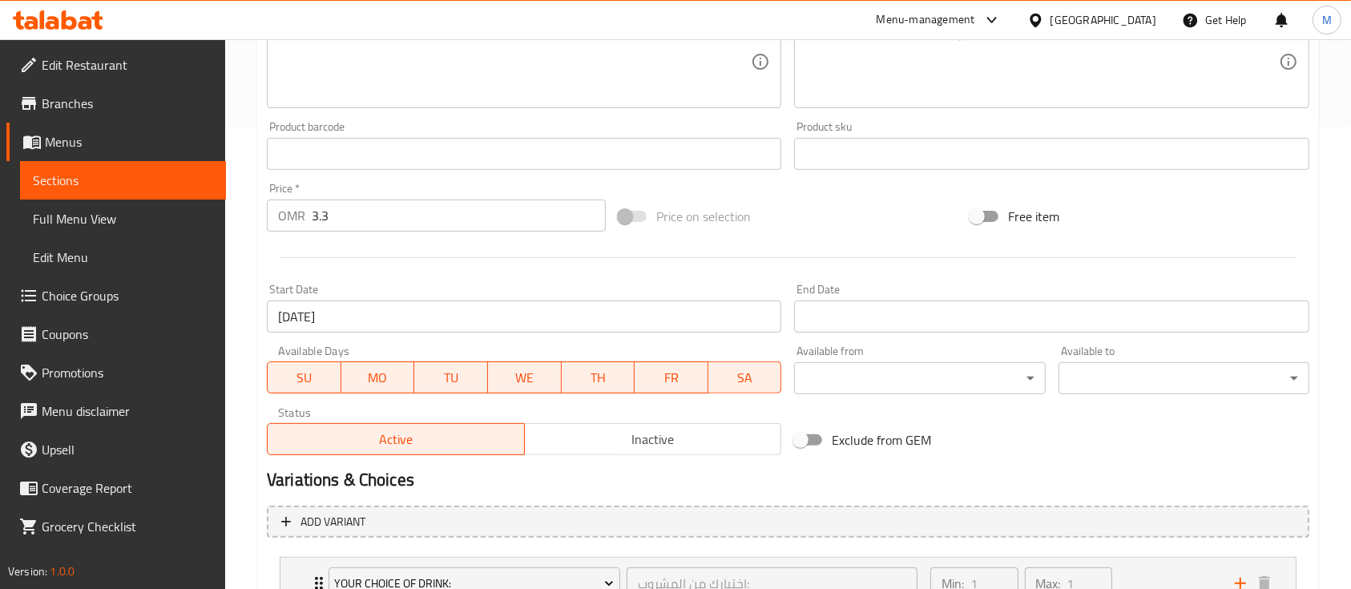
scroll to position [592, 0]
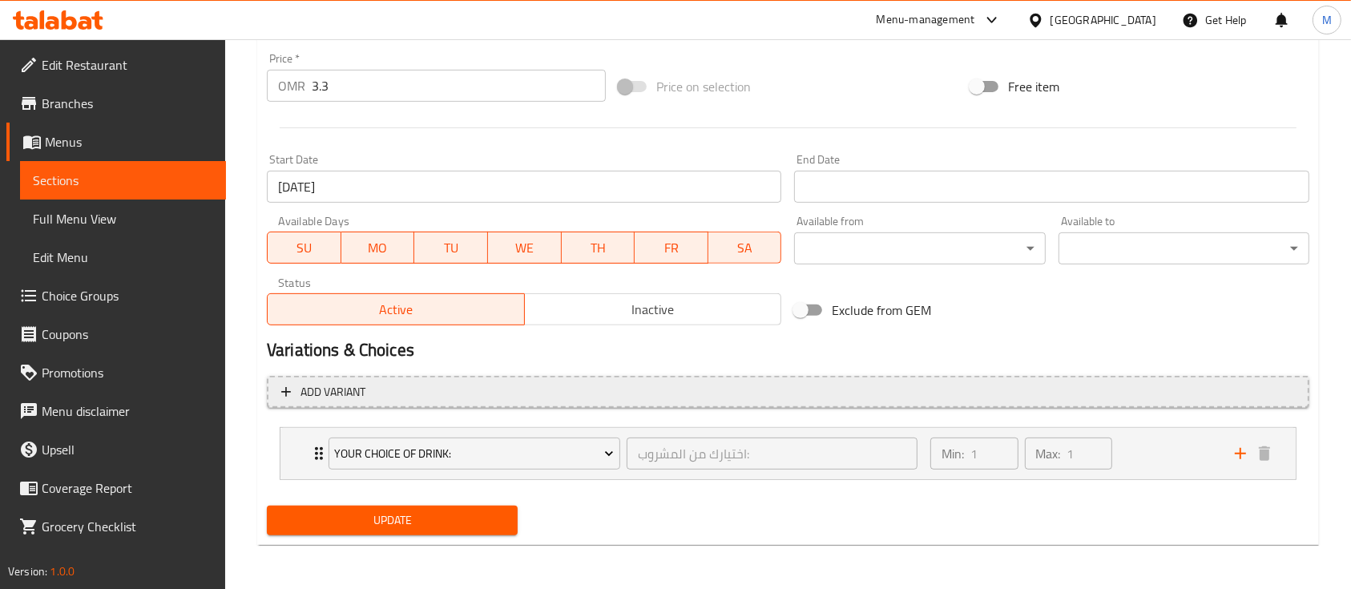
click at [284, 390] on icon "button" at bounding box center [286, 392] width 16 height 16
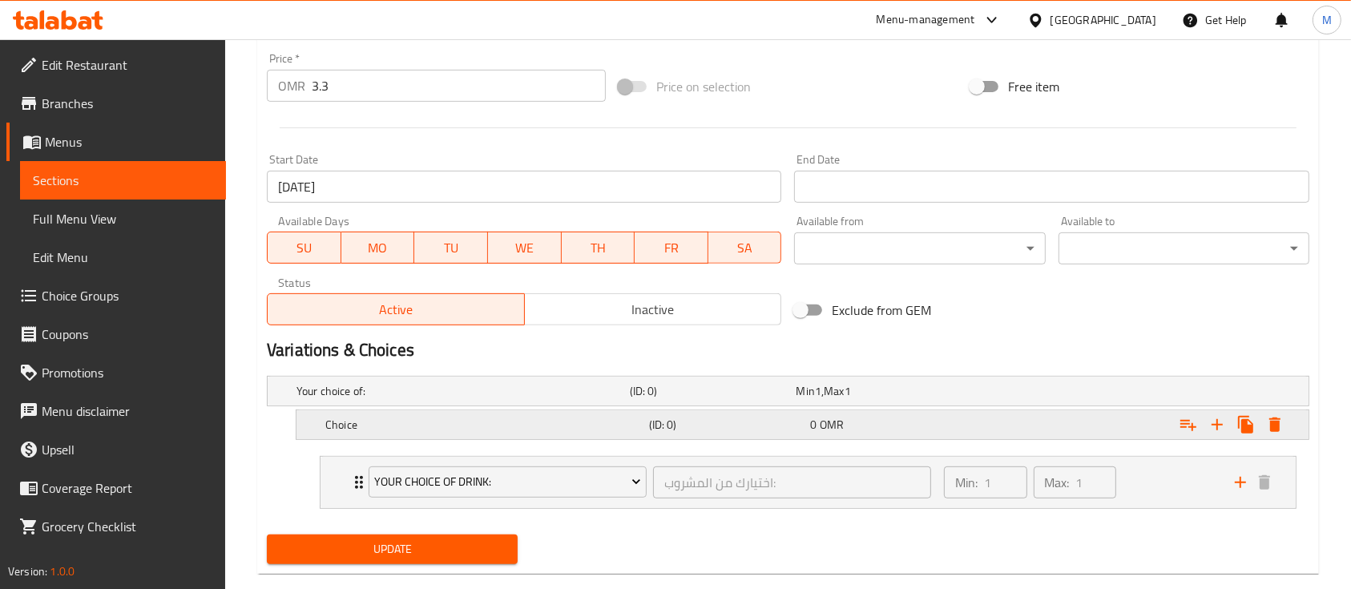
click at [509, 414] on div "Choice" at bounding box center [484, 425] width 324 height 22
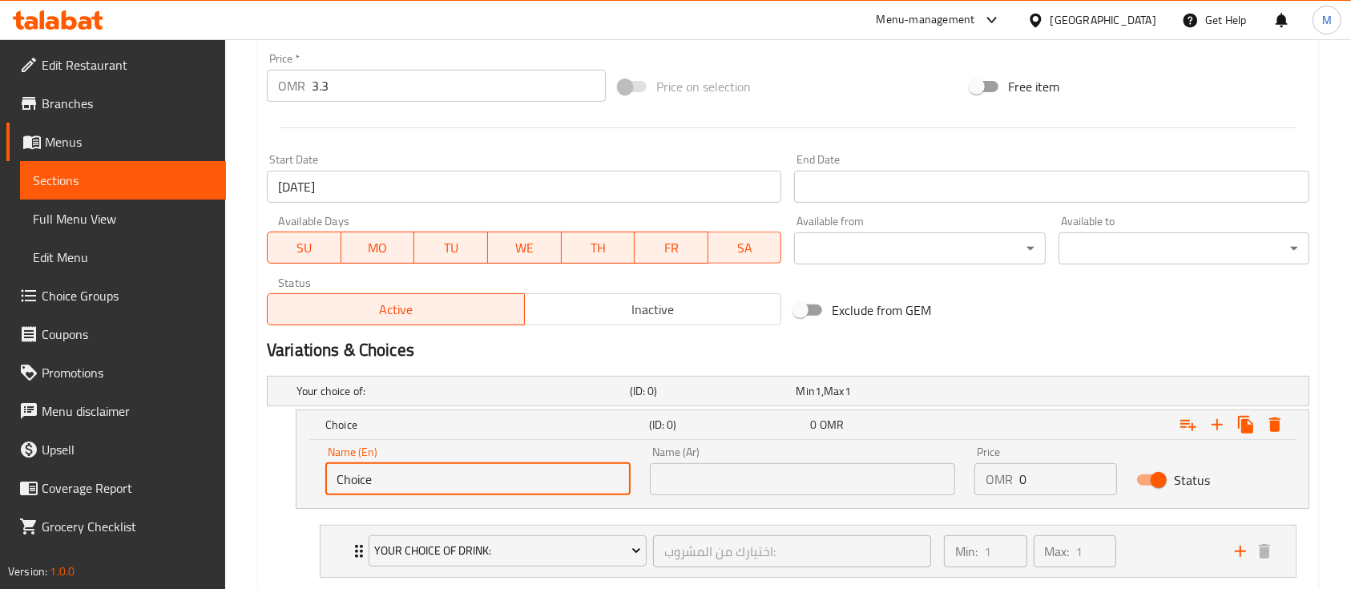
click at [467, 484] on input "Choice" at bounding box center [477, 479] width 305 height 32
click at [1183, 420] on icon "Expand" at bounding box center [1188, 424] width 19 height 19
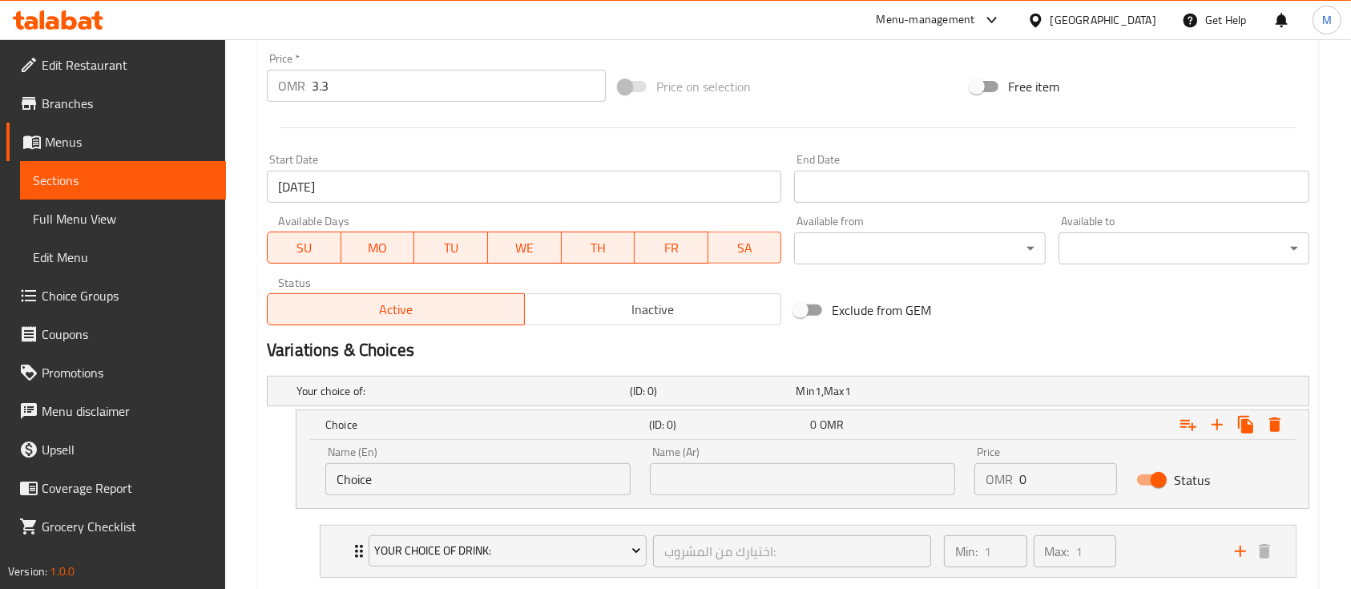
scroll to position [755, 0]
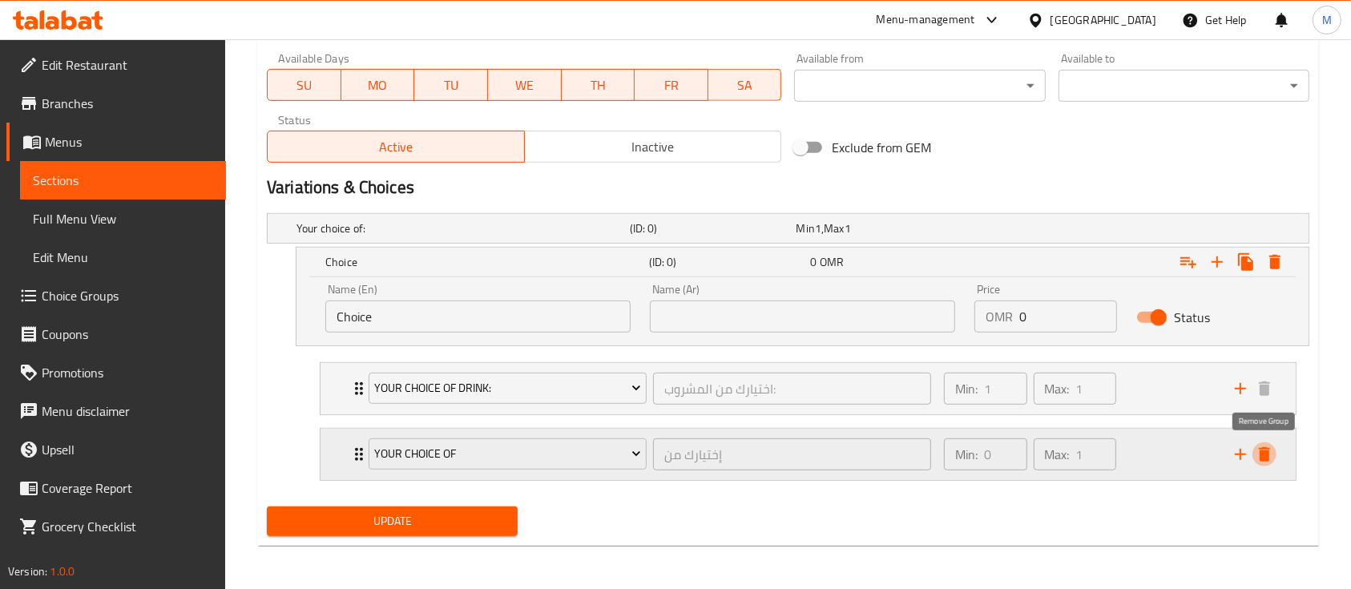
click at [1268, 450] on icon "delete" at bounding box center [1264, 454] width 11 height 14
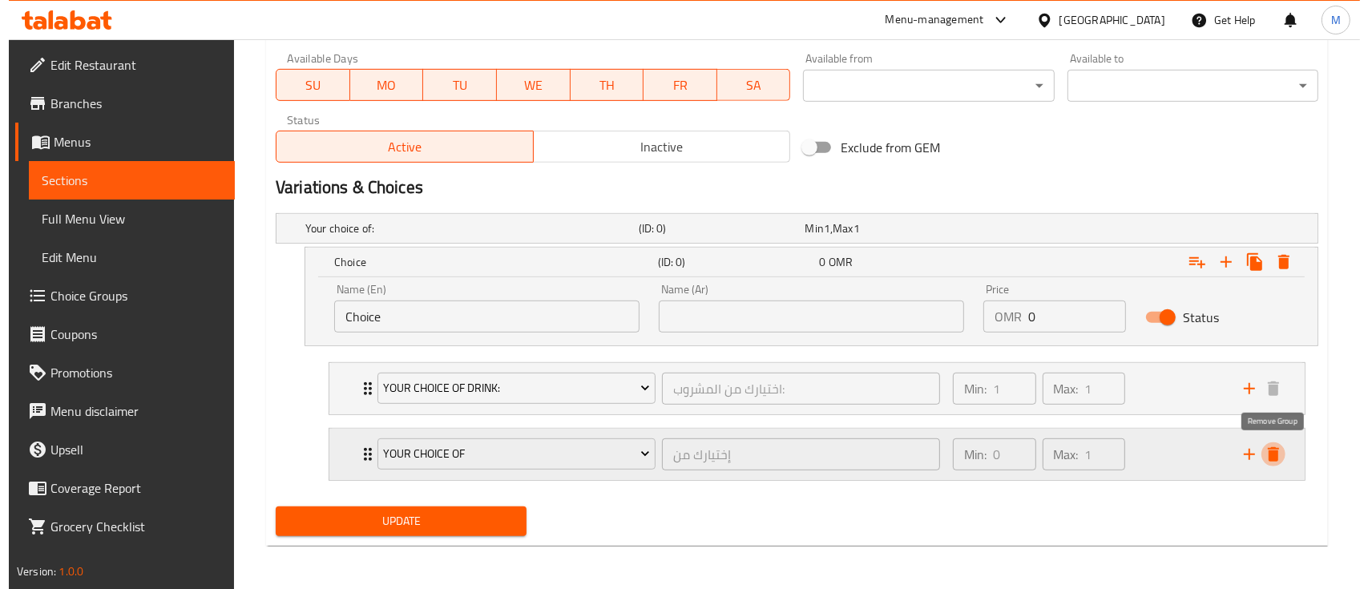
scroll to position [689, 0]
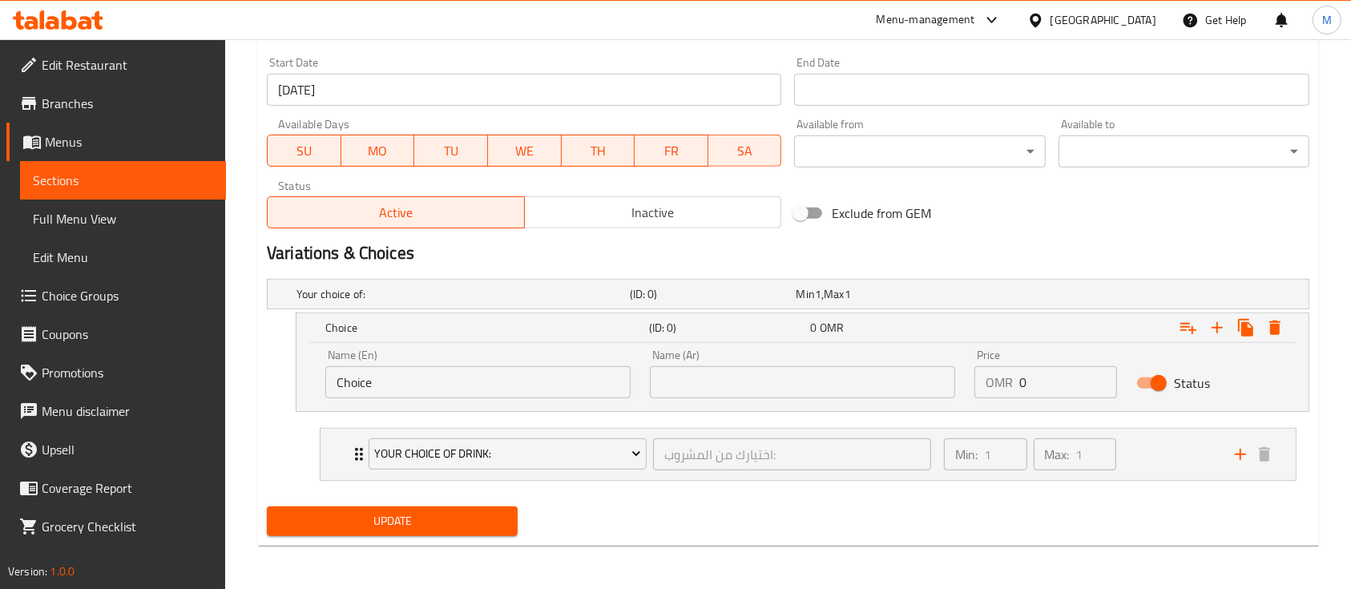
click at [596, 390] on input "Choice" at bounding box center [477, 382] width 305 height 32
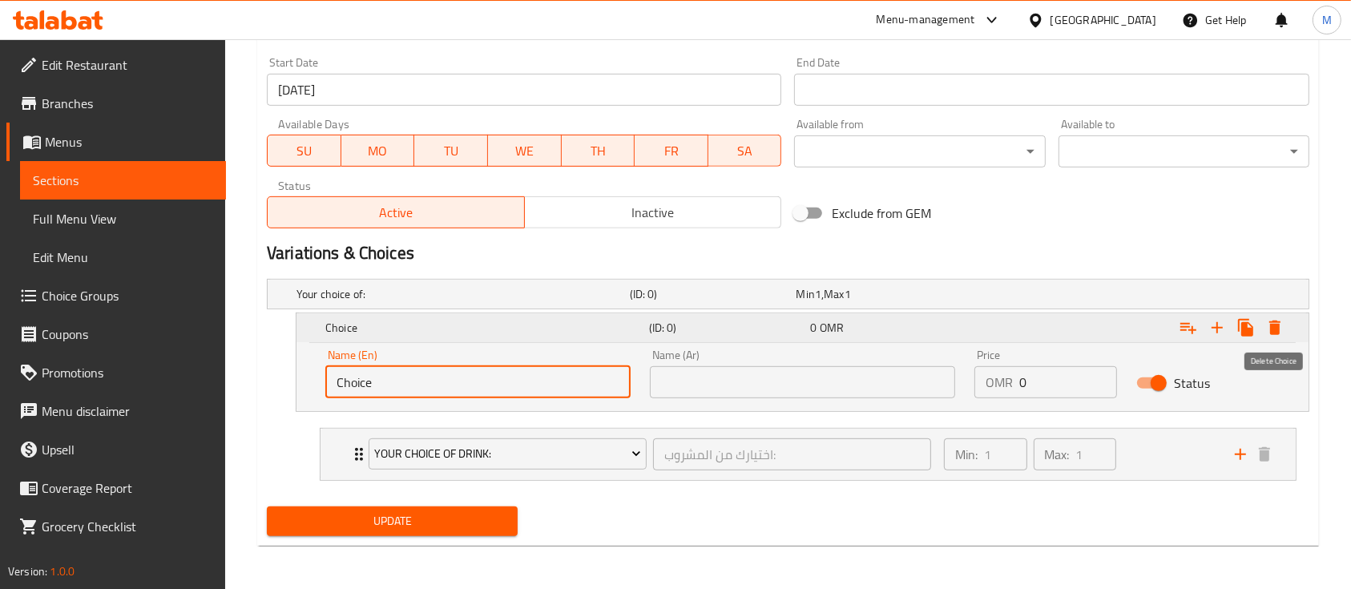
click at [1270, 326] on icon "Expand" at bounding box center [1275, 328] width 11 height 14
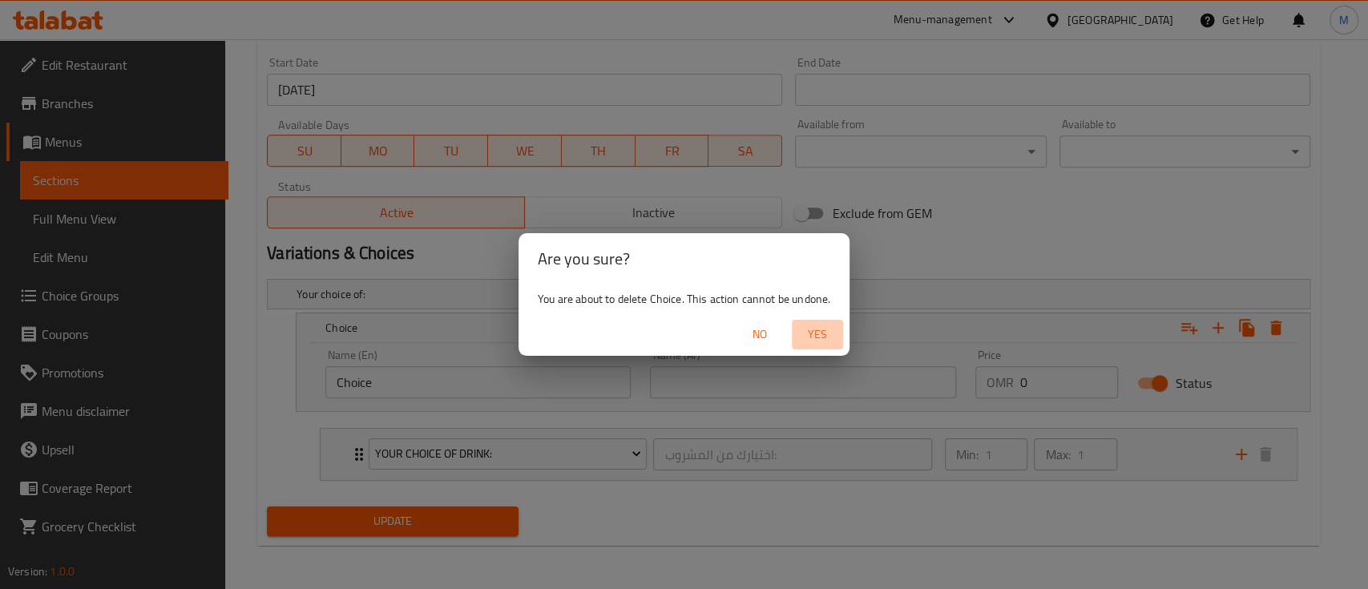
click at [813, 337] on span "Yes" at bounding box center [817, 335] width 38 height 20
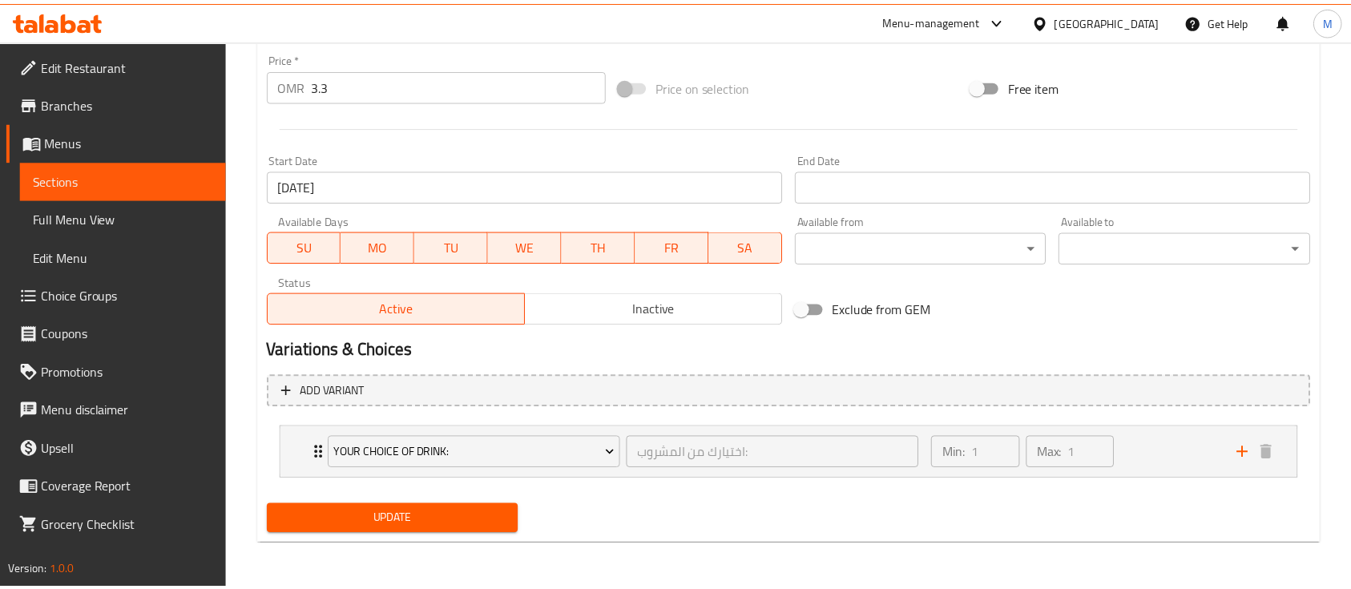
scroll to position [592, 0]
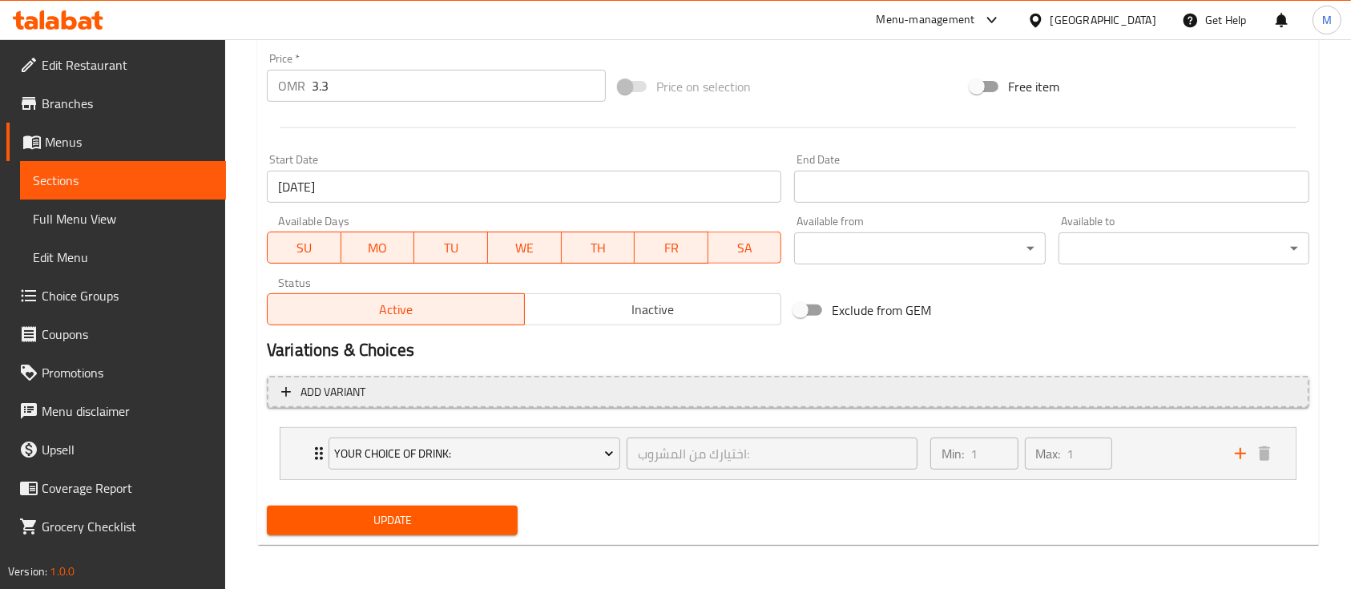
click at [337, 398] on span "Add variant" at bounding box center [333, 392] width 65 height 20
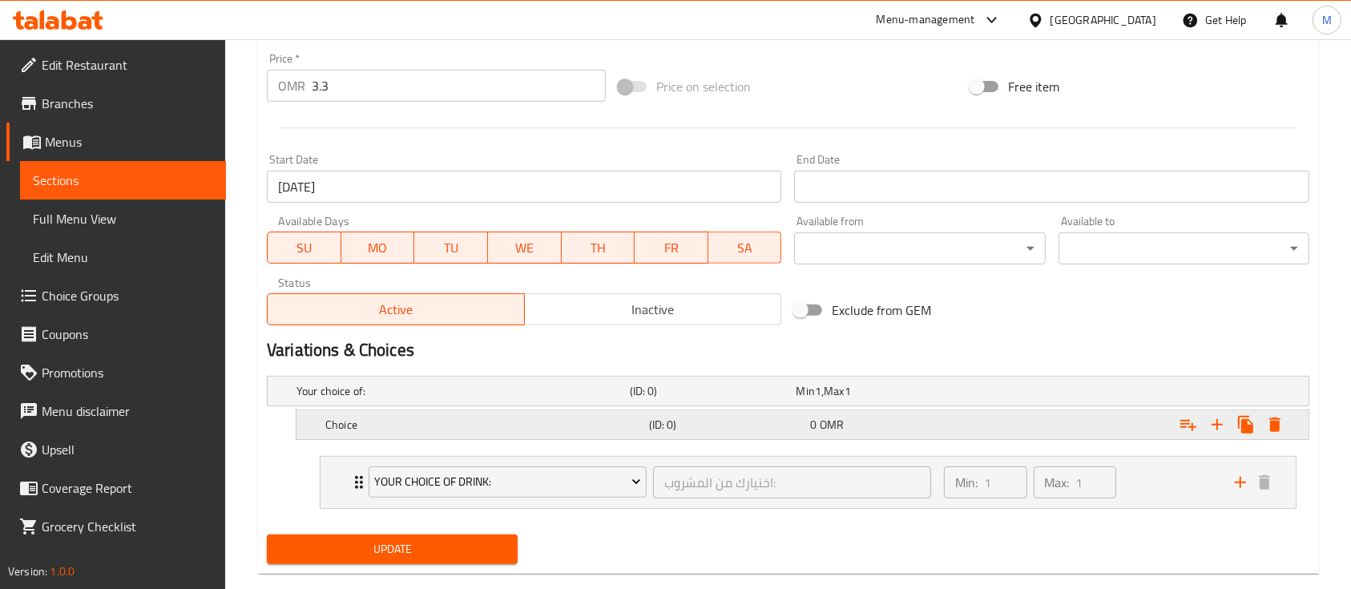
click at [411, 420] on h5 "Choice" at bounding box center [483, 425] width 317 height 16
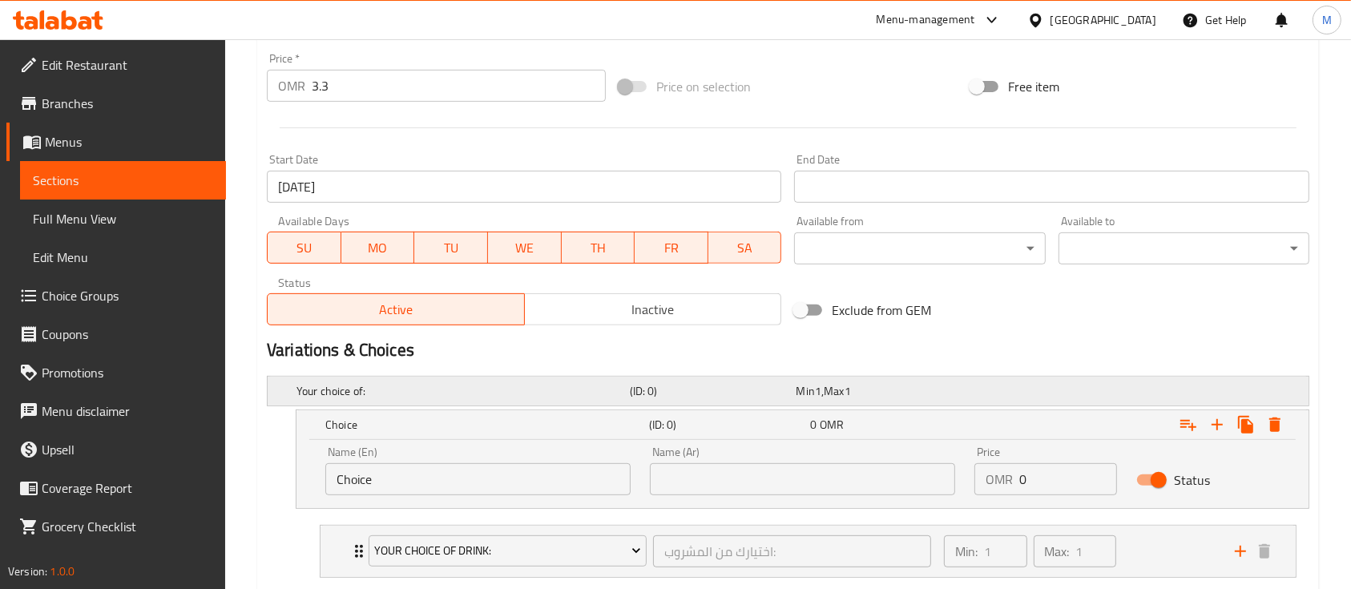
click at [411, 387] on h5 "Your choice of:" at bounding box center [460, 391] width 327 height 16
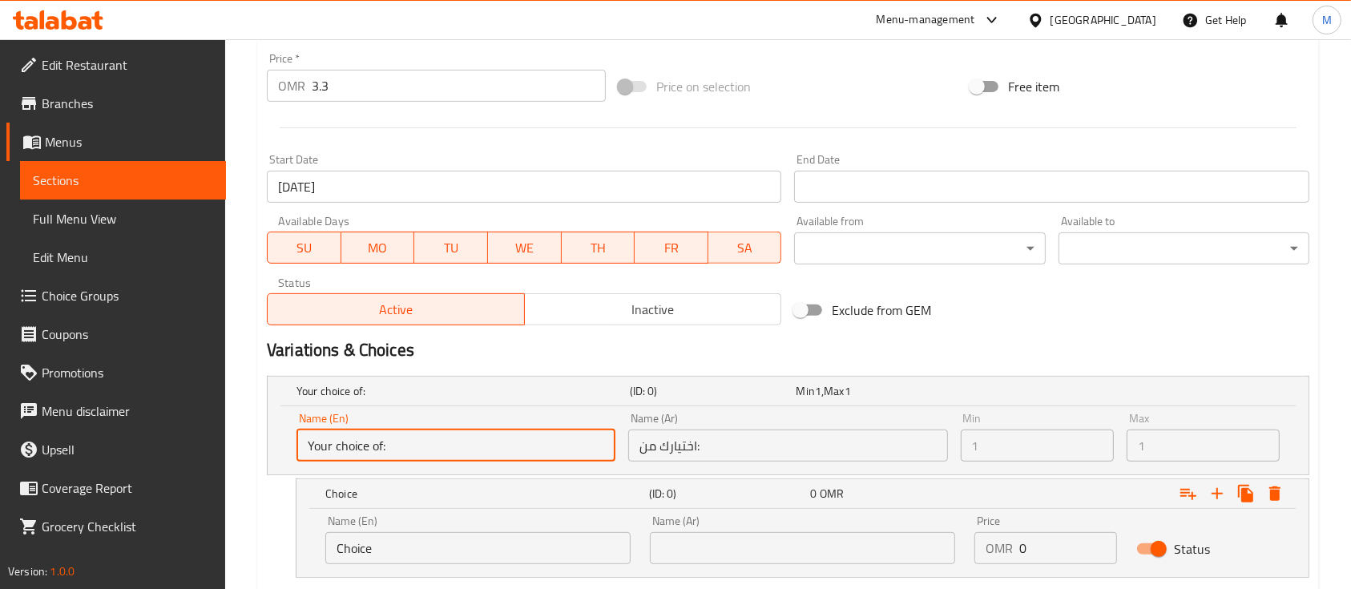
click at [432, 451] on input "Your choice of:" at bounding box center [456, 446] width 319 height 32
click at [361, 446] on input "Your choice of:" at bounding box center [456, 446] width 319 height 32
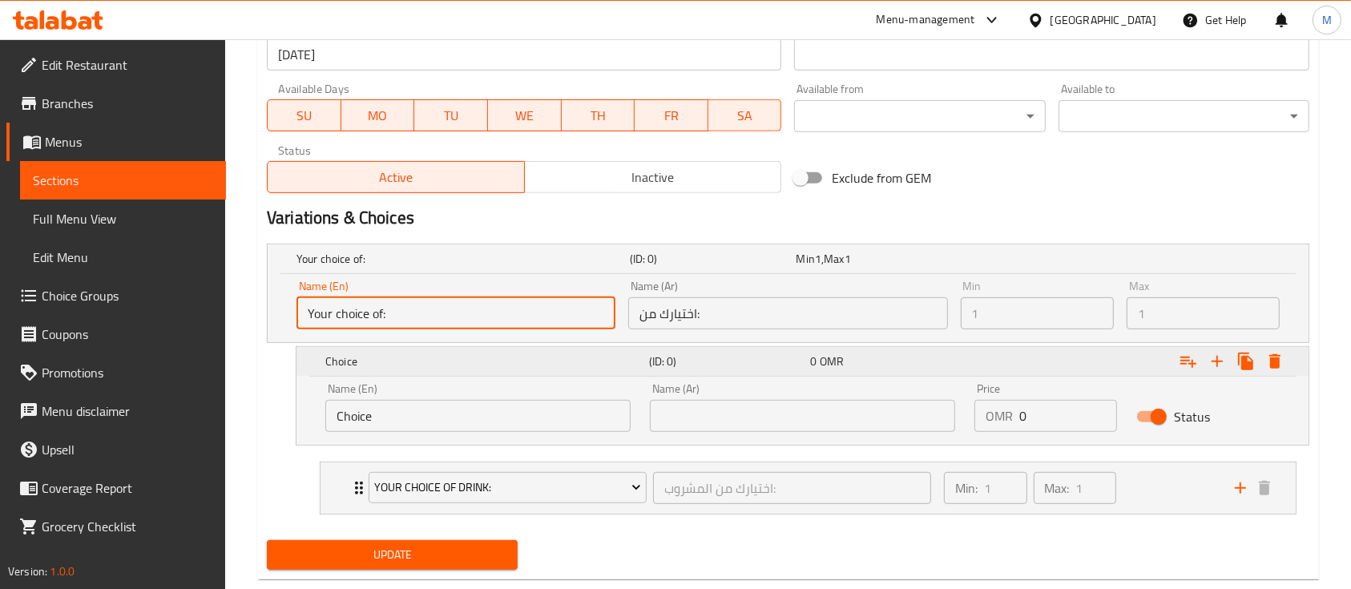
scroll to position [726, 0]
click at [517, 323] on input "Your choice of:" at bounding box center [456, 312] width 319 height 32
click at [571, 306] on input "Your choice of:" at bounding box center [456, 312] width 319 height 32
click at [709, 312] on input "اختيارك من:" at bounding box center [787, 312] width 319 height 32
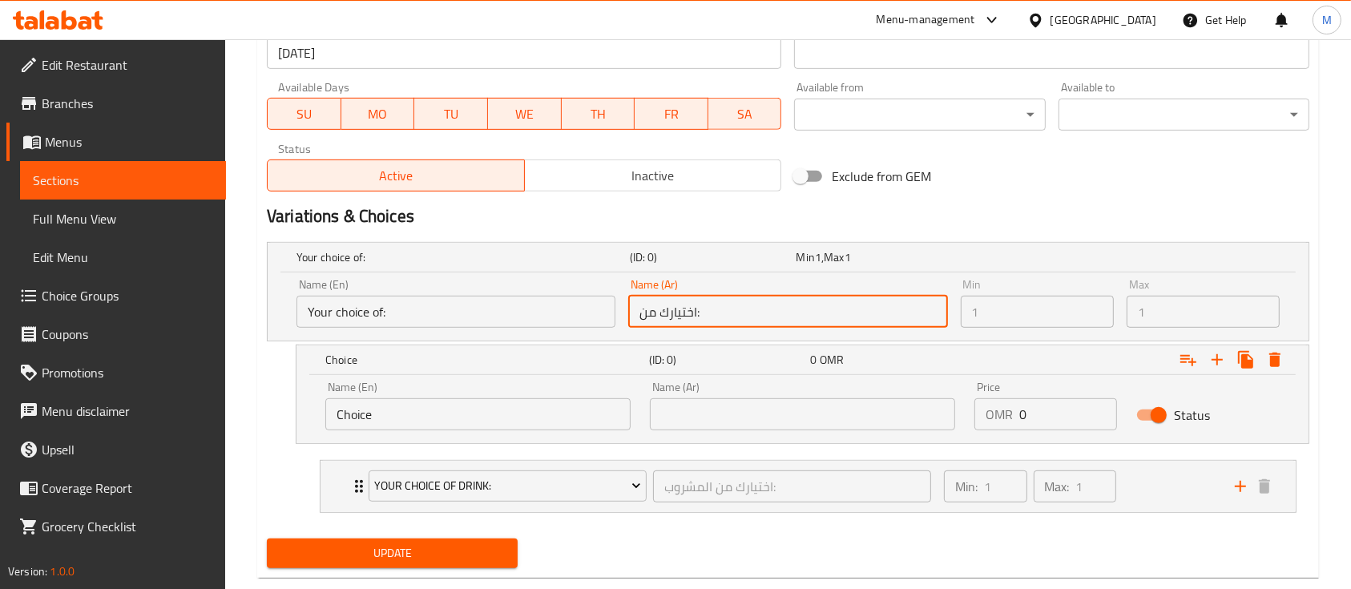
click at [381, 325] on input "Your choice of:" at bounding box center [456, 312] width 319 height 32
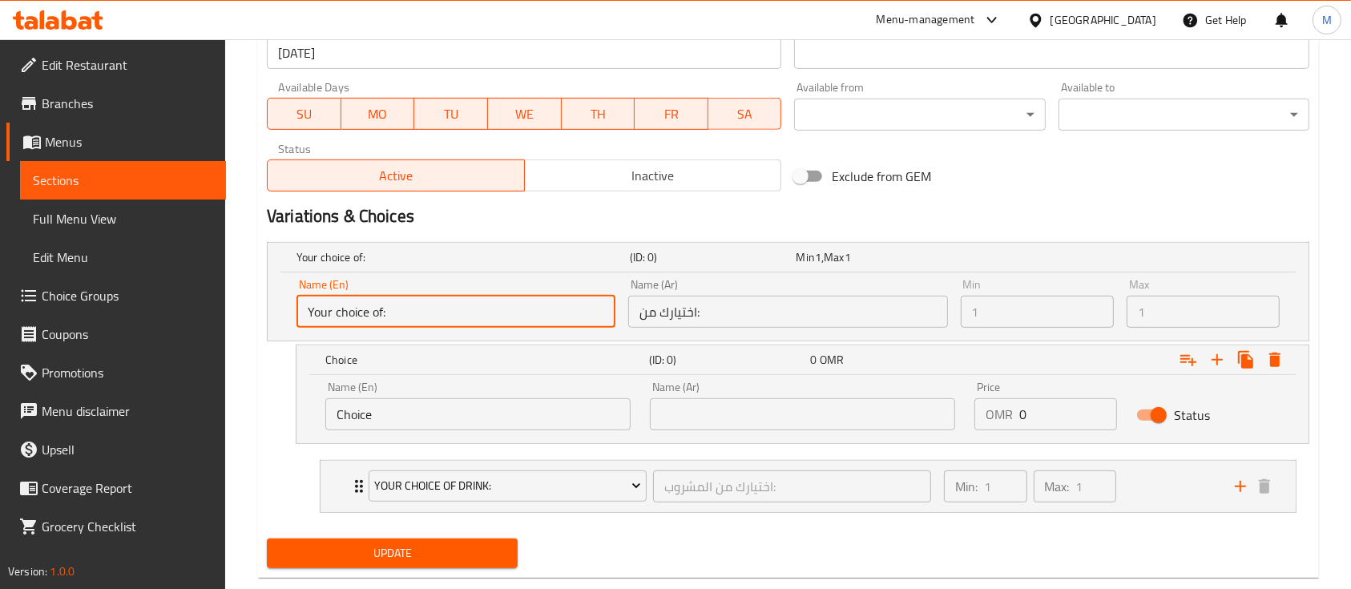
click at [416, 420] on input "Choice" at bounding box center [477, 414] width 305 height 32
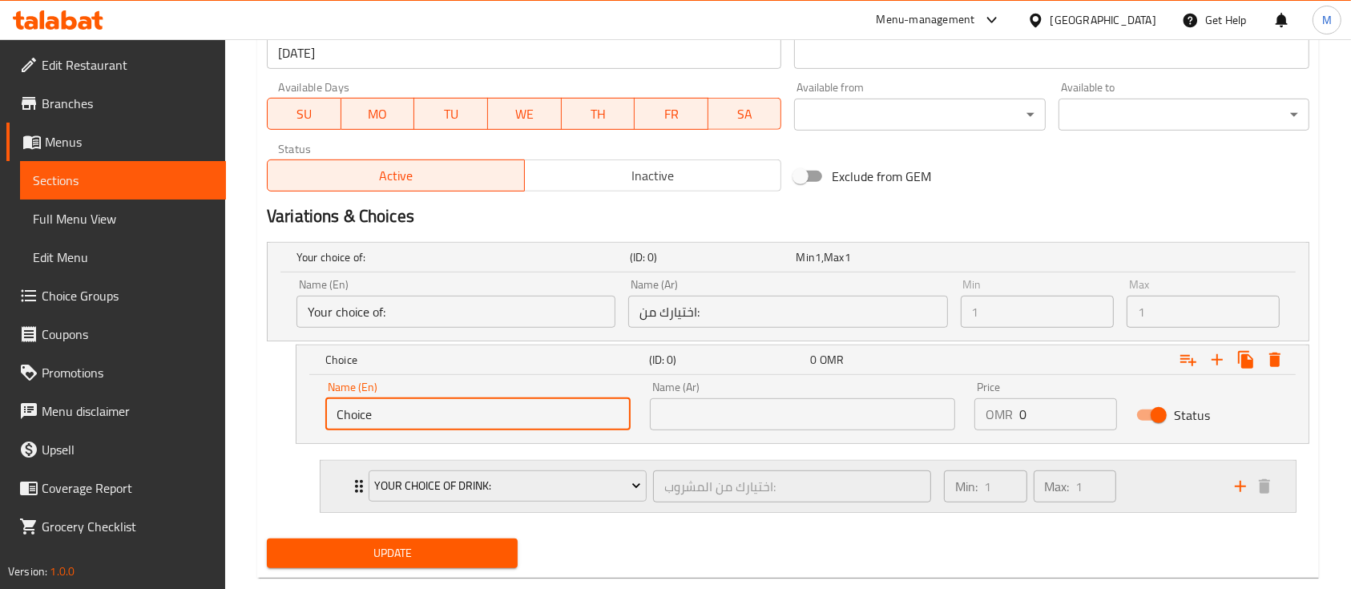
click at [353, 479] on icon "Expand" at bounding box center [358, 486] width 19 height 19
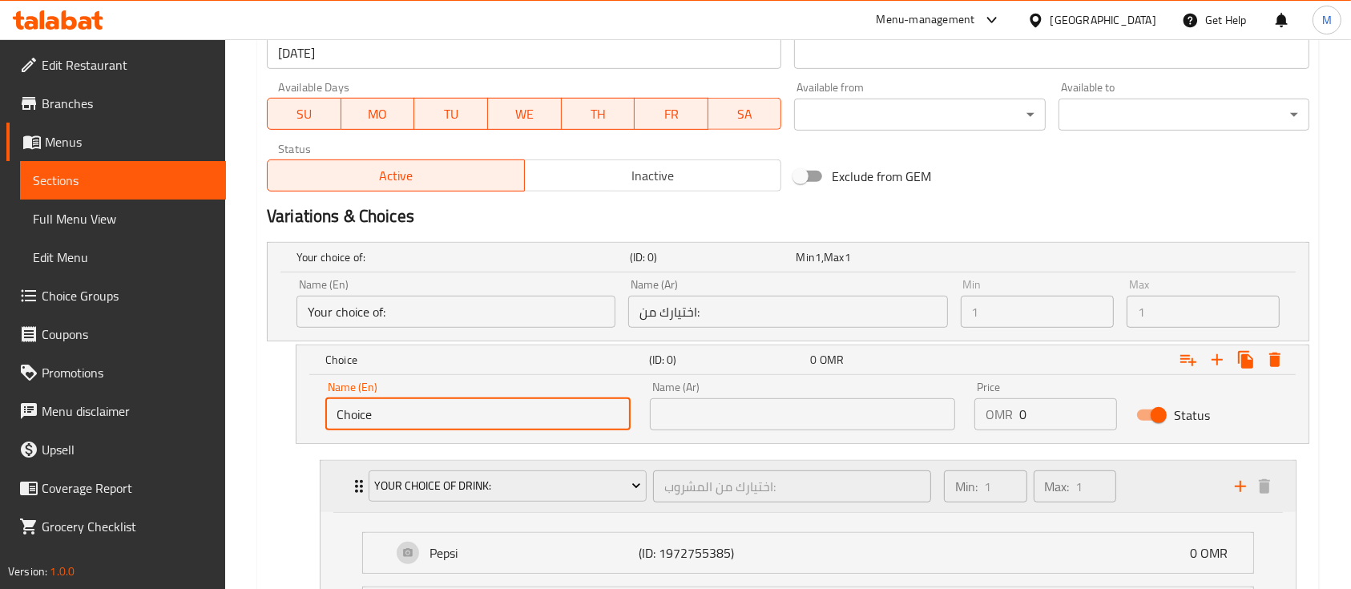
click at [353, 479] on icon "Expand" at bounding box center [358, 486] width 19 height 19
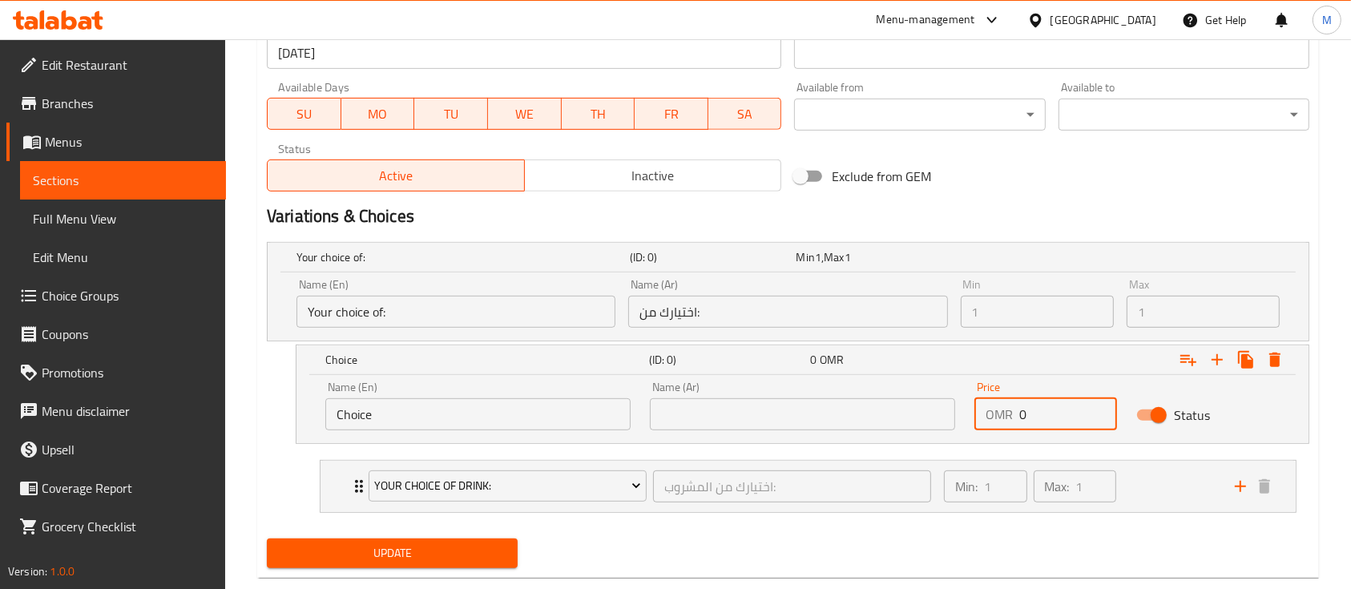
click at [1058, 420] on input "0" at bounding box center [1069, 414] width 98 height 32
click at [810, 408] on input "text" at bounding box center [802, 414] width 305 height 32
click at [1181, 358] on icon "Expand" at bounding box center [1188, 359] width 19 height 19
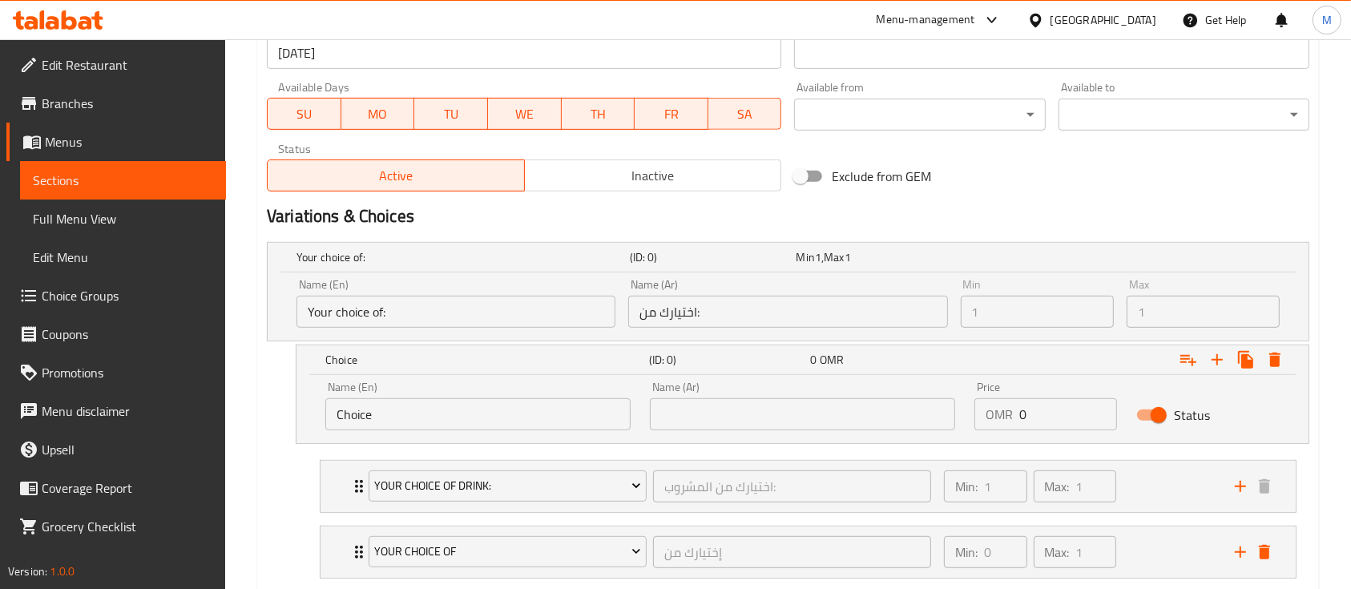
scroll to position [824, 0]
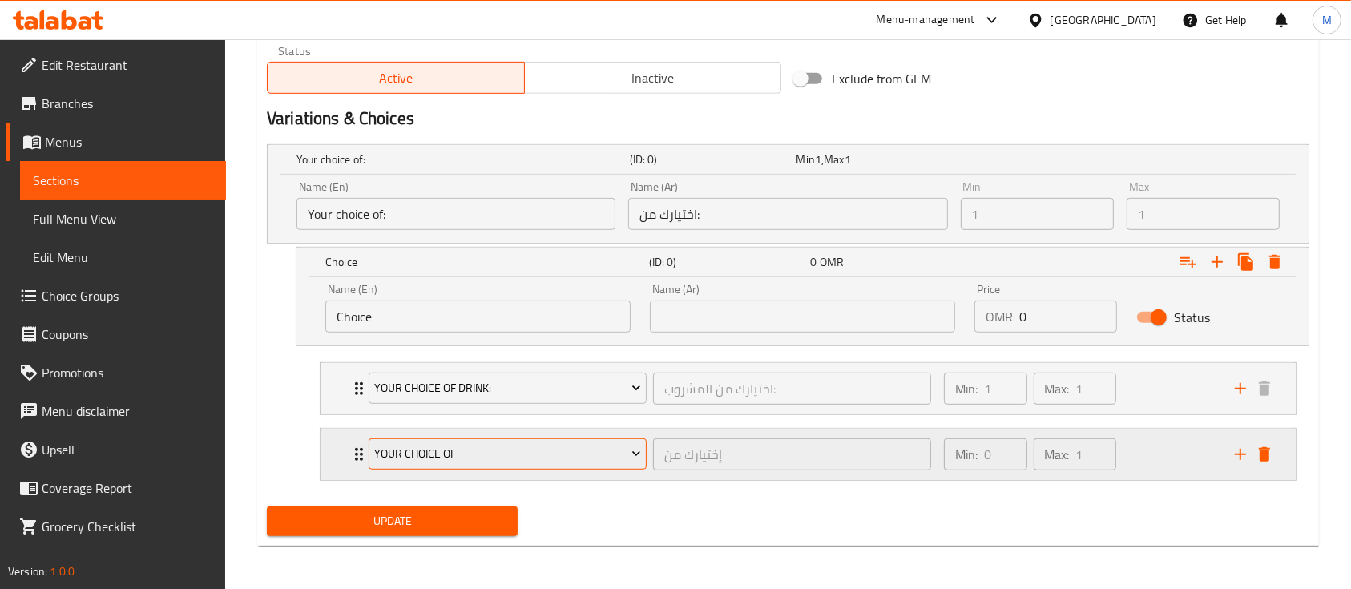
click at [558, 457] on span "Your Choice Of" at bounding box center [507, 454] width 266 height 20
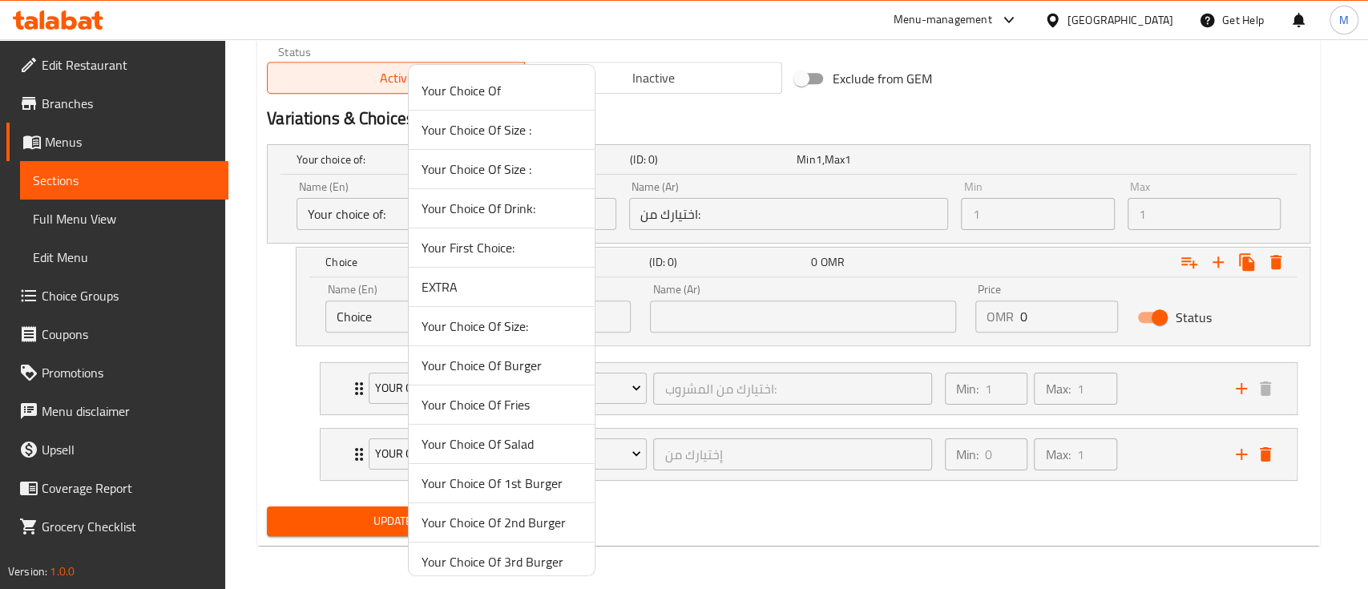
click at [523, 365] on span "Your Choice Of Burger" at bounding box center [502, 365] width 160 height 19
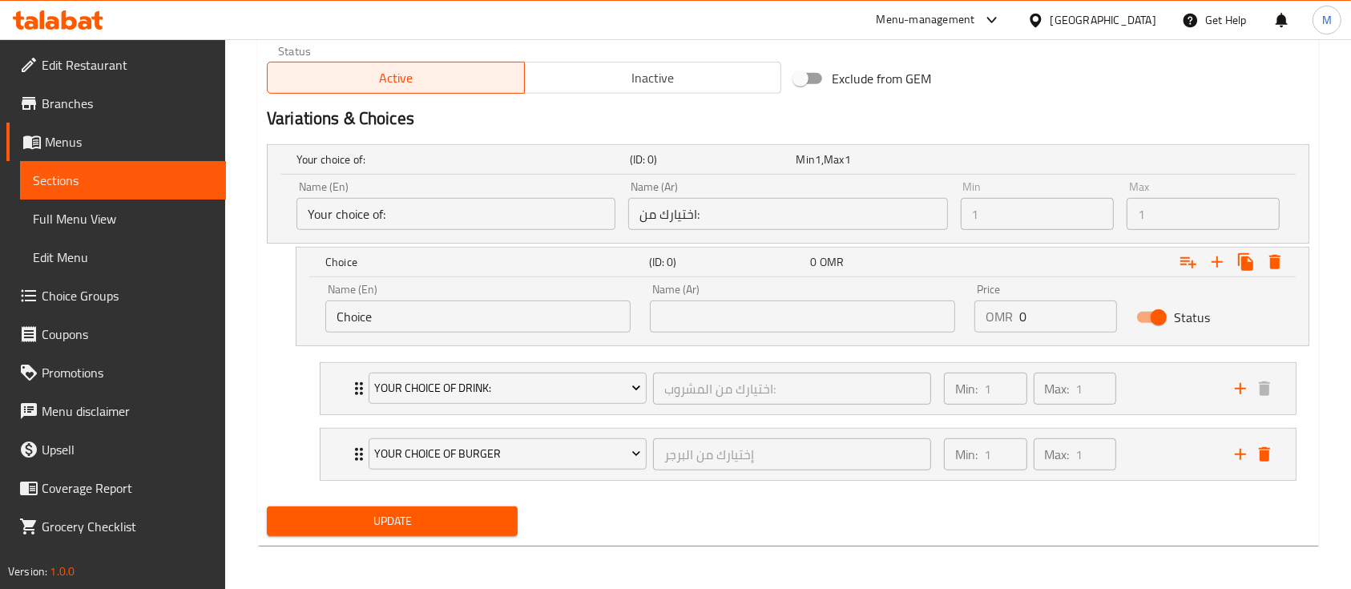
click at [466, 511] on span "Update" at bounding box center [392, 521] width 225 height 20
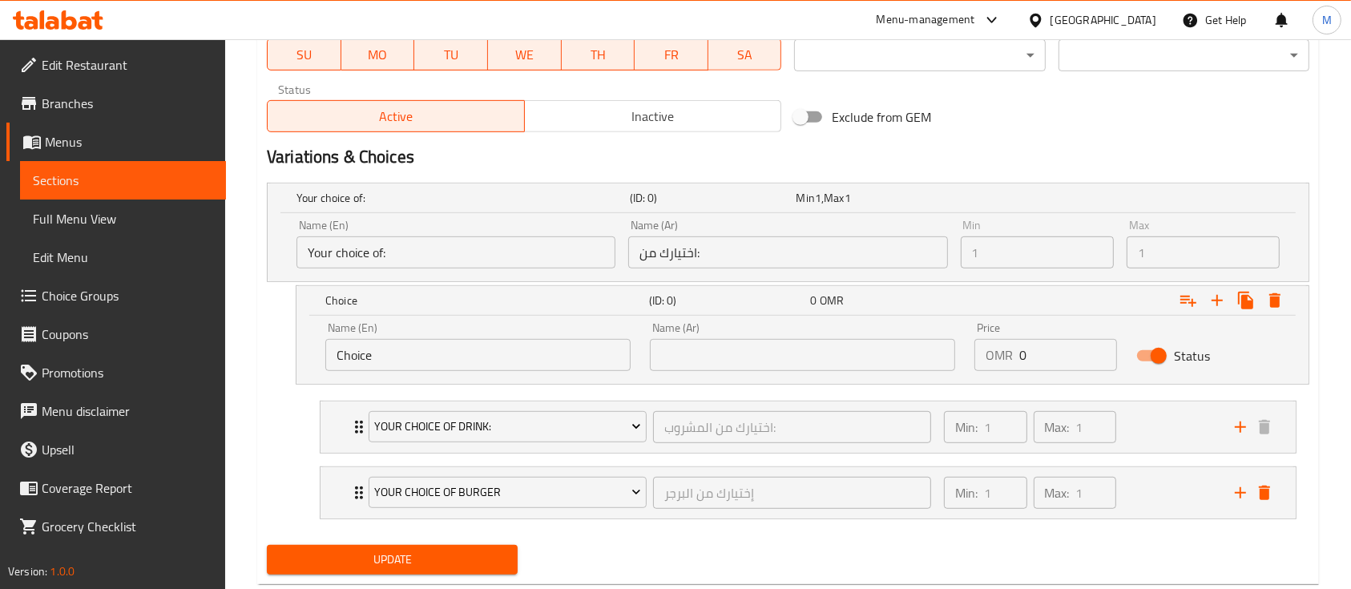
scroll to position [788, 0]
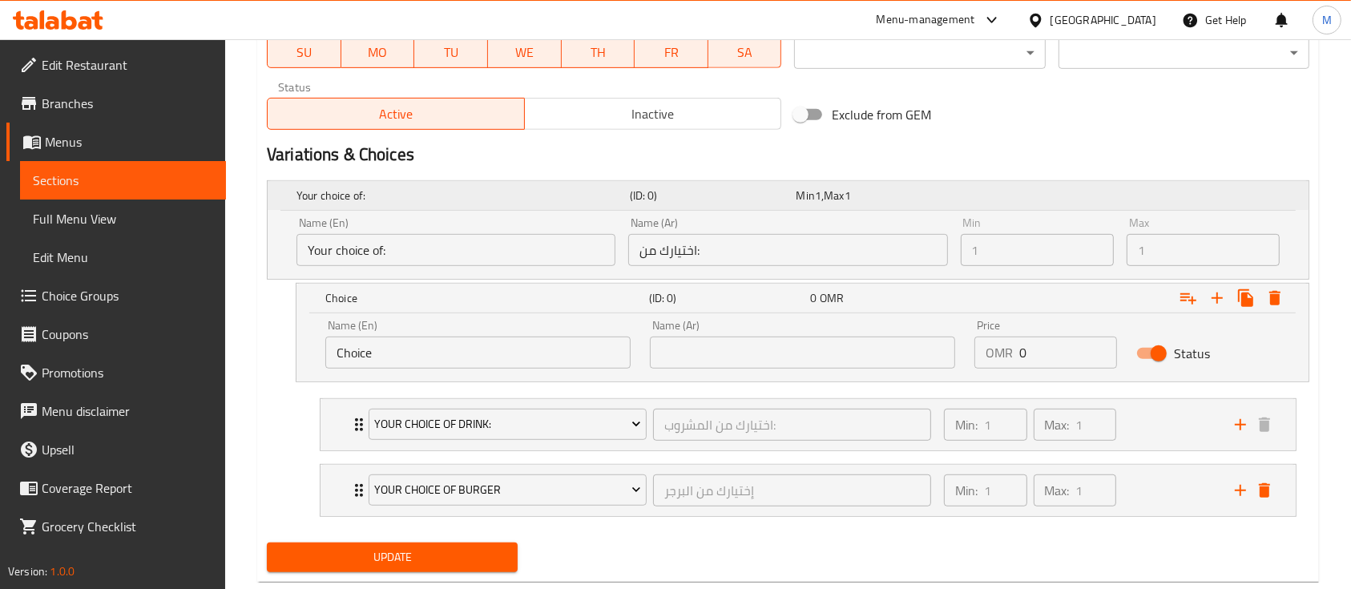
click at [483, 188] on h5 "Your choice of:" at bounding box center [460, 196] width 327 height 16
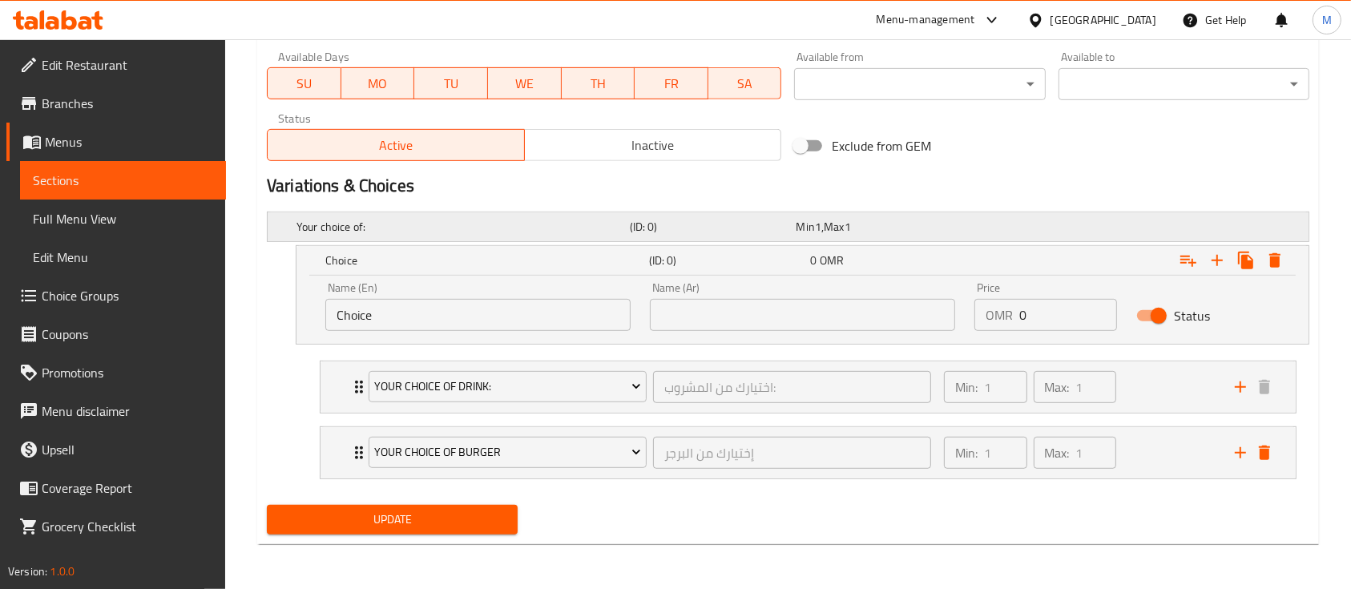
scroll to position [755, 0]
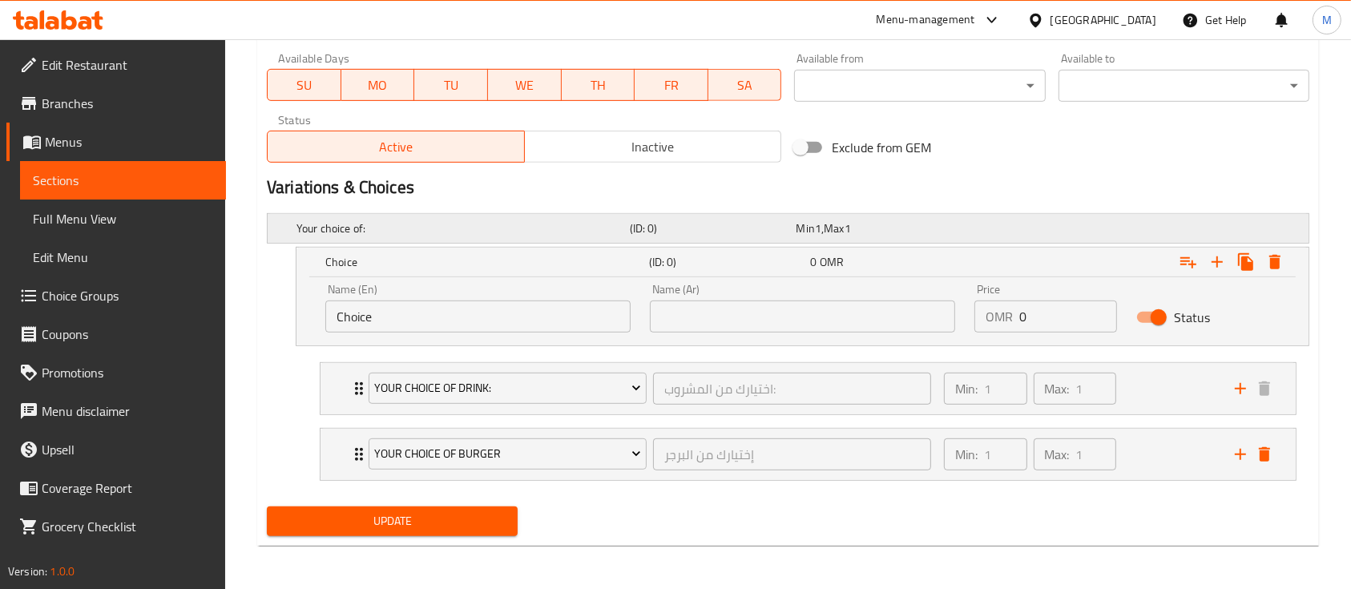
click at [481, 236] on div "Your choice of:" at bounding box center [459, 228] width 333 height 22
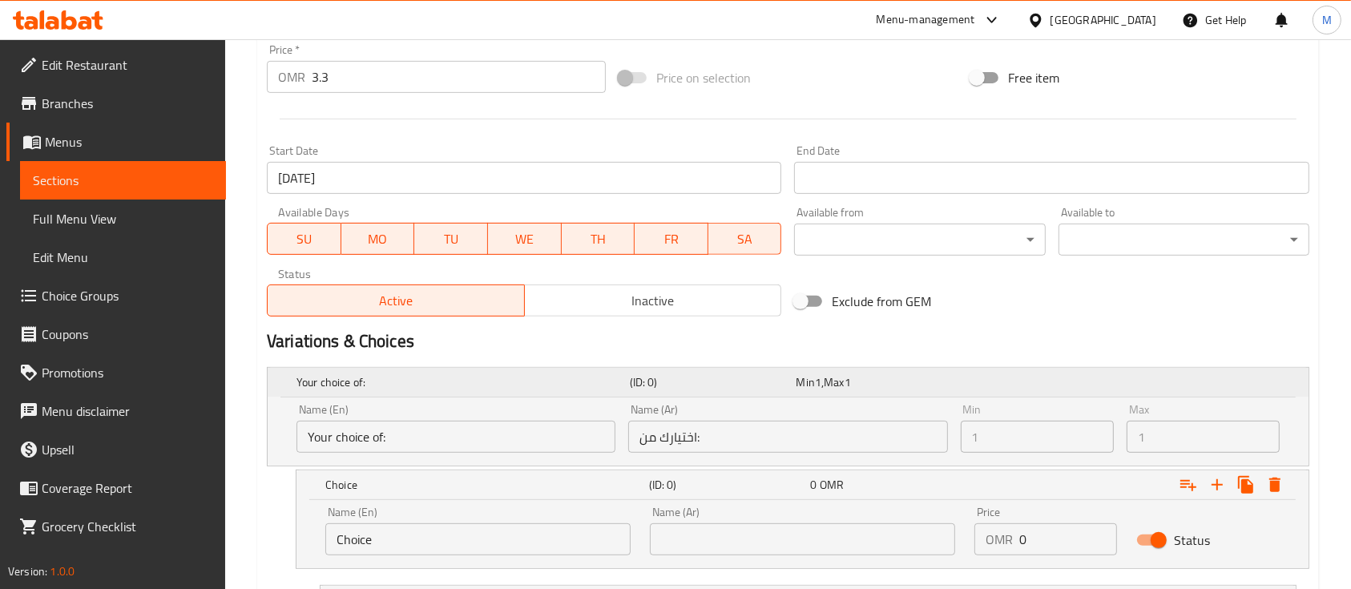
scroll to position [565, 0]
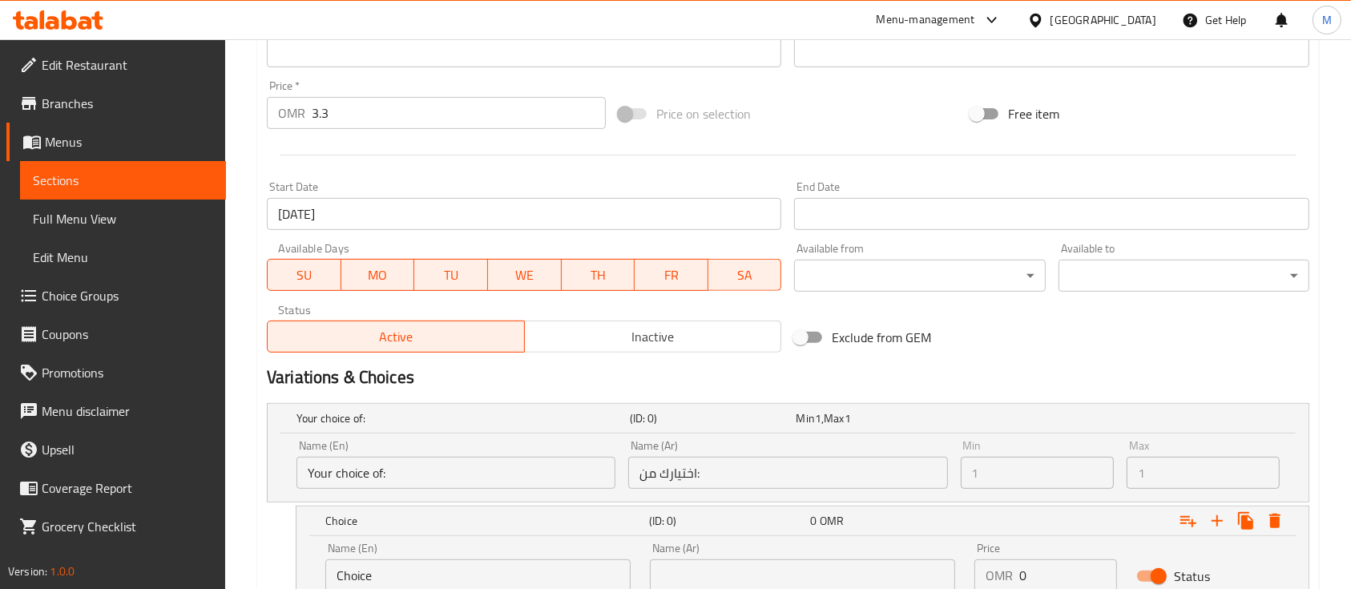
click at [406, 119] on input "3.3" at bounding box center [459, 113] width 294 height 32
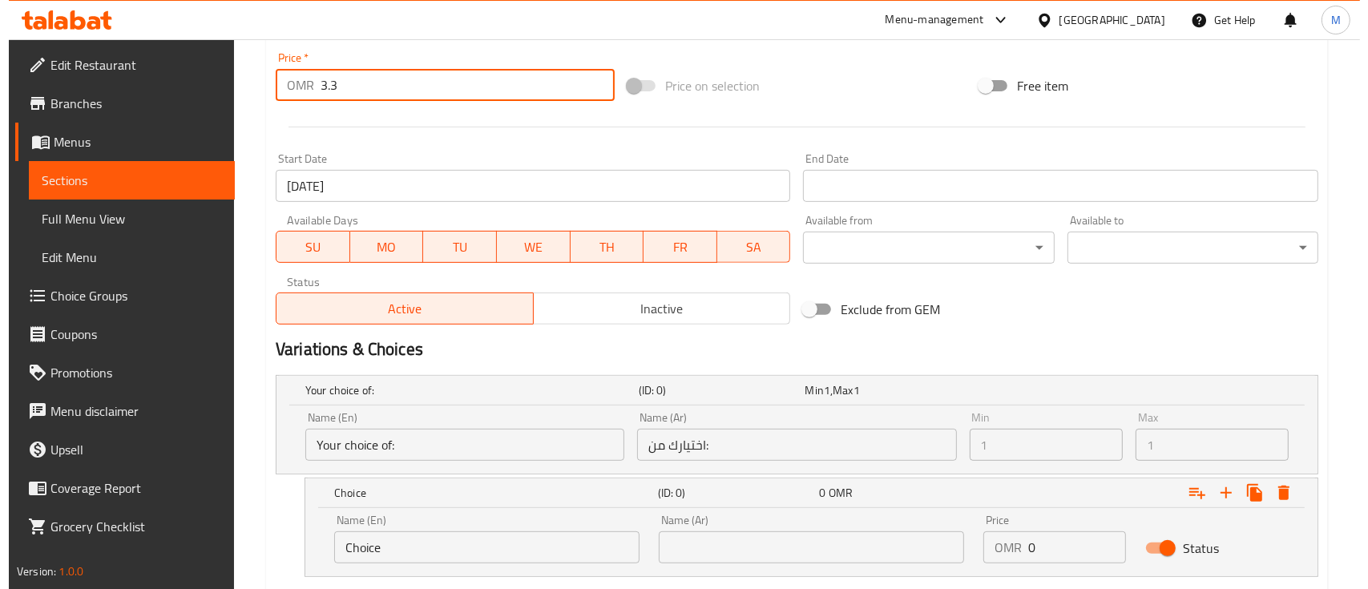
scroll to position [824, 0]
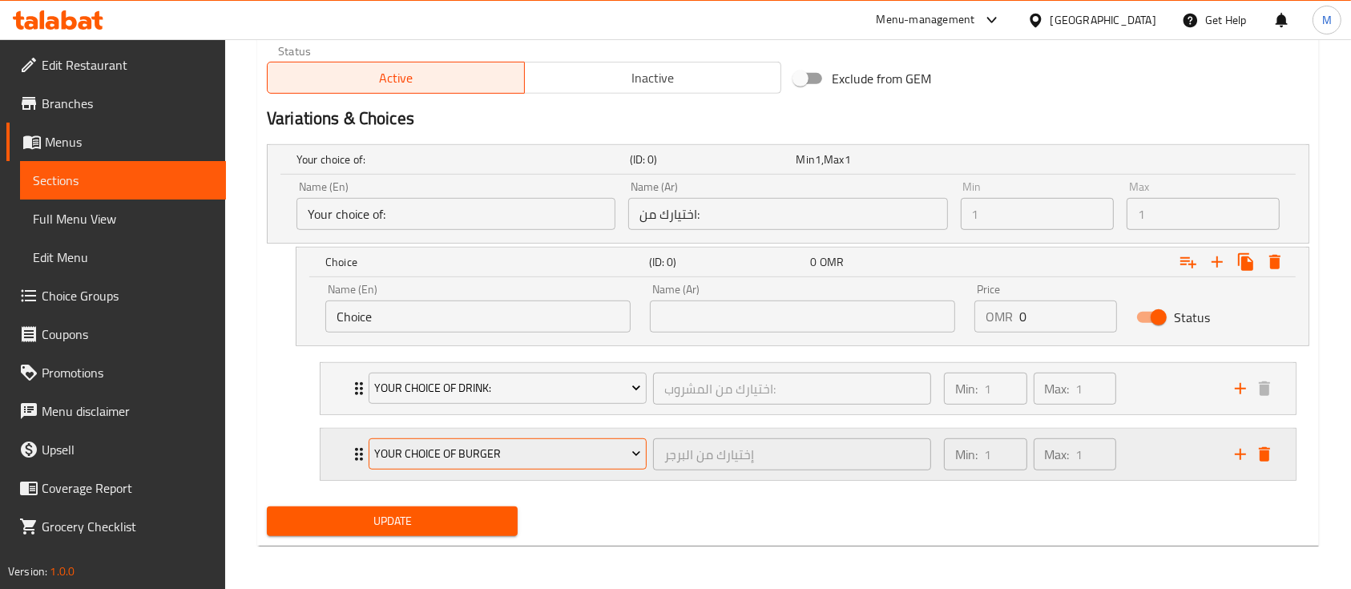
click at [471, 447] on span "Your Choice Of Burger" at bounding box center [507, 454] width 266 height 20
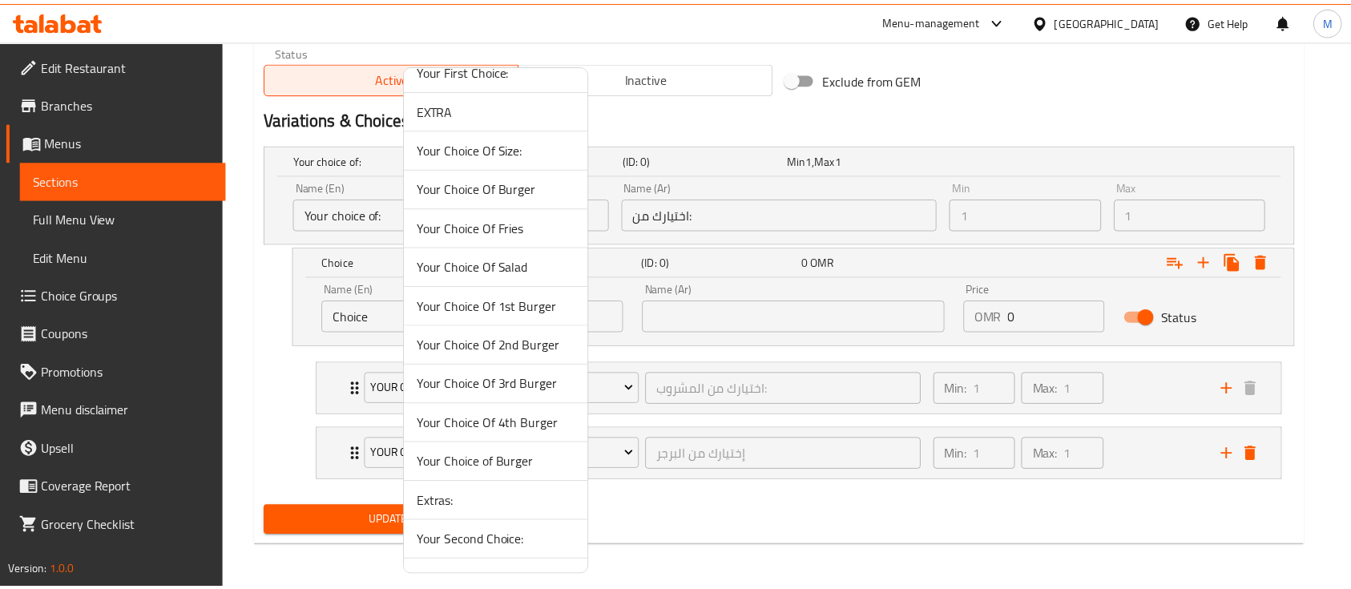
scroll to position [180, 0]
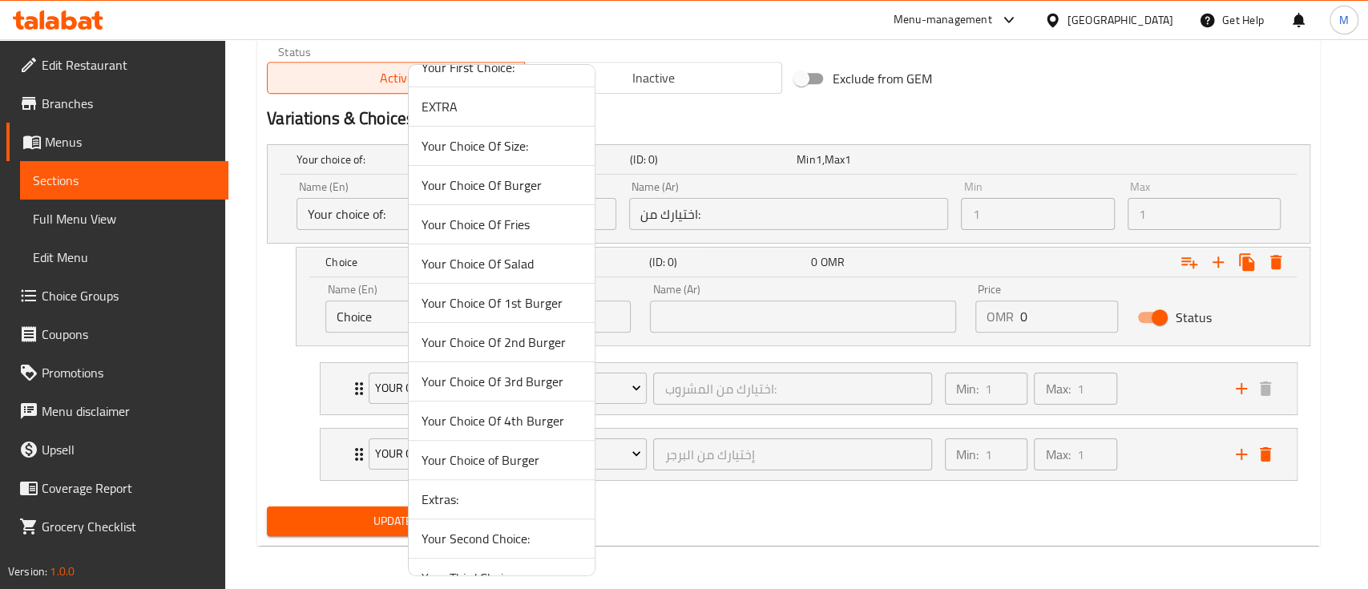
click at [525, 176] on span "Your Choice Of Burger" at bounding box center [502, 185] width 160 height 19
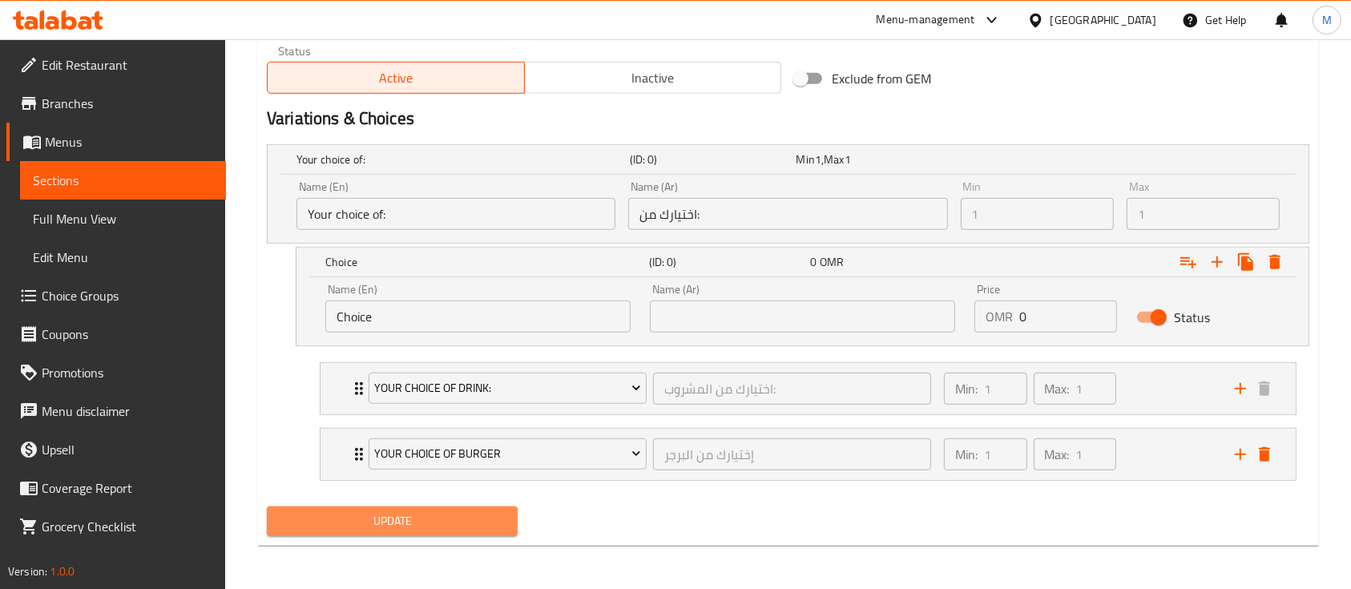
click at [455, 507] on button "Update" at bounding box center [392, 522] width 251 height 30
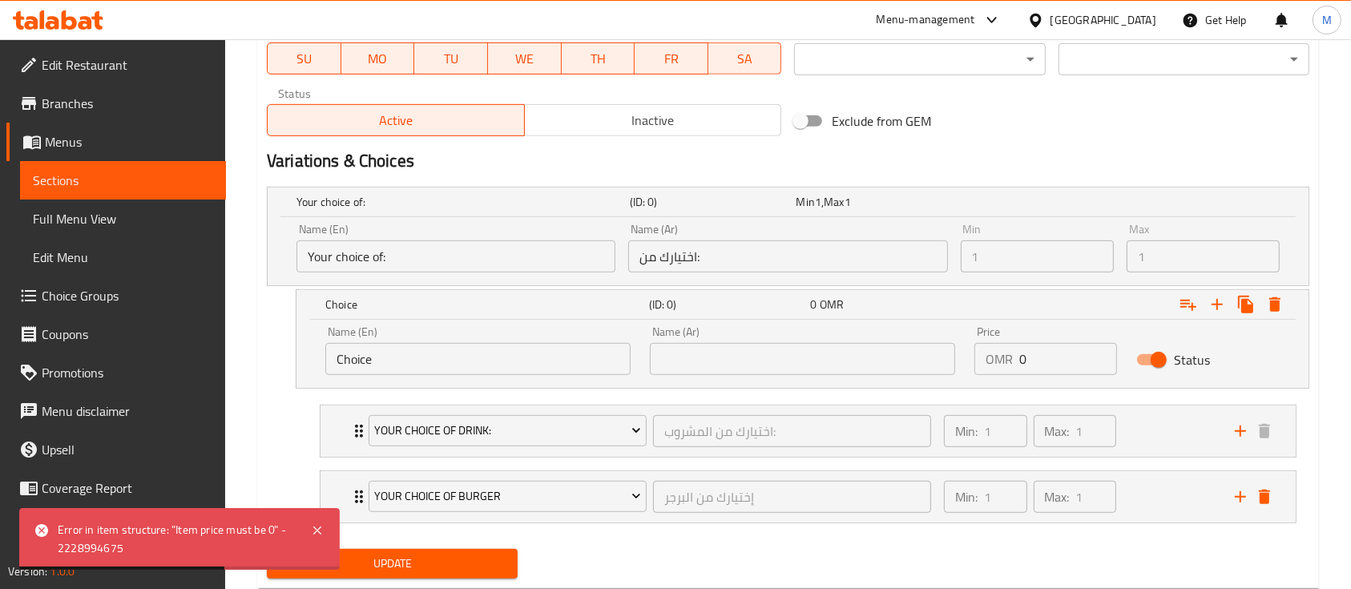
scroll to position [824, 0]
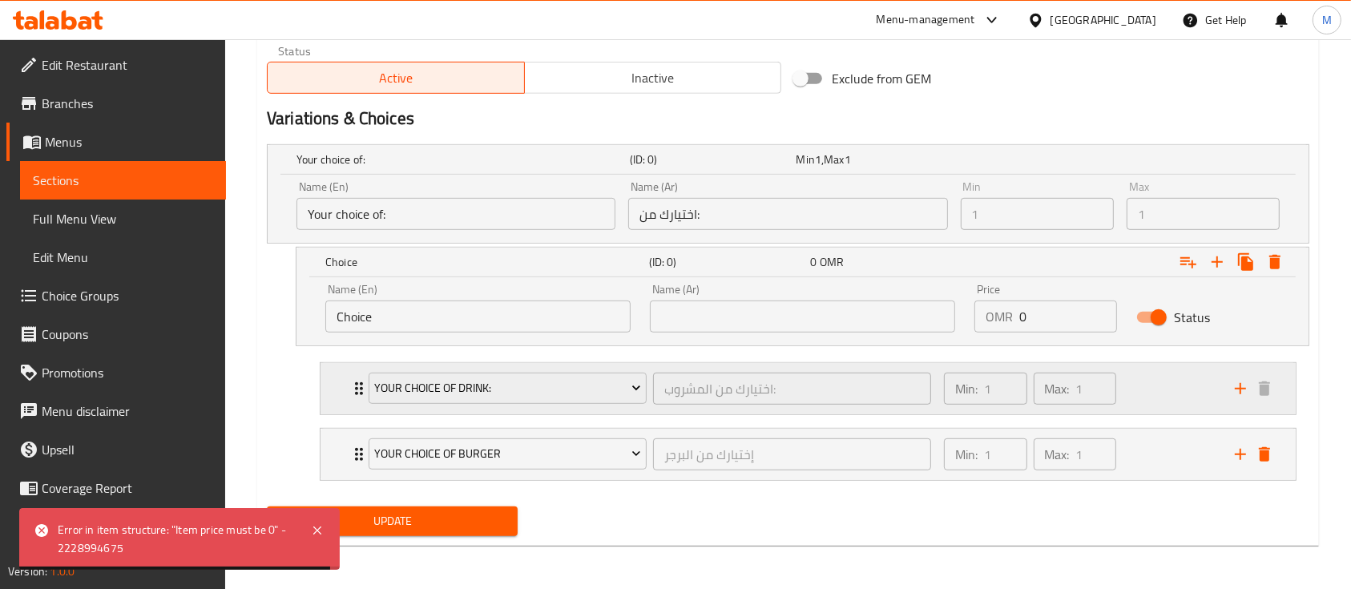
click at [1149, 396] on div "Min: 1 ​ Max: 1 ​" at bounding box center [1080, 388] width 291 height 51
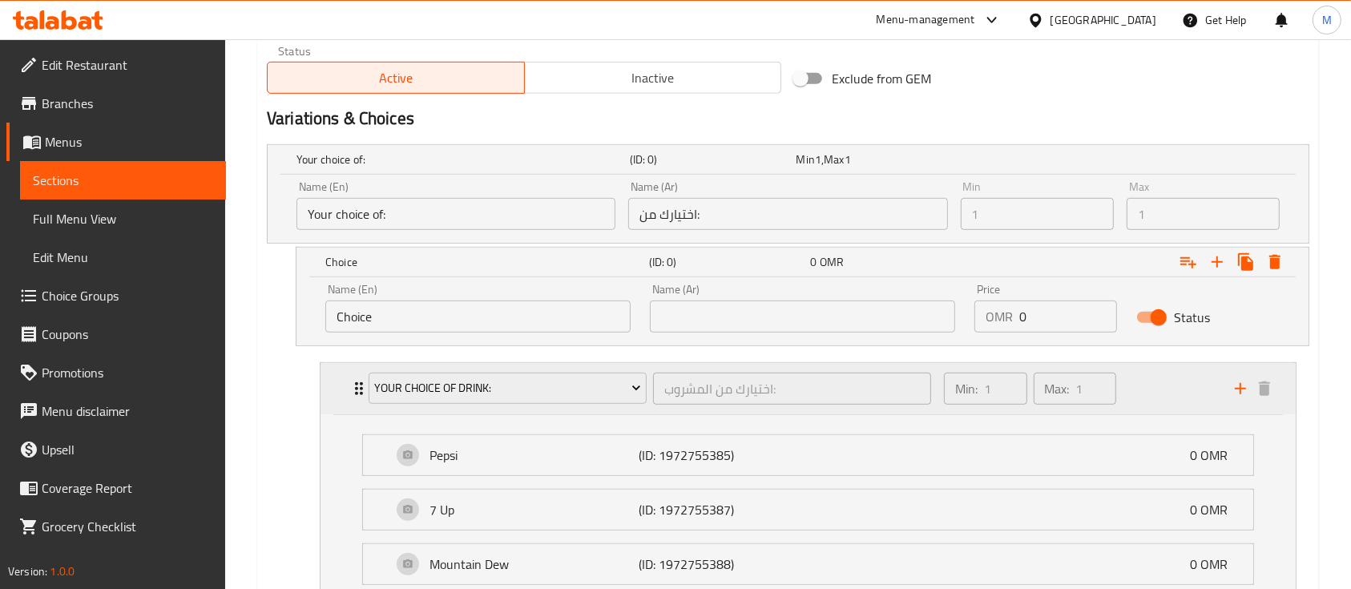
click at [1149, 396] on div "Min: 1 ​ Max: 1 ​" at bounding box center [1080, 388] width 291 height 51
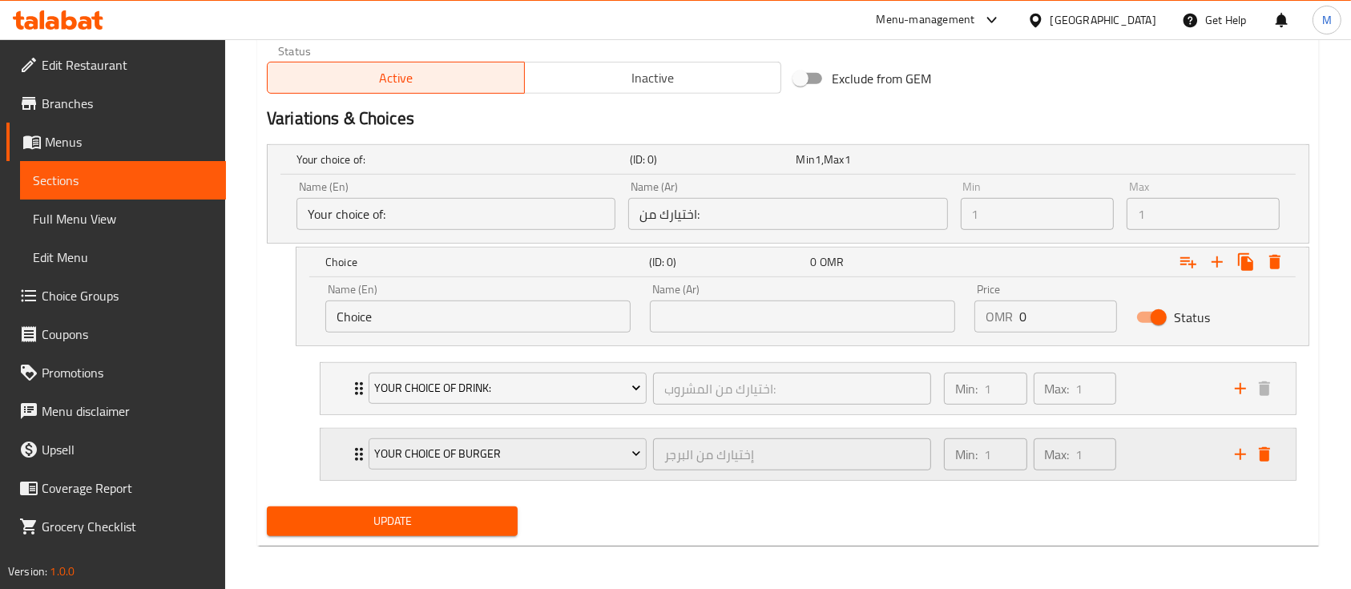
click at [1151, 464] on div "Min: 1 ​ Max: 1 ​" at bounding box center [1080, 454] width 291 height 51
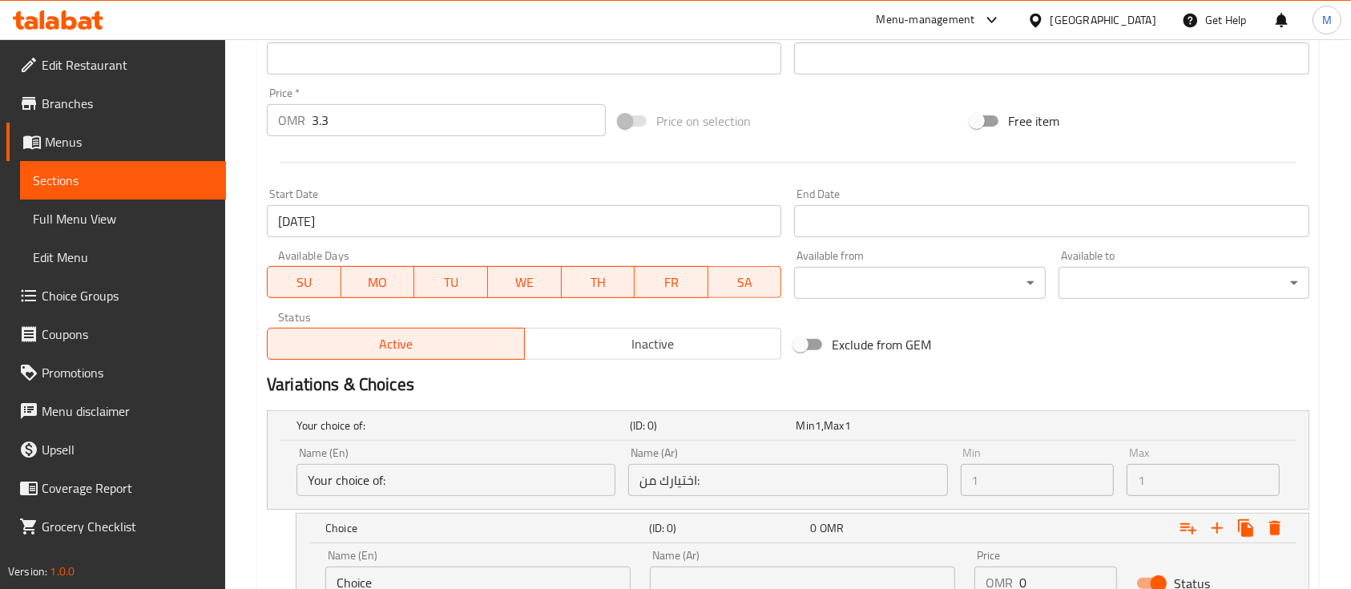
scroll to position [423, 0]
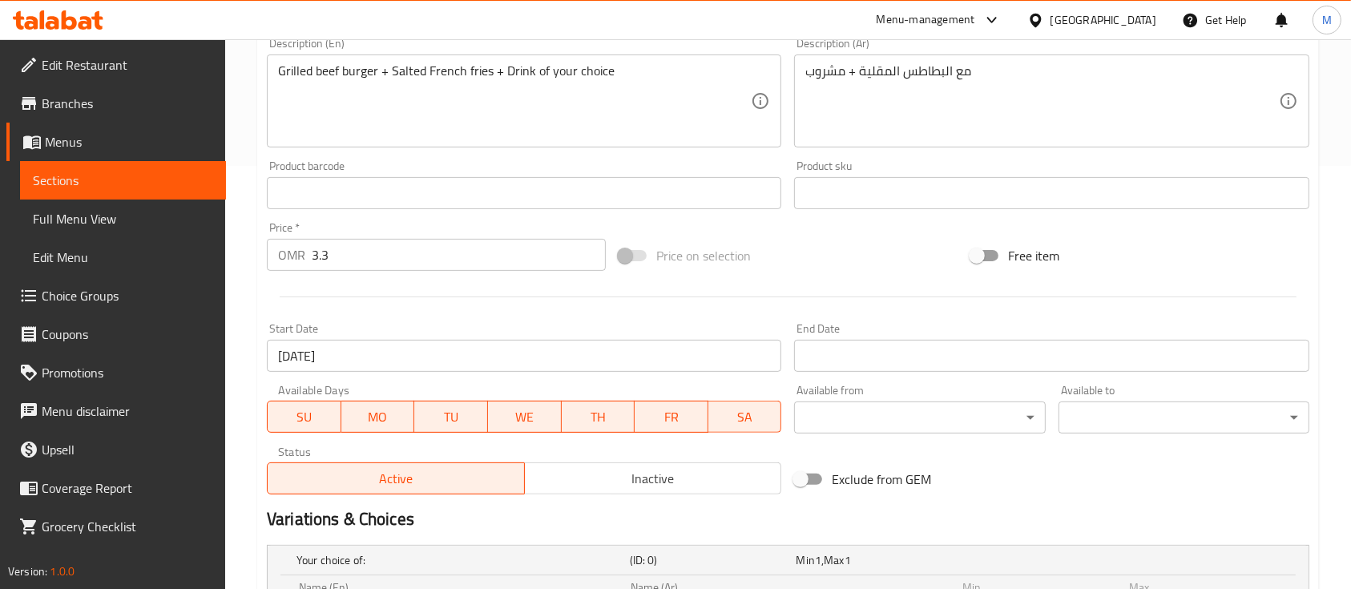
click at [429, 261] on input "3.3" at bounding box center [459, 255] width 294 height 32
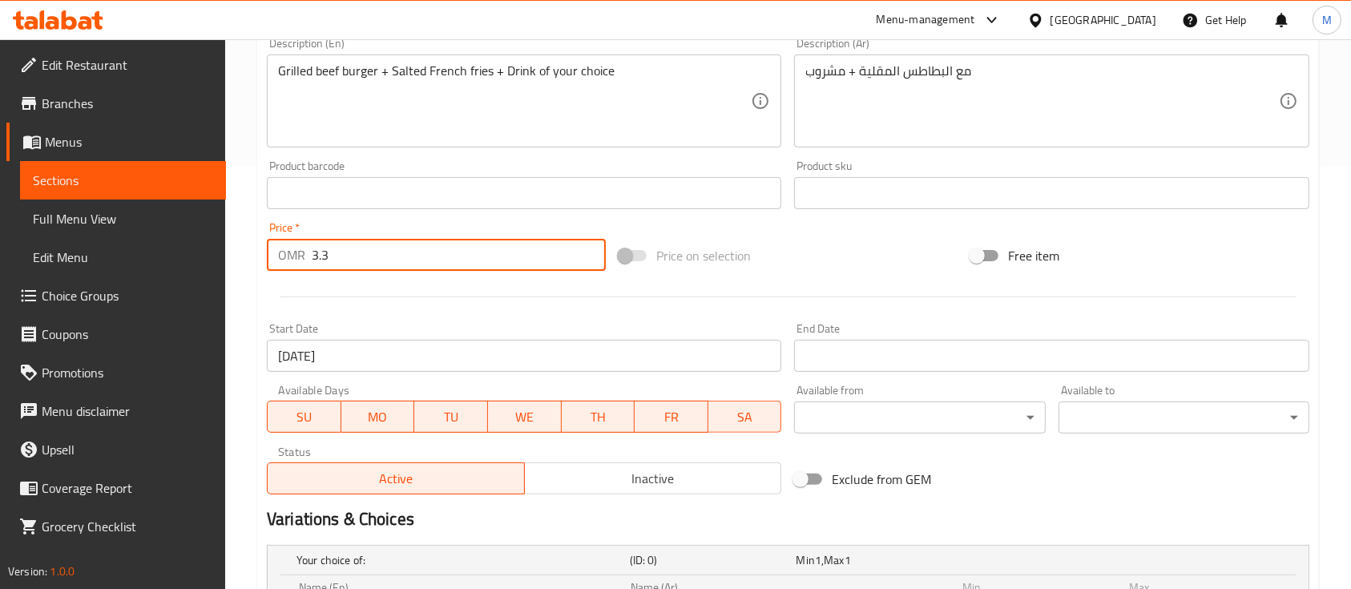
type input "3"
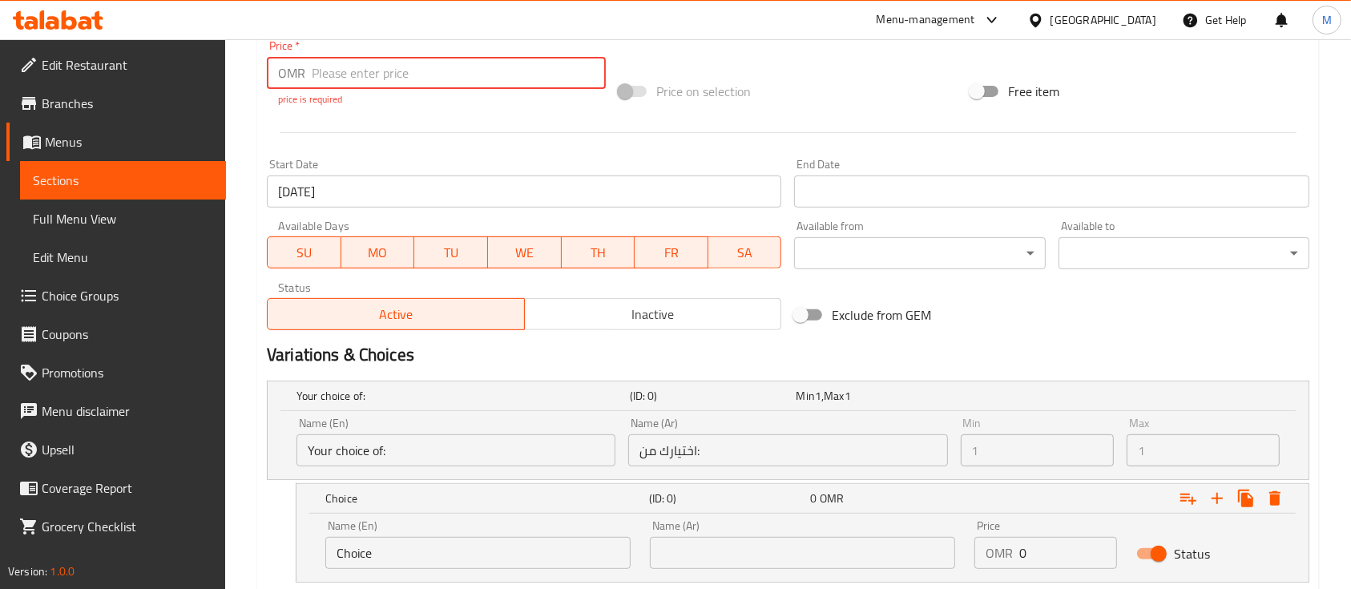
scroll to position [607, 0]
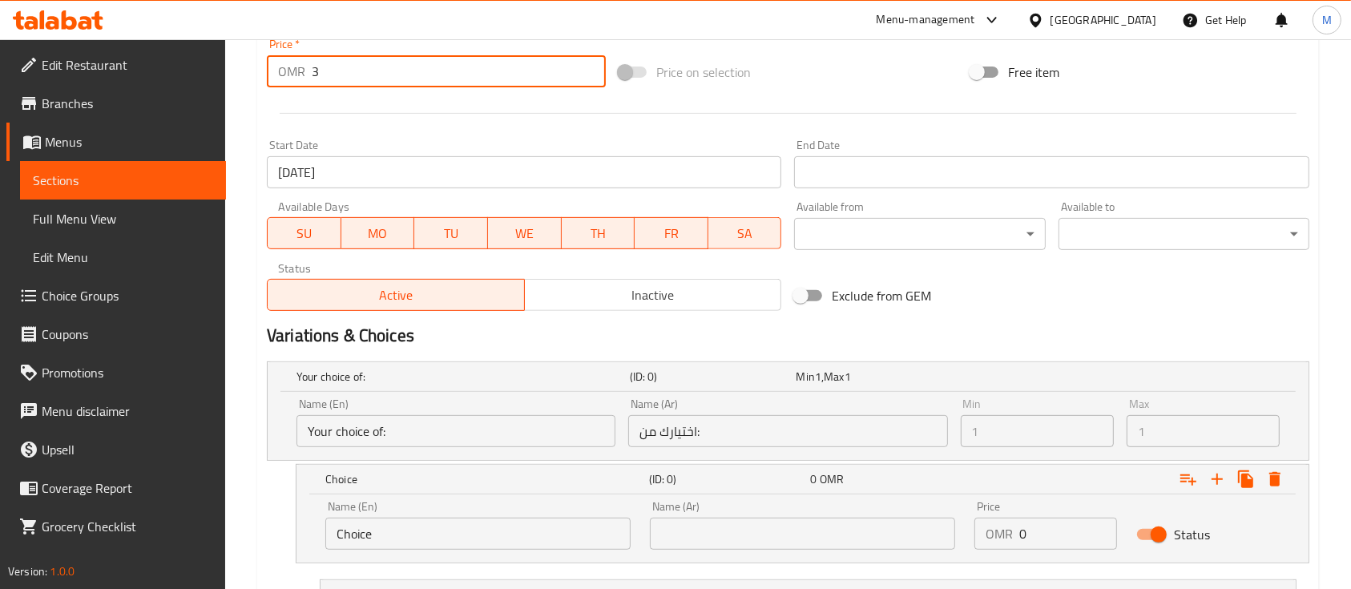
type input "3.3"
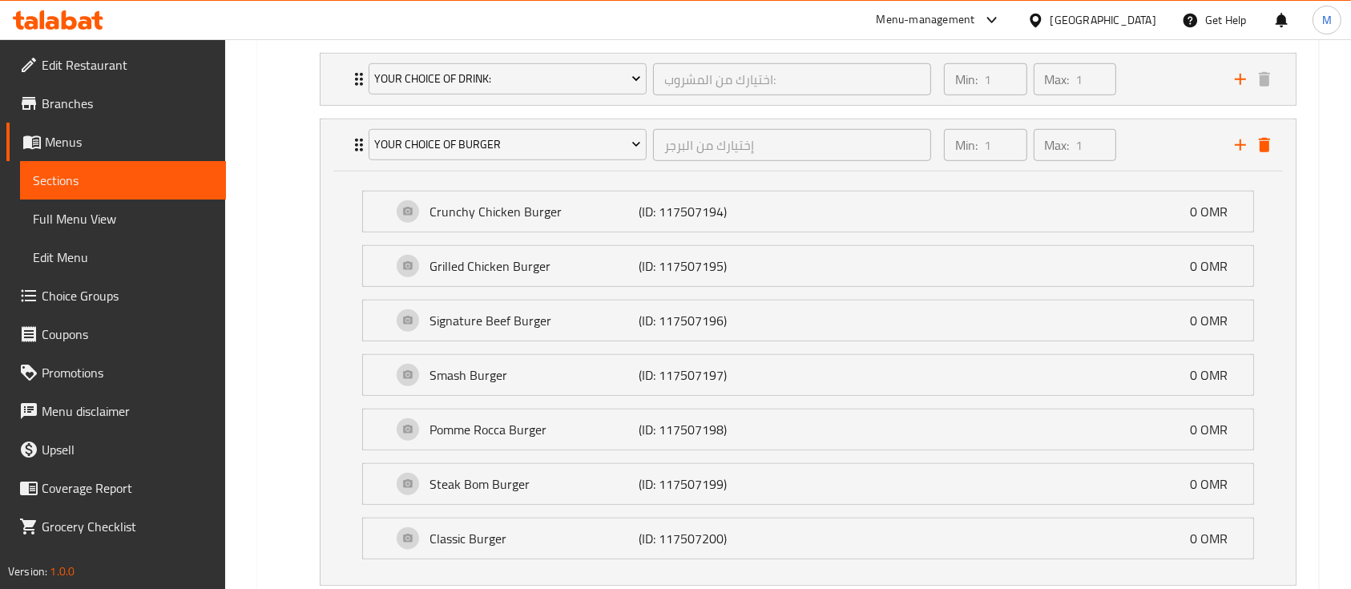
scroll to position [1238, 0]
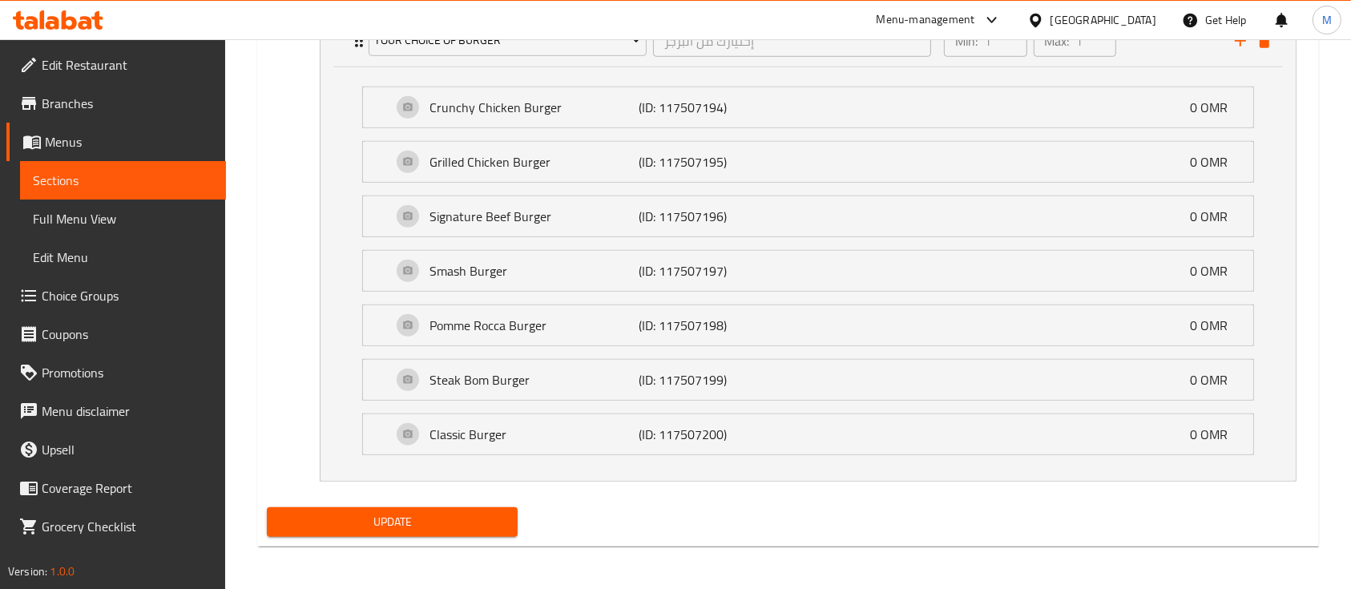
click at [410, 516] on span "Update" at bounding box center [392, 522] width 225 height 20
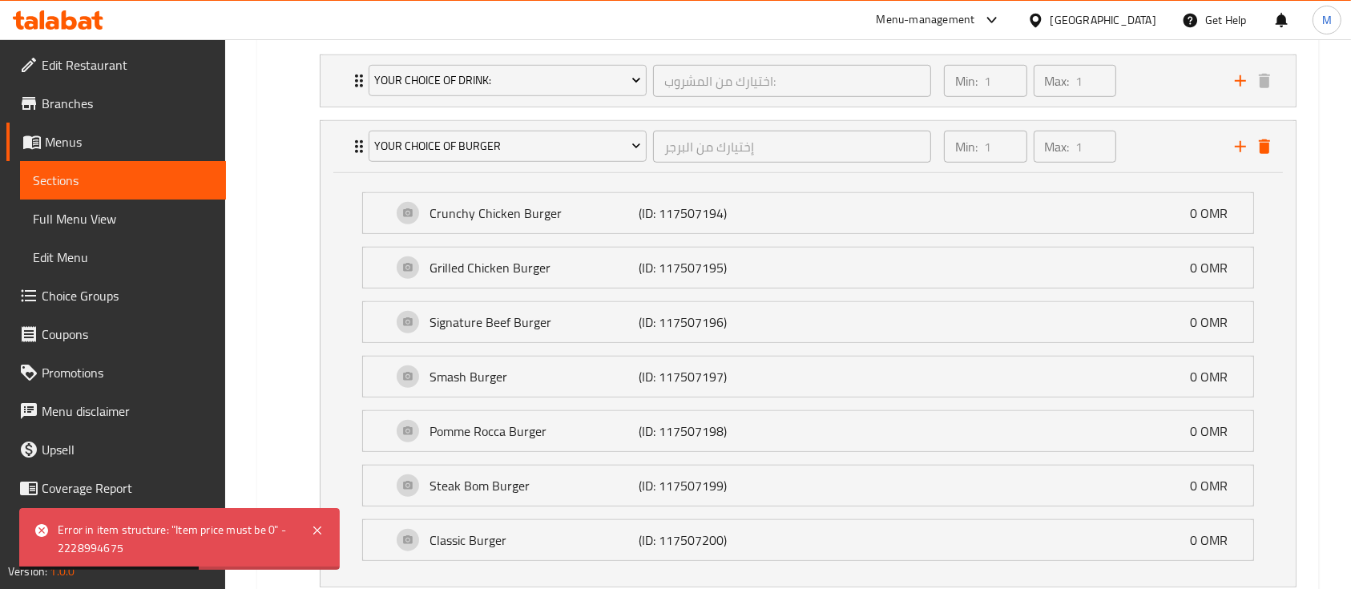
scroll to position [1130, 0]
click at [351, 143] on icon "Expand" at bounding box center [358, 148] width 19 height 19
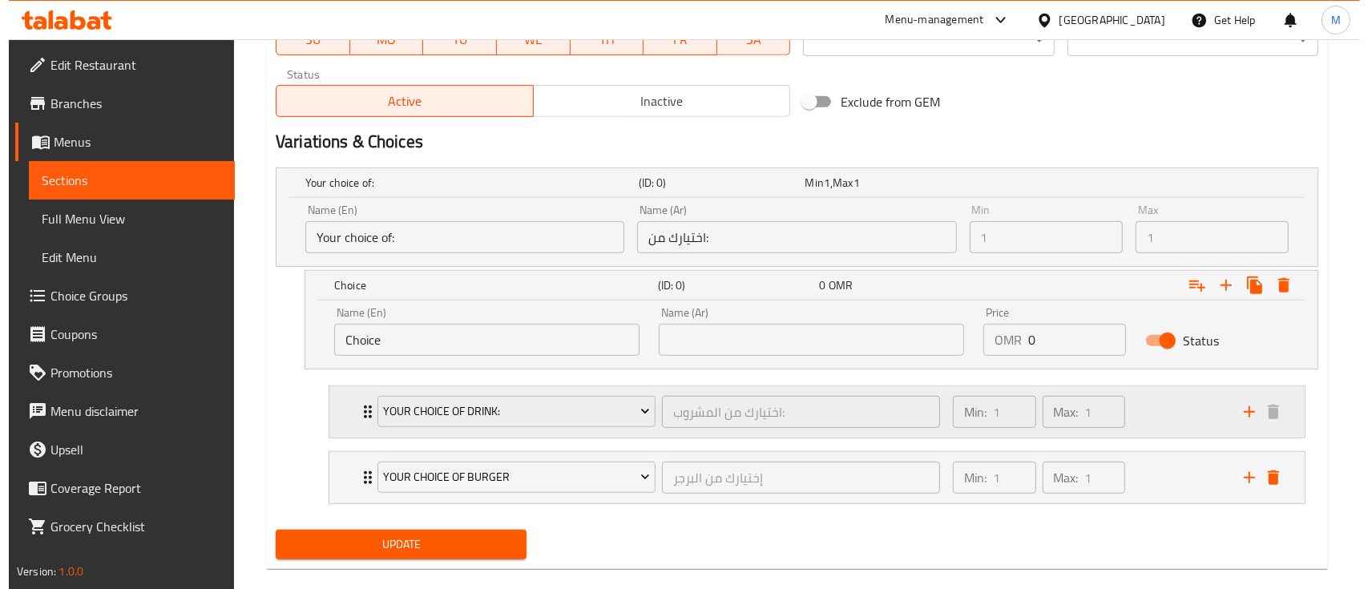
scroll to position [802, 0]
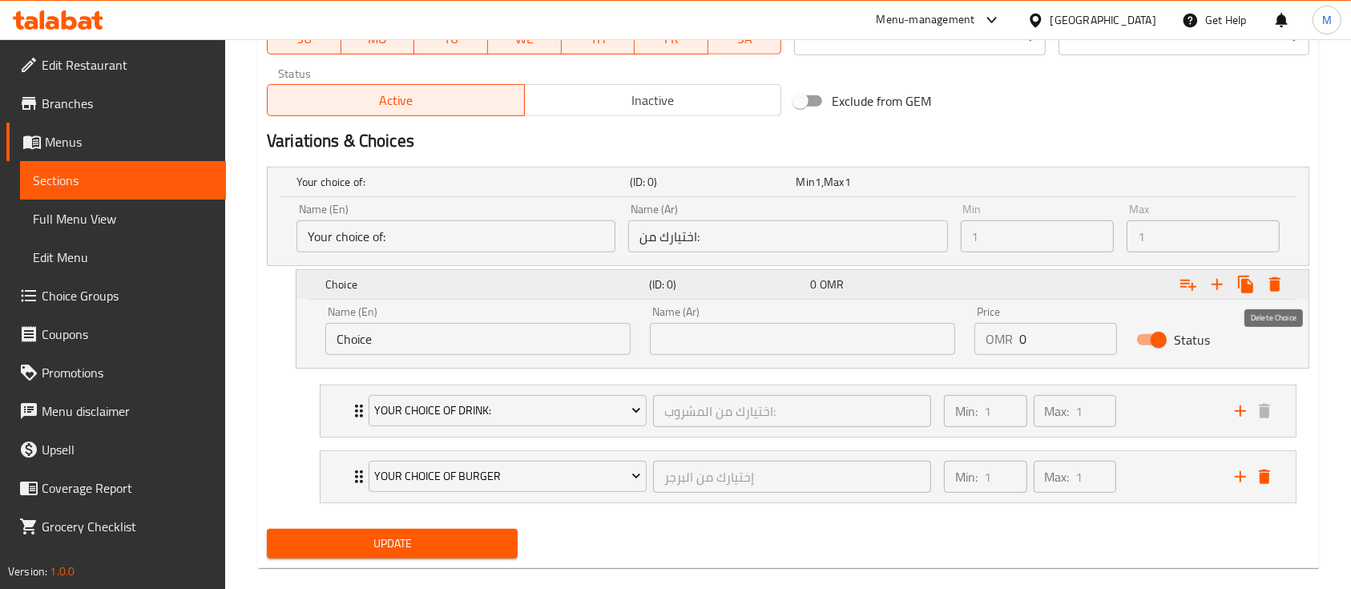
click at [1266, 286] on icon "Expand" at bounding box center [1275, 284] width 19 height 19
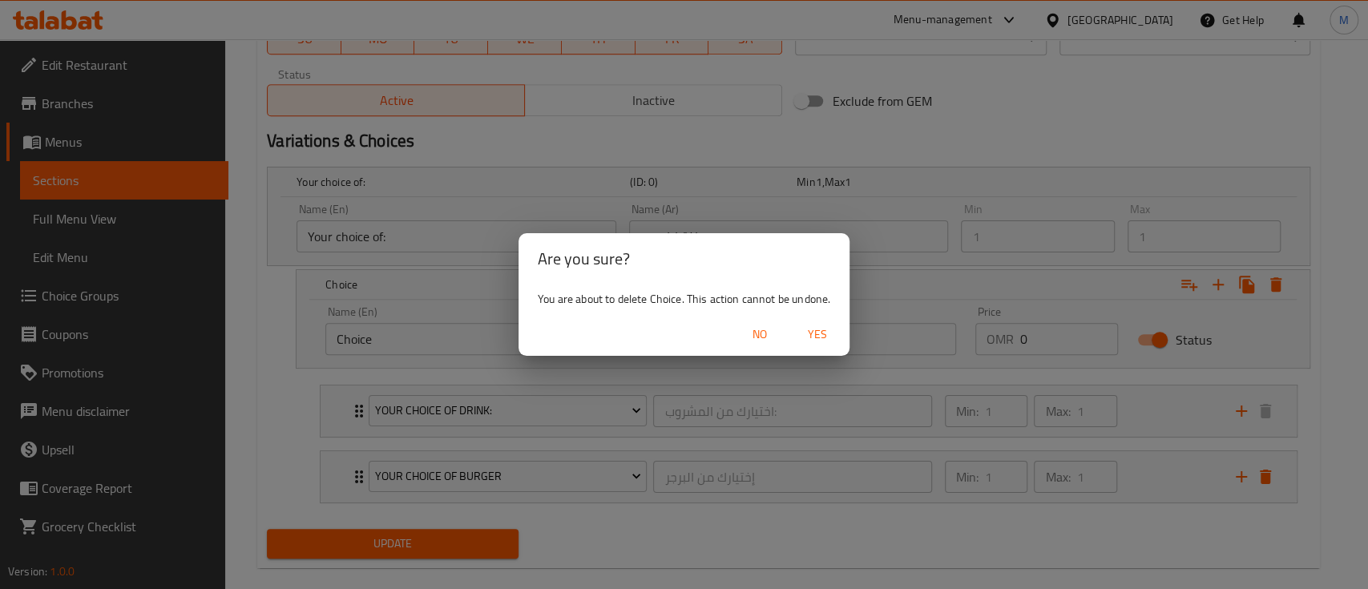
click at [833, 332] on span "Yes" at bounding box center [817, 335] width 38 height 20
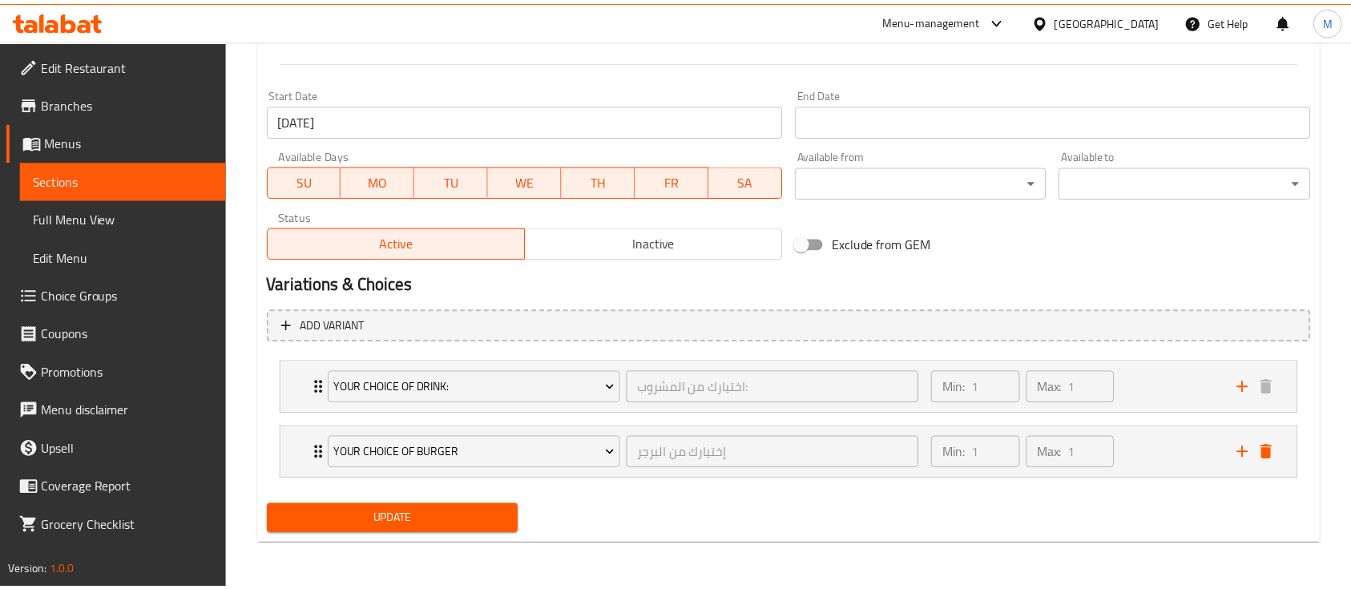
scroll to position [658, 0]
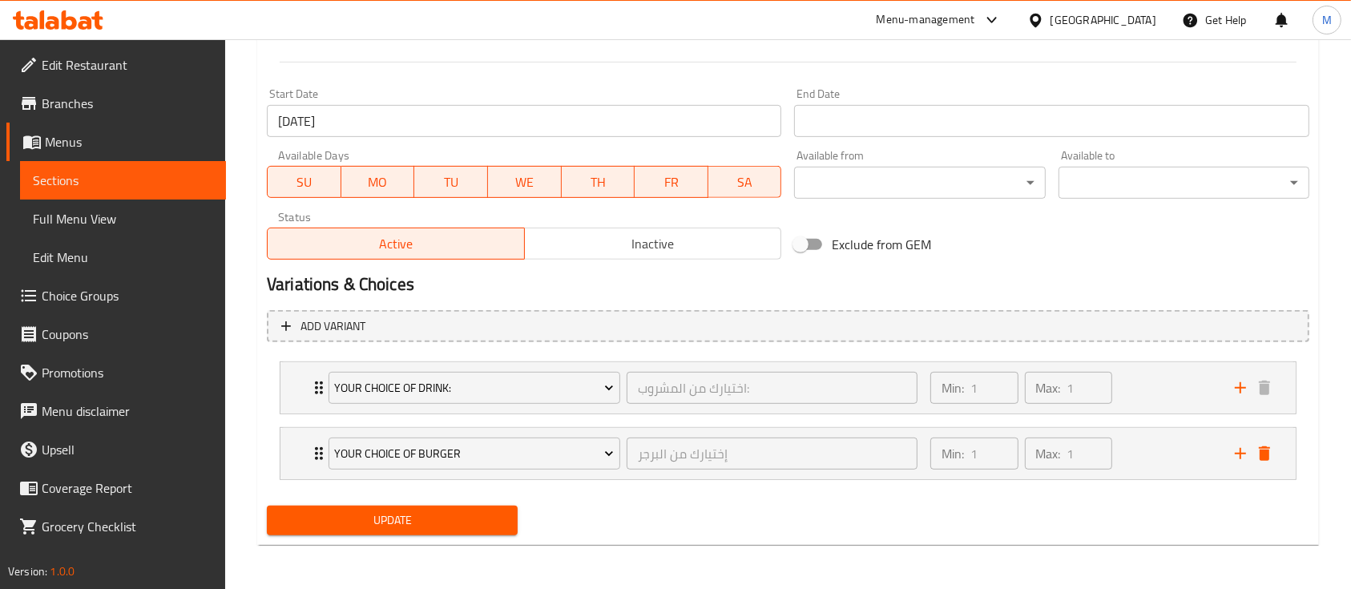
click at [453, 507] on button "Update" at bounding box center [392, 521] width 251 height 30
click at [412, 529] on span "Update" at bounding box center [392, 521] width 225 height 20
drag, startPoint x: 413, startPoint y: 529, endPoint x: 378, endPoint y: 513, distance: 38.0
click at [378, 513] on span "Update" at bounding box center [392, 521] width 225 height 20
click at [109, 224] on span "Full Menu View" at bounding box center [123, 218] width 180 height 19
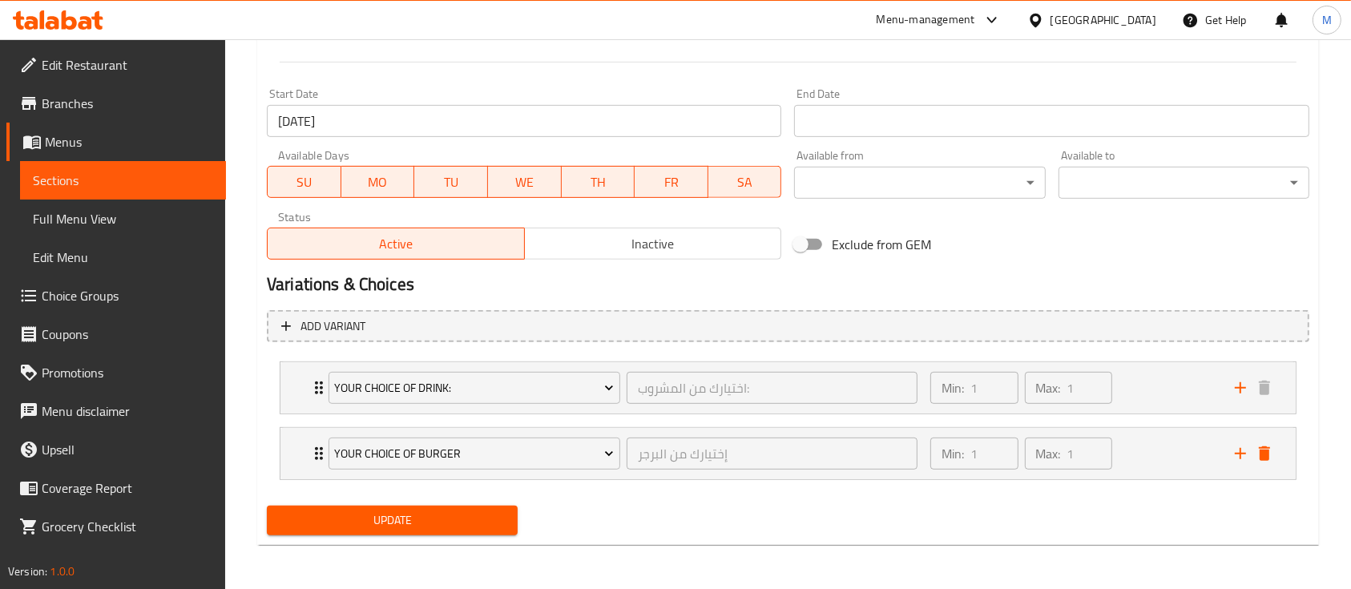
click at [124, 230] on link "Full Menu View" at bounding box center [123, 219] width 206 height 38
click at [50, 246] on link "Edit Menu" at bounding box center [123, 257] width 206 height 38
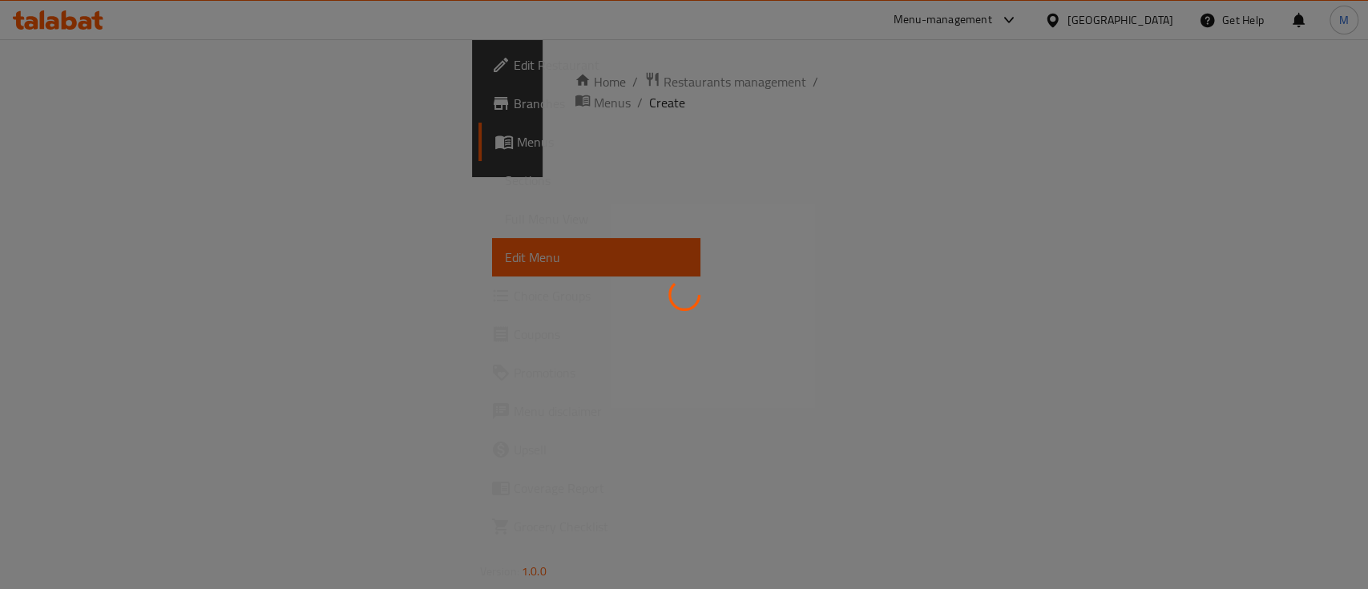
click at [96, 161] on div at bounding box center [684, 294] width 1368 height 589
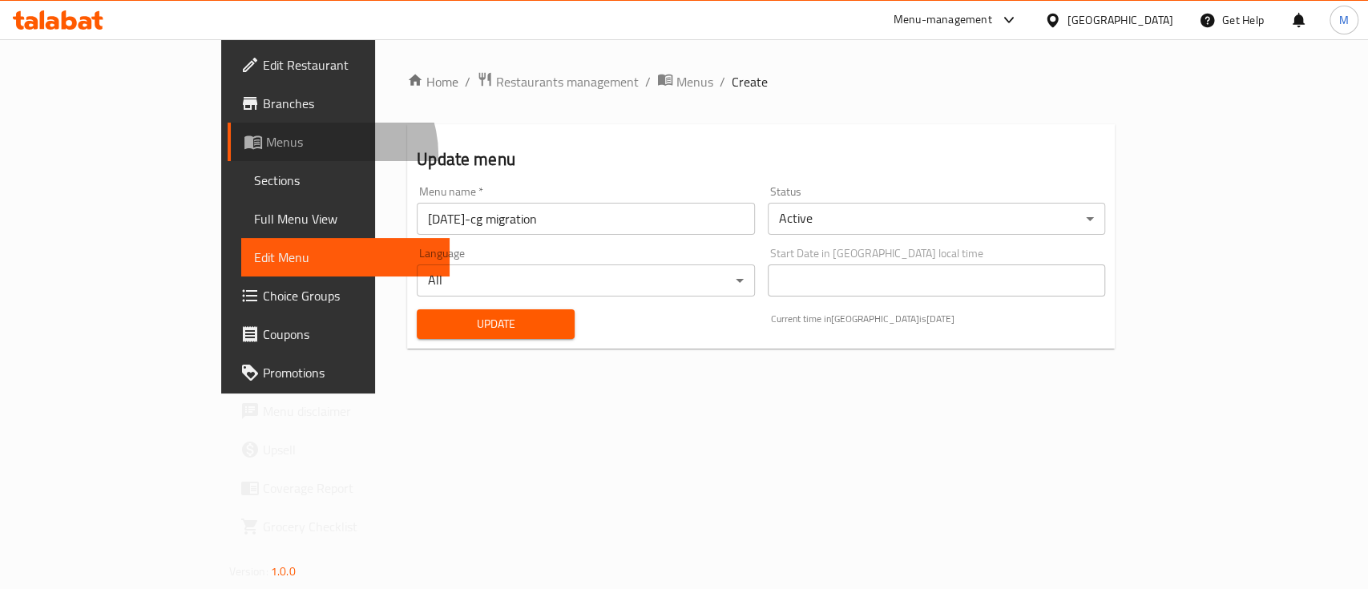
click at [228, 155] on link "Menus" at bounding box center [339, 142] width 222 height 38
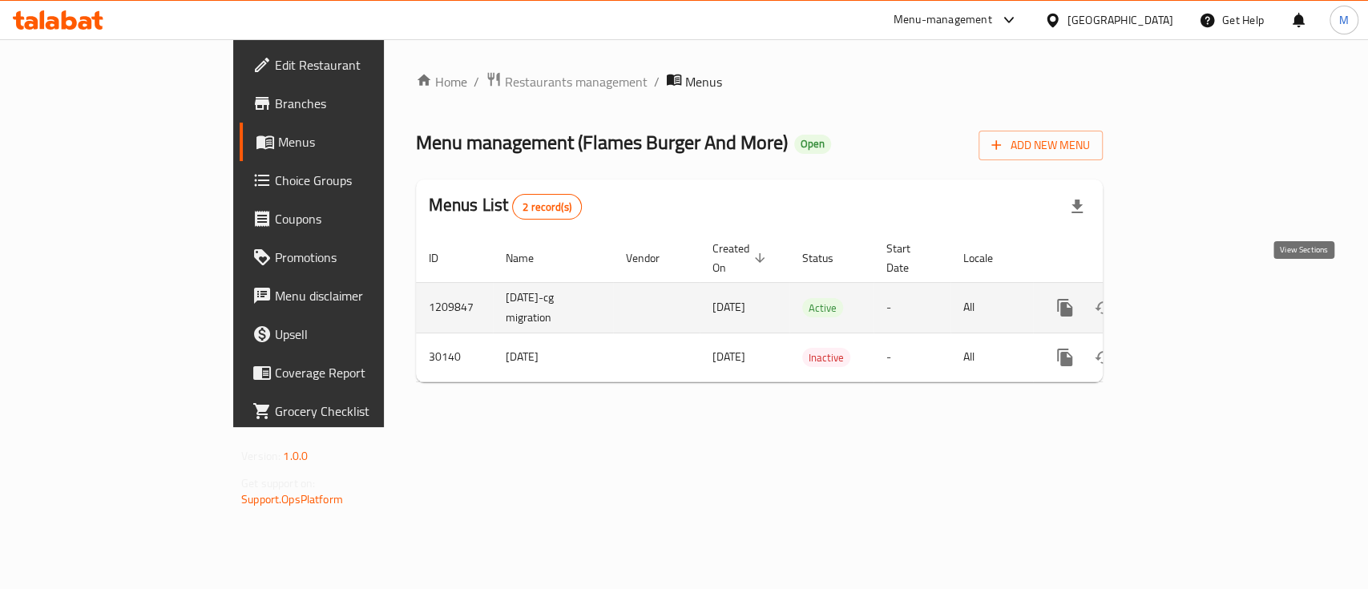
click at [1188, 301] on icon "enhanced table" at bounding box center [1180, 308] width 14 height 14
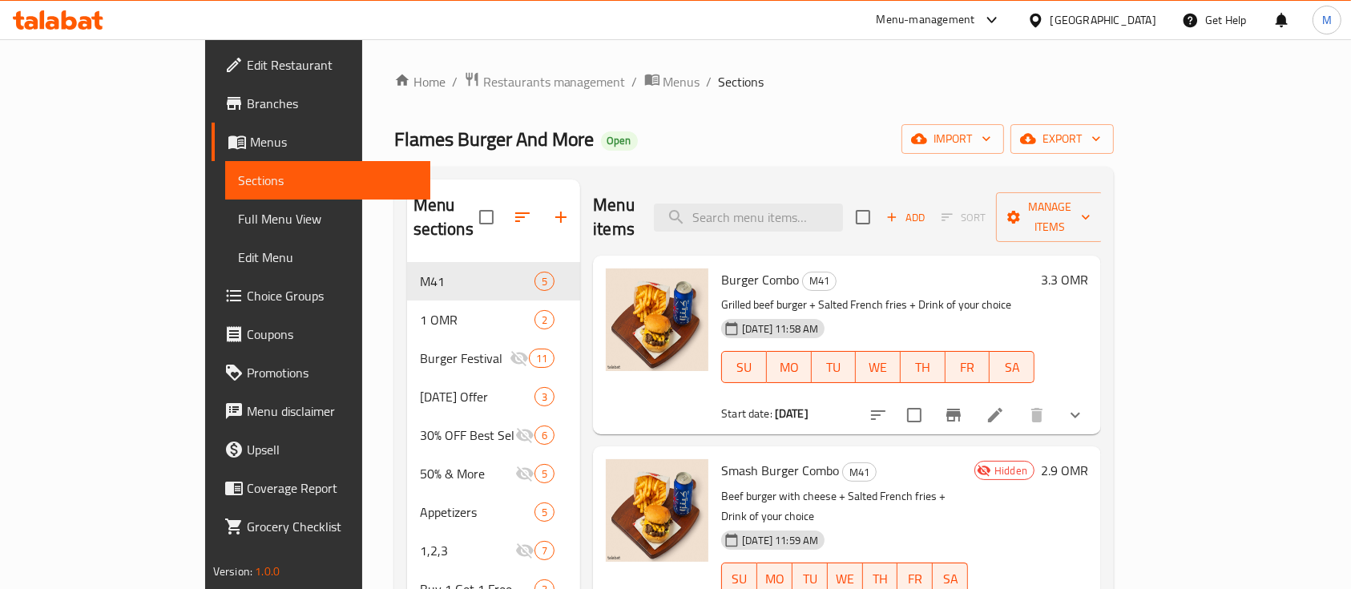
click at [1085, 406] on icon "show more" at bounding box center [1075, 415] width 19 height 19
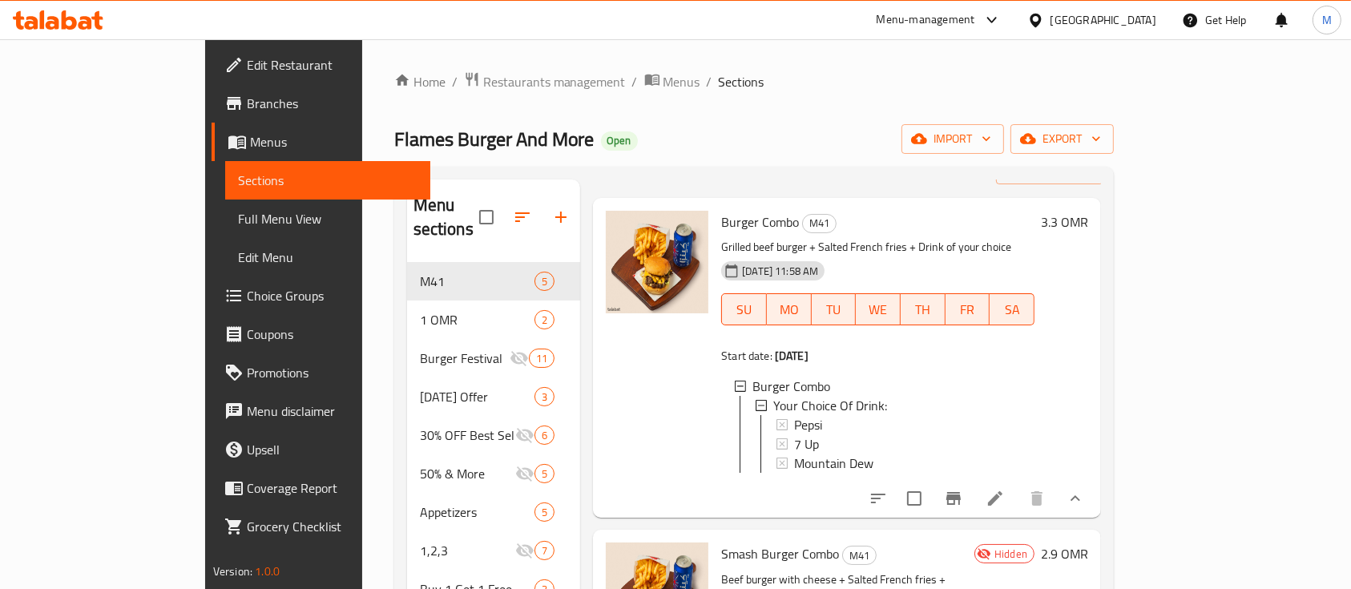
scroll to position [59, 0]
click at [247, 286] on span "Choice Groups" at bounding box center [333, 295] width 172 height 19
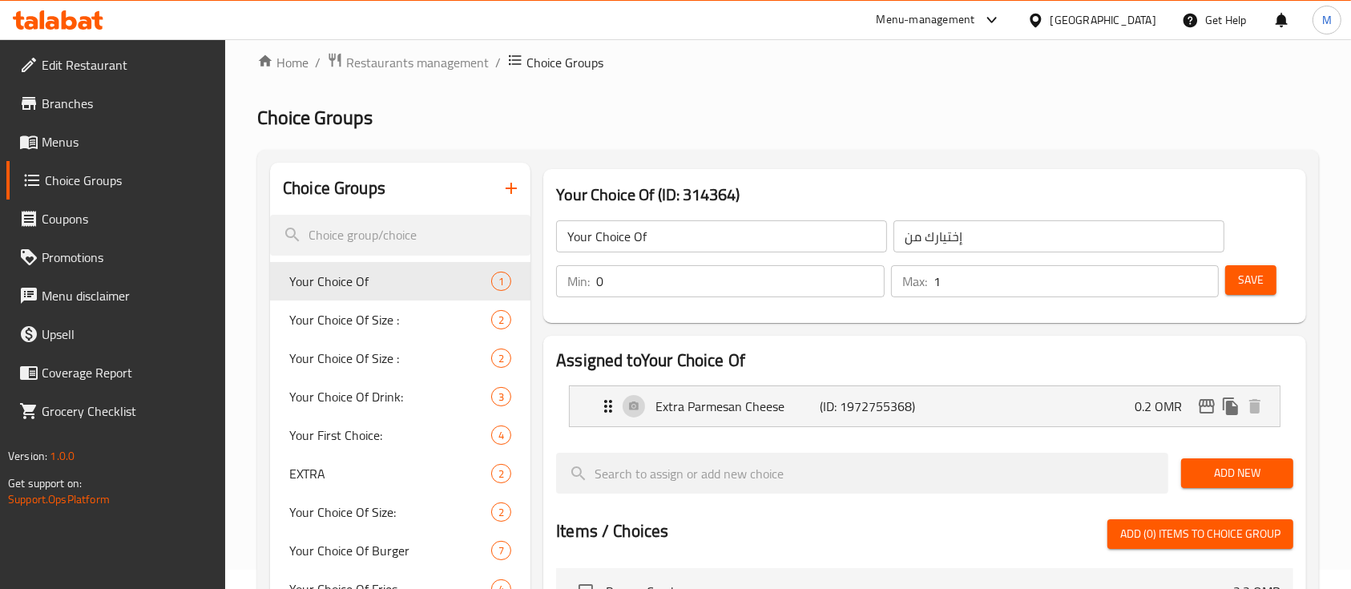
scroll to position [18, 0]
click at [764, 220] on div "Your Choice Of ​" at bounding box center [721, 237] width 337 height 38
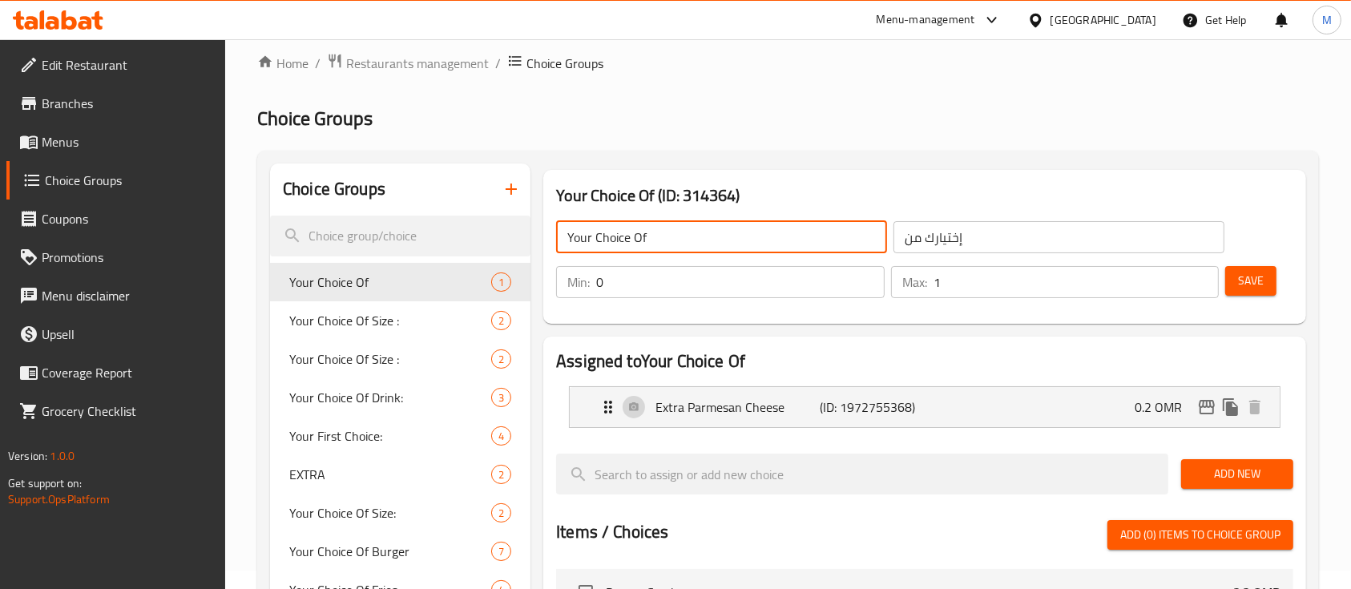
click at [760, 222] on input "Your Choice Of" at bounding box center [721, 237] width 331 height 32
click at [470, 247] on input "search" at bounding box center [400, 236] width 260 height 41
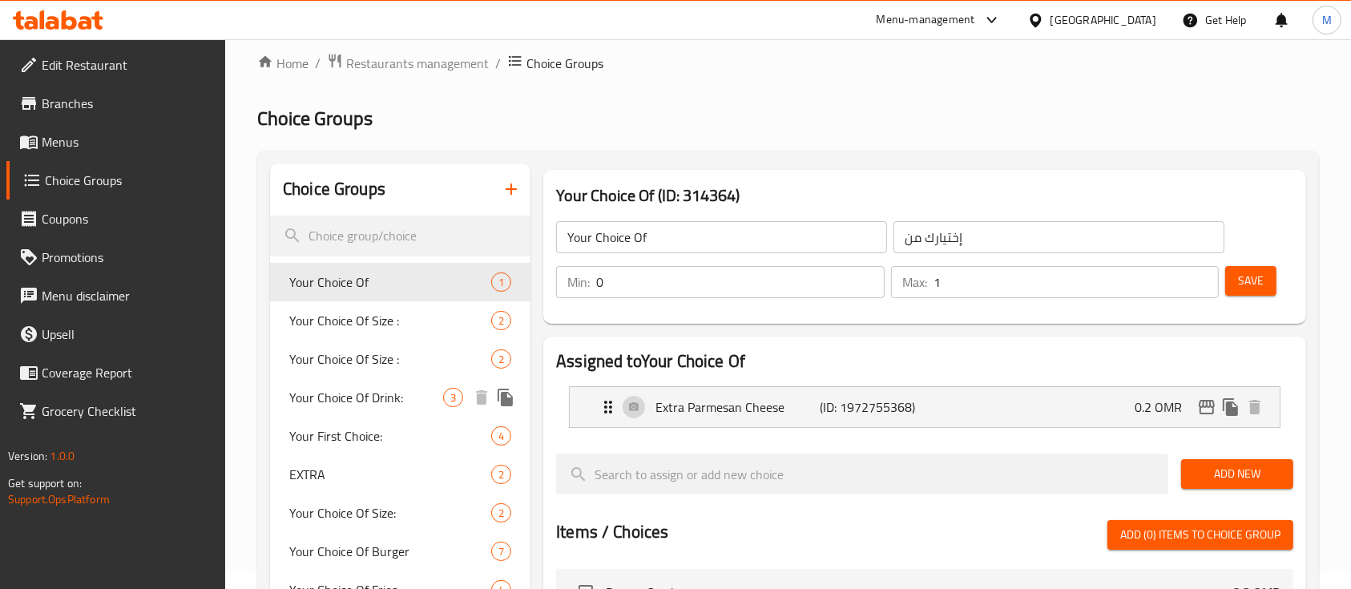
click at [418, 390] on span "Your Choice Of Drink:" at bounding box center [366, 397] width 154 height 19
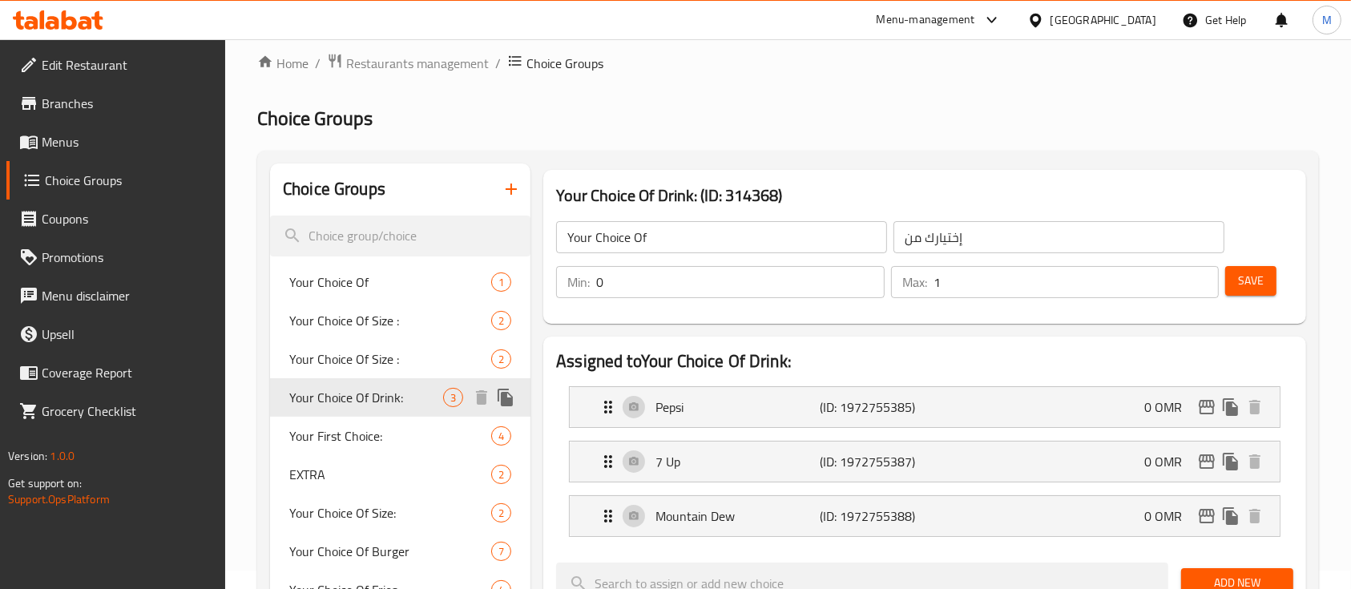
type input "Your Choice Of Drink:"
type input "اختيارك من المشروب:"
type input "1"
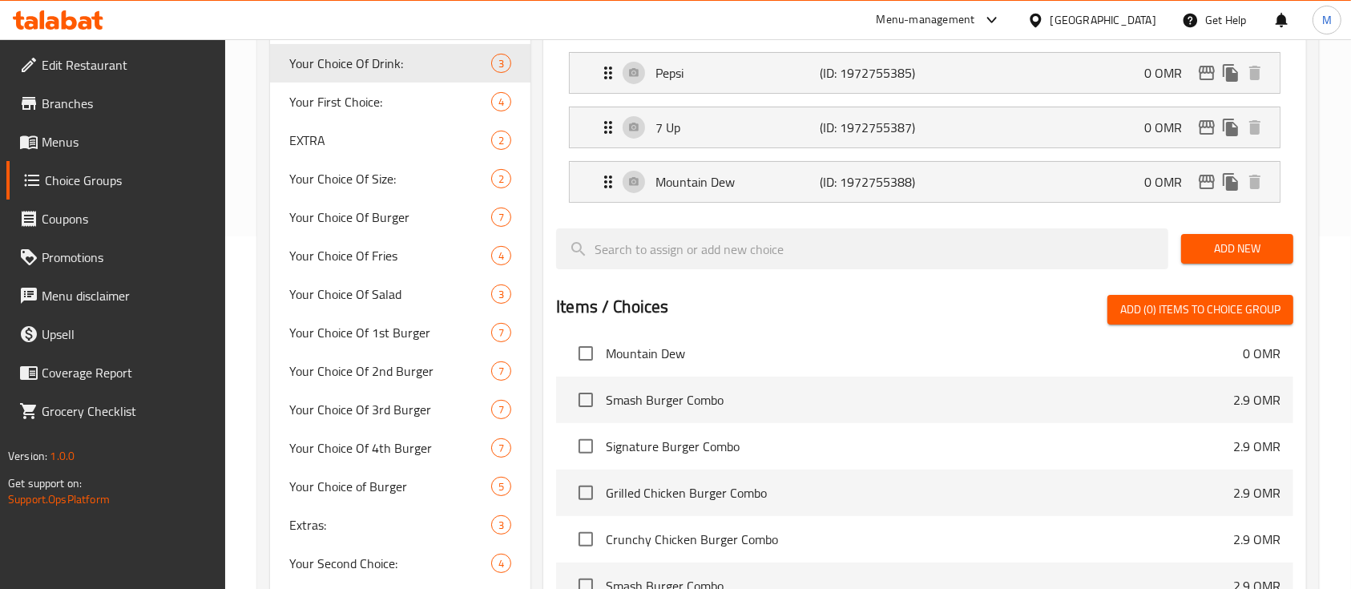
scroll to position [158, 0]
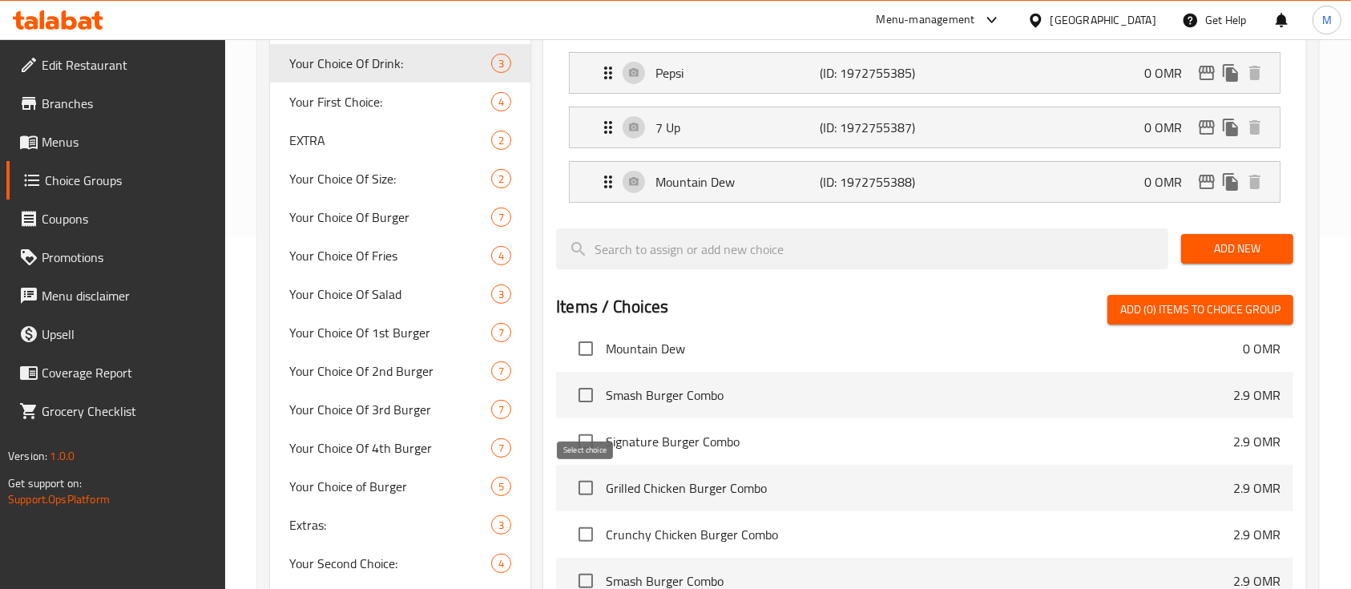
click at [584, 487] on input "checkbox" at bounding box center [586, 488] width 34 height 34
checkbox input "true"
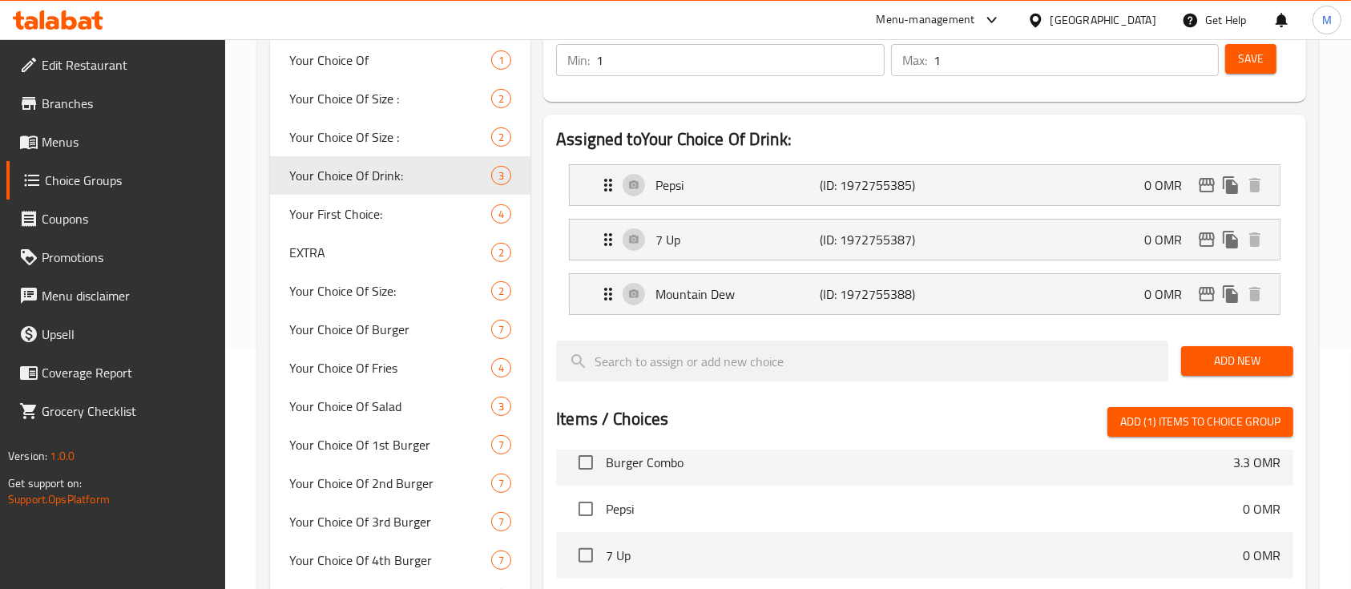
scroll to position [239, 0]
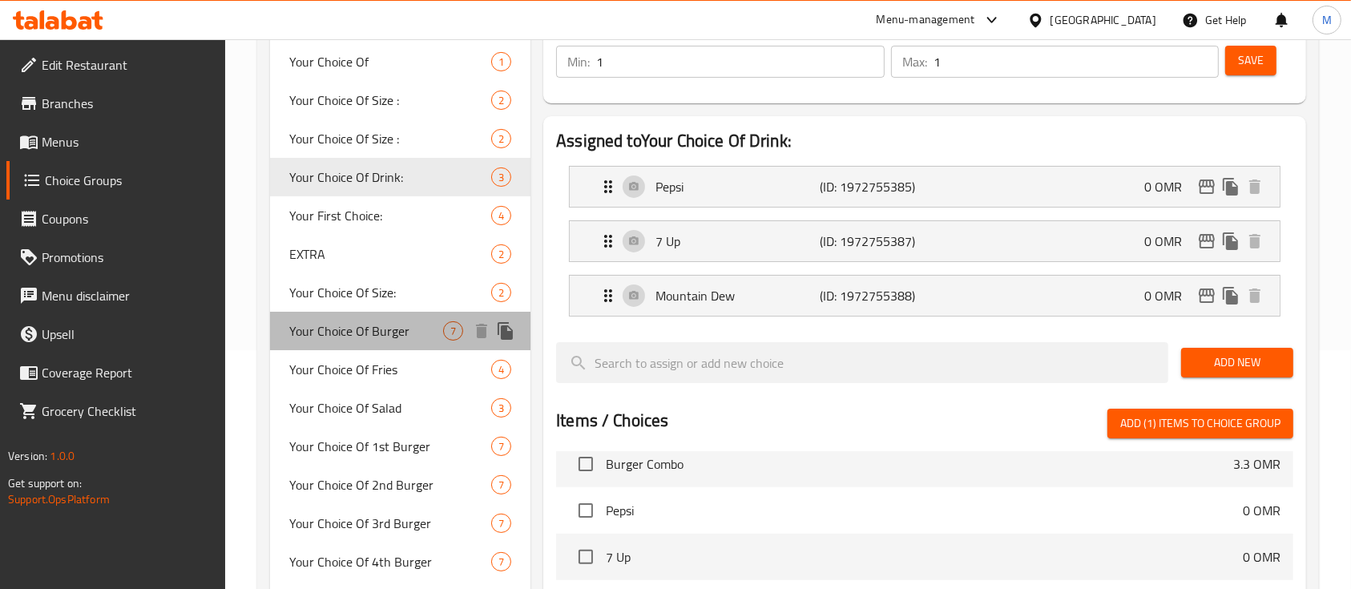
click at [391, 323] on span "Your Choice Of Burger" at bounding box center [366, 330] width 154 height 19
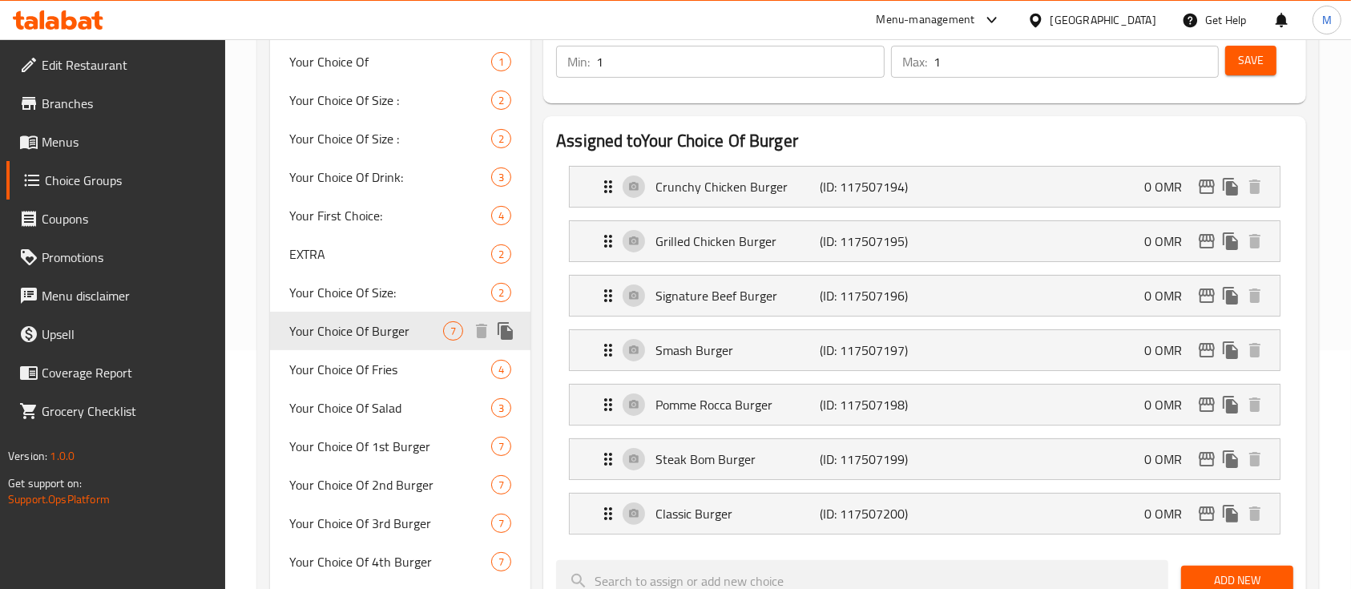
type input "Your Choice Of Burger"
type input "إختيارك من البرجر"
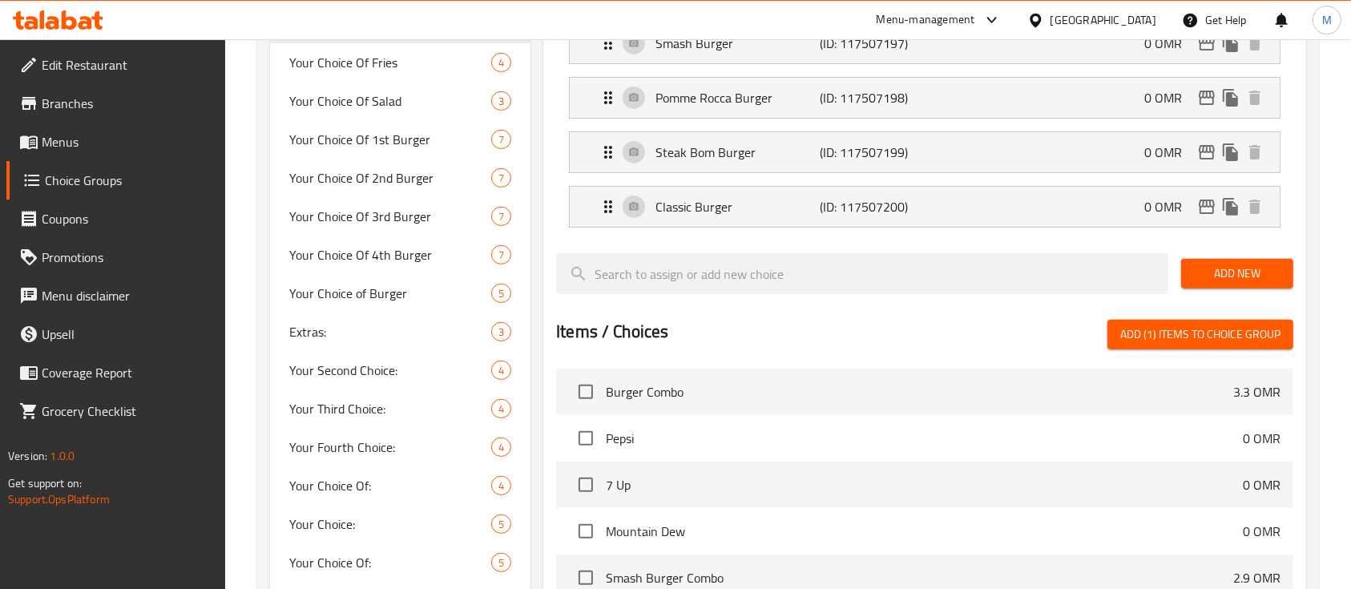
scroll to position [639, 0]
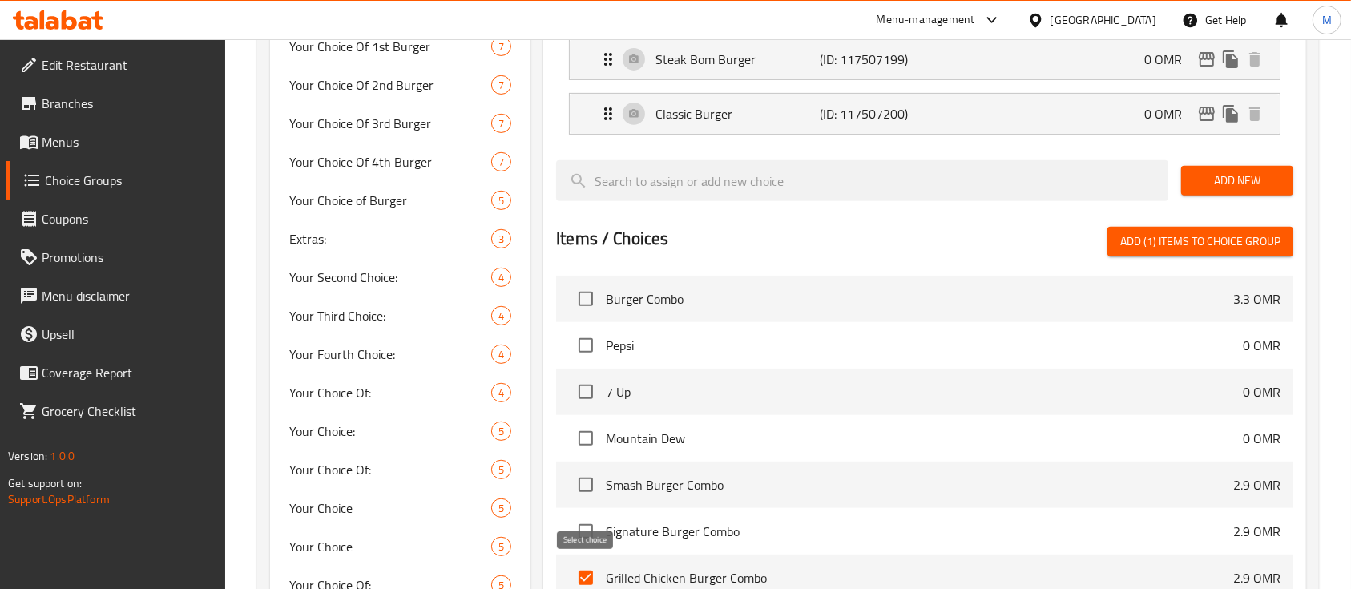
click at [584, 573] on input "checkbox" at bounding box center [586, 578] width 34 height 34
checkbox input "false"
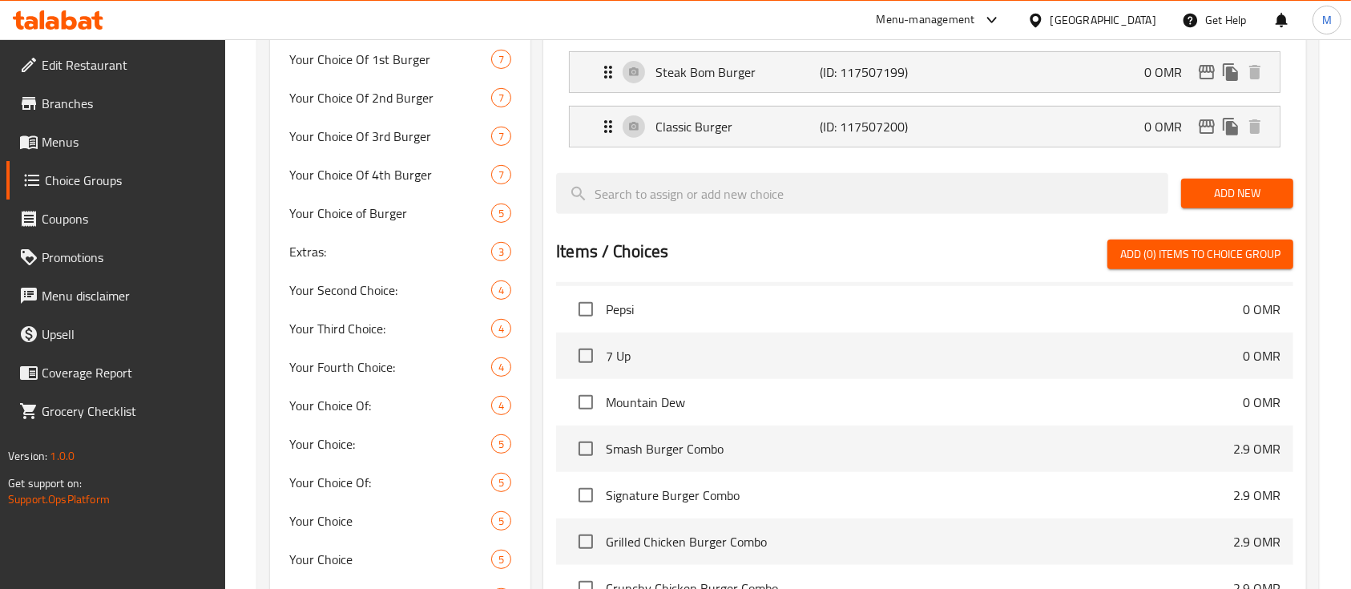
scroll to position [0, 0]
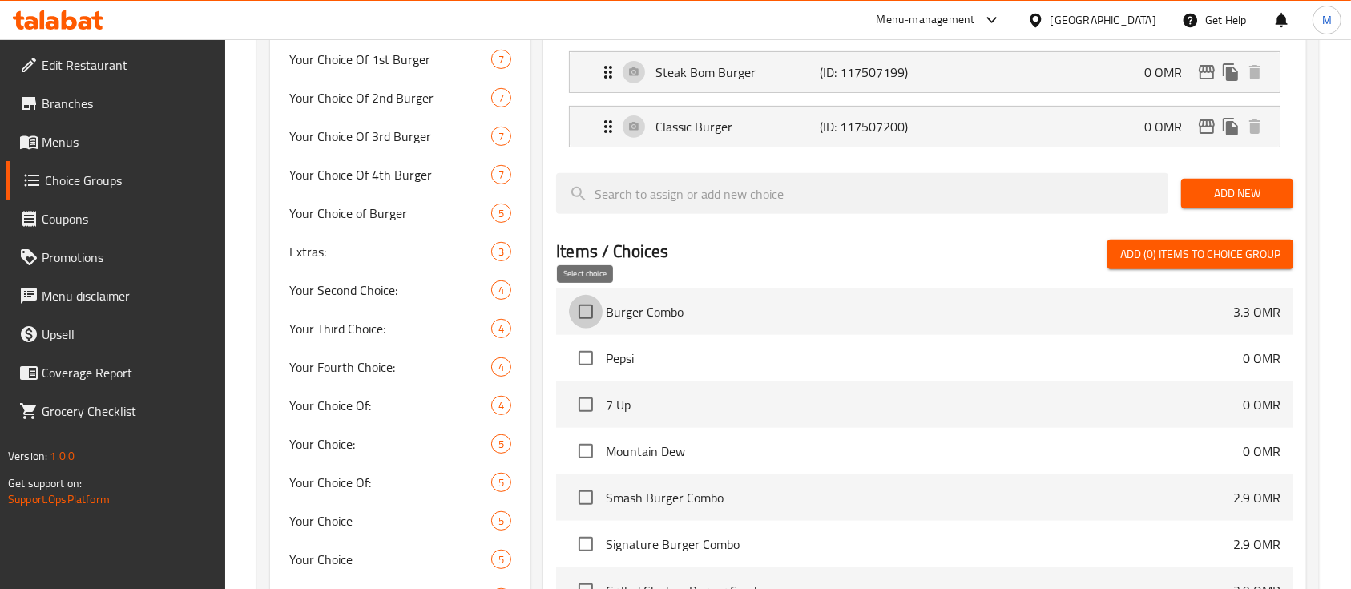
click at [588, 318] on input "checkbox" at bounding box center [586, 312] width 34 height 34
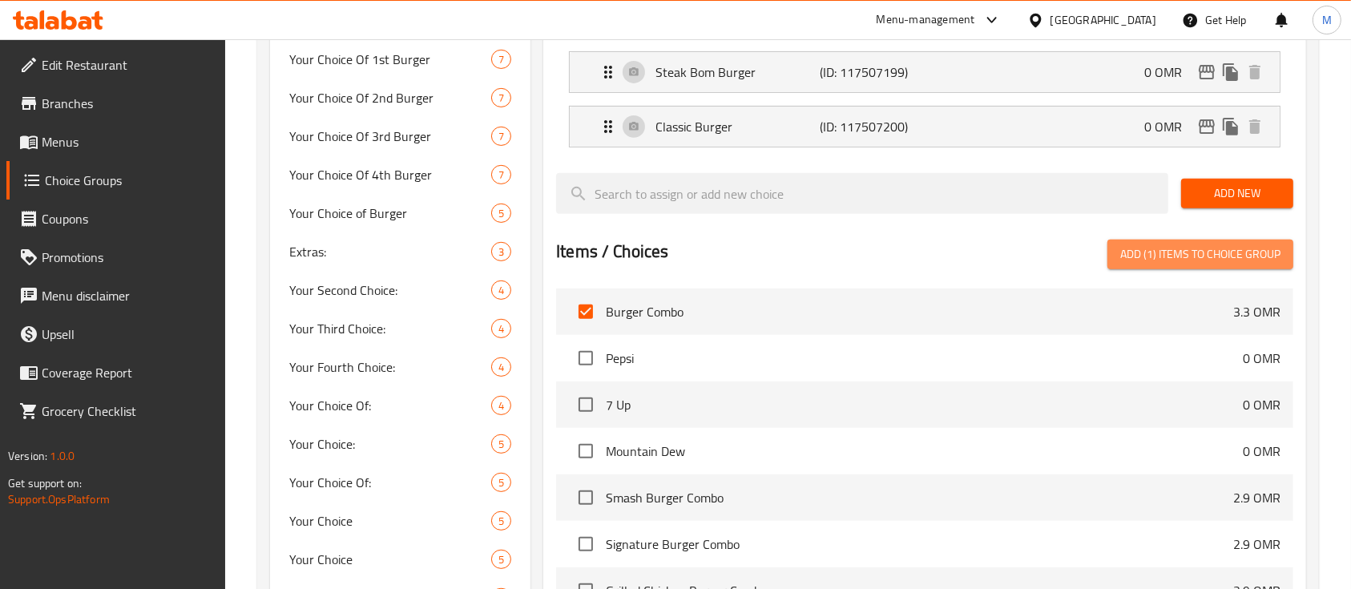
drag, startPoint x: 1158, startPoint y: 263, endPoint x: 1181, endPoint y: 260, distance: 23.4
click at [1181, 260] on span "Add (1) items to choice group" at bounding box center [1201, 254] width 160 height 20
checkbox input "false"
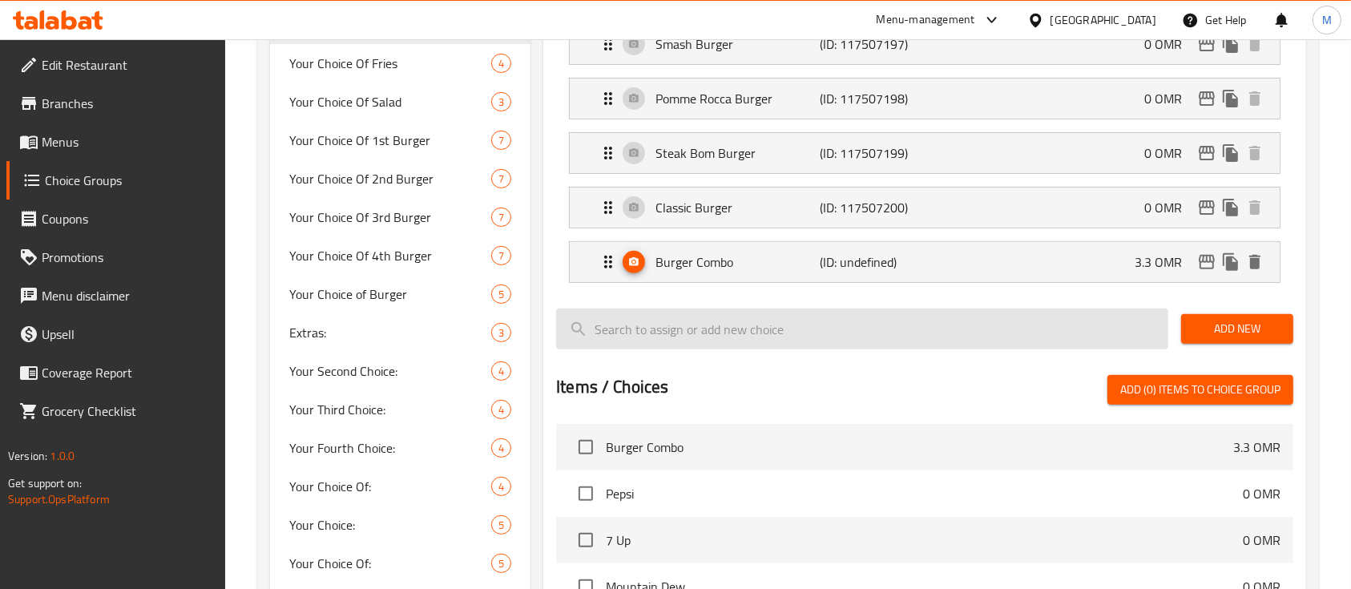
scroll to position [532, 0]
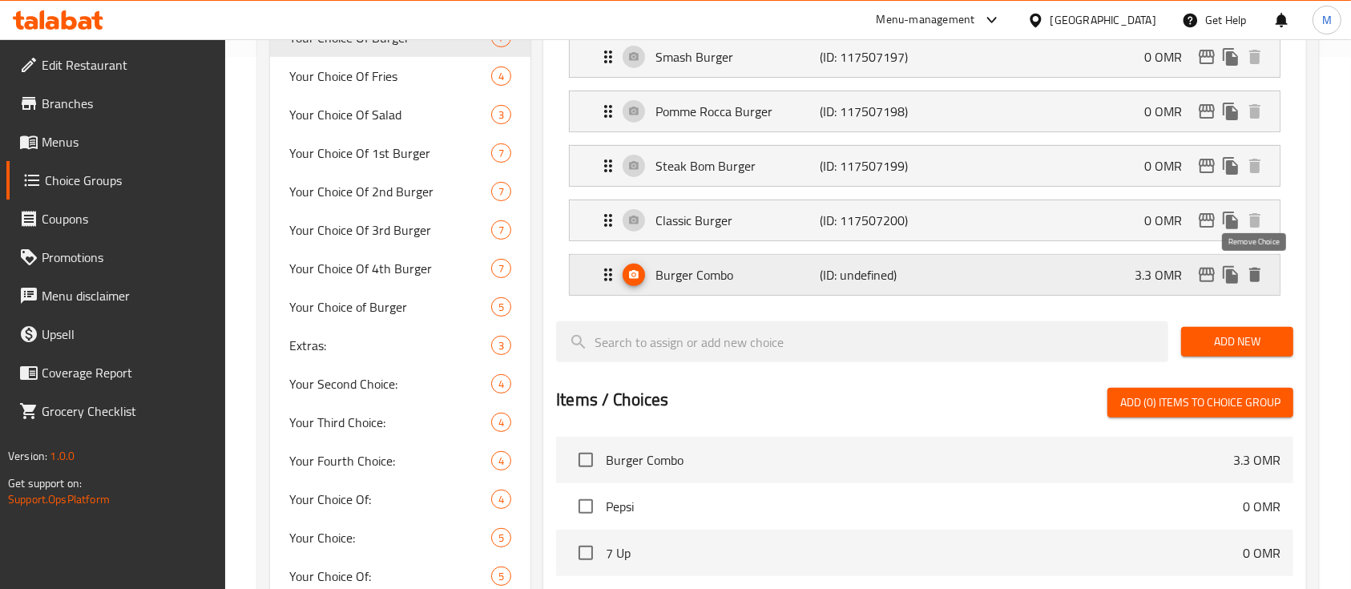
click at [1250, 278] on icon "delete" at bounding box center [1255, 275] width 11 height 14
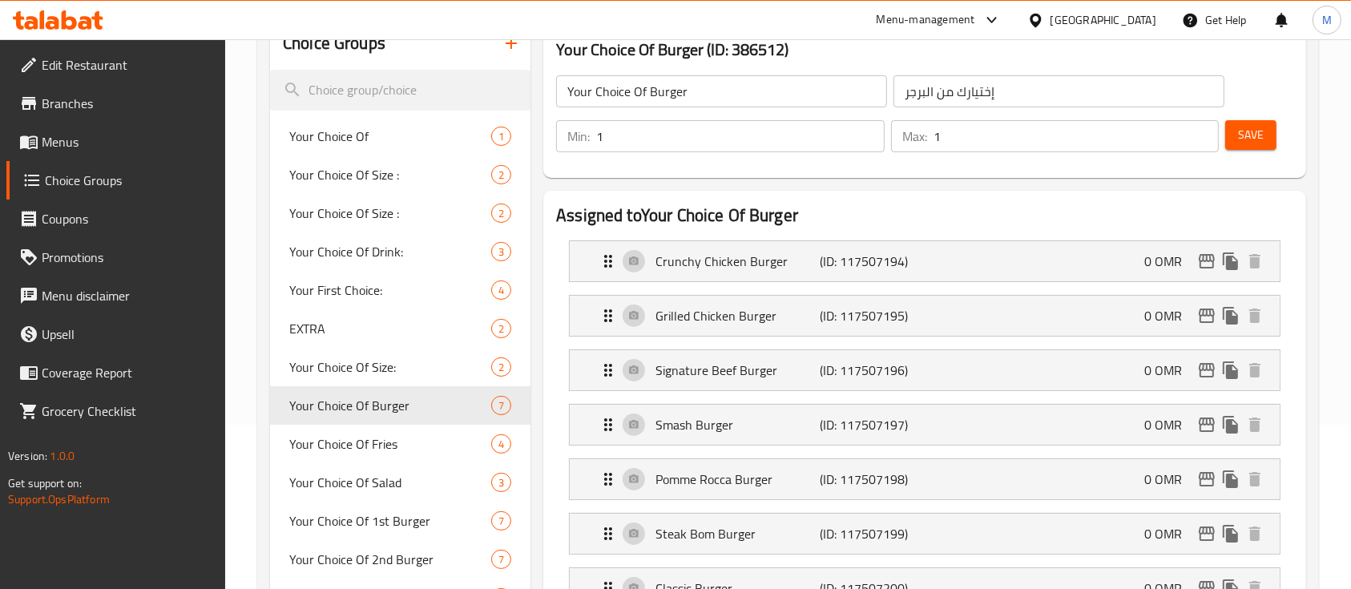
scroll to position [164, 0]
click at [135, 192] on link "Choice Groups" at bounding box center [116, 180] width 220 height 38
click at [85, 133] on span "Menus" at bounding box center [128, 141] width 172 height 19
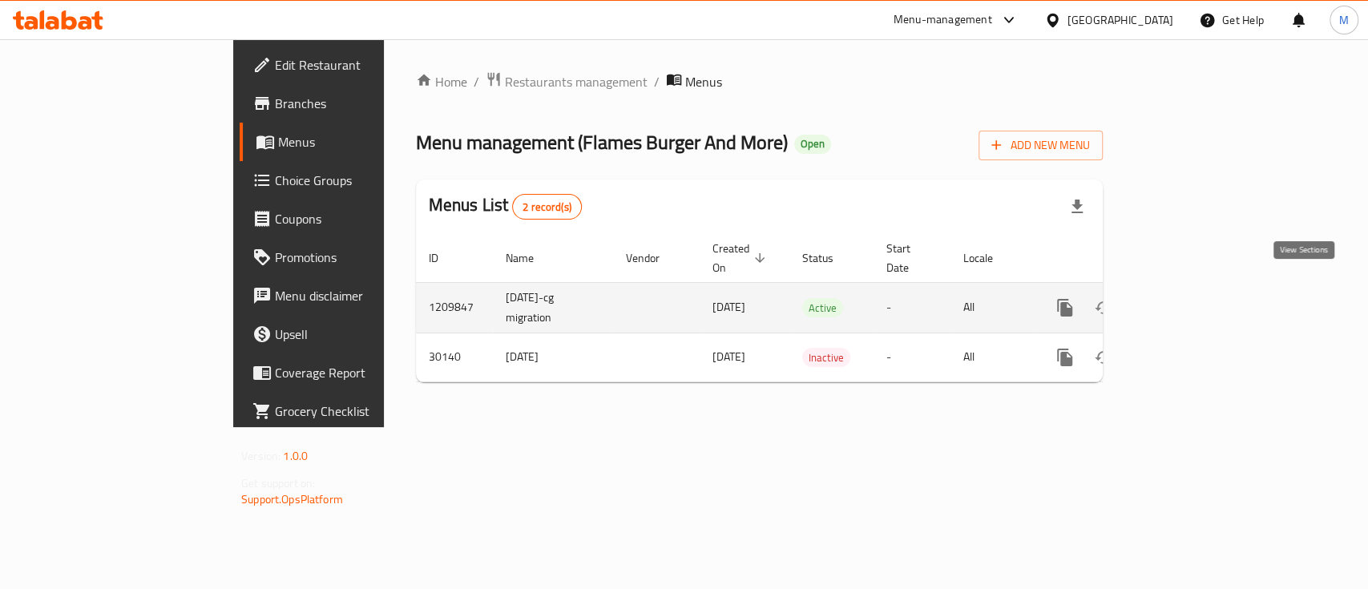
click at [1190, 298] on icon "enhanced table" at bounding box center [1180, 307] width 19 height 19
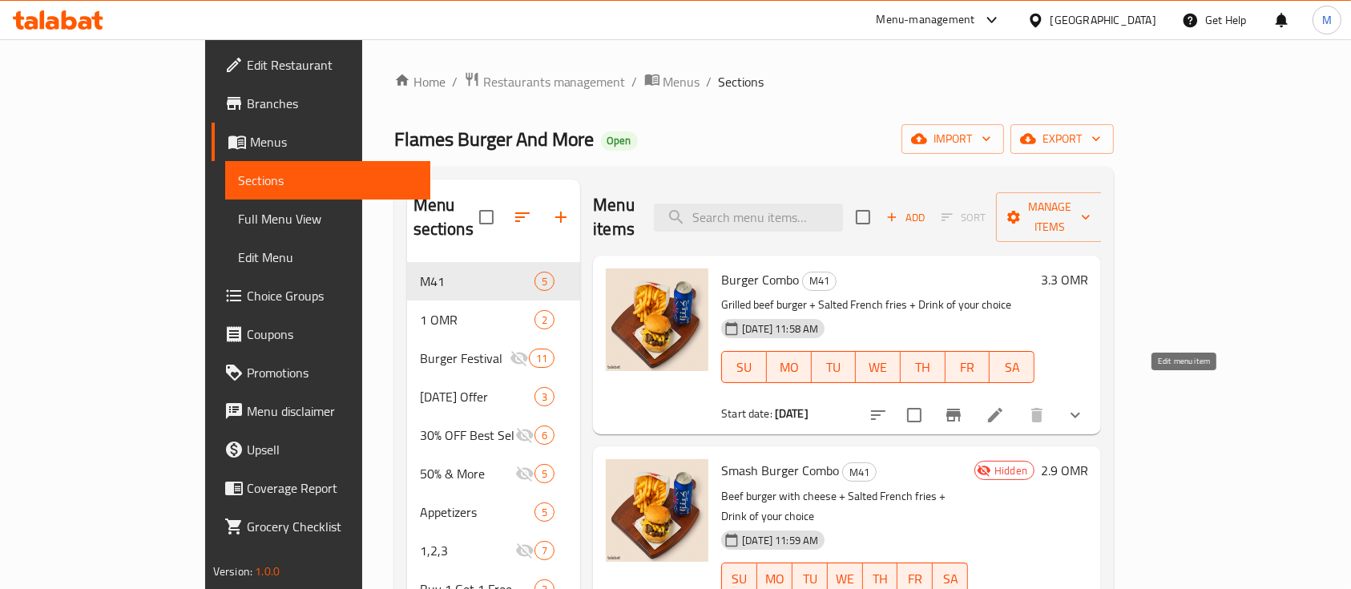
click at [1005, 406] on icon at bounding box center [995, 415] width 19 height 19
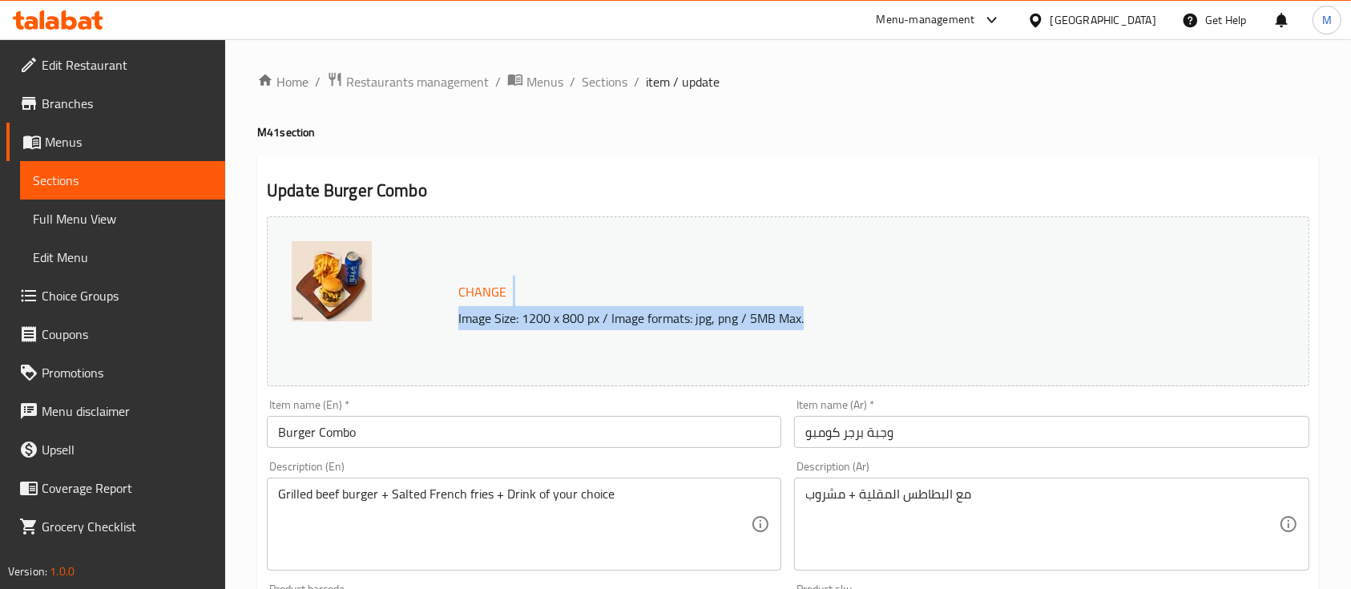
drag, startPoint x: 1177, startPoint y: 390, endPoint x: 1120, endPoint y: 274, distance: 129.0
click at [1120, 274] on div "Change Image Size: 1200 x 800 px / Image formats: jpg, png / 5MB Max." at bounding box center [788, 301] width 1056 height 183
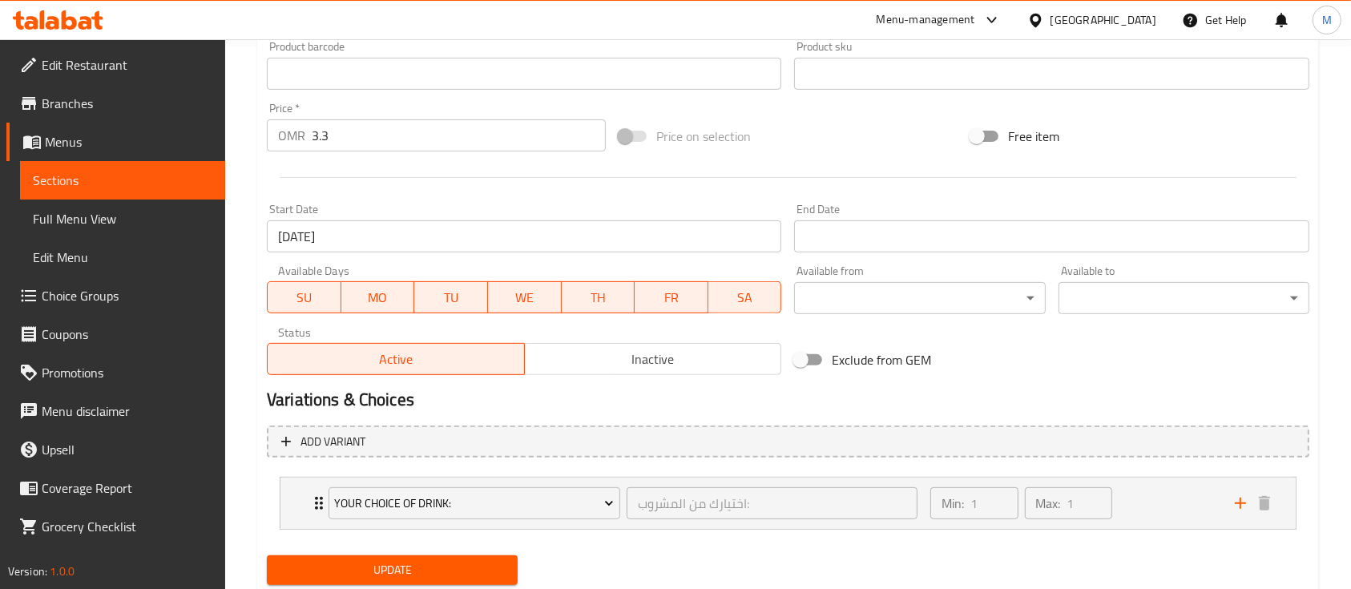
scroll to position [592, 0]
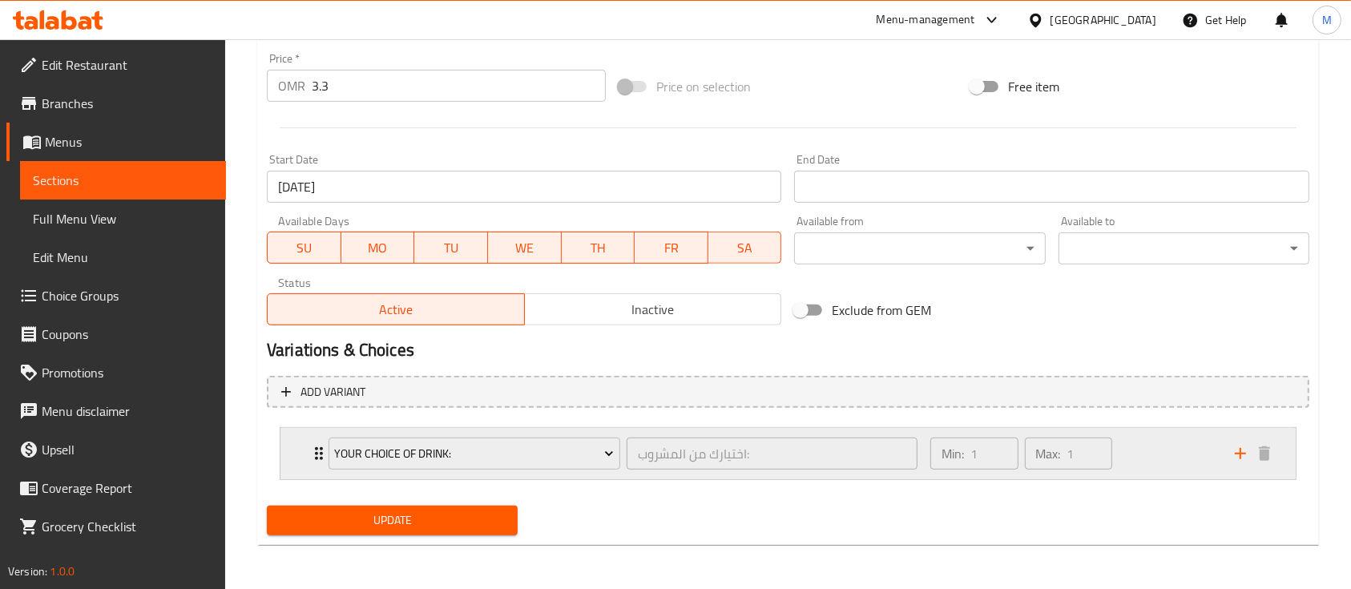
click at [309, 453] on icon "Expand" at bounding box center [318, 453] width 19 height 19
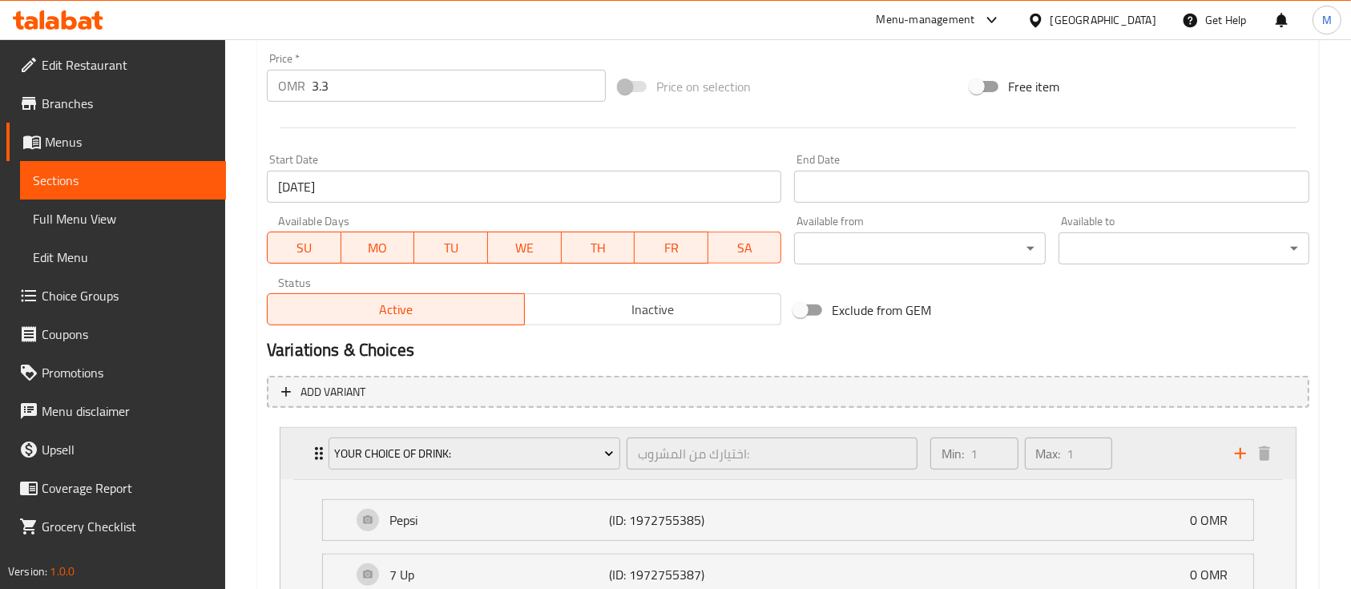
click at [309, 453] on icon "Expand" at bounding box center [318, 453] width 19 height 19
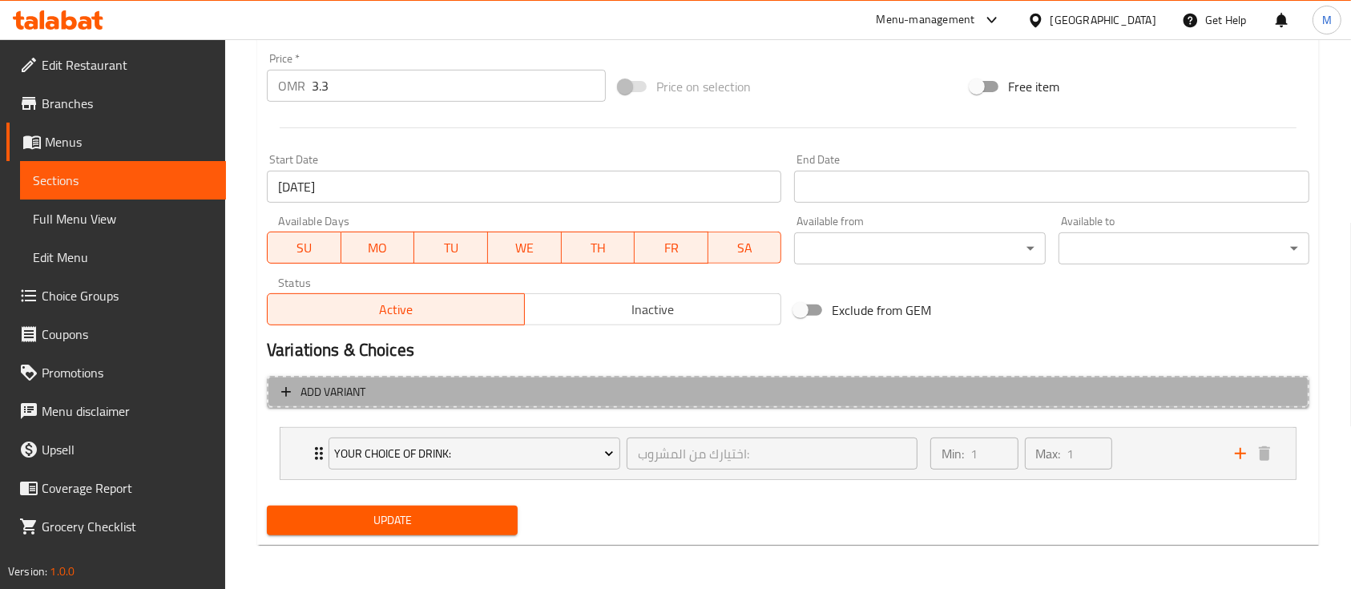
click at [325, 395] on span "Add variant" at bounding box center [333, 392] width 65 height 20
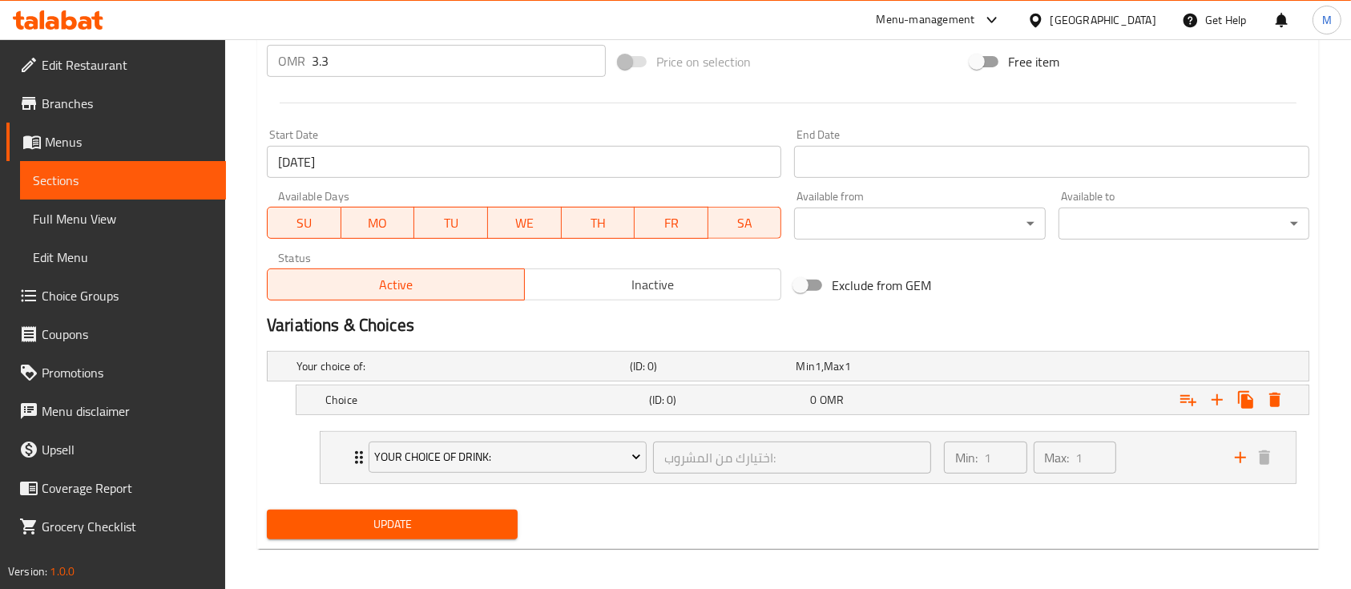
scroll to position [618, 0]
click at [360, 401] on h5 "Choice" at bounding box center [483, 399] width 317 height 16
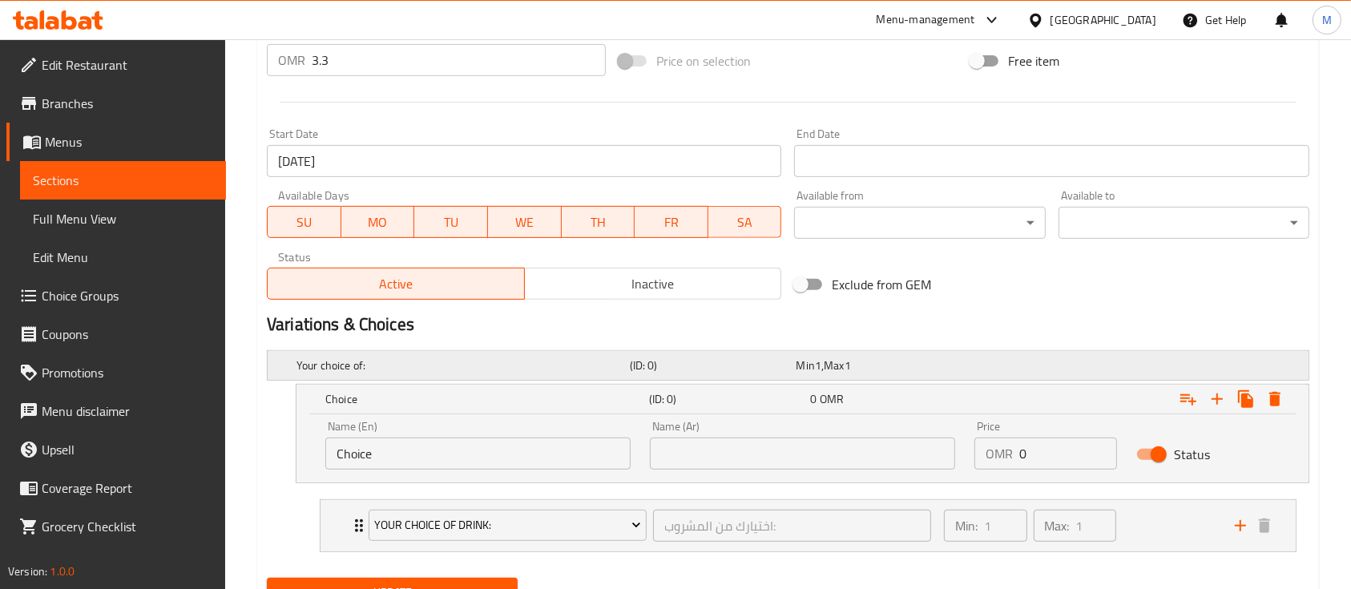
click at [403, 364] on h5 "Your choice of:" at bounding box center [460, 365] width 327 height 16
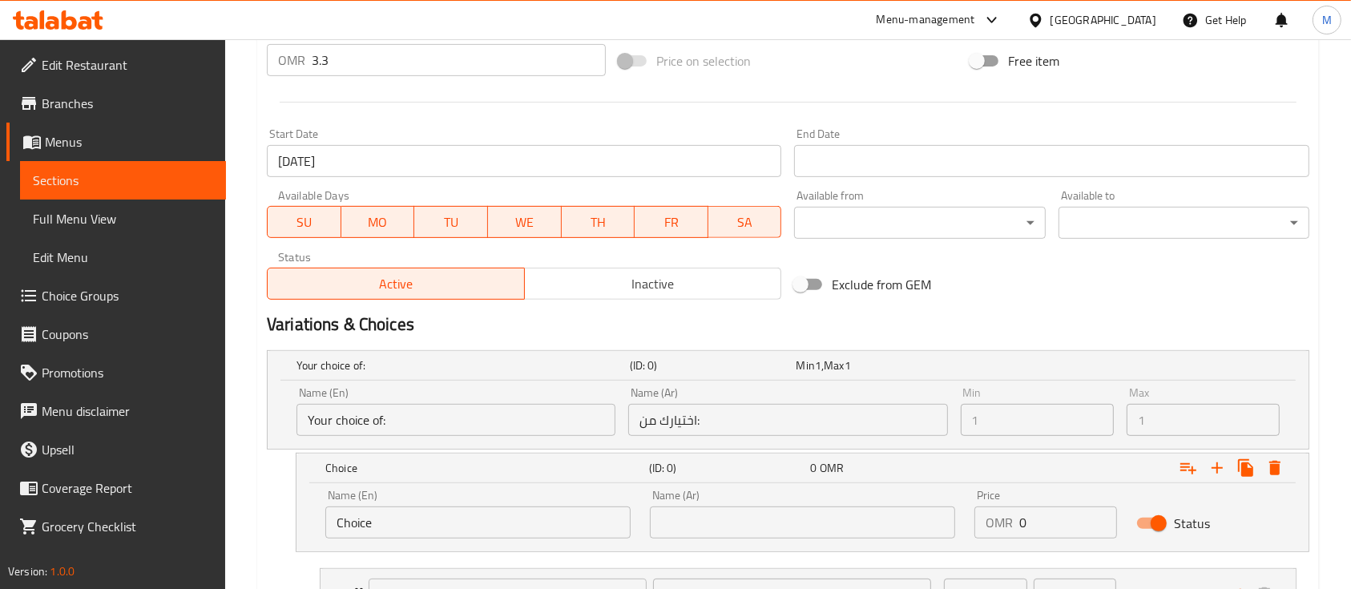
click at [410, 418] on input "Your choice of:" at bounding box center [456, 420] width 319 height 32
click at [449, 357] on h5 "Your choice of:" at bounding box center [460, 365] width 327 height 16
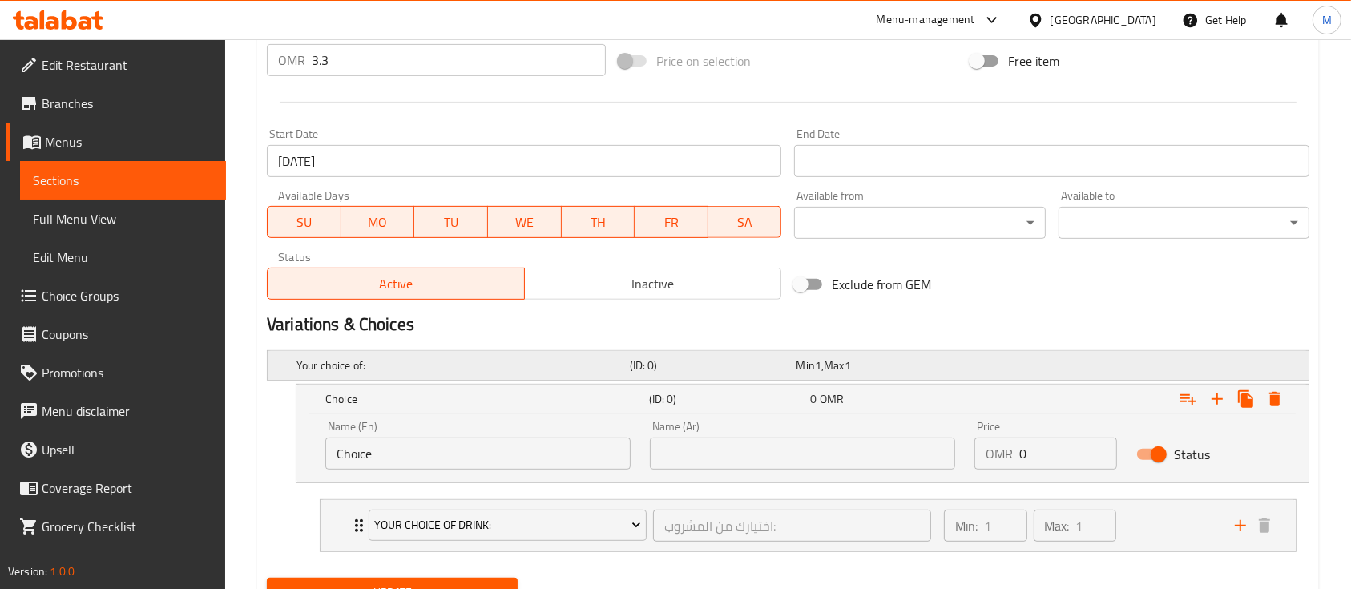
scroll to position [689, 0]
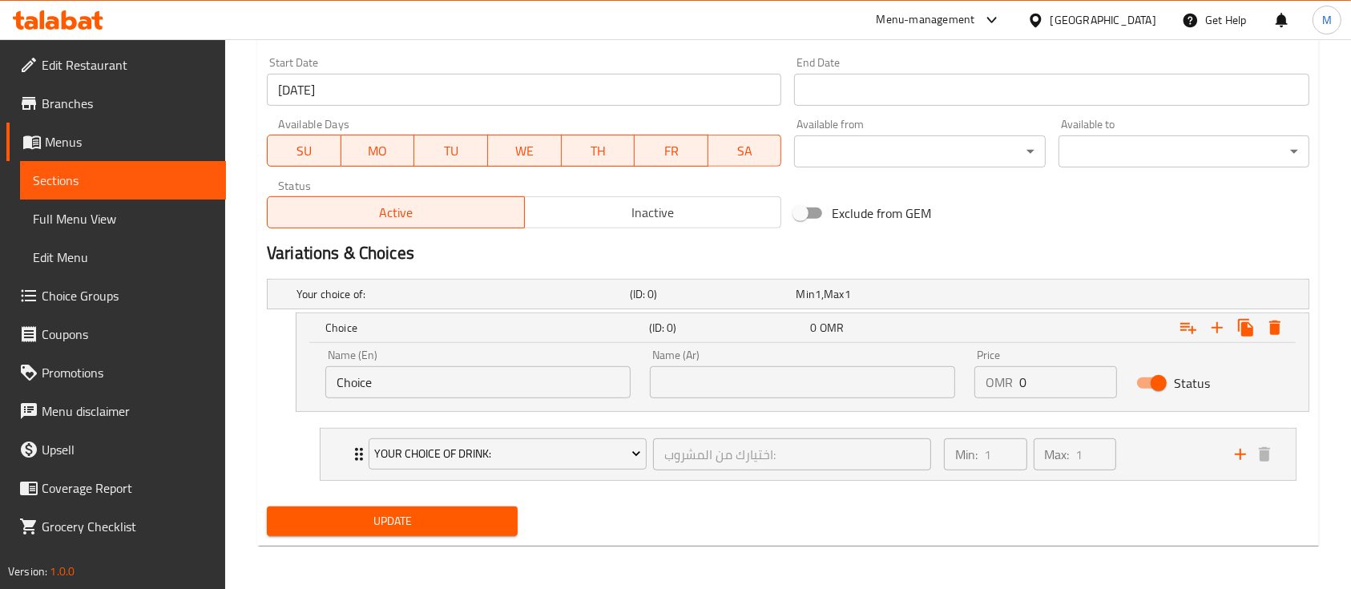
click at [402, 386] on input "Choice" at bounding box center [477, 382] width 305 height 32
click at [517, 291] on h5 "Your choice of:" at bounding box center [460, 294] width 327 height 16
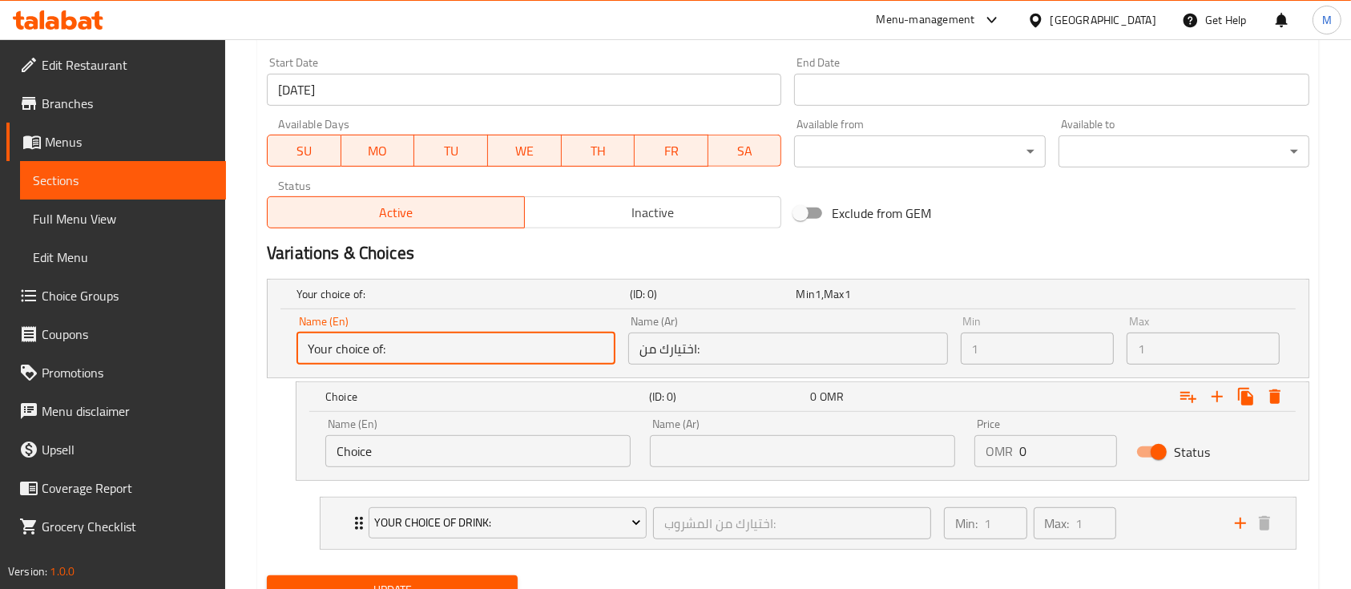
click at [543, 352] on input "Your choice of:" at bounding box center [456, 349] width 319 height 32
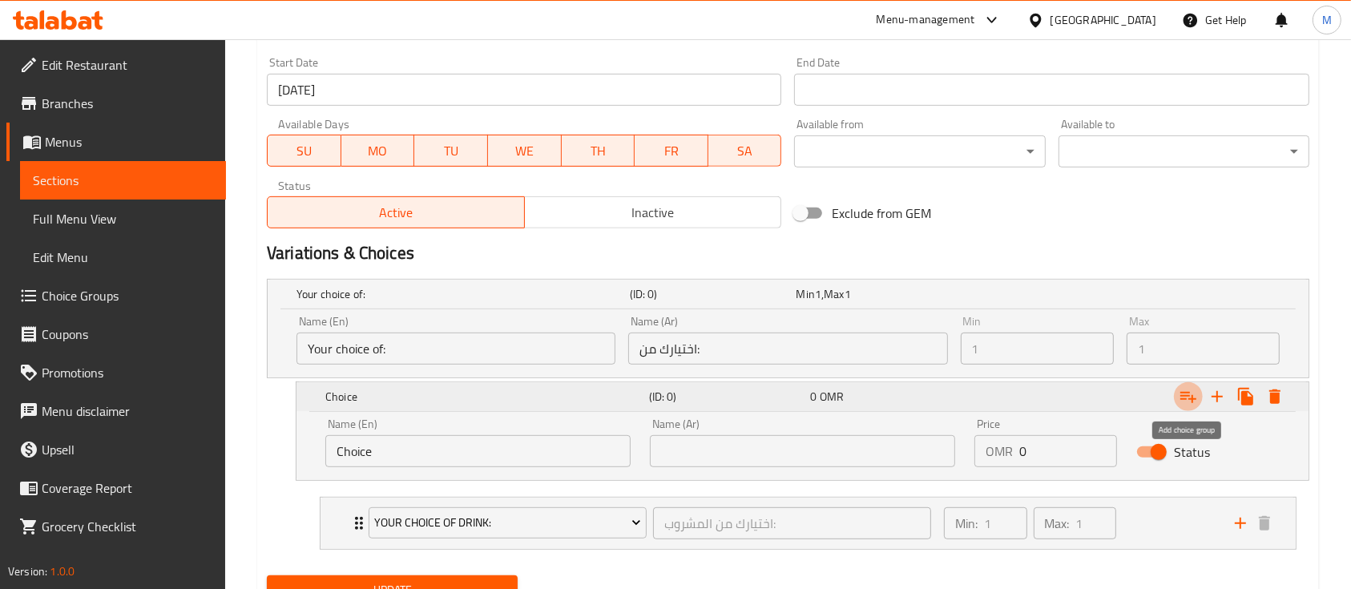
click at [1190, 401] on icon "Expand" at bounding box center [1188, 396] width 19 height 19
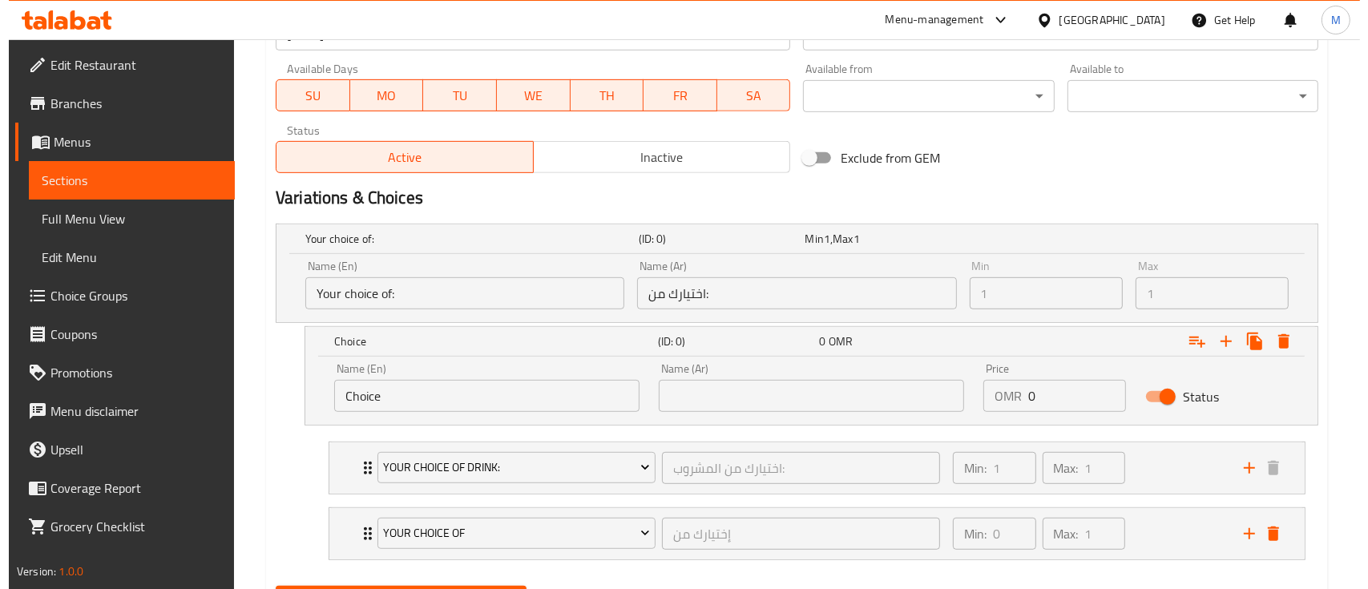
scroll to position [753, 0]
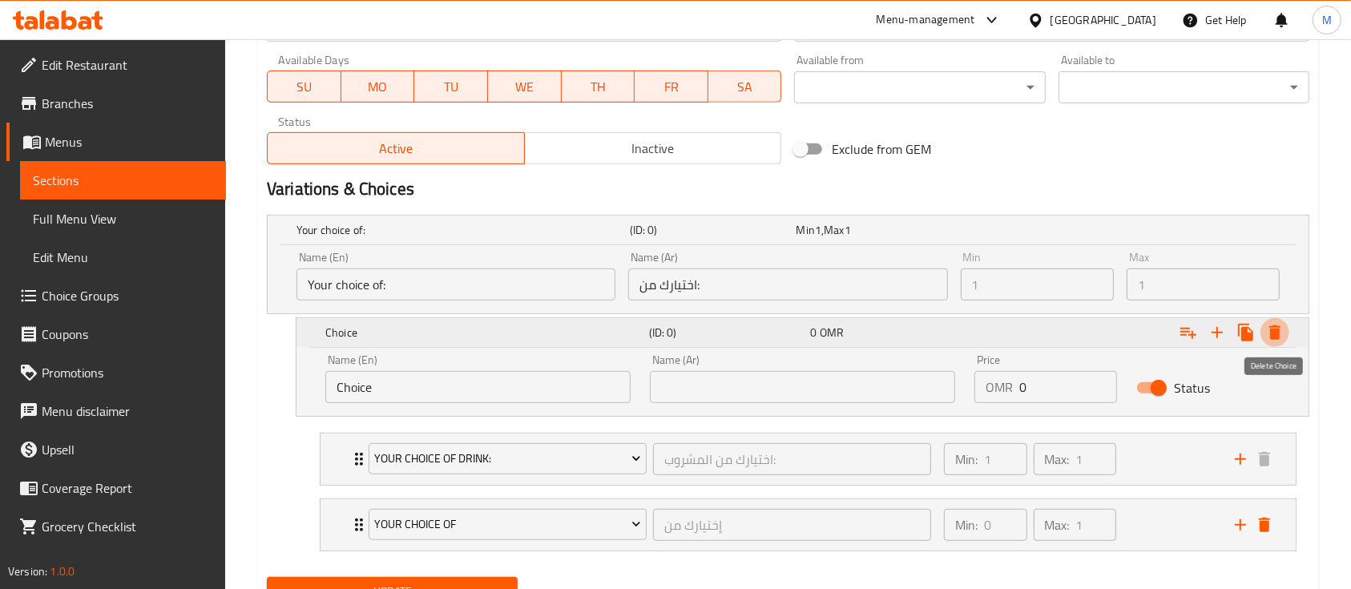
click at [1274, 333] on icon "Expand" at bounding box center [1275, 332] width 11 height 14
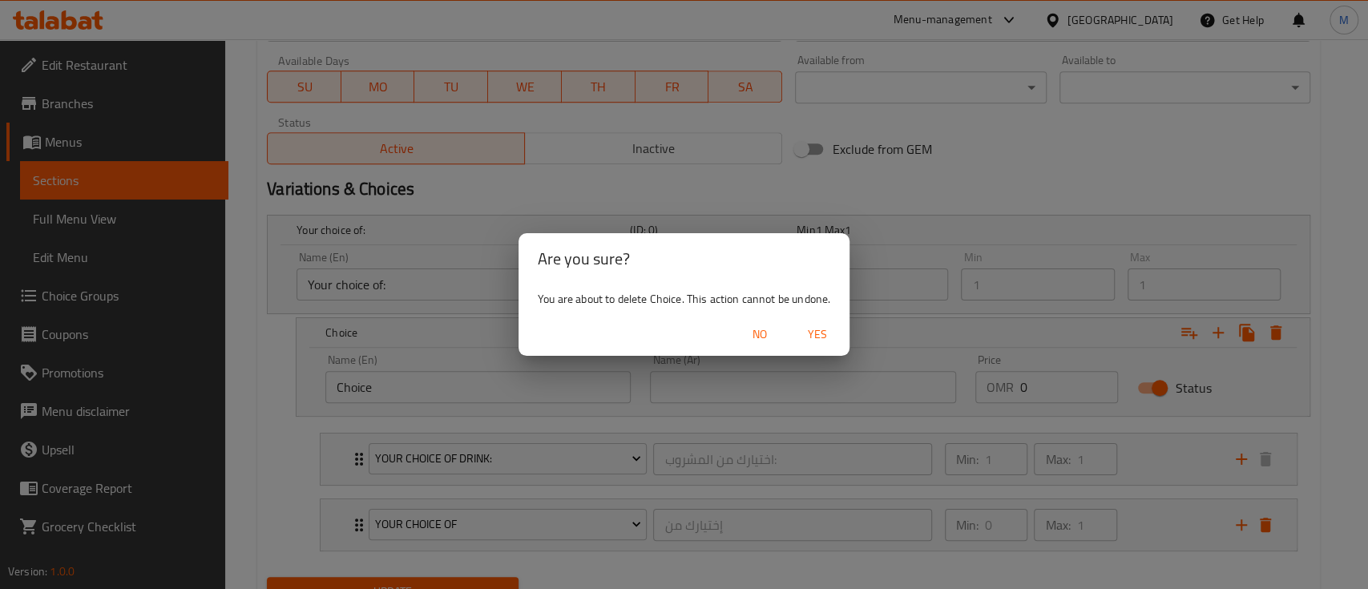
click at [805, 340] on span "Yes" at bounding box center [817, 335] width 38 height 20
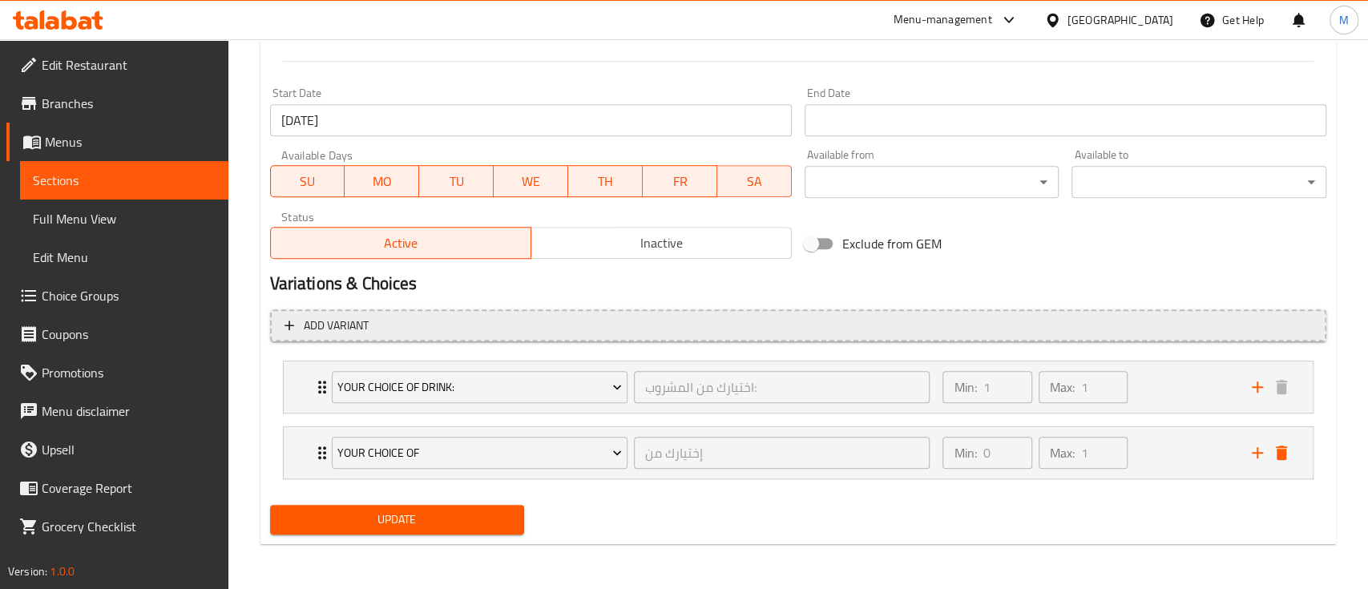
scroll to position [658, 0]
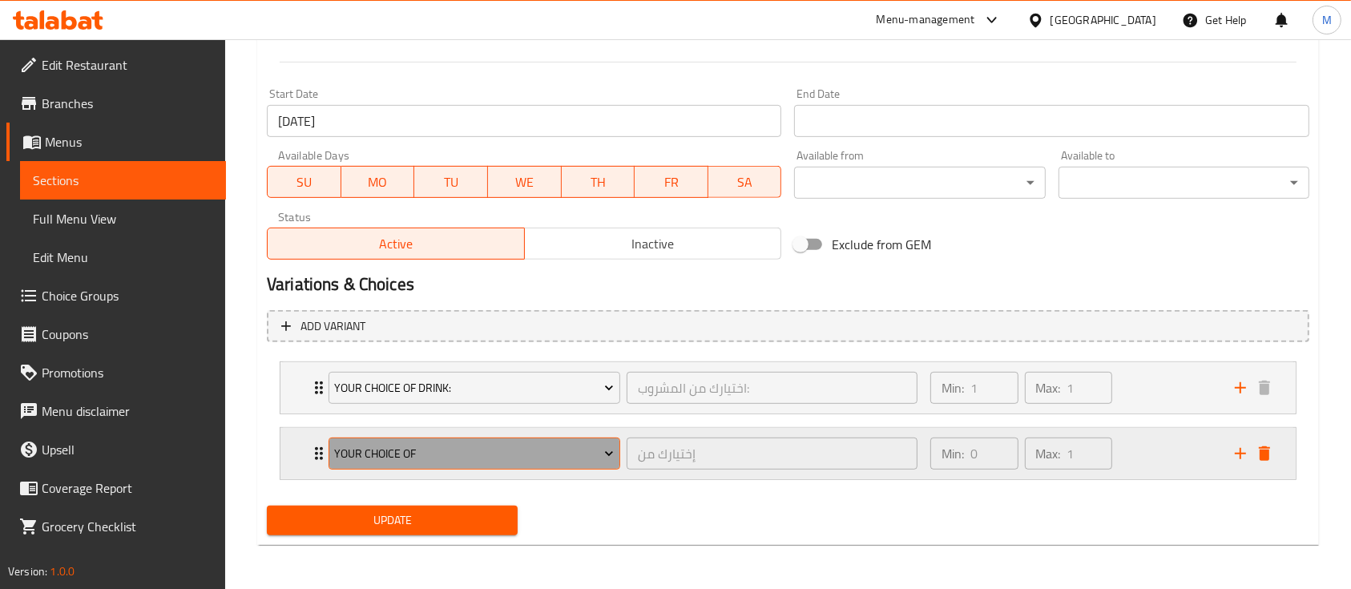
click at [530, 458] on span "Your Choice Of" at bounding box center [474, 454] width 280 height 20
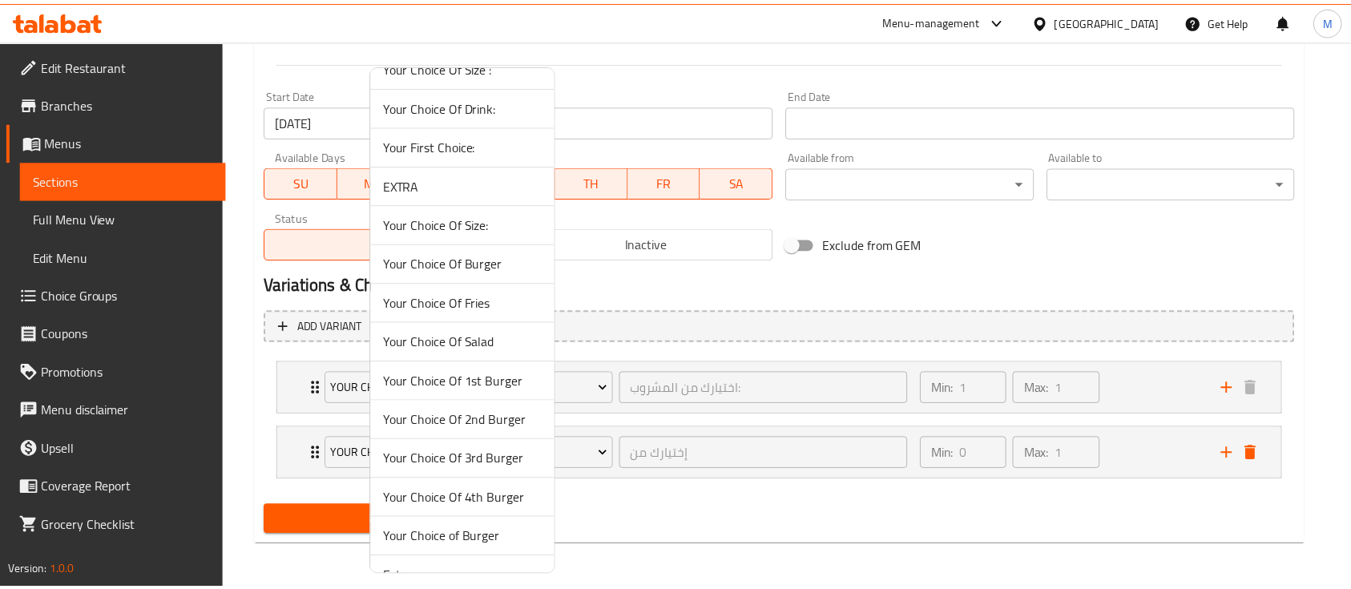
scroll to position [0, 0]
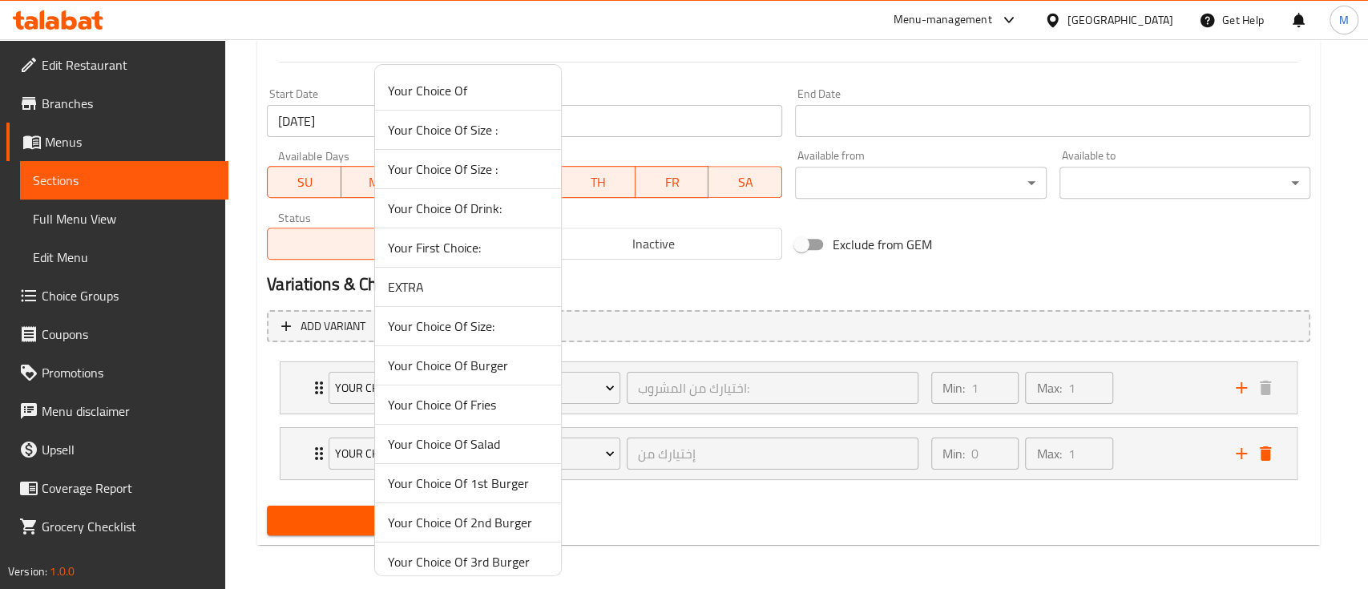
click at [470, 376] on li "Your Choice Of Burger" at bounding box center [468, 365] width 186 height 39
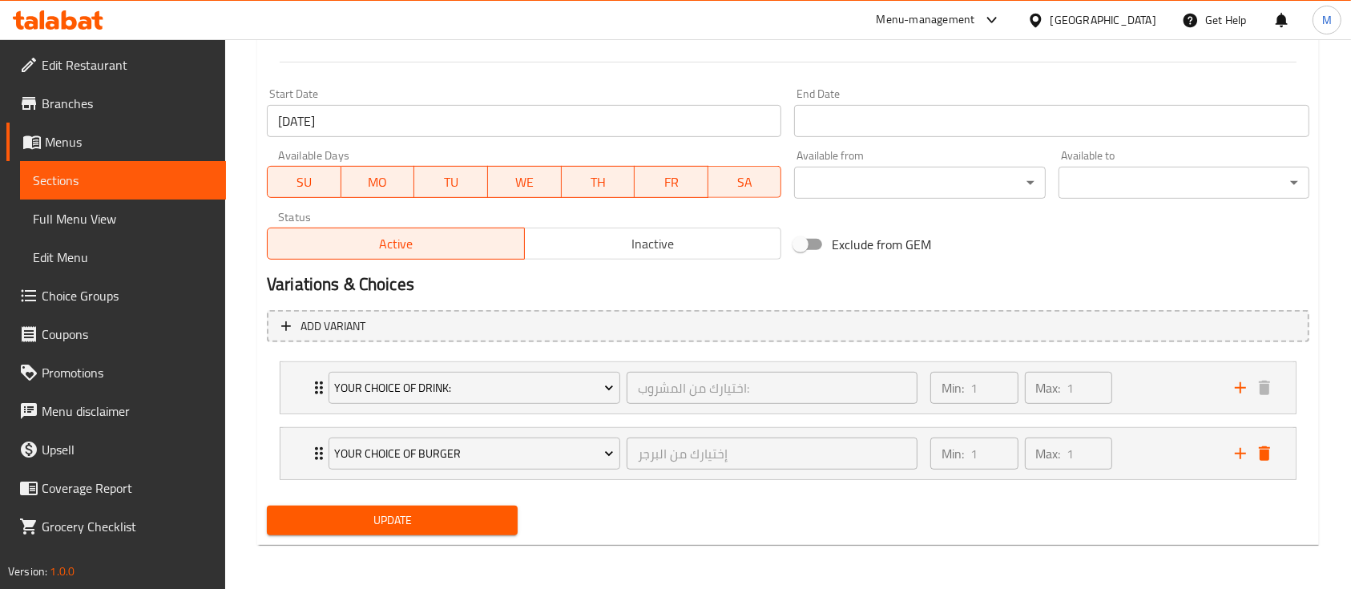
click at [431, 526] on span "Update" at bounding box center [392, 521] width 225 height 20
click at [899, 263] on div "Exclude from GEM" at bounding box center [964, 244] width 352 height 43
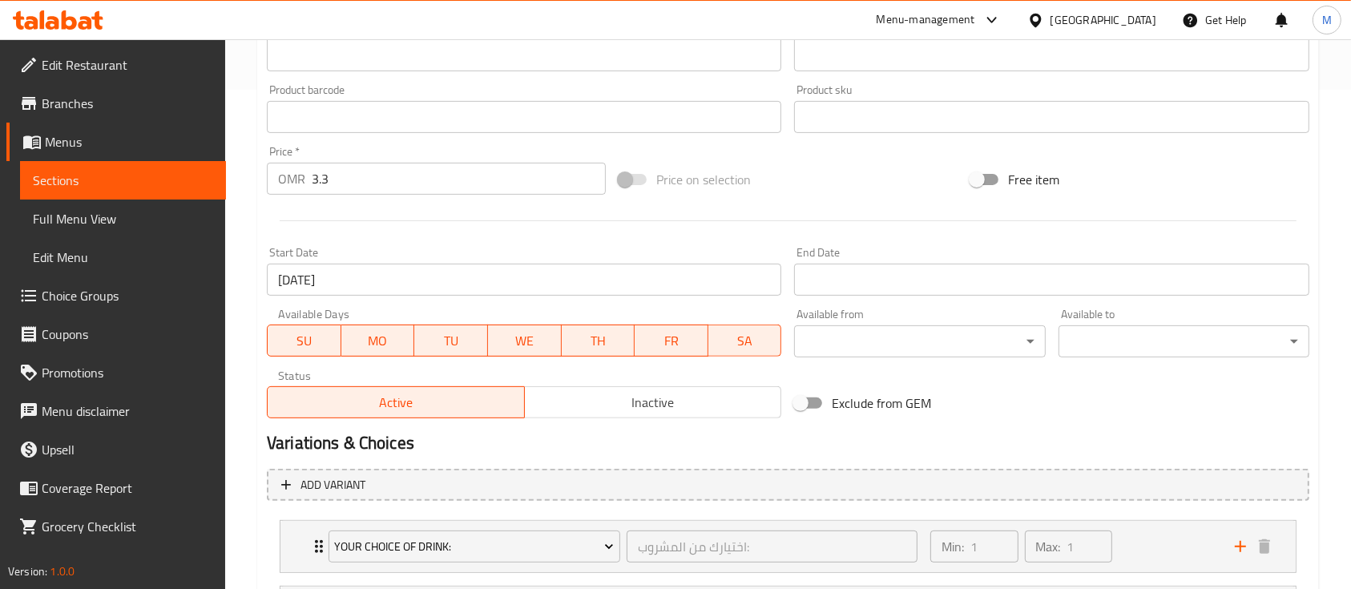
scroll to position [495, 0]
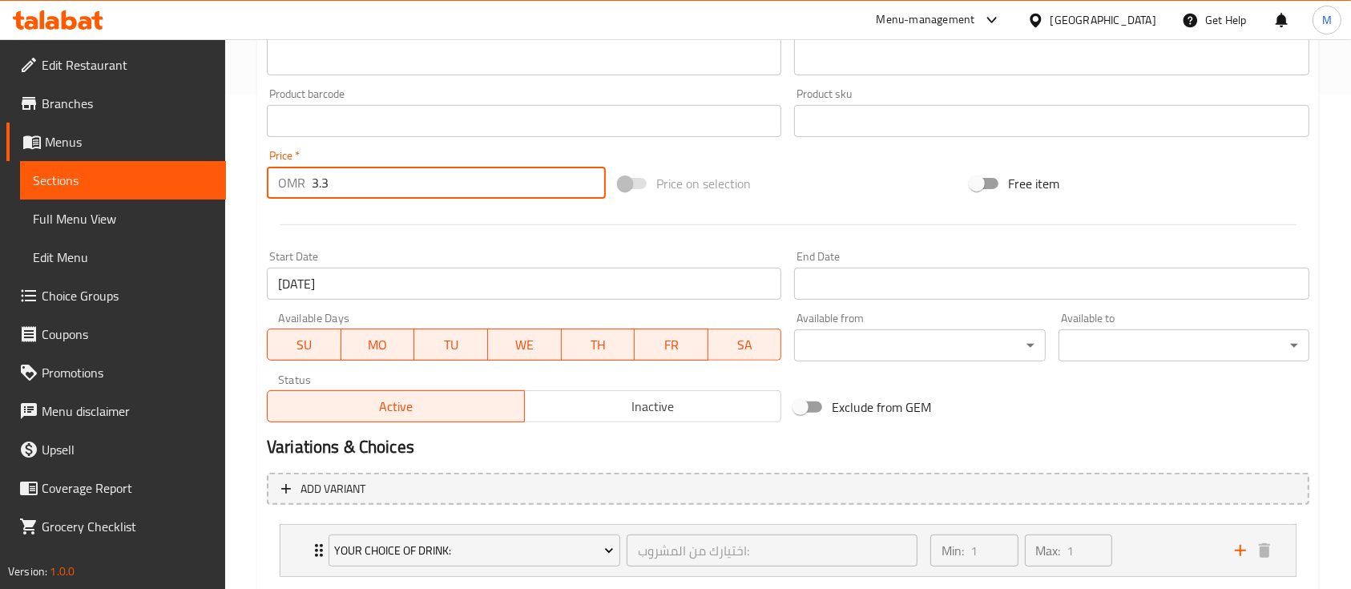
click at [413, 186] on input "3.3" at bounding box center [459, 183] width 294 height 32
type input "3"
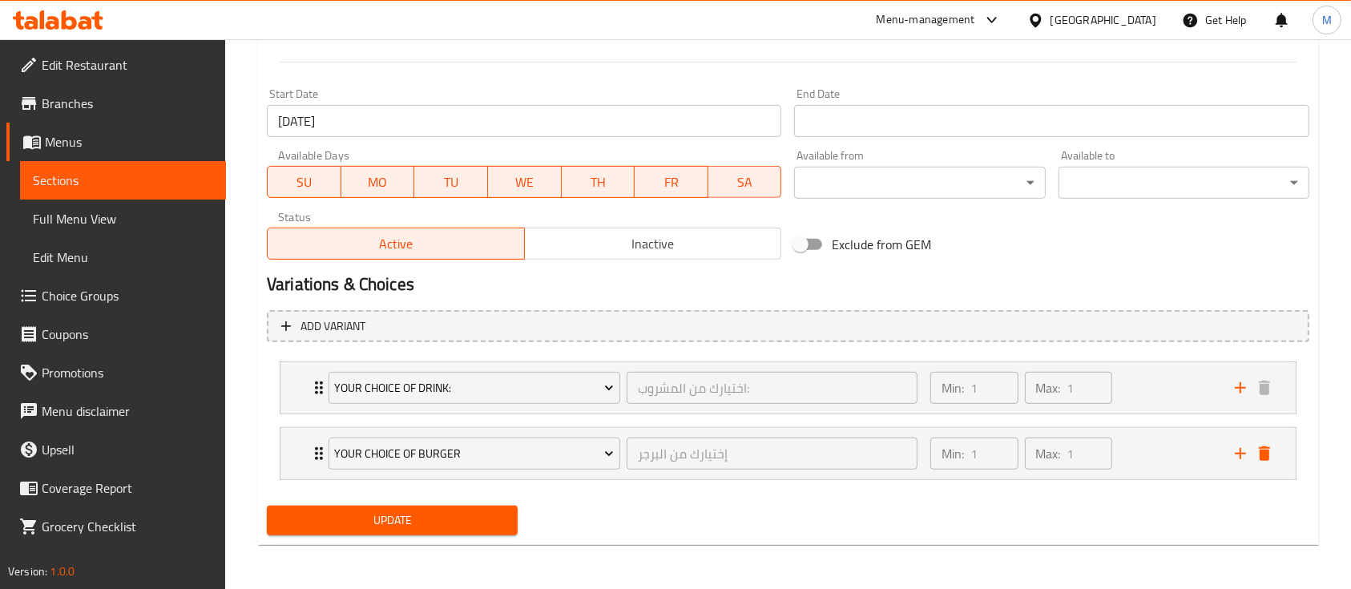
type input "0"
click at [397, 527] on span "Update" at bounding box center [392, 521] width 225 height 20
click at [308, 442] on div "Your Choice Of Burger إختيارك من البرجر ​ Min: 1 ​ Max: 1 ​" at bounding box center [789, 453] width 1016 height 51
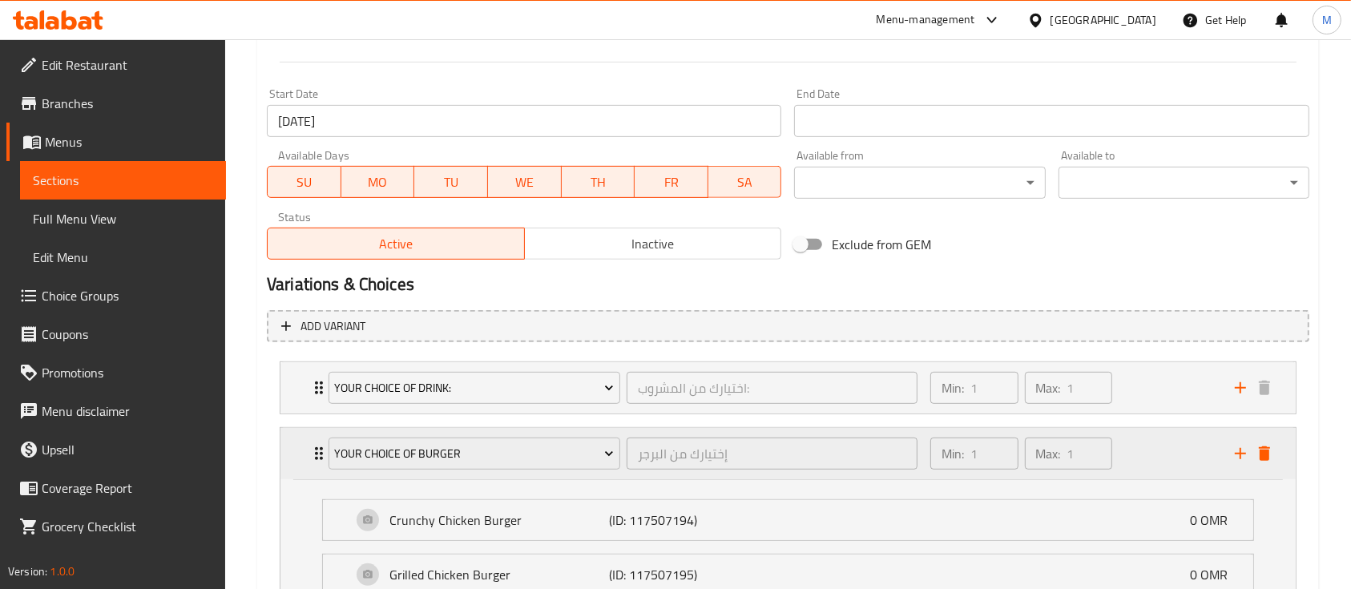
click at [308, 442] on div "Your Choice Of Burger إختيارك من البرجر ​ Min: 1 ​ Max: 1 ​" at bounding box center [789, 453] width 1016 height 51
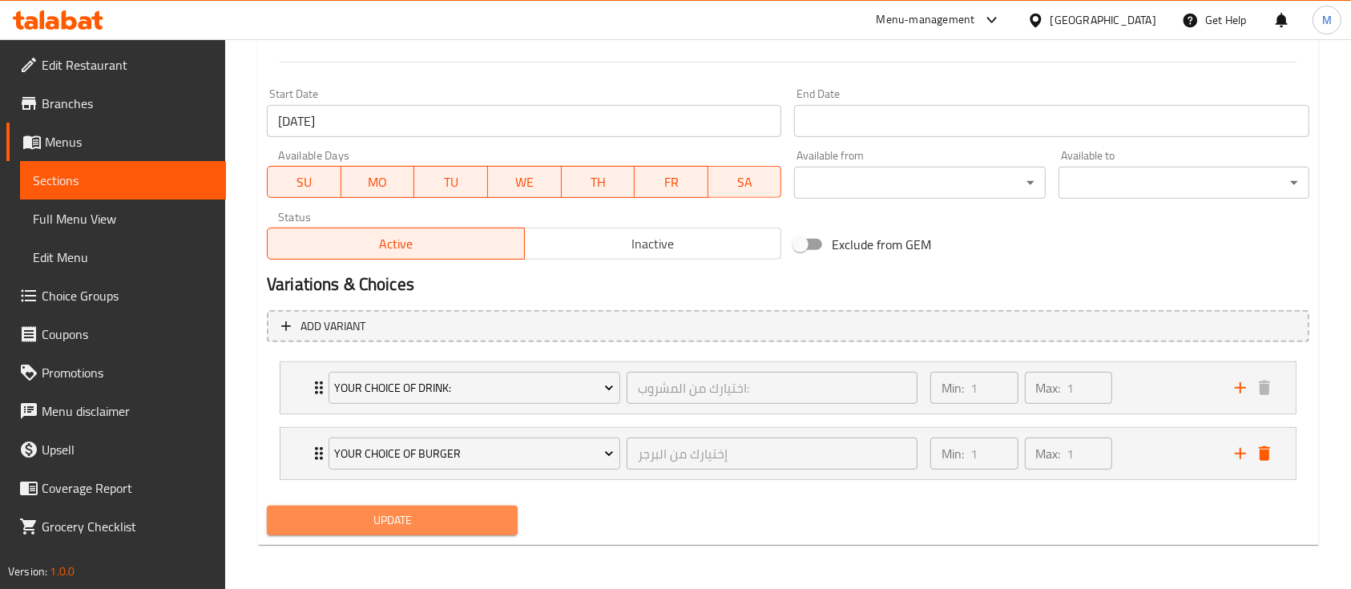
click at [410, 525] on span "Update" at bounding box center [392, 521] width 225 height 20
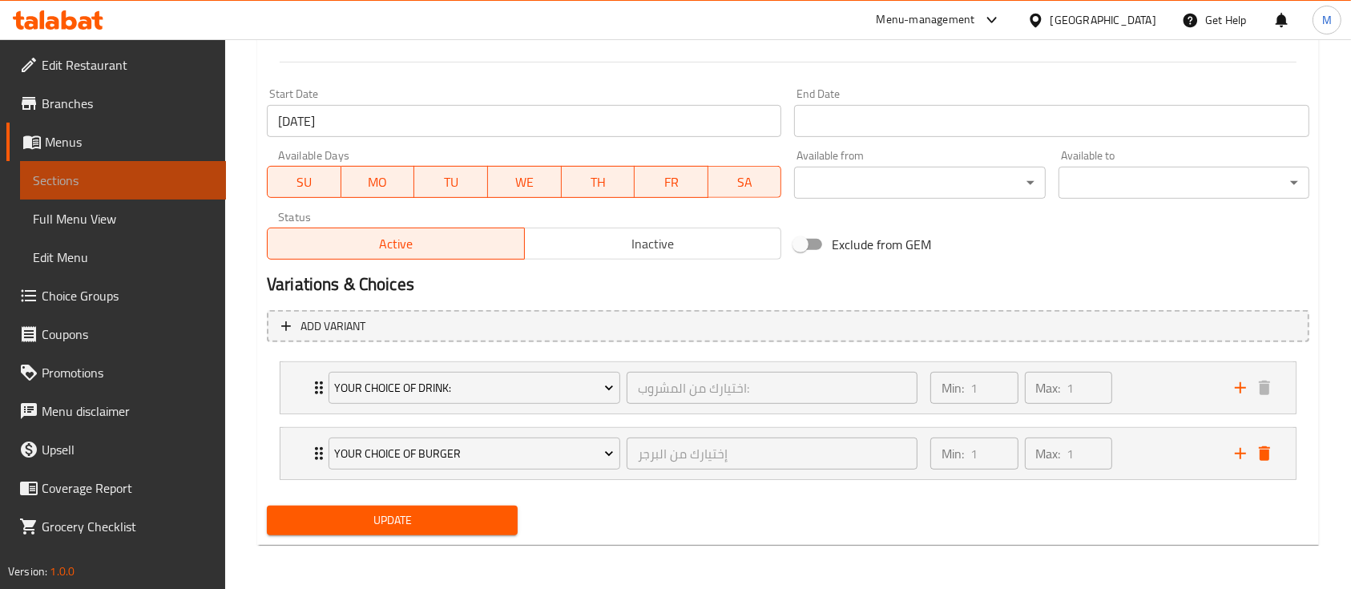
click at [164, 197] on link "Sections" at bounding box center [123, 180] width 206 height 38
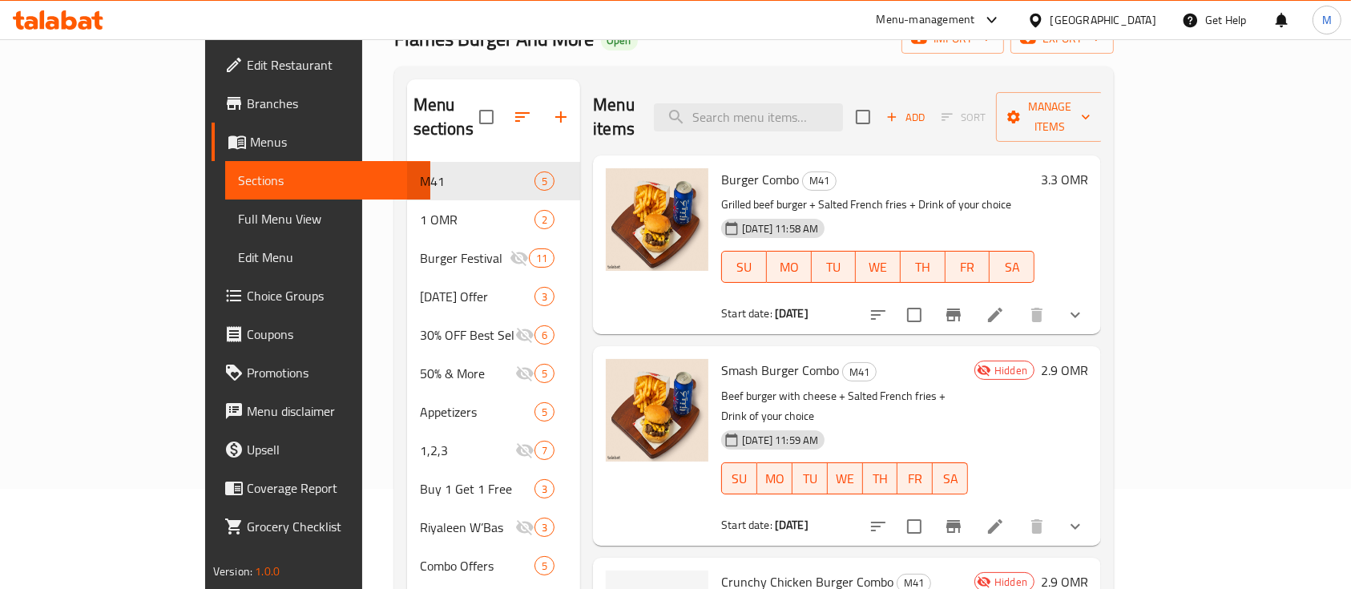
scroll to position [90, 0]
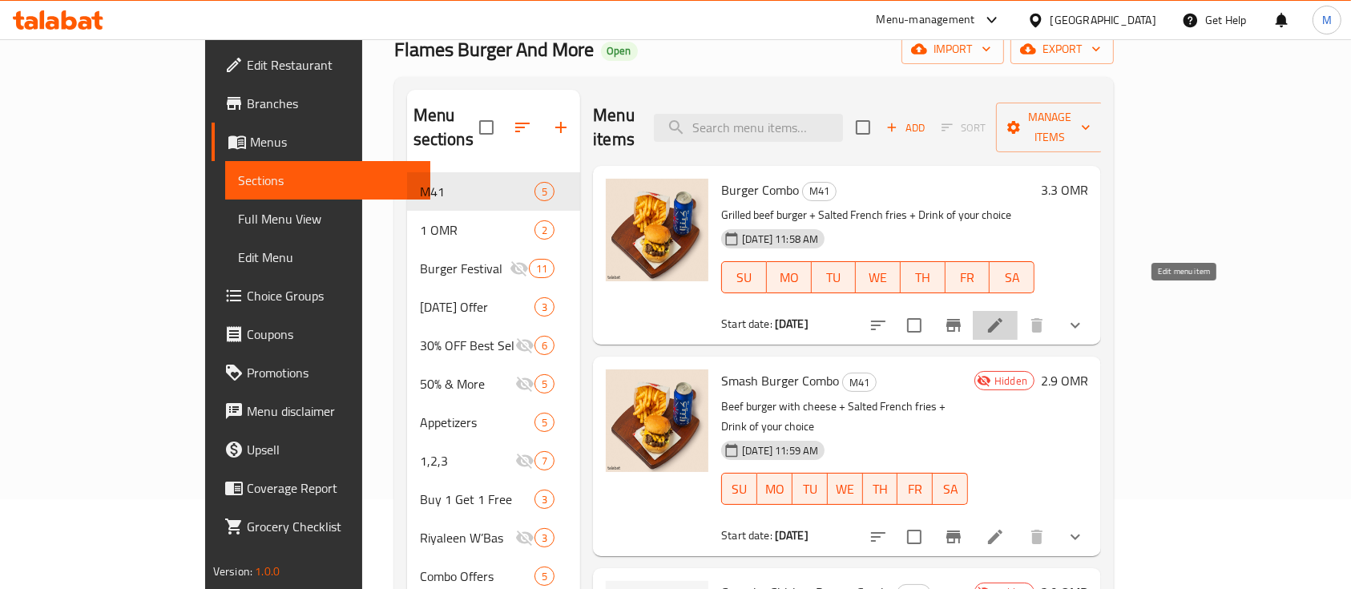
click at [1005, 316] on icon at bounding box center [995, 325] width 19 height 19
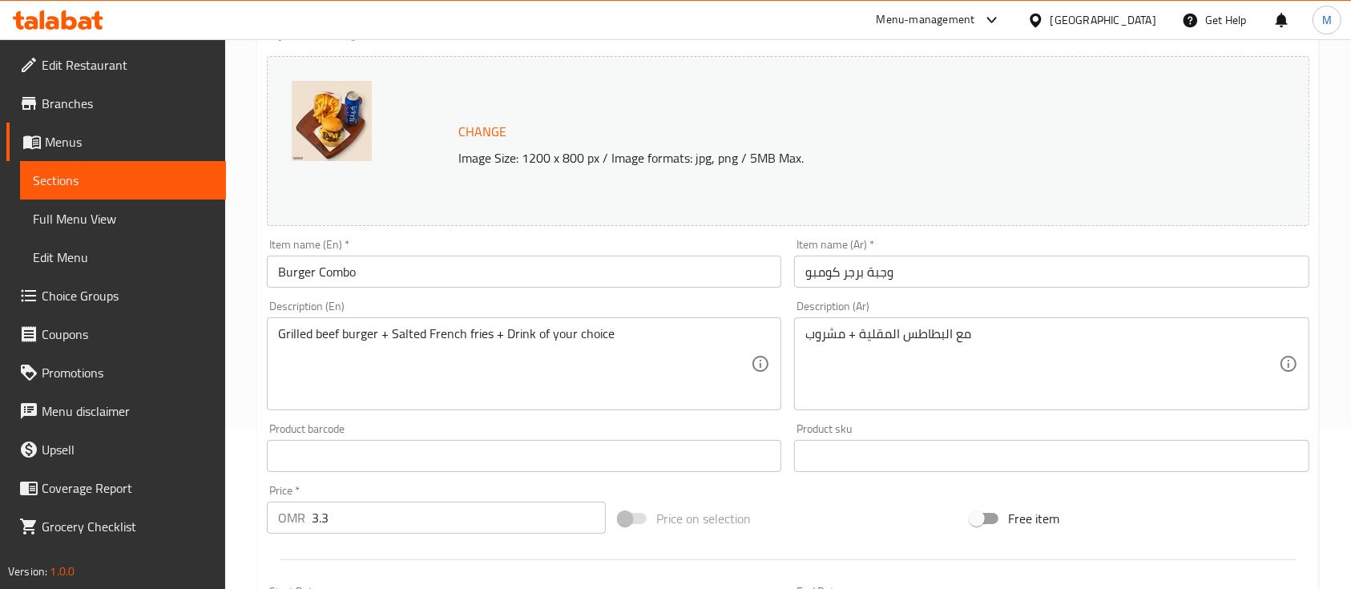
scroll to position [147, 0]
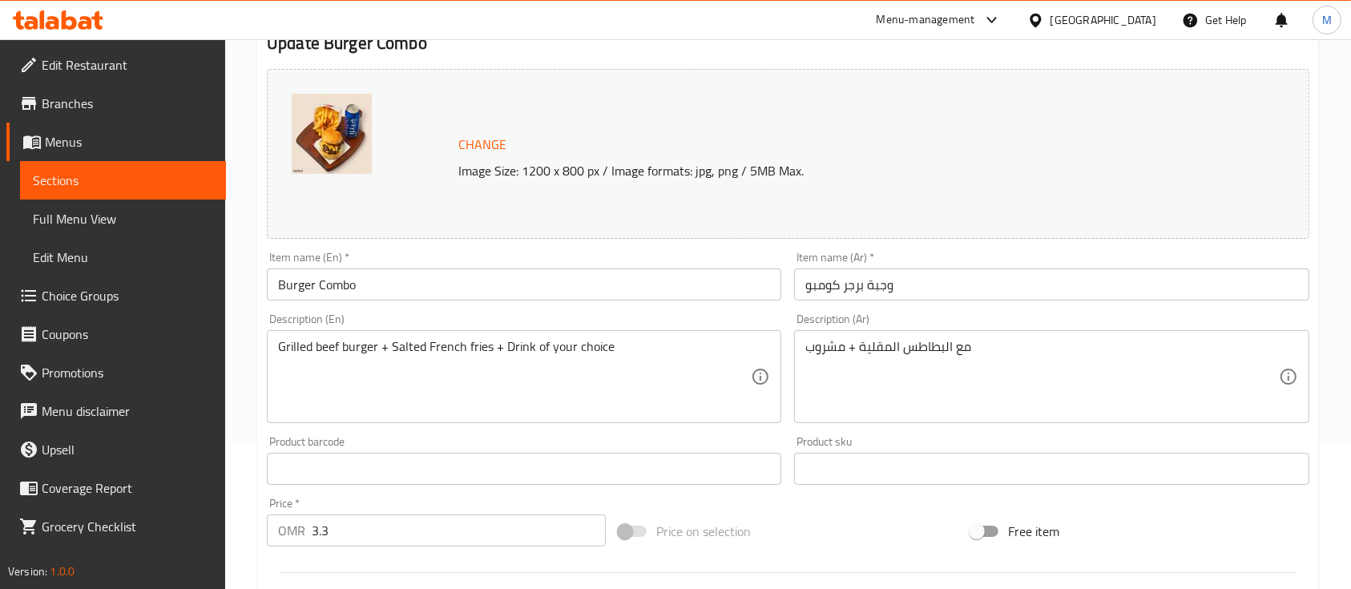
click at [242, 191] on div "Home / Restaurants management / Menus / Sections / item / update M41 section Up…" at bounding box center [788, 463] width 1126 height 1143
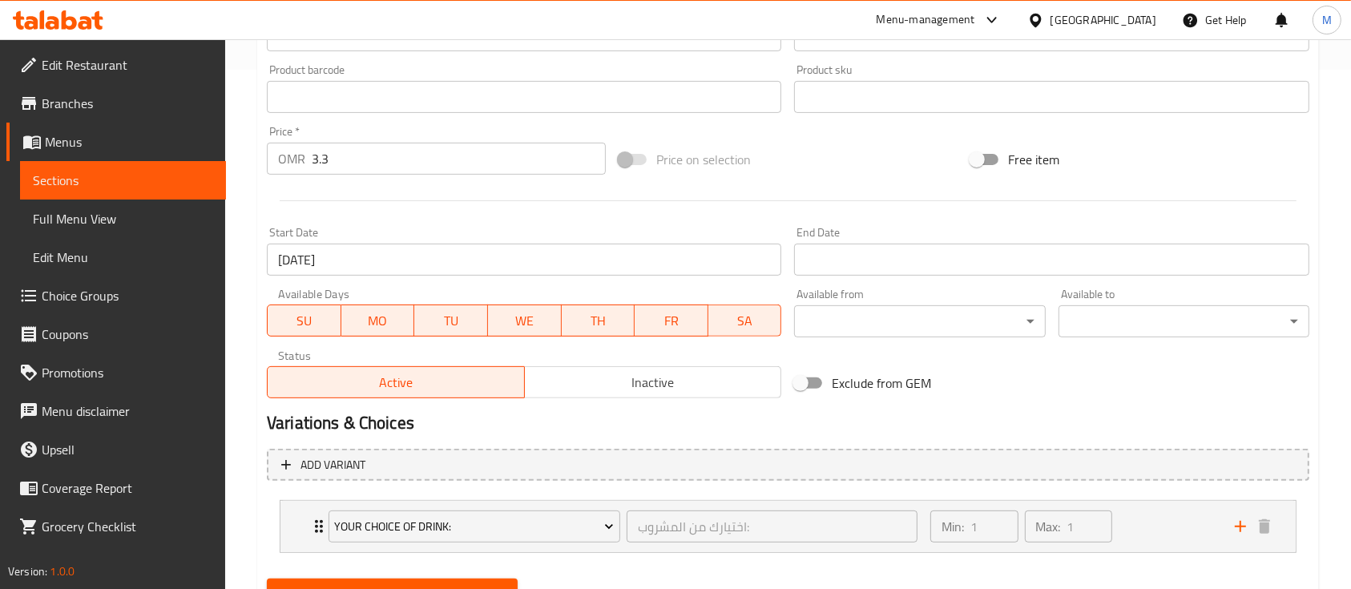
scroll to position [592, 0]
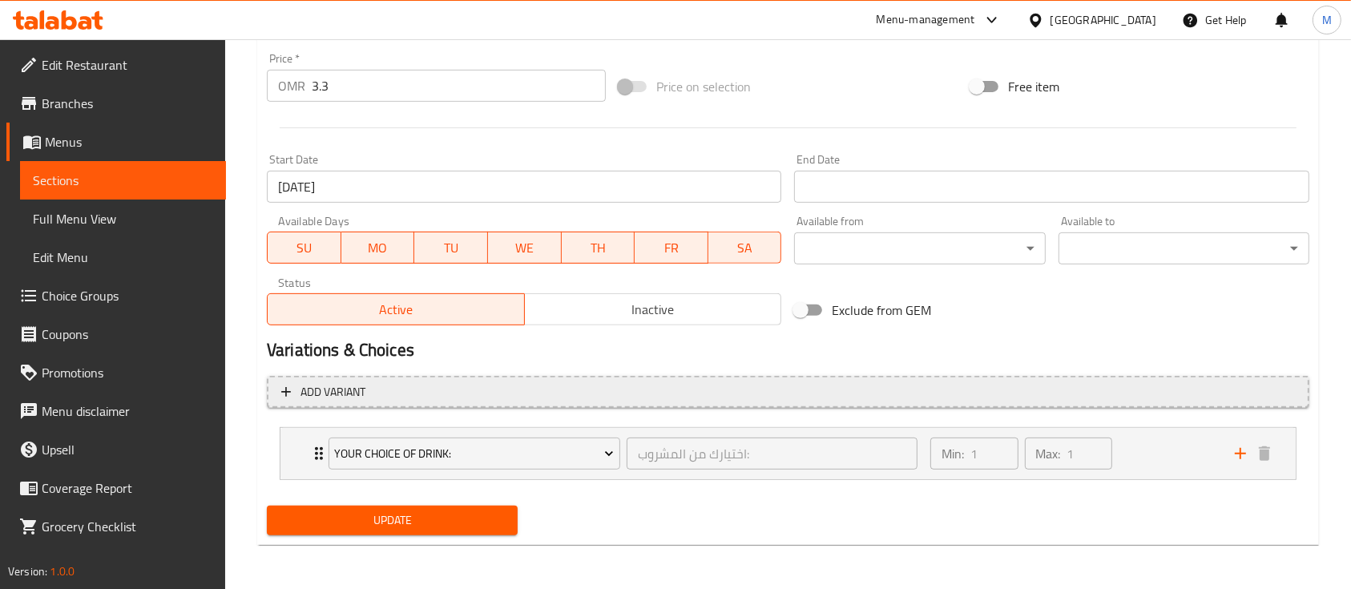
click at [406, 388] on span "Add variant" at bounding box center [788, 392] width 1014 height 20
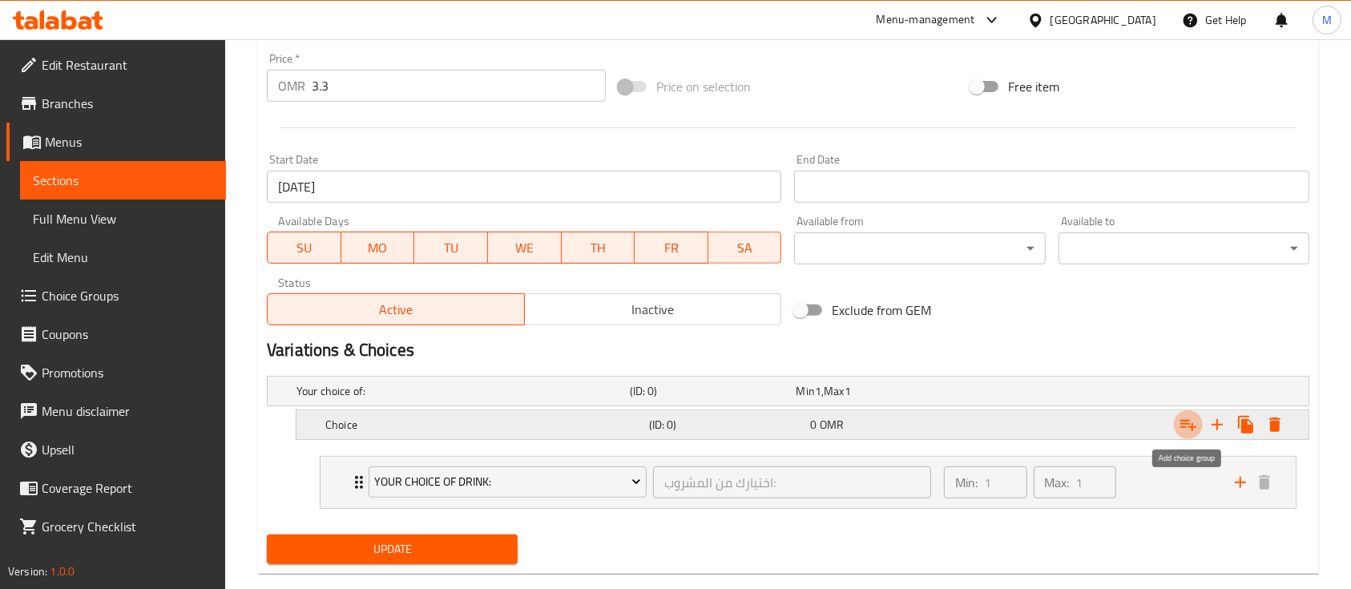
click at [1184, 418] on icon "Expand" at bounding box center [1188, 424] width 19 height 19
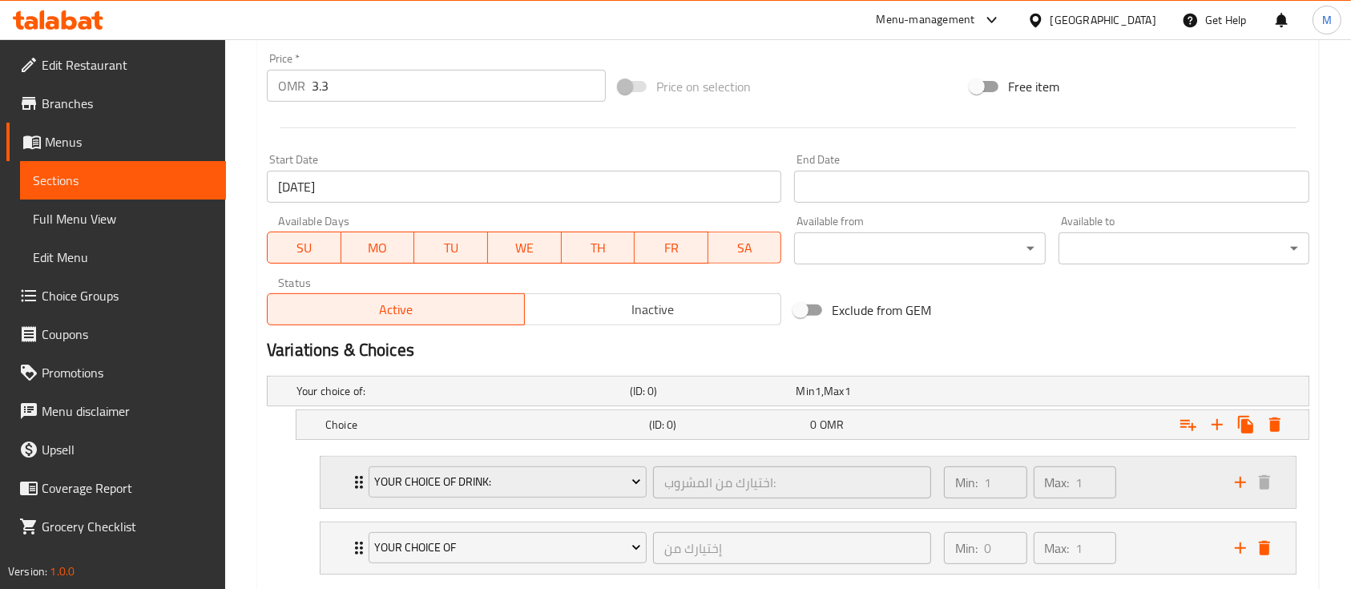
scroll to position [668, 0]
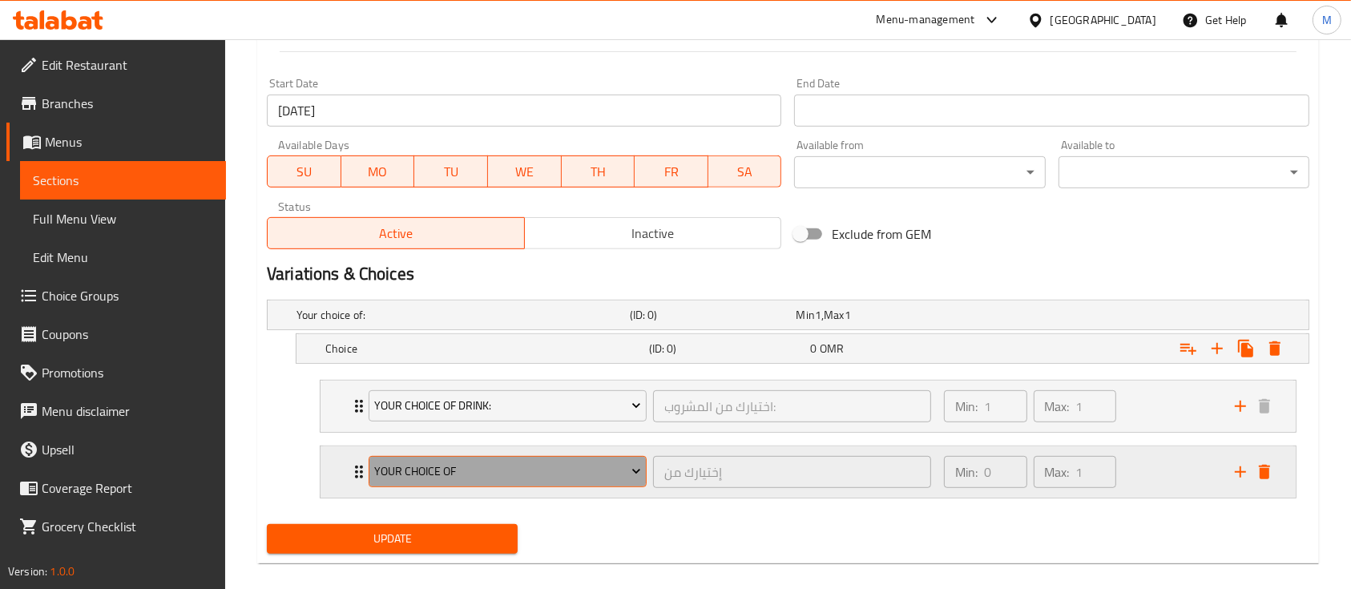
click at [587, 457] on button "Your Choice Of" at bounding box center [508, 472] width 278 height 32
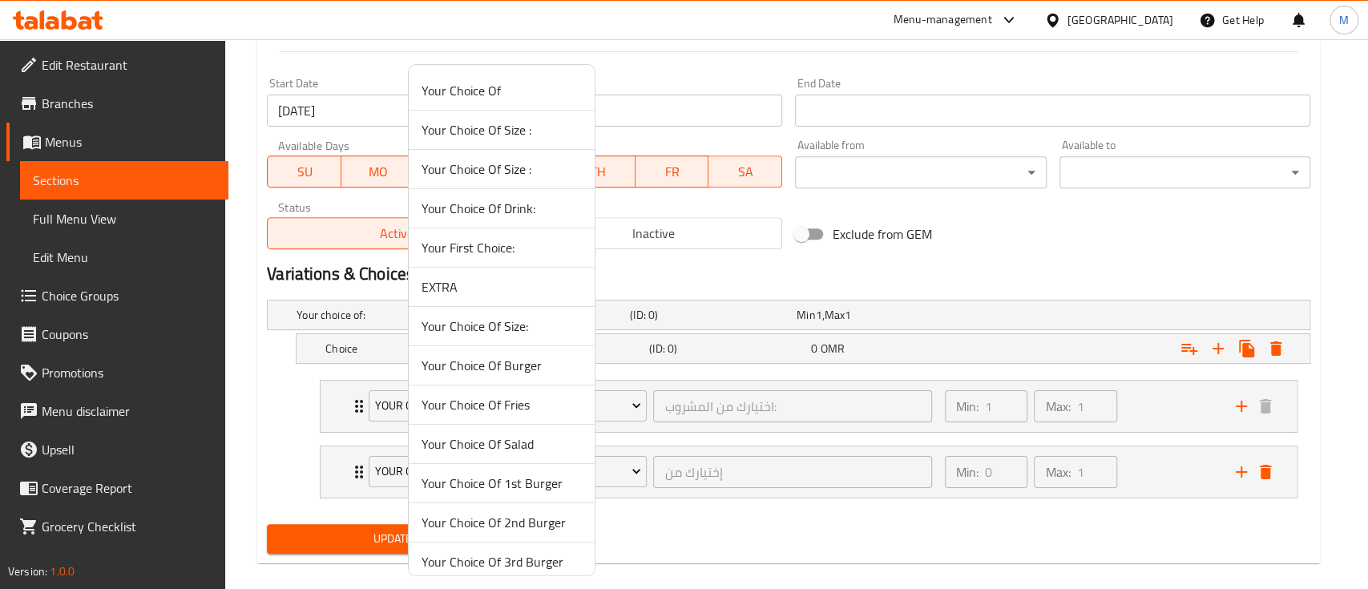
click at [507, 365] on span "Your Choice Of Burger" at bounding box center [502, 365] width 160 height 19
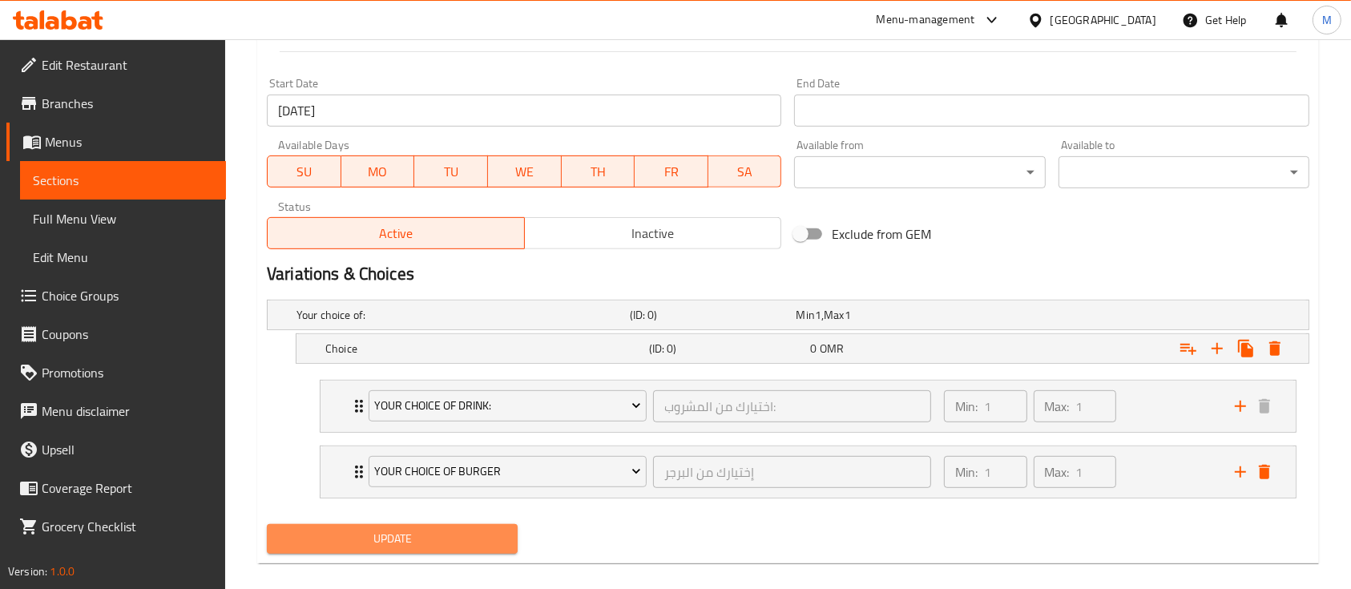
click at [438, 542] on span "Update" at bounding box center [392, 539] width 225 height 20
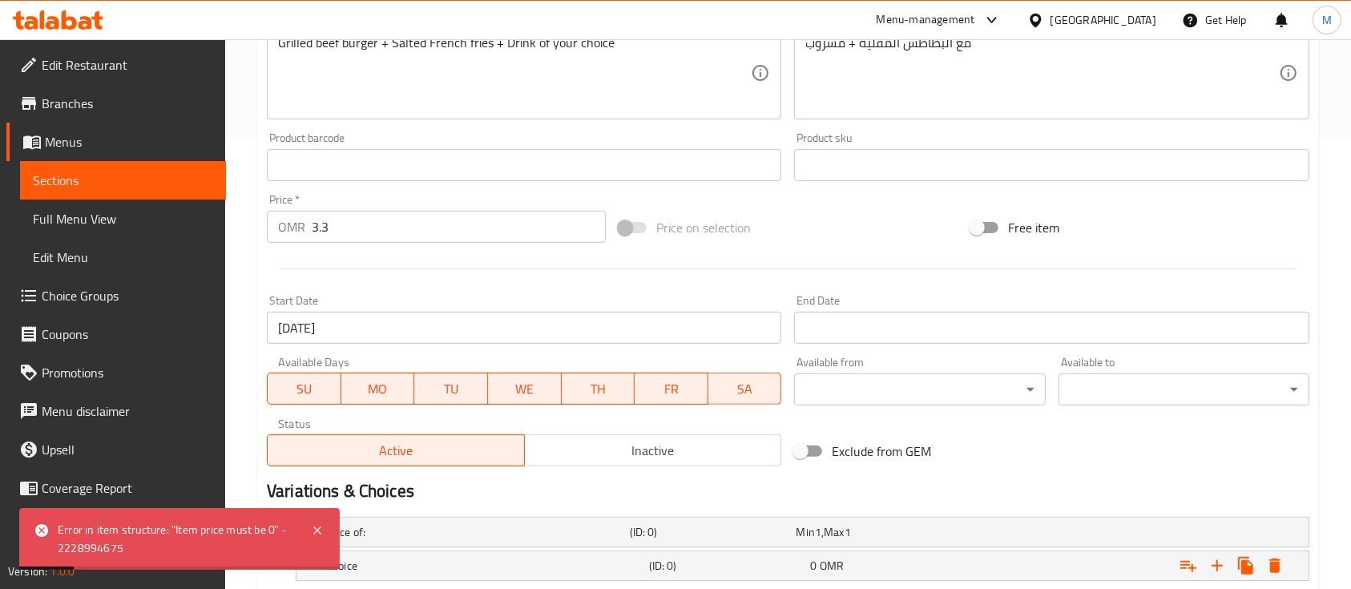
scroll to position [450, 0]
click at [380, 228] on input "3.3" at bounding box center [459, 228] width 294 height 32
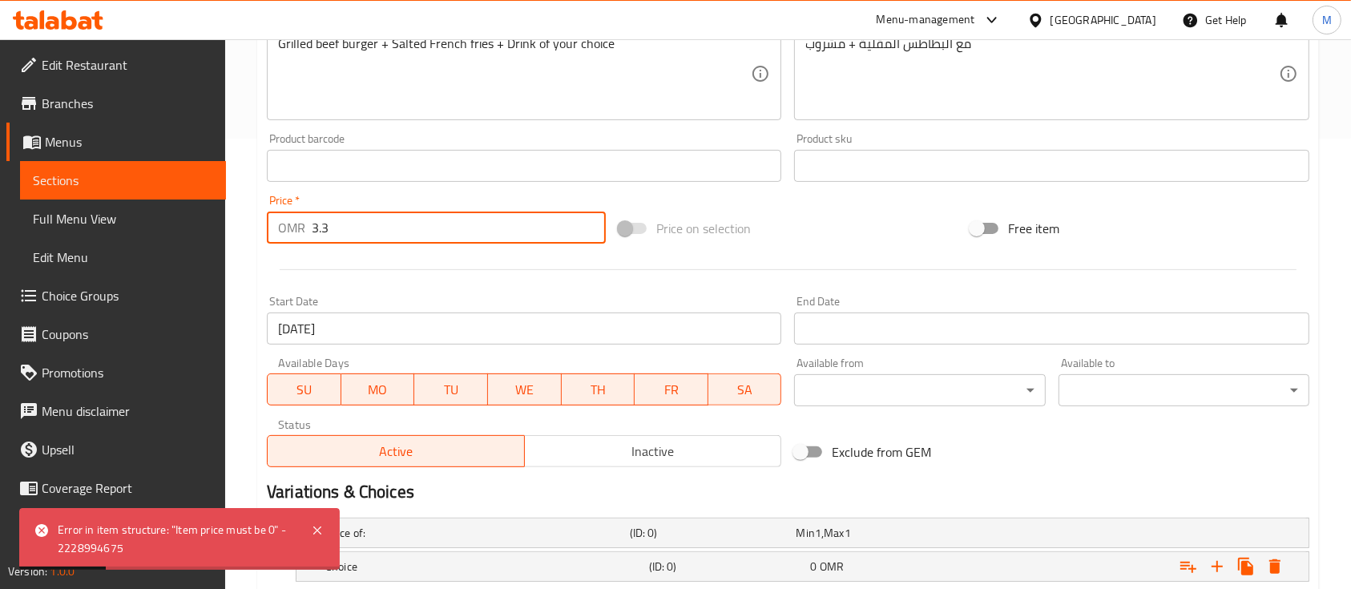
type input "3"
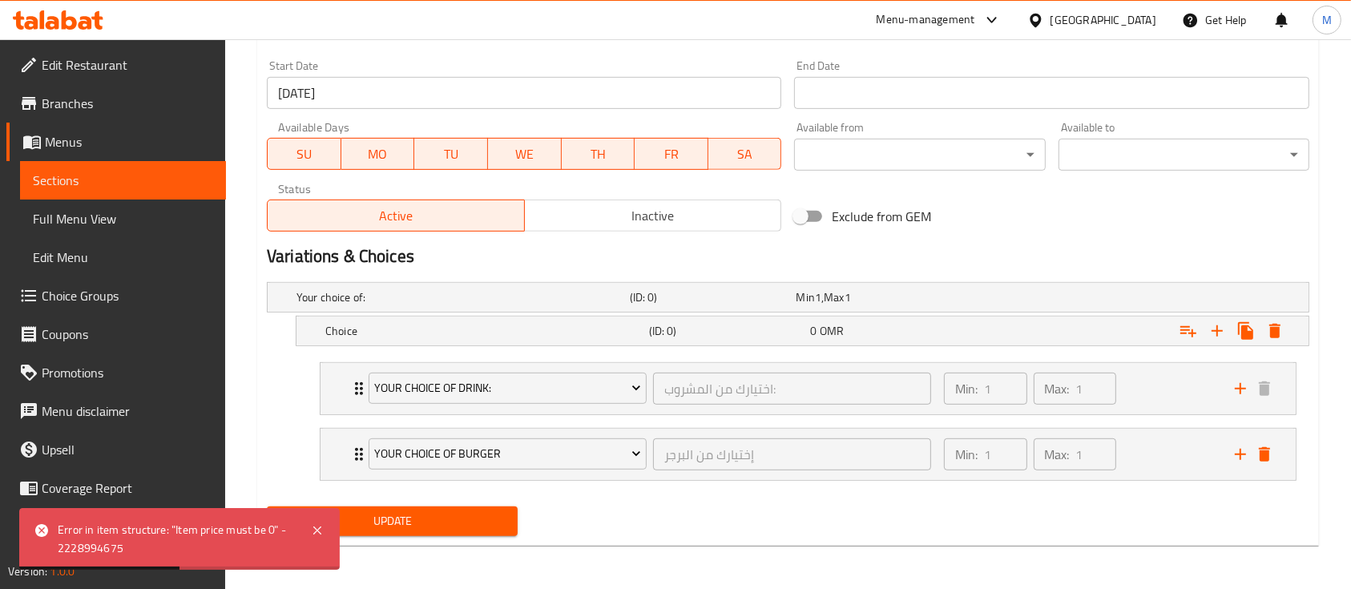
type input "0"
click at [433, 523] on span "Update" at bounding box center [392, 521] width 225 height 20
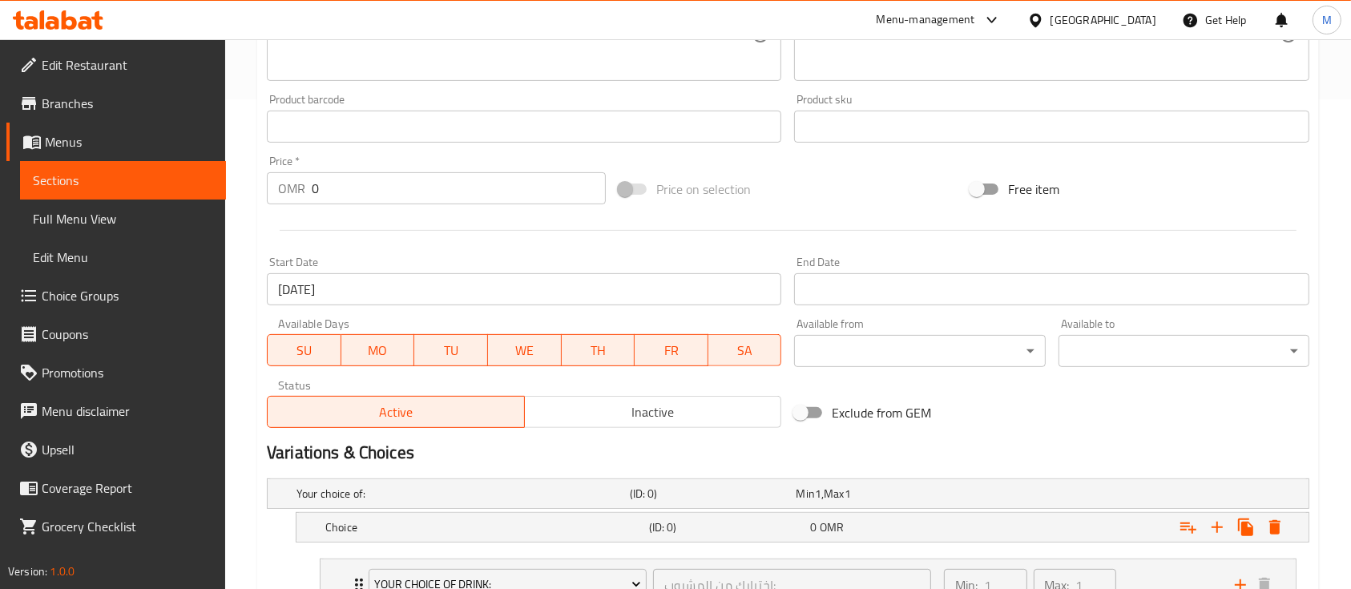
click at [359, 189] on input "0" at bounding box center [459, 188] width 294 height 32
type input "3.3"
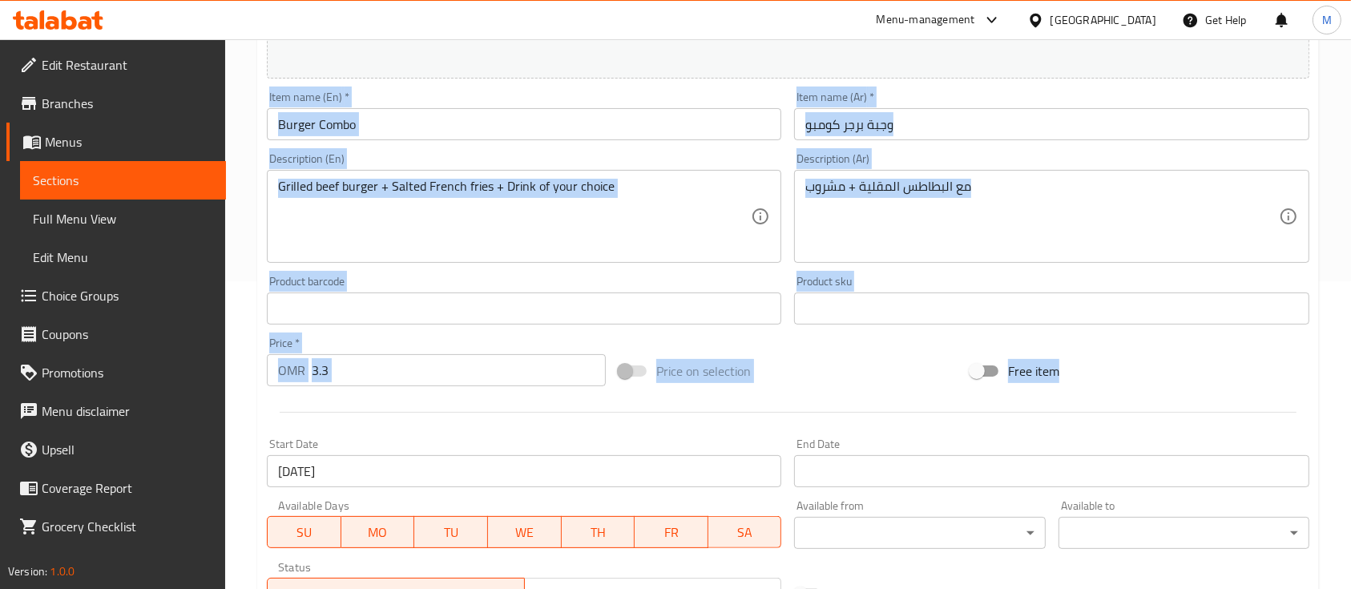
drag, startPoint x: 429, startPoint y: 170, endPoint x: 530, endPoint y: -130, distance: 316.3
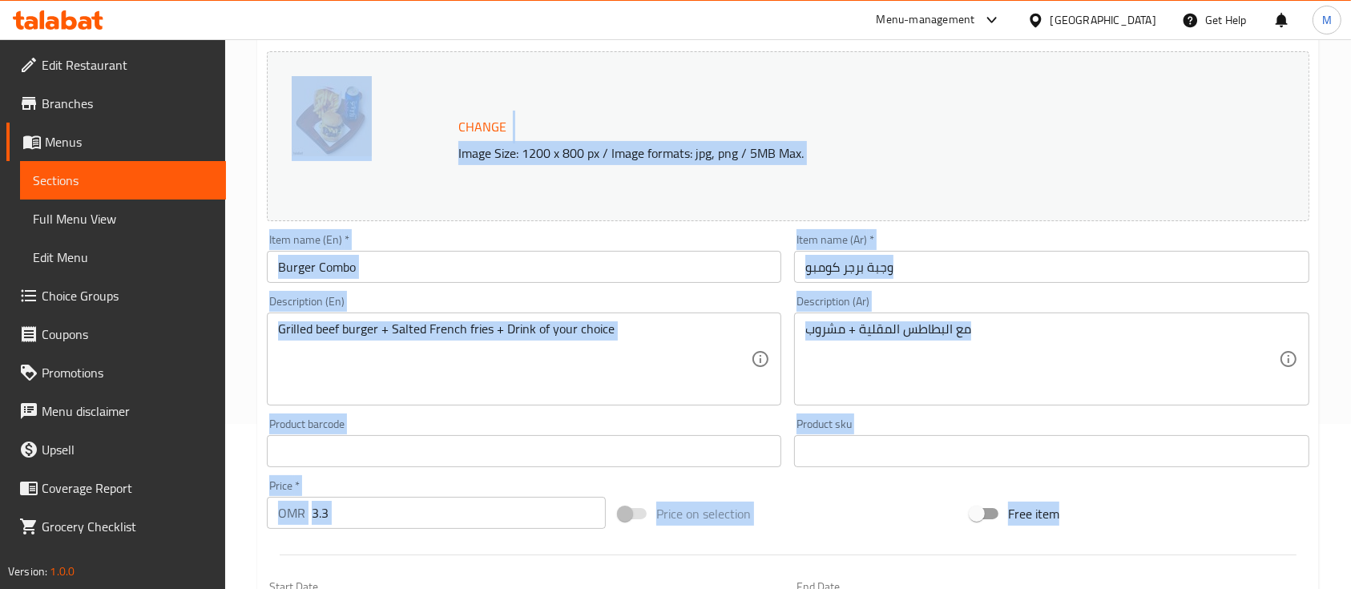
drag, startPoint x: 568, startPoint y: 220, endPoint x: 962, endPoint y: 181, distance: 395.5
click at [962, 181] on div "Change Image Size: 1200 x 800 px / Image formats: jpg, png / 5MB Max." at bounding box center [788, 136] width 1043 height 170
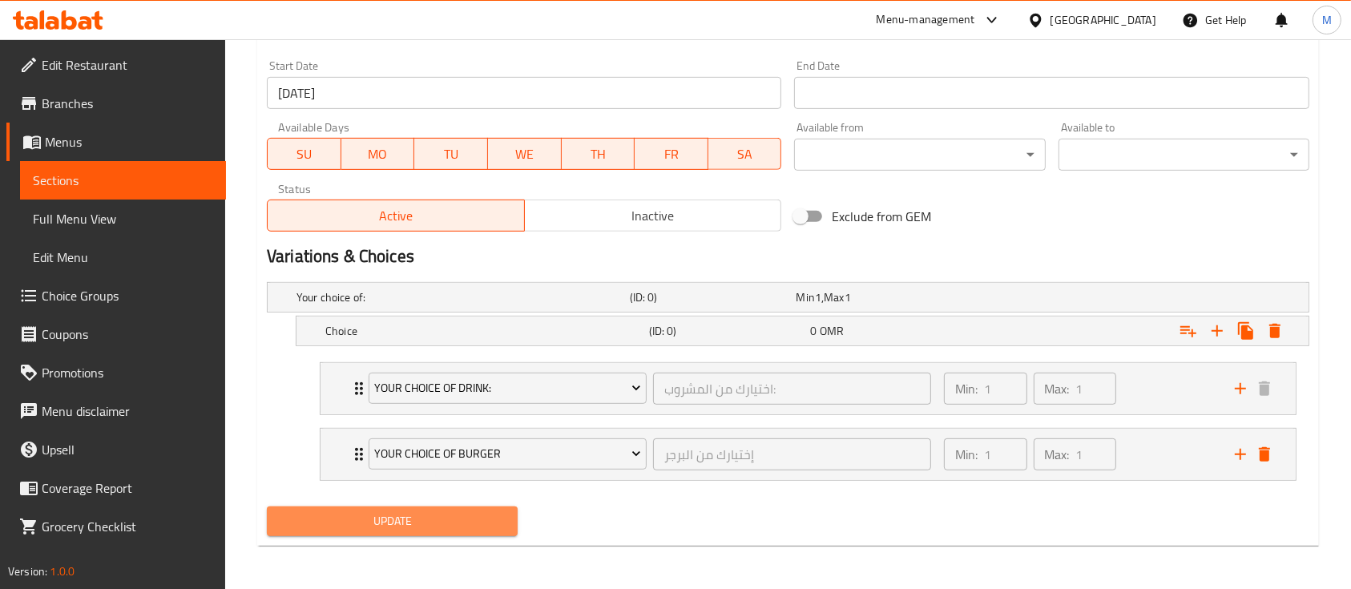
click at [342, 512] on span "Update" at bounding box center [392, 521] width 225 height 20
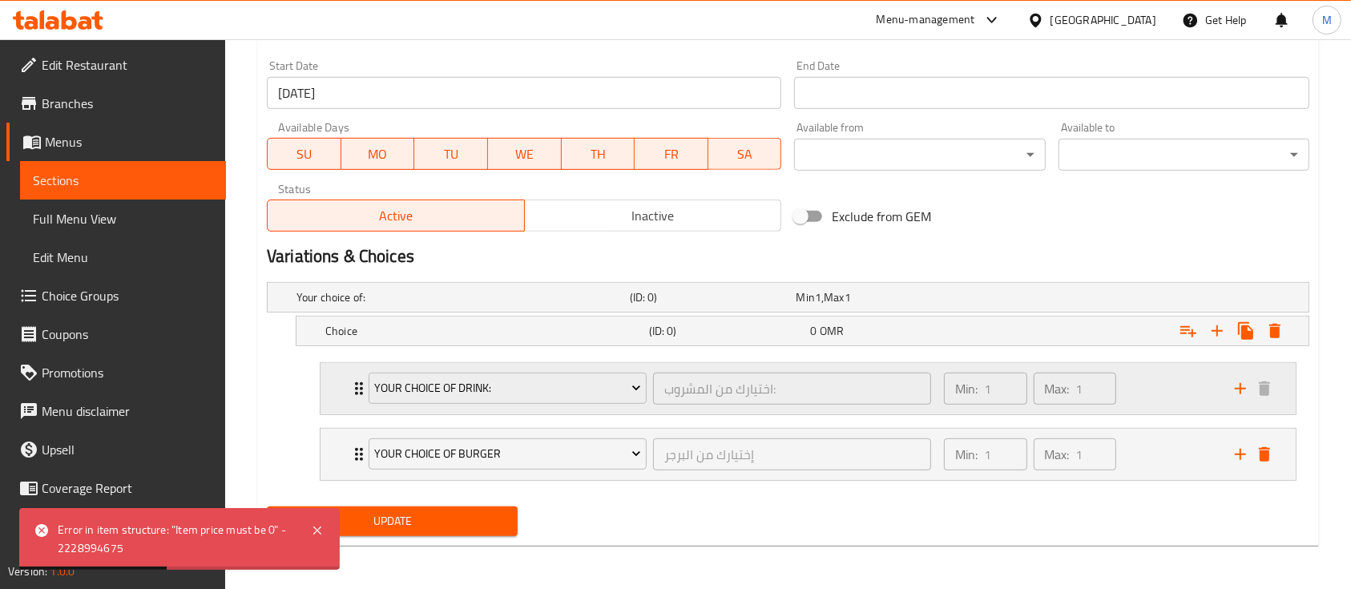
scroll to position [684, 0]
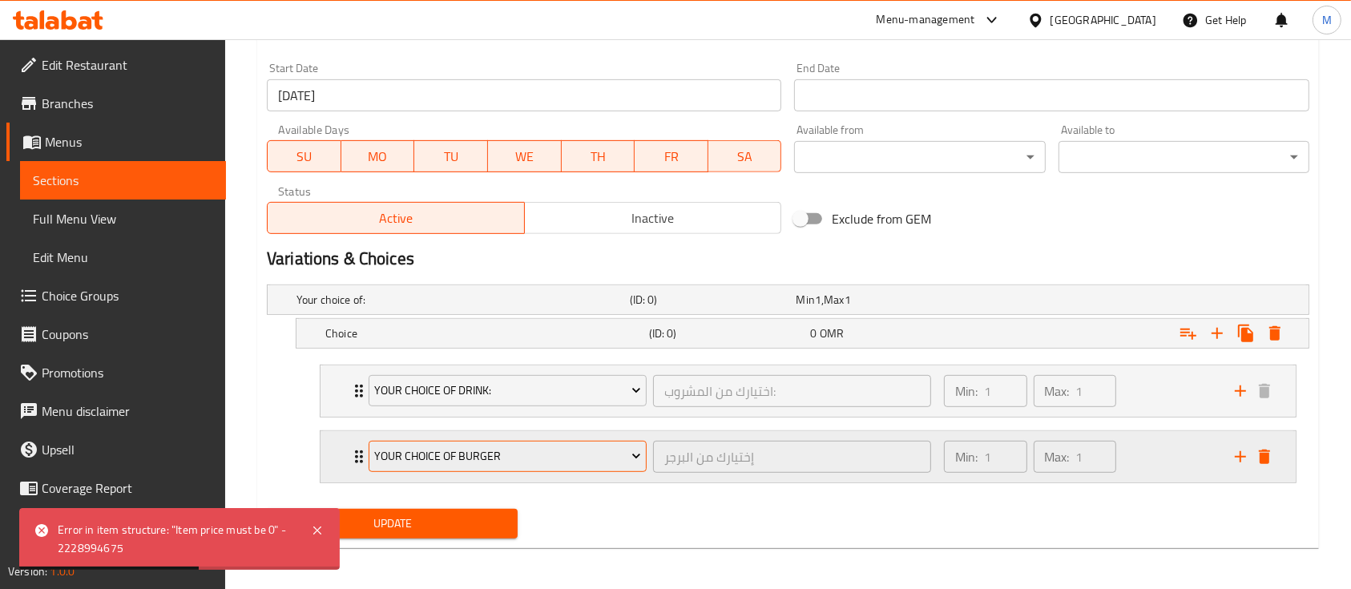
click at [640, 460] on icon "Expand" at bounding box center [636, 456] width 16 height 16
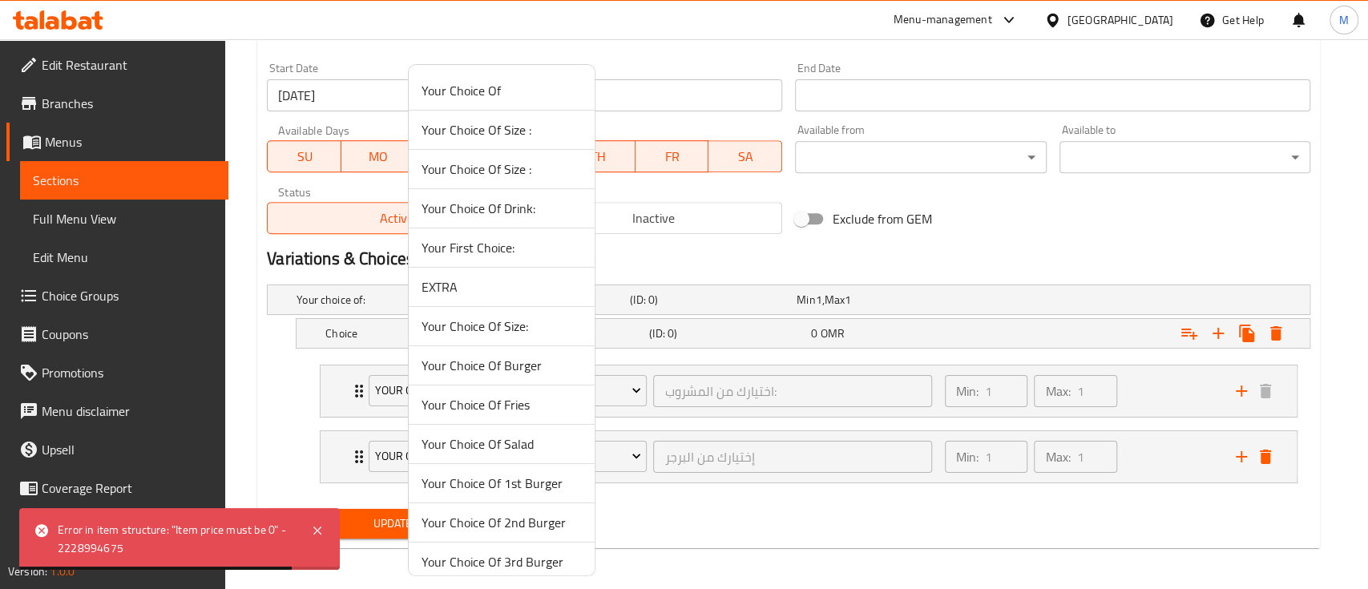
click at [531, 487] on span "Your Choice Of 1st Burger" at bounding box center [502, 483] width 160 height 19
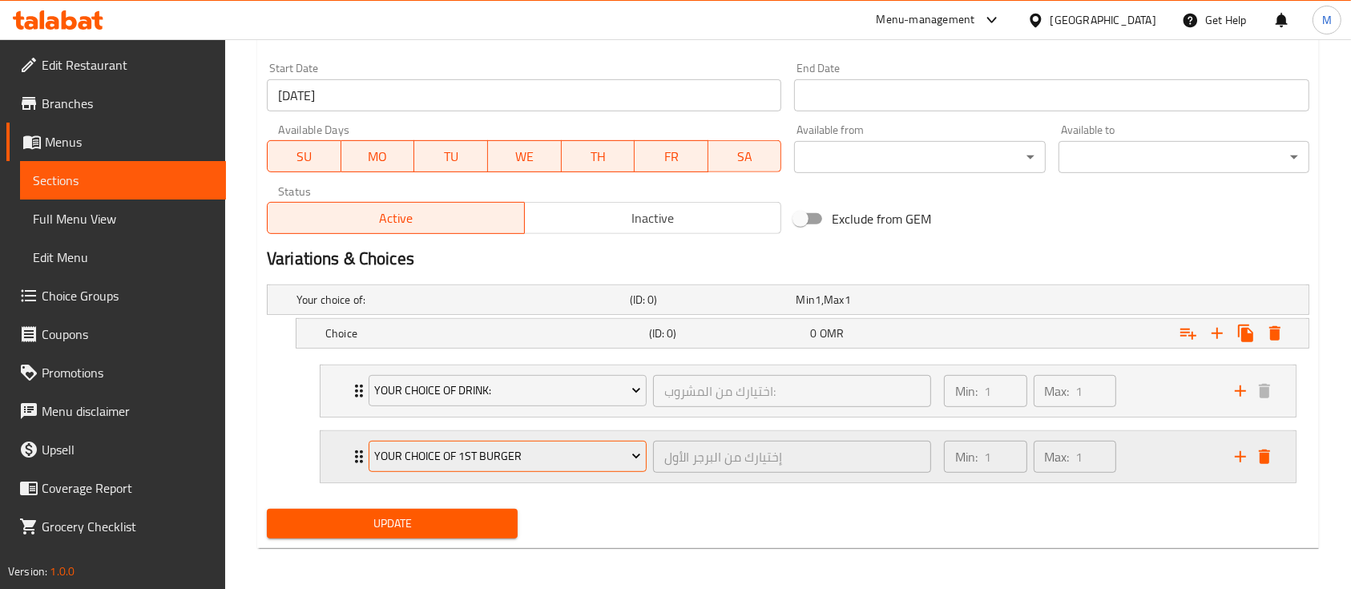
click at [641, 458] on icon "Expand" at bounding box center [636, 456] width 16 height 16
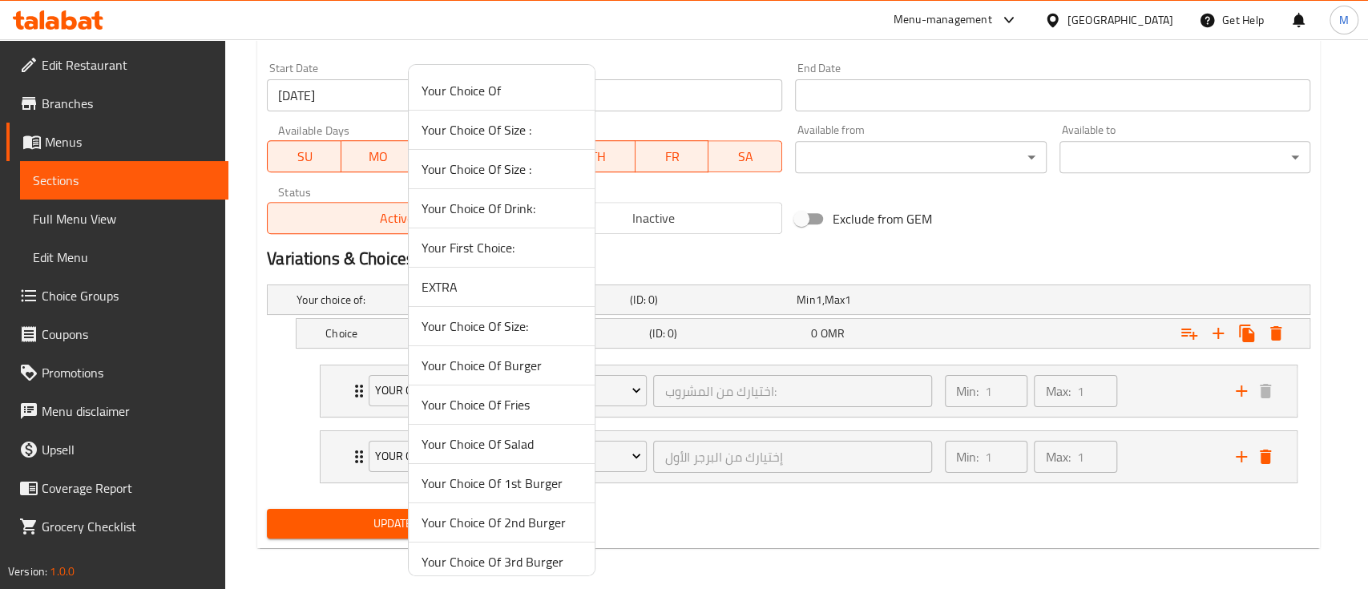
click at [752, 505] on div at bounding box center [684, 294] width 1368 height 589
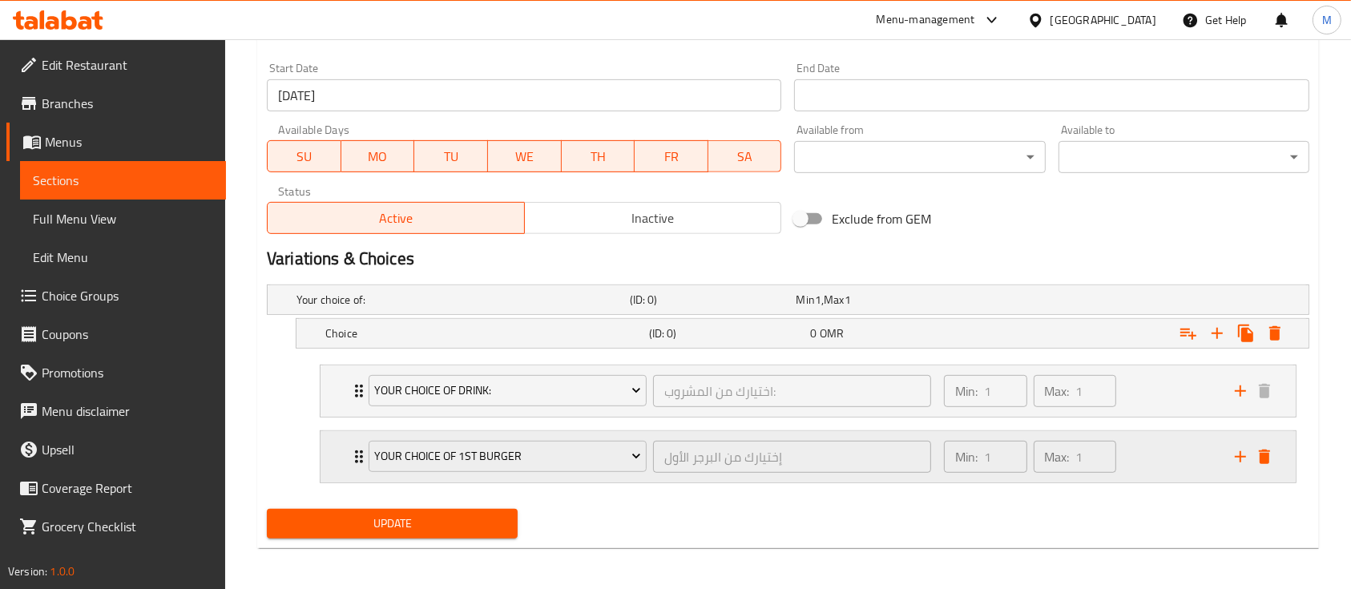
click at [364, 458] on div "Your Choice Of 1st Burger إختيارك من البرجر الأول ​" at bounding box center [650, 456] width 582 height 51
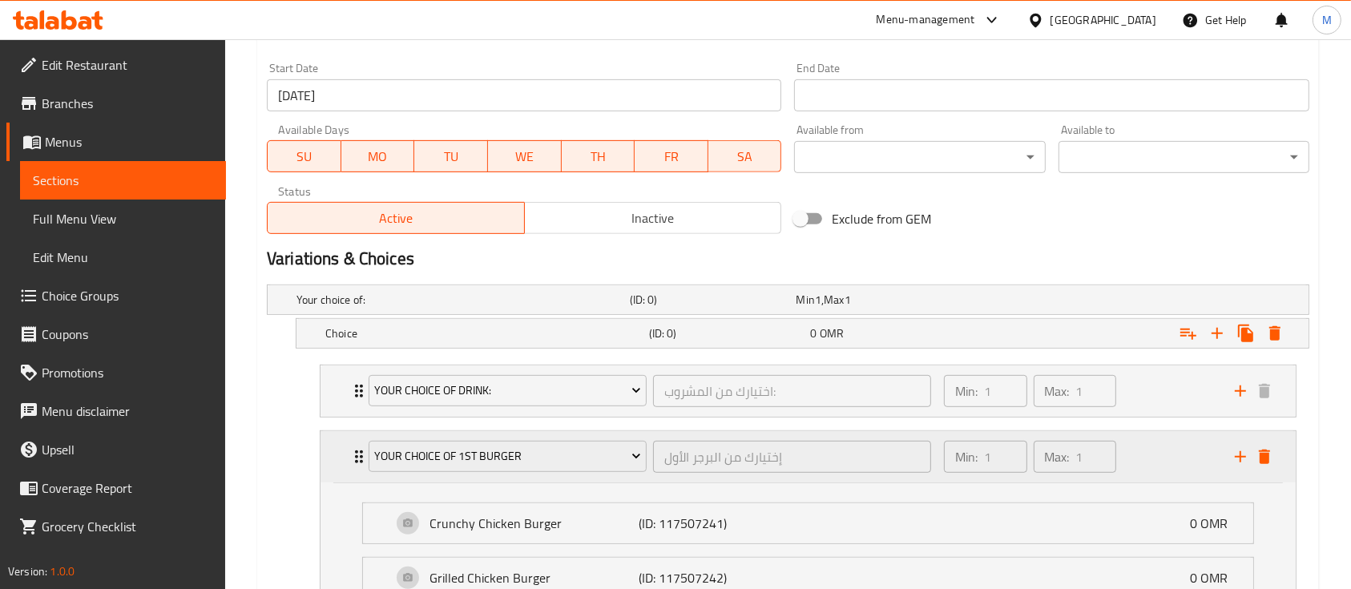
click at [364, 458] on div "Your Choice Of 1st Burger إختيارك من البرجر الأول ​" at bounding box center [650, 456] width 582 height 51
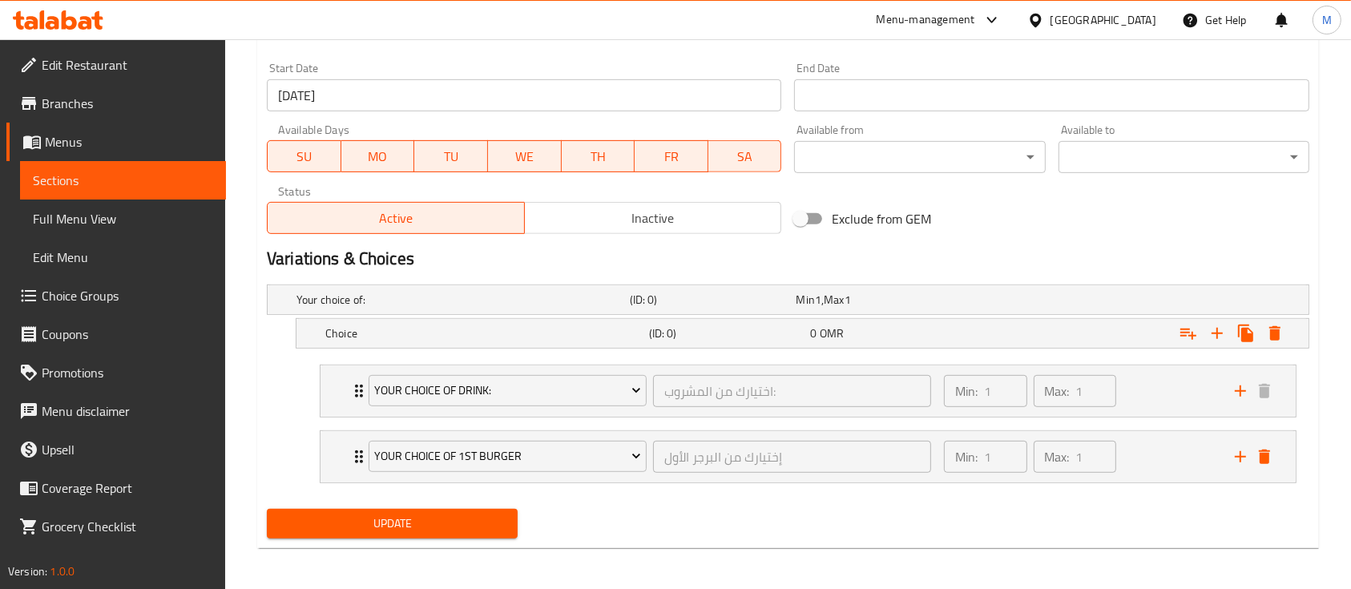
click at [393, 516] on span "Update" at bounding box center [392, 524] width 225 height 20
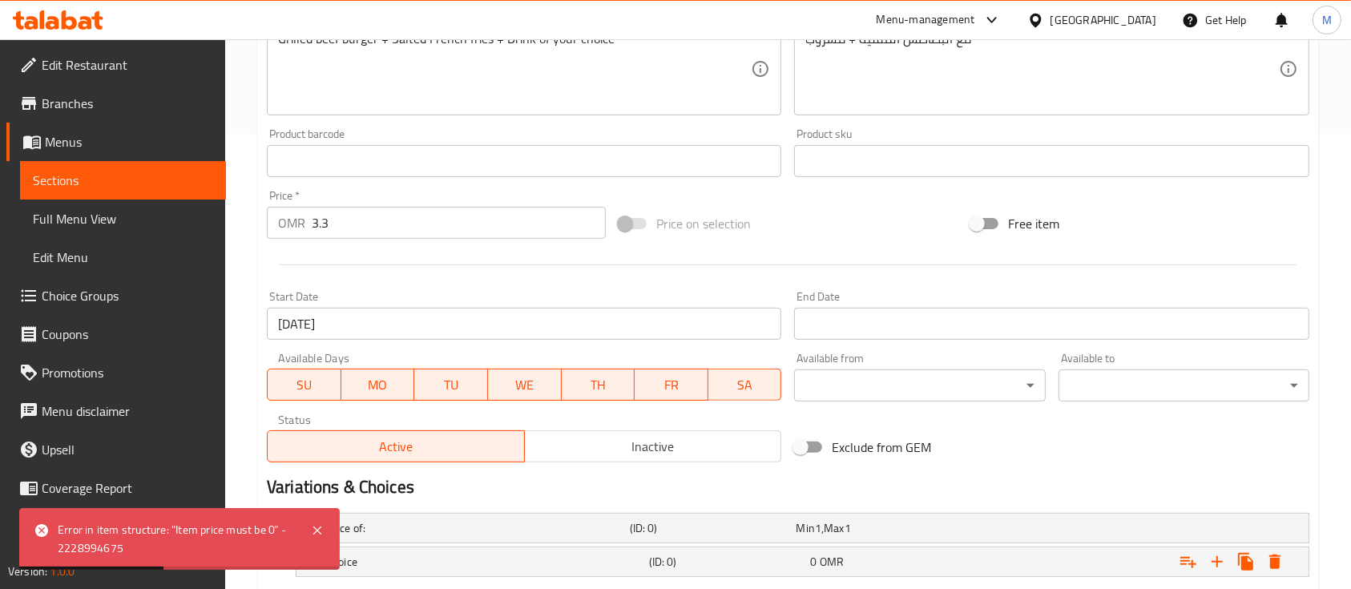
scroll to position [408, 0]
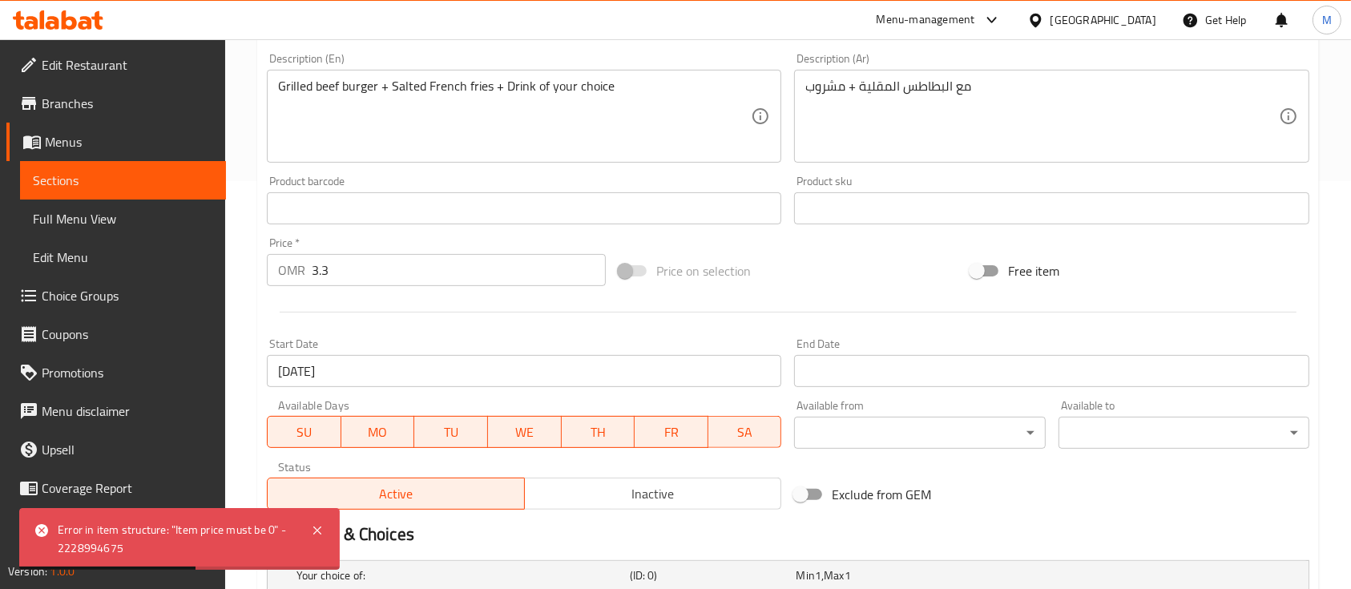
click at [968, 276] on input "Free item" at bounding box center [976, 271] width 91 height 30
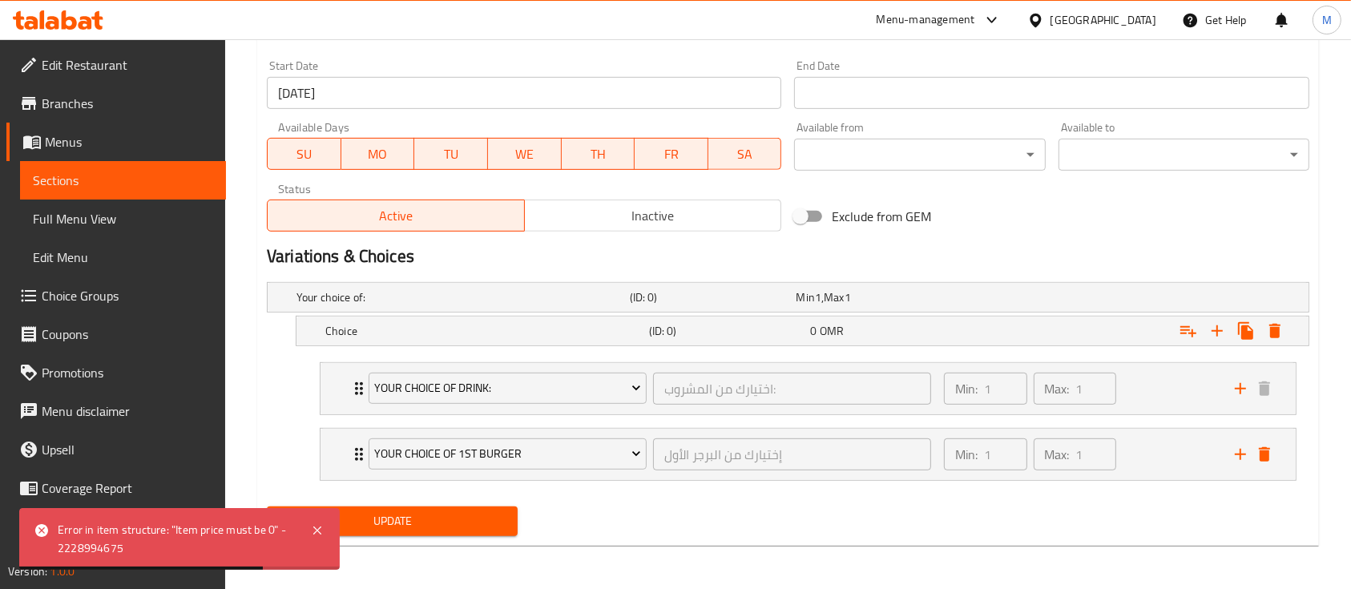
click at [424, 523] on span "Update" at bounding box center [392, 521] width 225 height 20
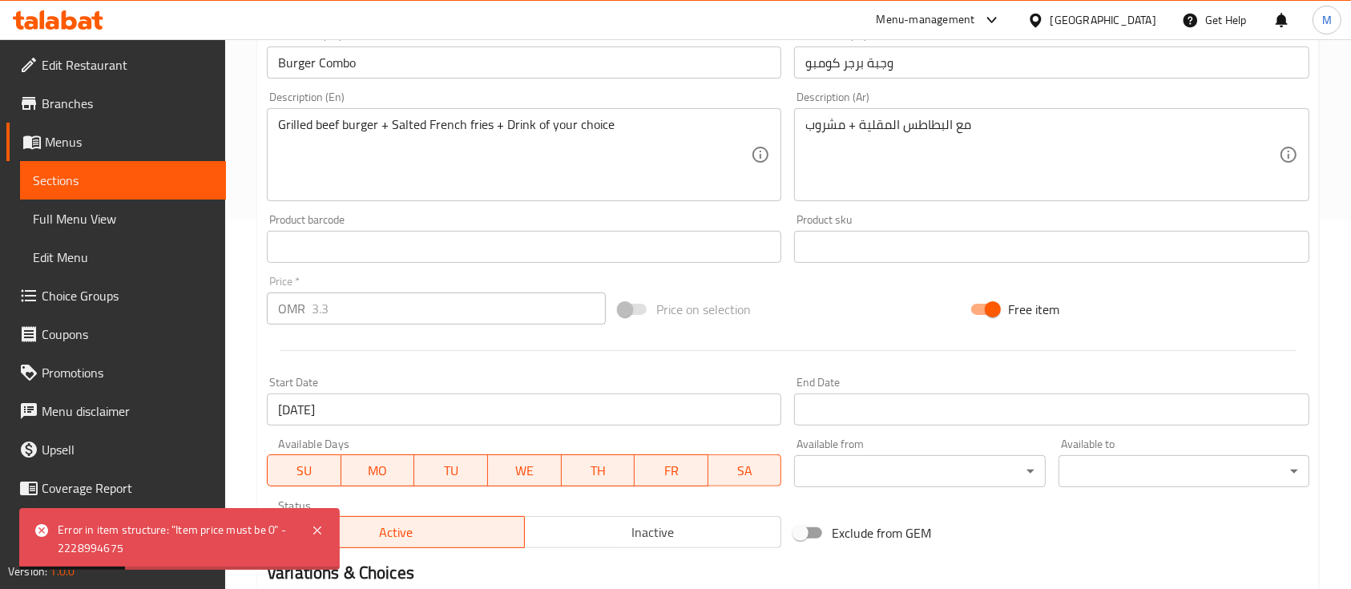
scroll to position [412, 0]
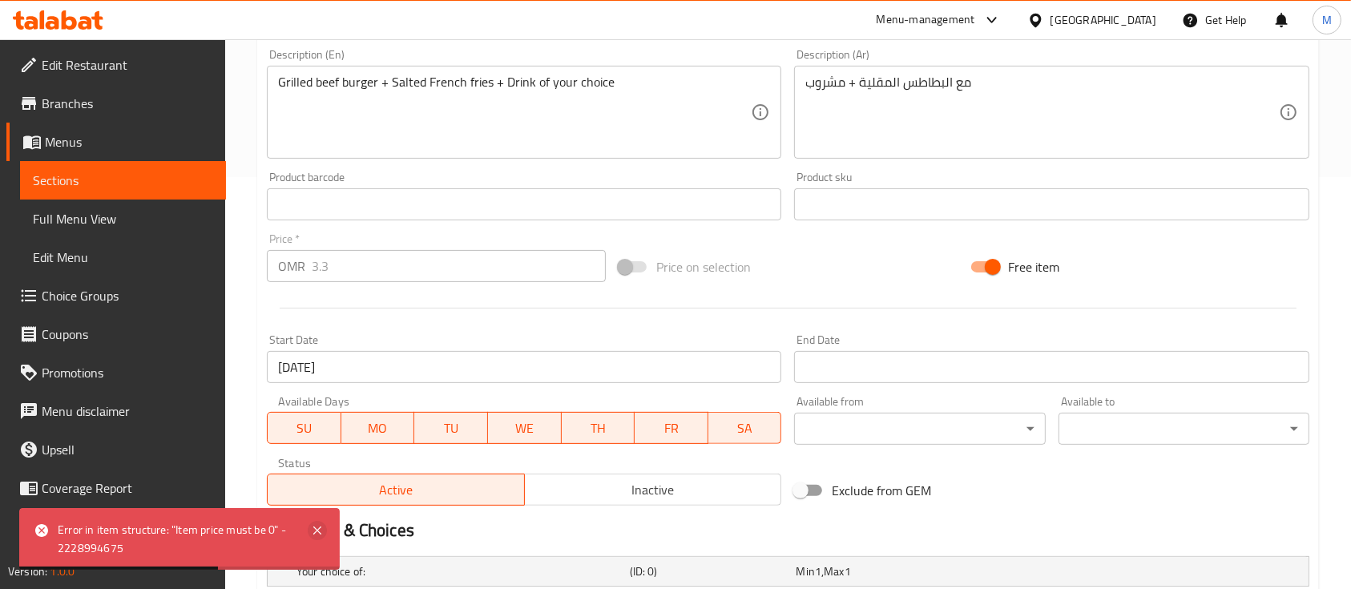
click at [324, 532] on icon at bounding box center [317, 530] width 19 height 19
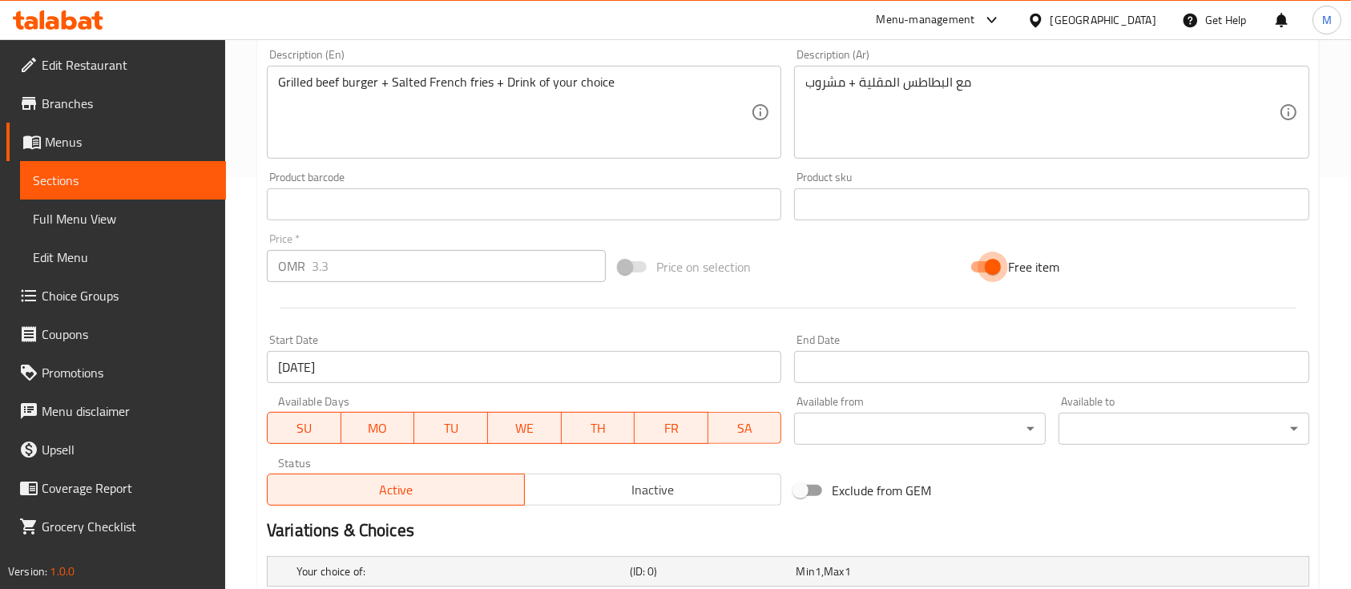
click at [994, 266] on input "Free item" at bounding box center [992, 267] width 91 height 30
checkbox input "false"
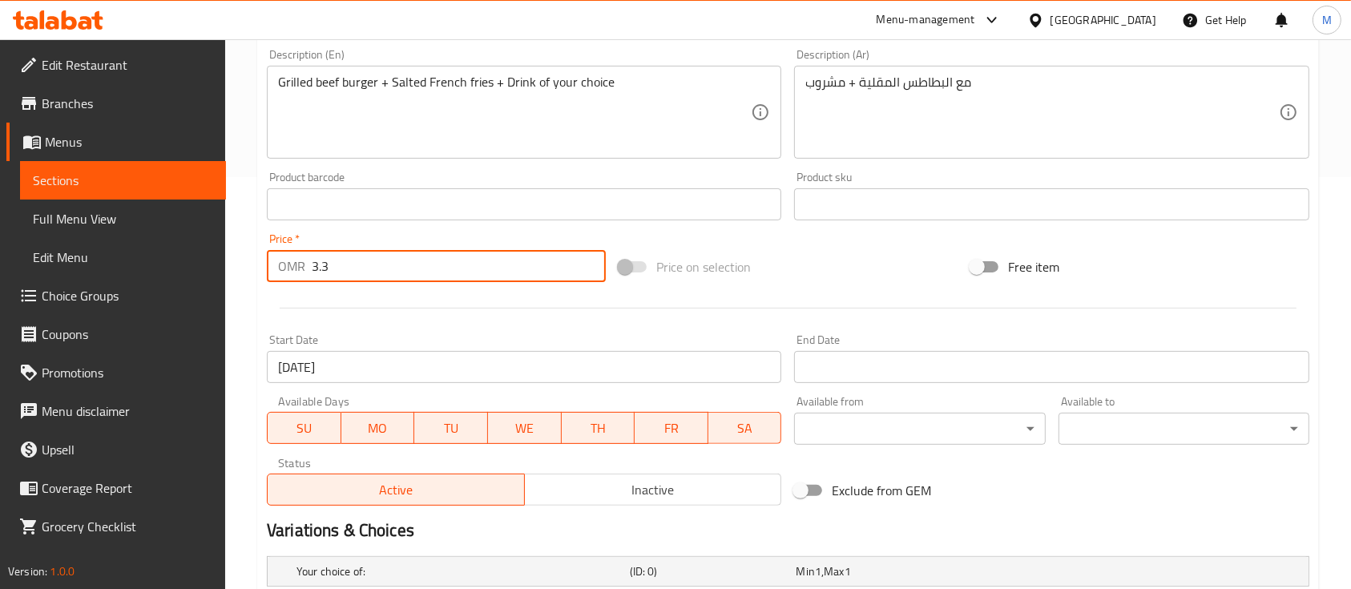
click at [484, 279] on input "3.3" at bounding box center [459, 266] width 294 height 32
type input "3"
type input "0"
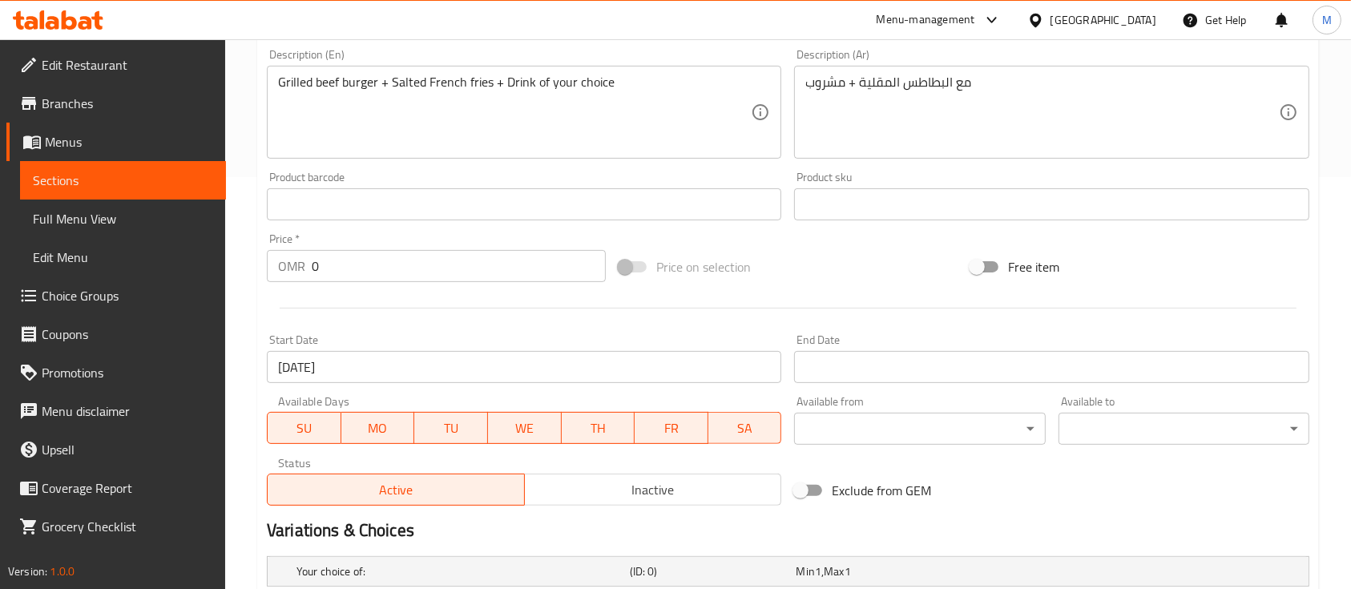
click at [498, 314] on div at bounding box center [788, 308] width 1056 height 39
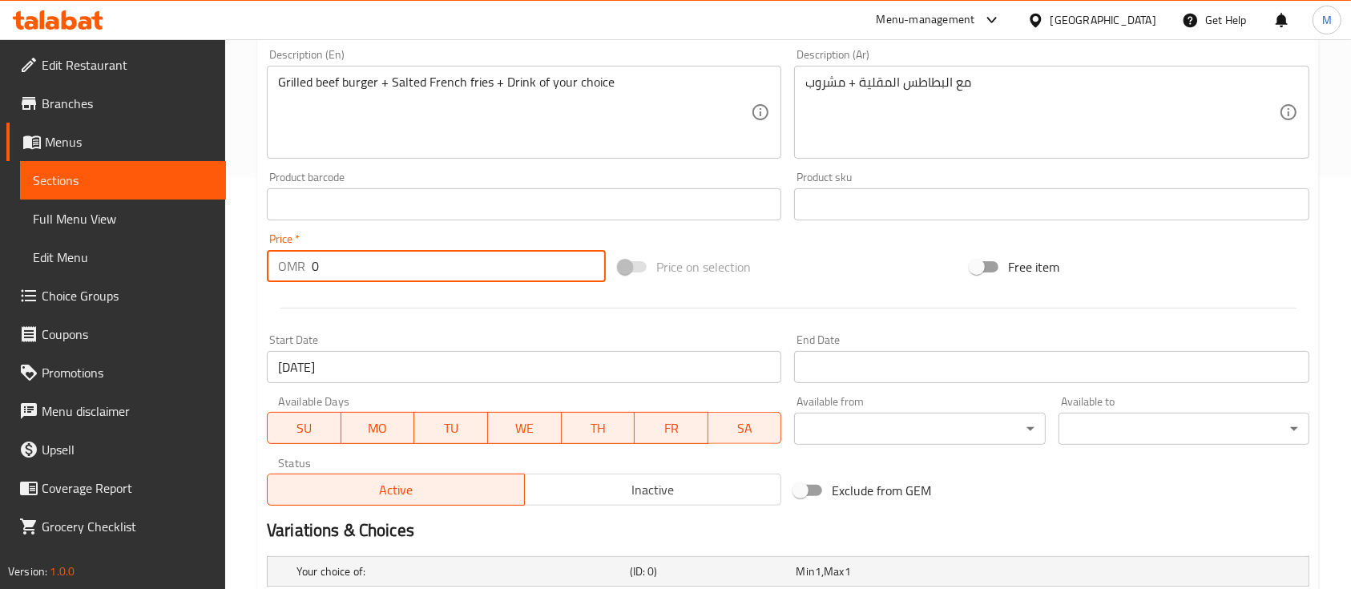
click at [487, 274] on input "0" at bounding box center [459, 266] width 294 height 32
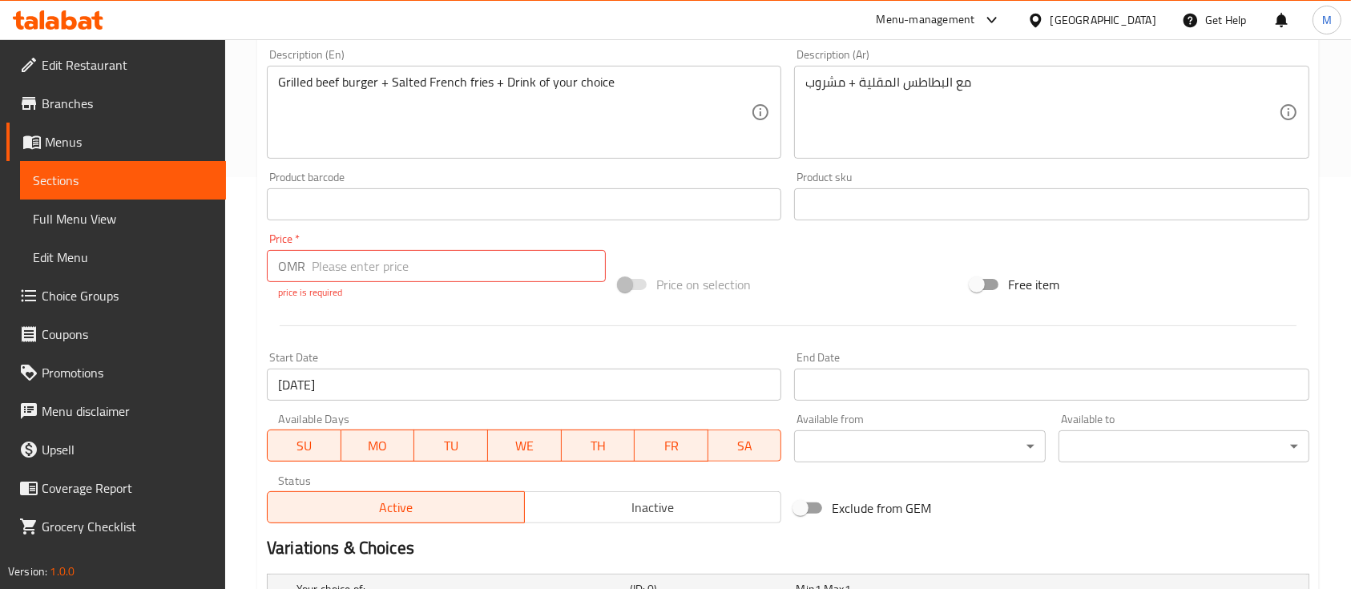
click at [510, 307] on div at bounding box center [788, 325] width 1056 height 39
click at [503, 253] on input "number" at bounding box center [459, 266] width 294 height 32
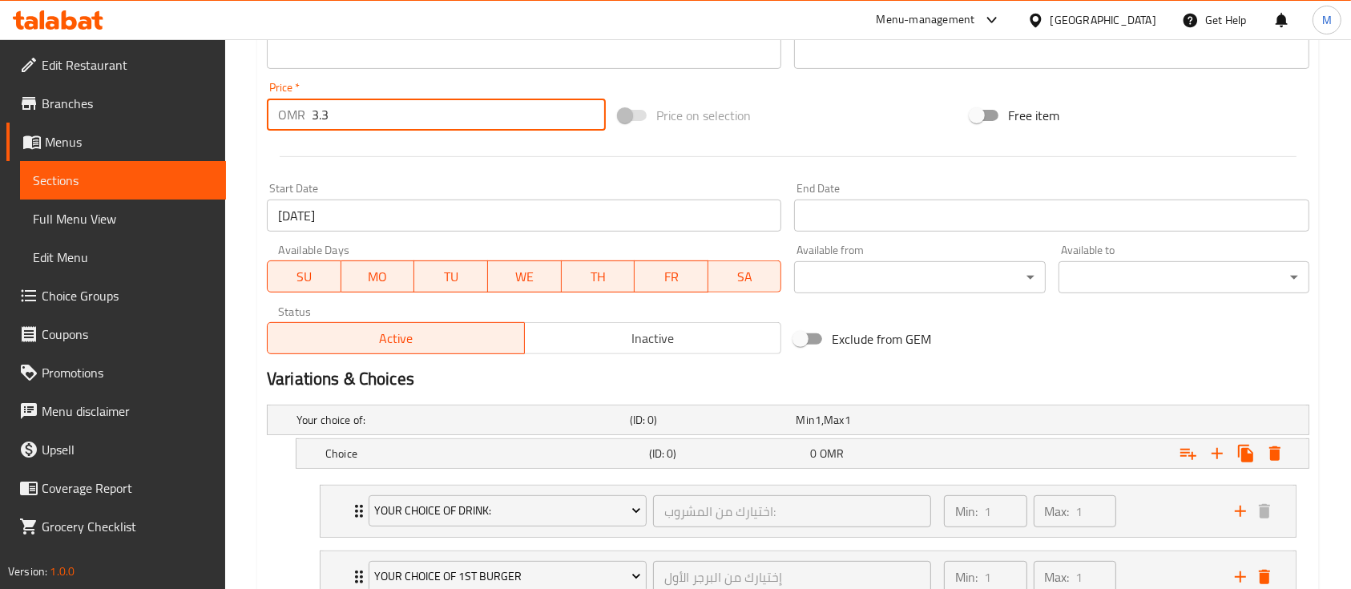
scroll to position [686, 0]
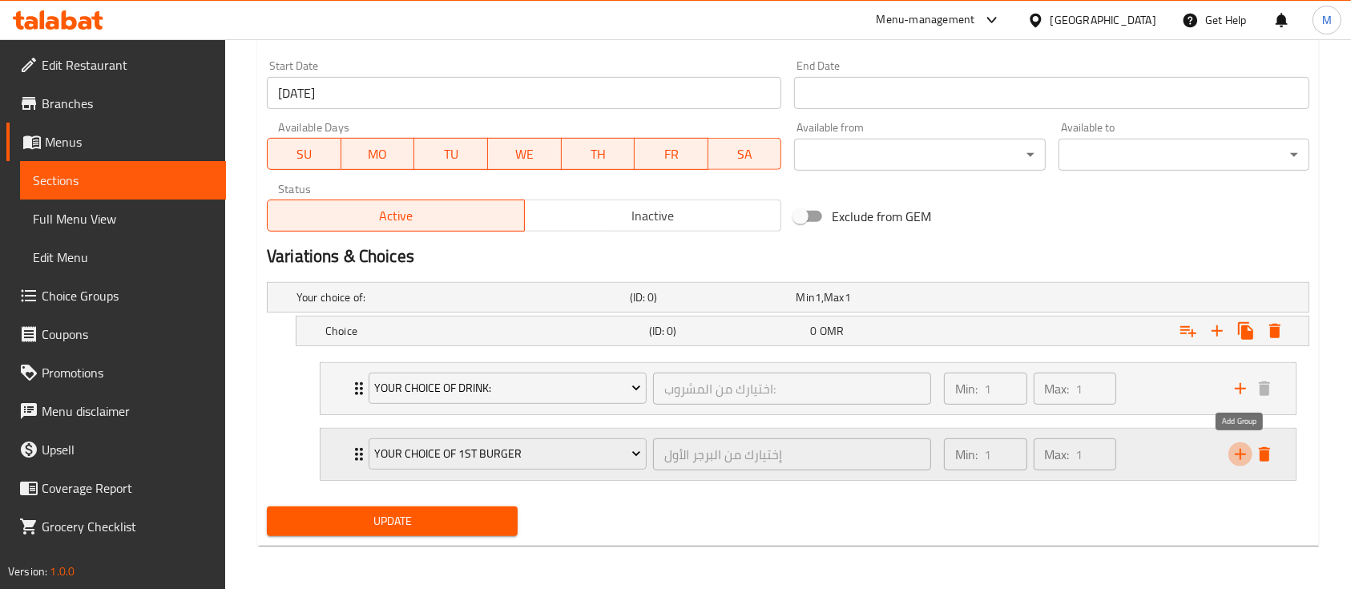
click at [1241, 451] on icon "add" at bounding box center [1240, 454] width 11 height 11
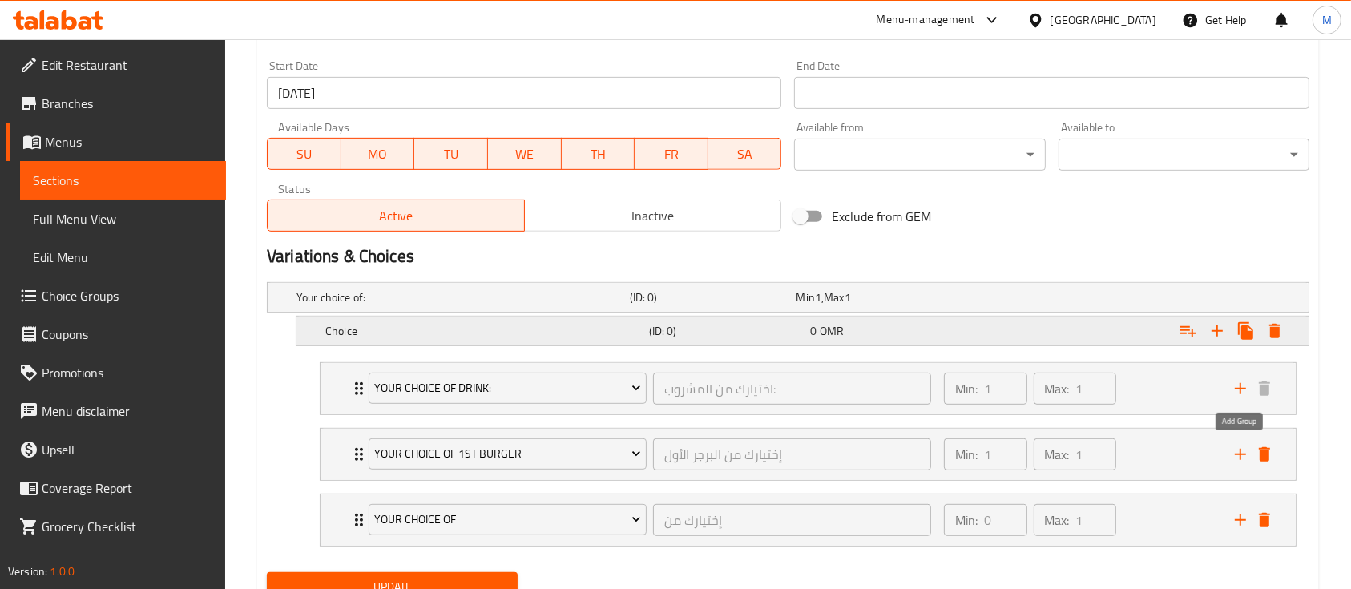
drag, startPoint x: 1241, startPoint y: 451, endPoint x: 725, endPoint y: 331, distance: 529.2
click at [725, 331] on div "Your choice of: (ID: 0) Min 1 , Max 1 Name (En) Your choice of: Name (En) Name …" at bounding box center [788, 421] width 1056 height 290
click at [1274, 517] on icon "delete" at bounding box center [1264, 519] width 19 height 19
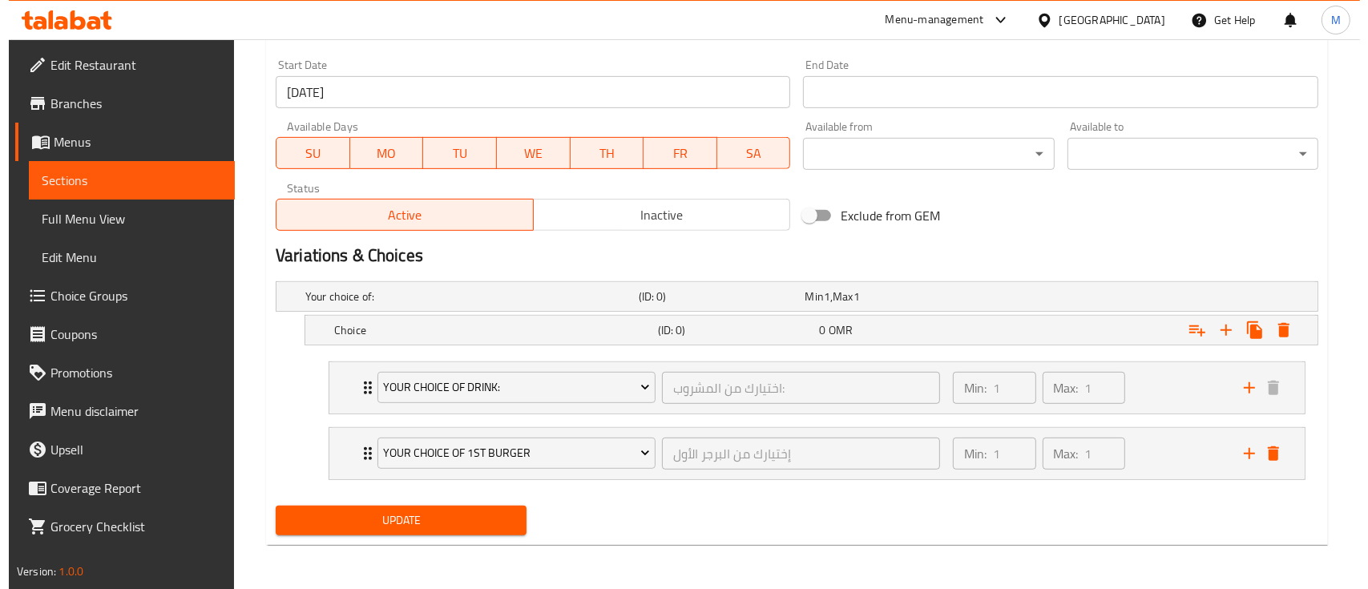
scroll to position [686, 0]
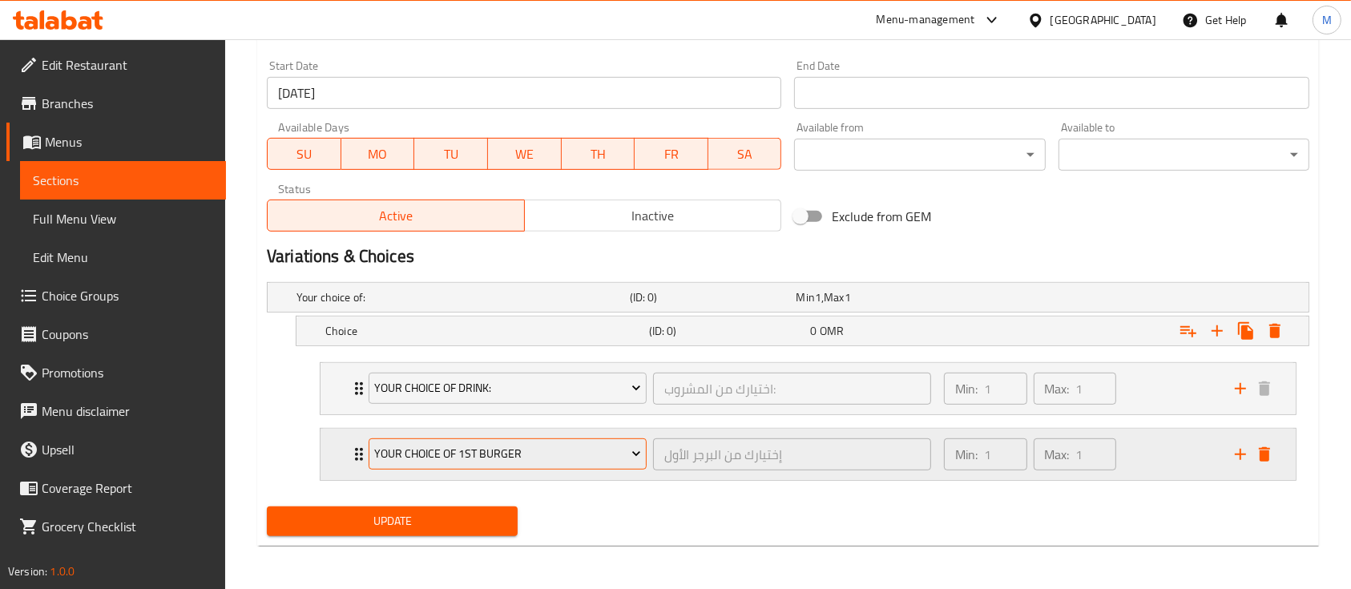
type input "3.3"
click at [577, 445] on span "Your Choice Of 1st Burger" at bounding box center [507, 454] width 266 height 20
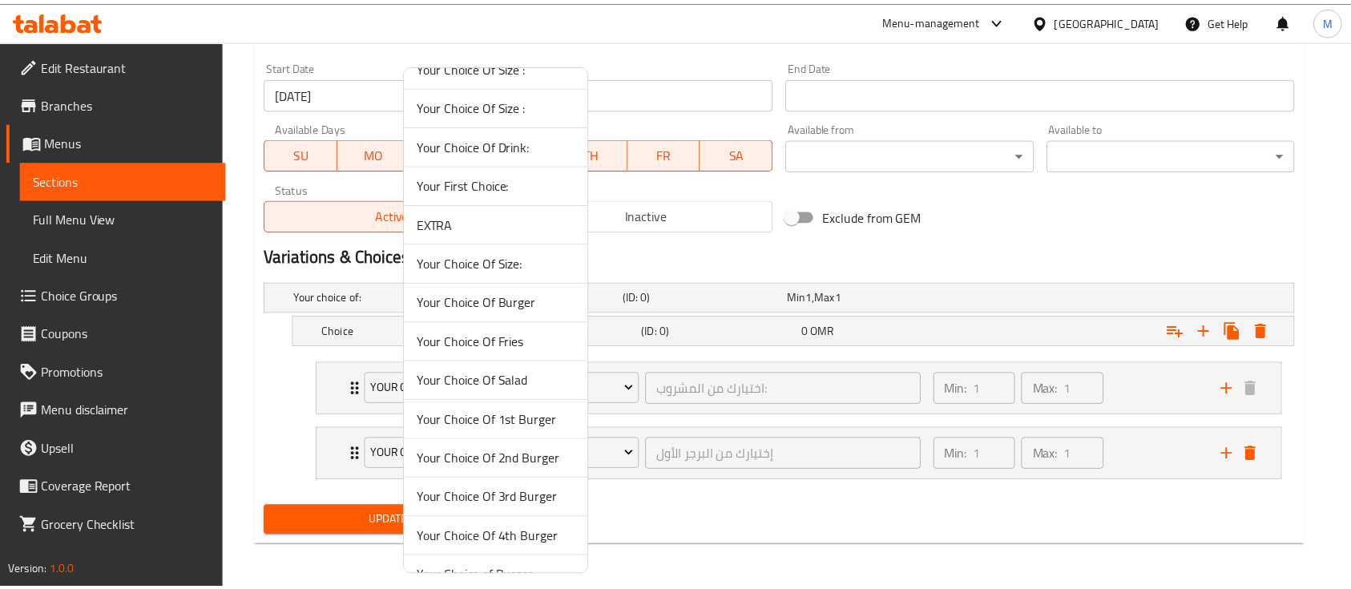
scroll to position [0, 0]
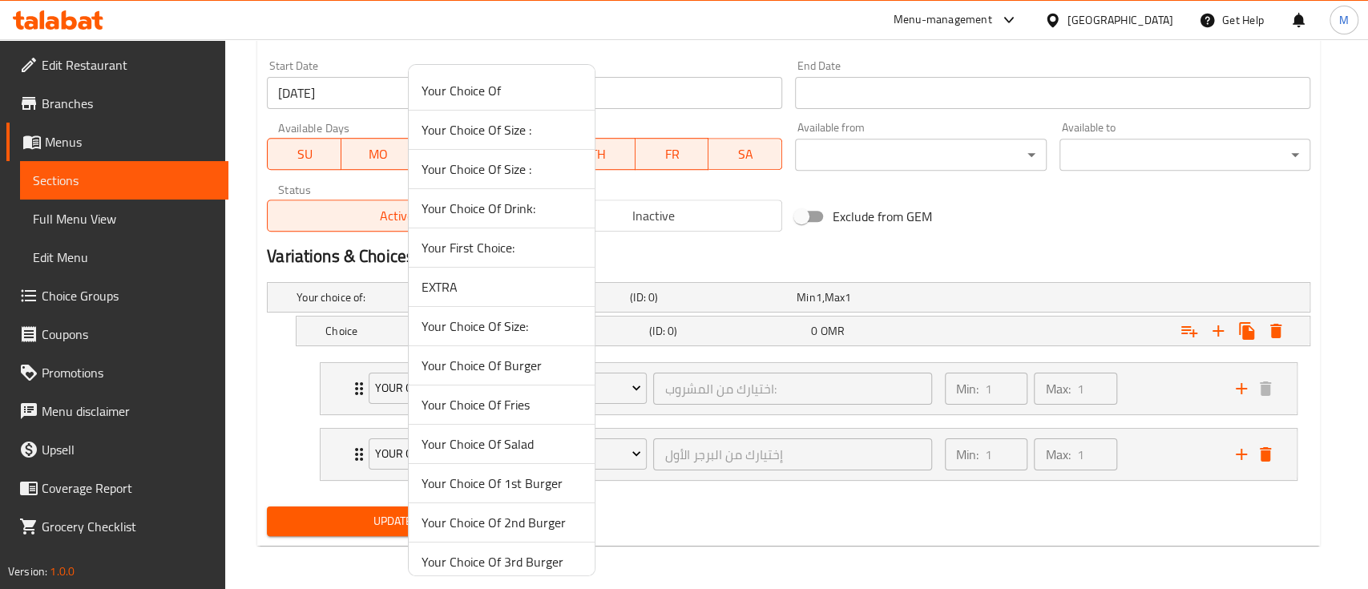
click at [526, 478] on span "Your Choice Of 1st Burger" at bounding box center [502, 483] width 160 height 19
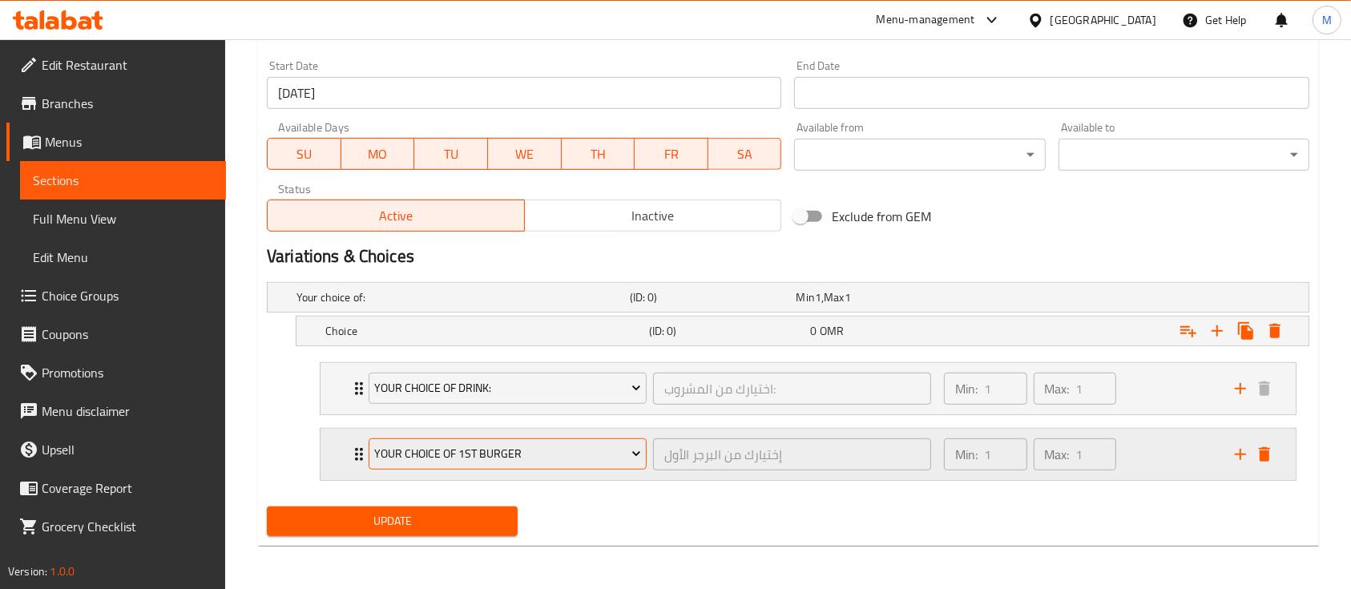
click at [644, 448] on icon "Expand" at bounding box center [636, 454] width 16 height 16
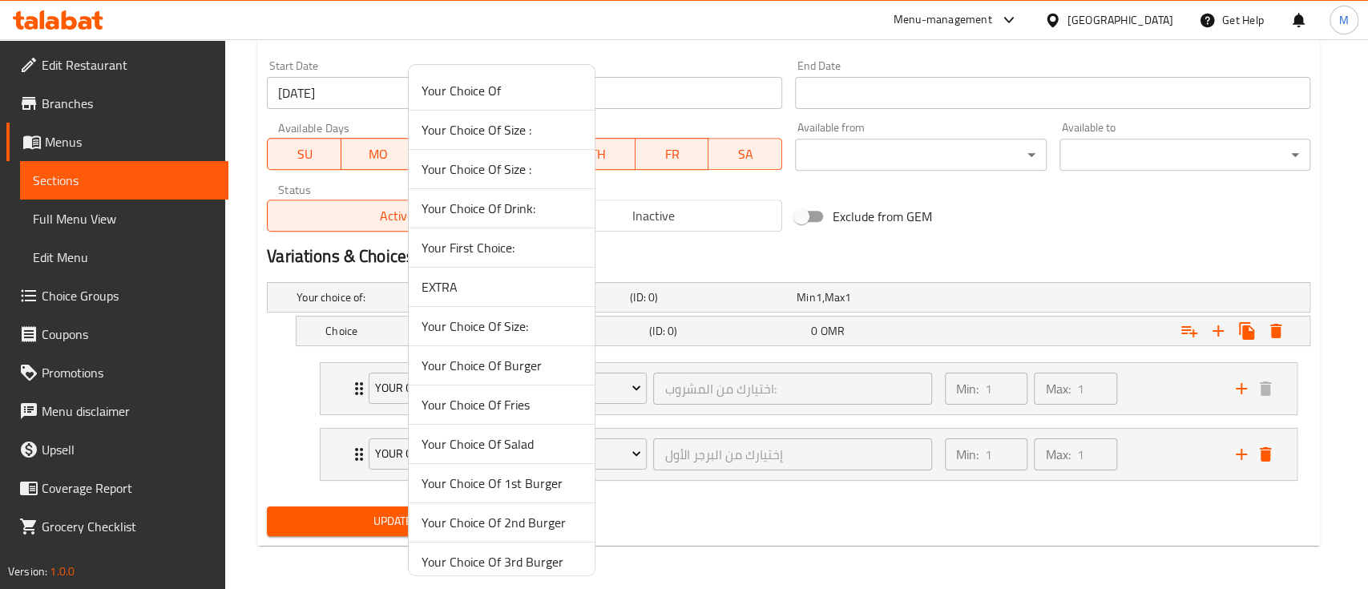
click at [743, 499] on div at bounding box center [684, 294] width 1368 height 589
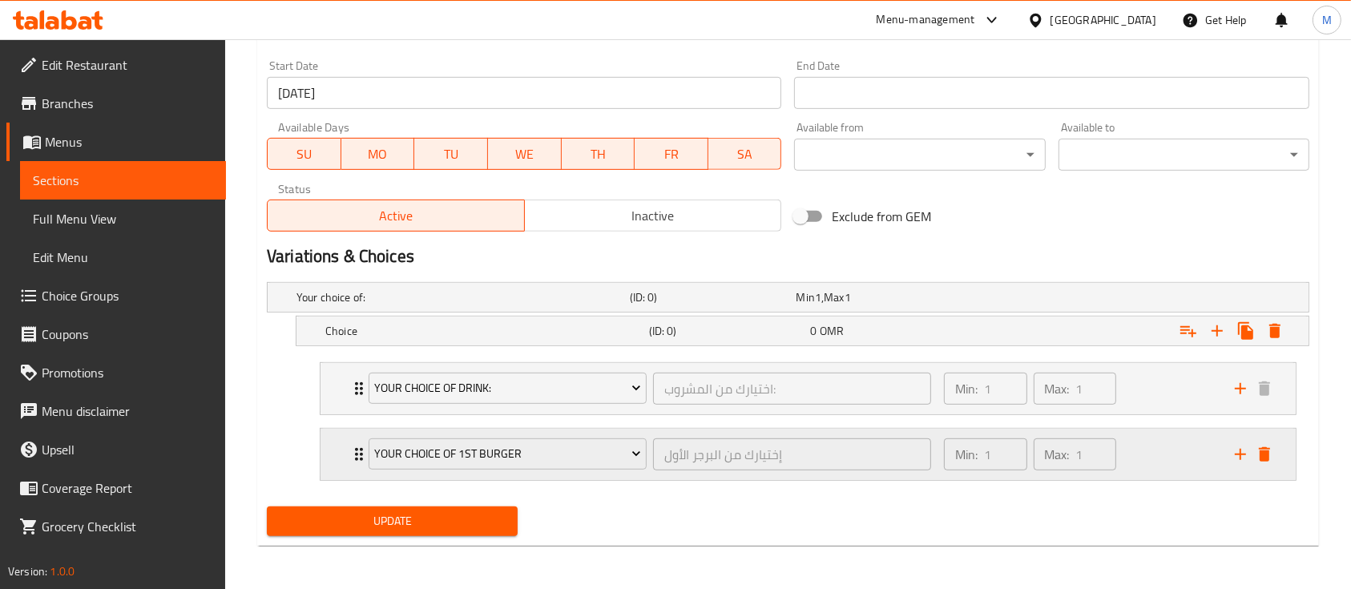
click at [354, 446] on icon "Expand" at bounding box center [358, 454] width 19 height 19
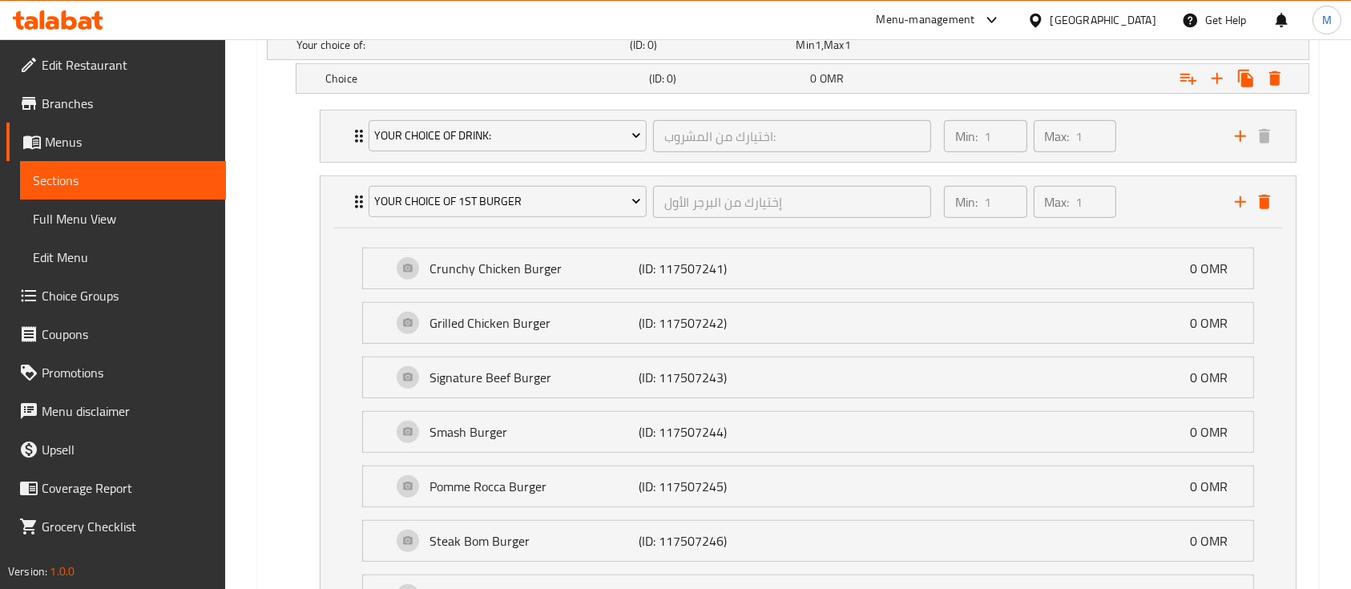
scroll to position [1099, 0]
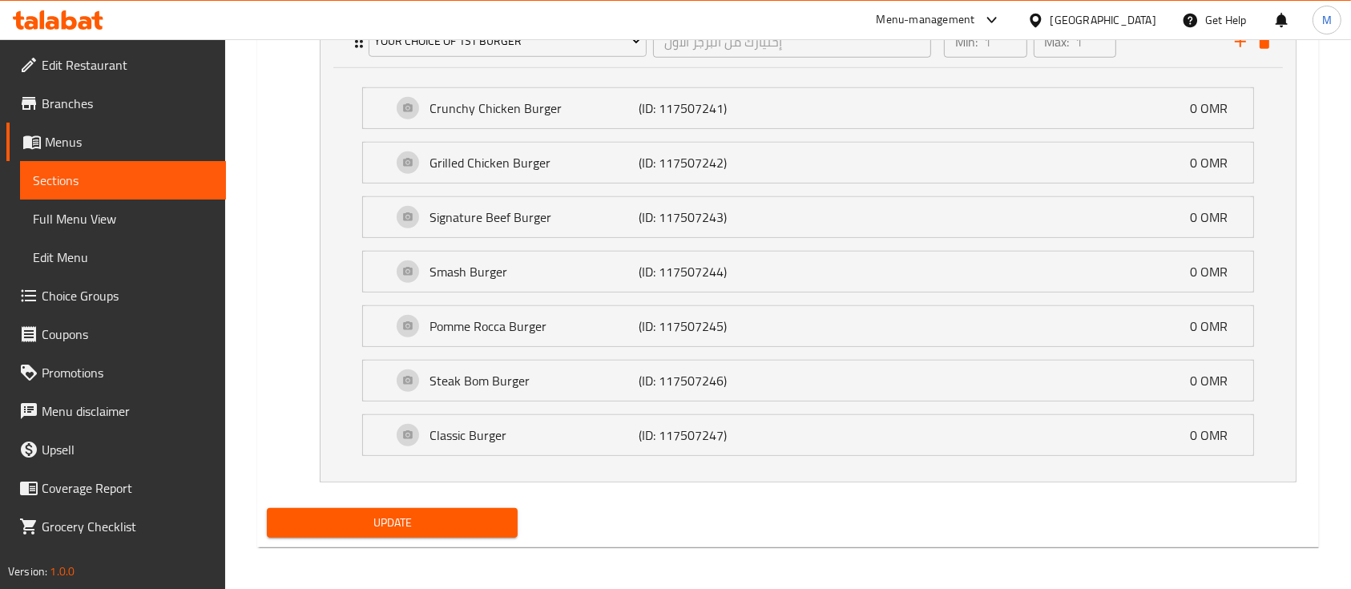
click at [331, 502] on div "Update" at bounding box center [392, 523] width 264 height 42
click at [347, 518] on span "Update" at bounding box center [392, 523] width 225 height 20
